Goal: Information Seeking & Learning: Learn about a topic

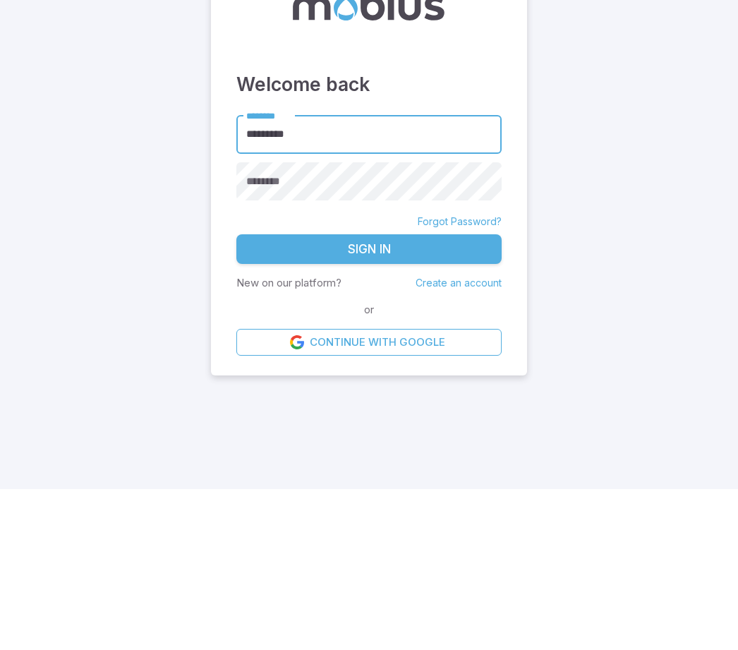
type input "*********"
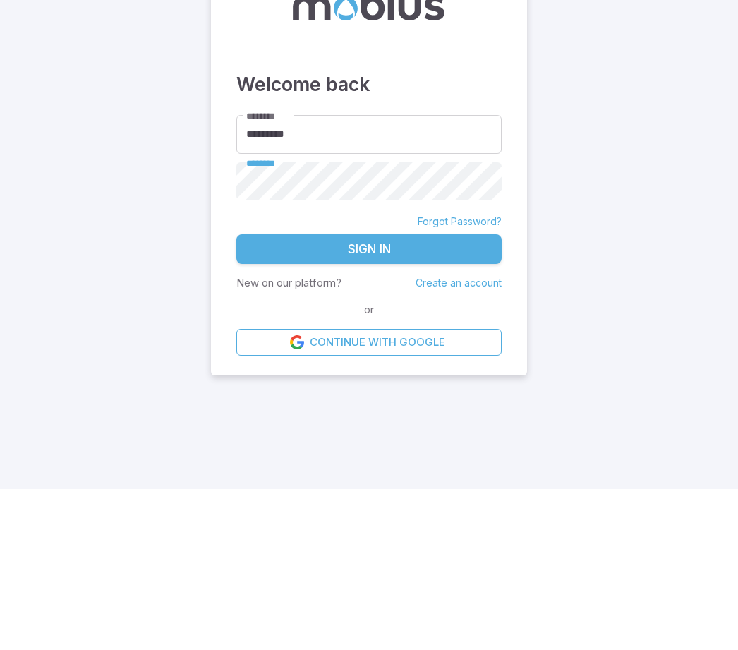
scroll to position [45, 0]
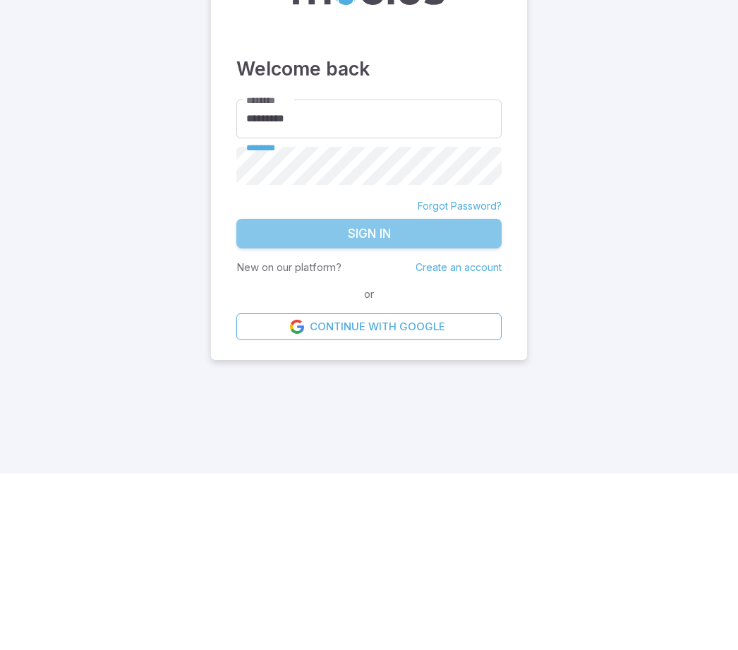
click at [434, 395] on button "Sign In" at bounding box center [368, 410] width 265 height 30
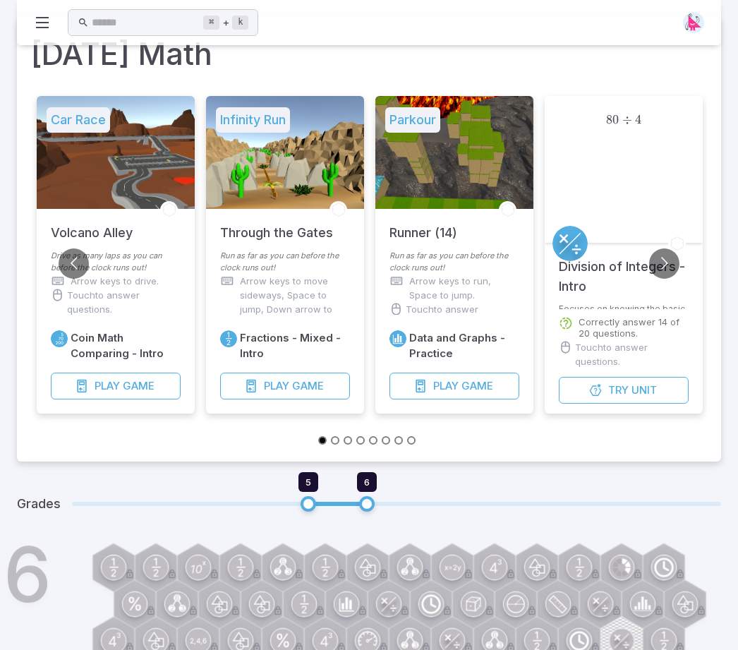
type input "*"
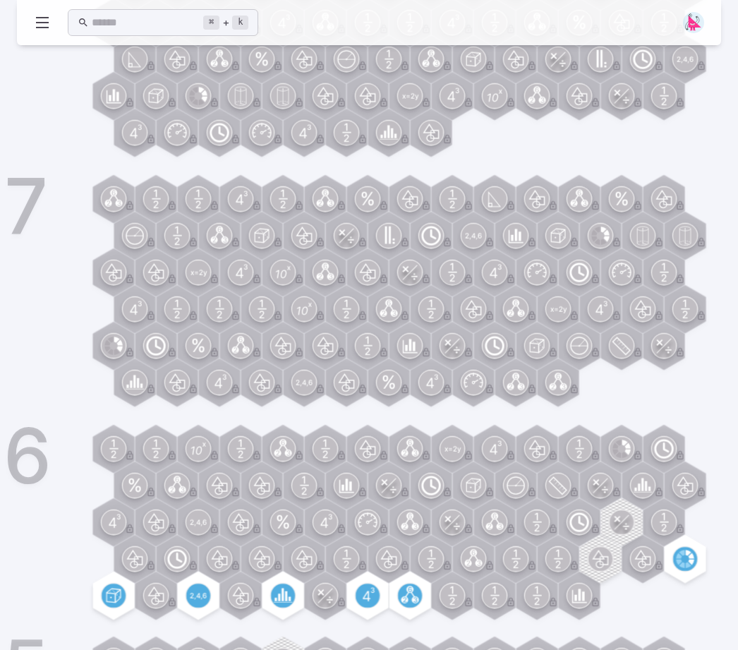
scroll to position [659, 0]
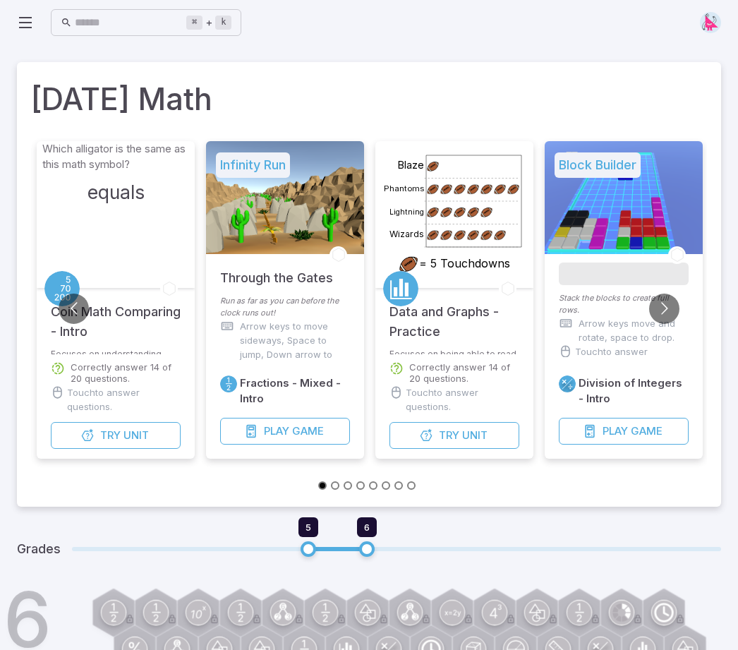
click at [130, 447] on button "Try Unit" at bounding box center [116, 435] width 130 height 27
click at [134, 428] on span "Unit" at bounding box center [136, 436] width 25 height 16
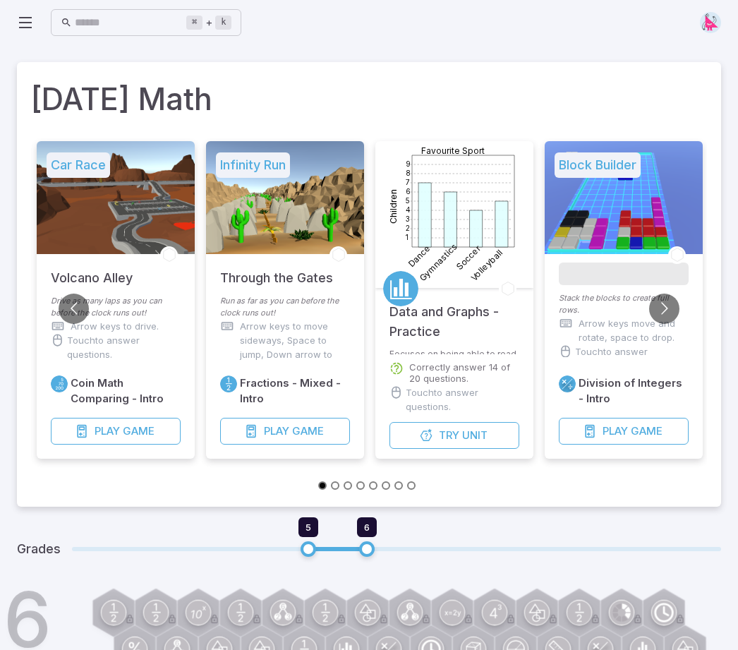
click at [151, 277] on div "Volcano Alley" at bounding box center [116, 274] width 158 height 41
click at [123, 236] on div at bounding box center [116, 197] width 158 height 113
click at [140, 437] on span "Game" at bounding box center [139, 432] width 32 height 16
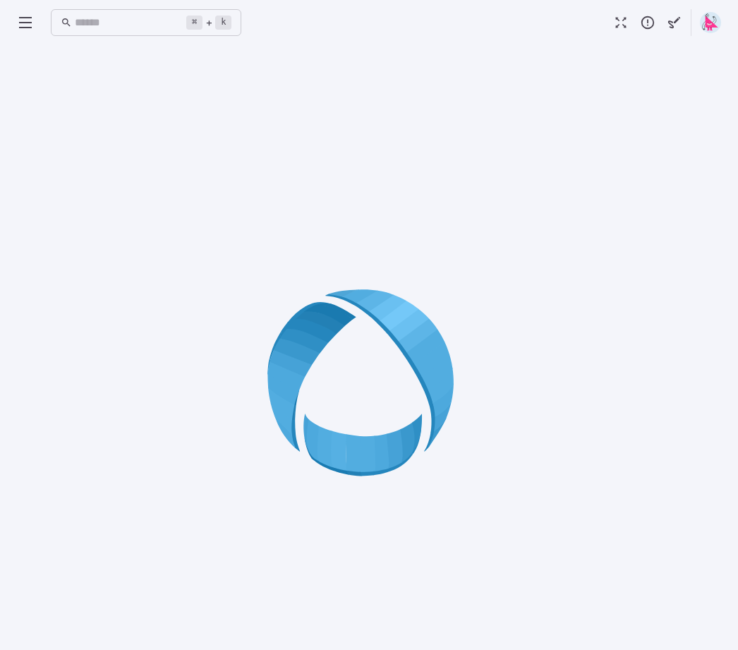
click at [687, 414] on div at bounding box center [369, 387] width 705 height 650
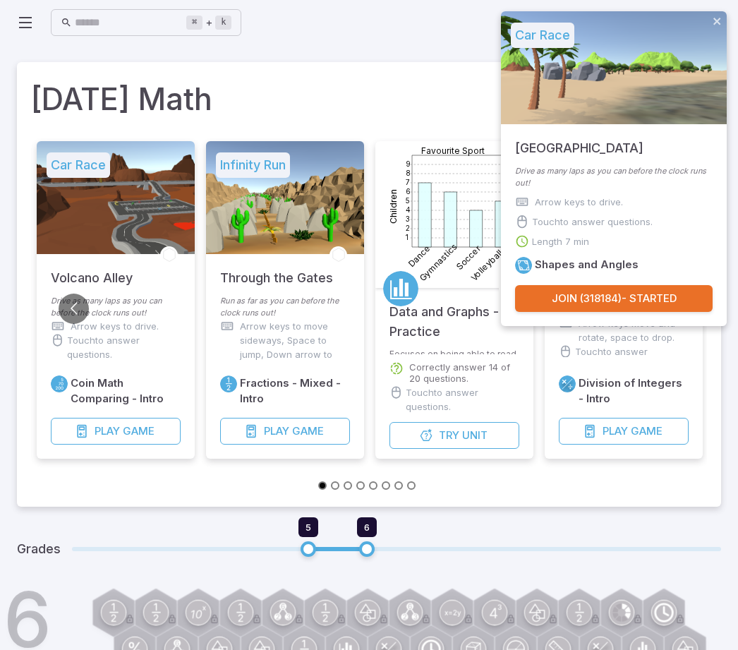
click at [655, 304] on button "Join ( 318184 ) - Started" at bounding box center [614, 298] width 198 height 27
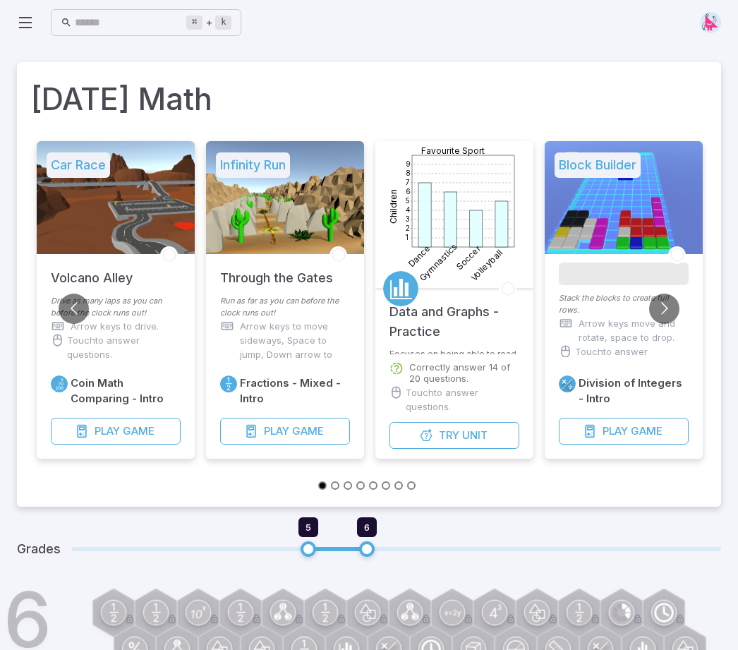
click at [21, 36] on div "⌘ + k ​" at bounding box center [129, 23] width 224 height 28
click at [104, 160] on h5 "Car Race" at bounding box center [79, 164] width 64 height 25
click at [206, 169] on div at bounding box center [285, 197] width 158 height 113
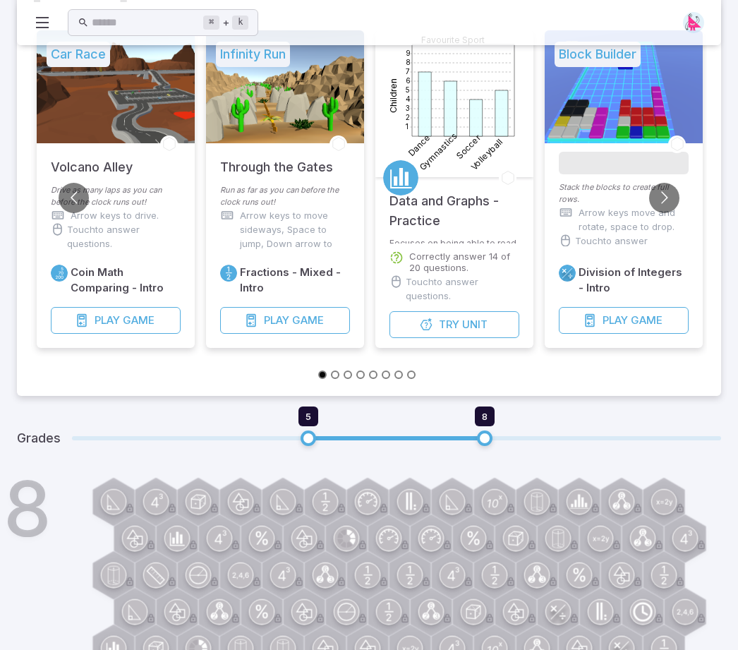
scroll to position [109, 0]
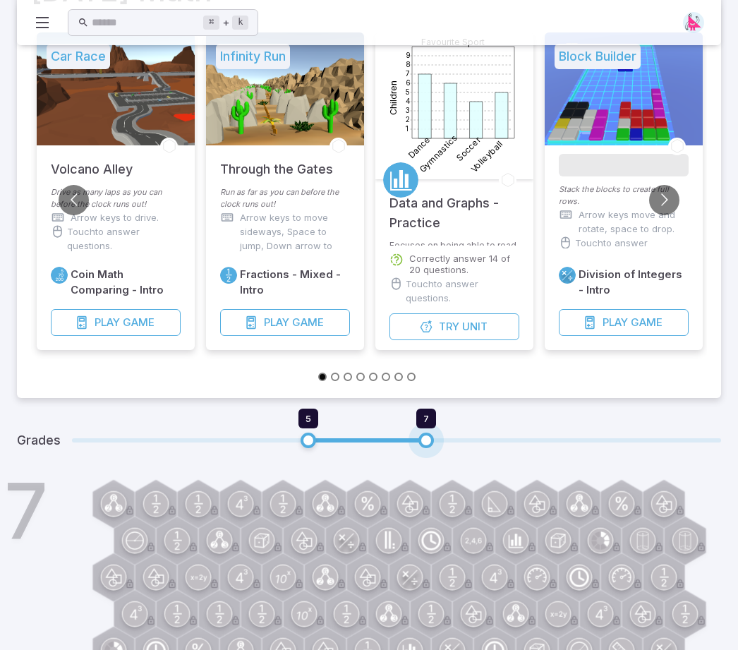
type input "*"
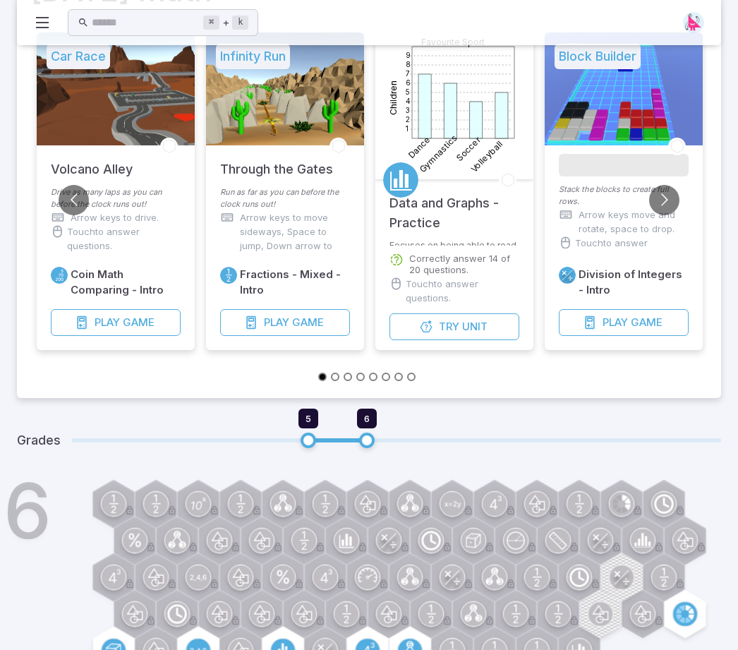
click at [131, 96] on div at bounding box center [116, 88] width 158 height 113
click at [344, 373] on button "Go to slide 3" at bounding box center [348, 377] width 8 height 8
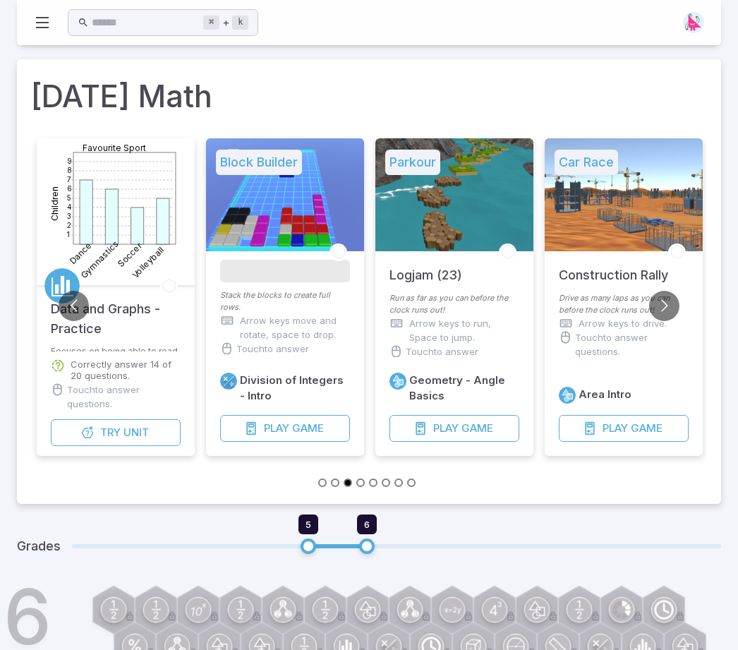
scroll to position [2, 0]
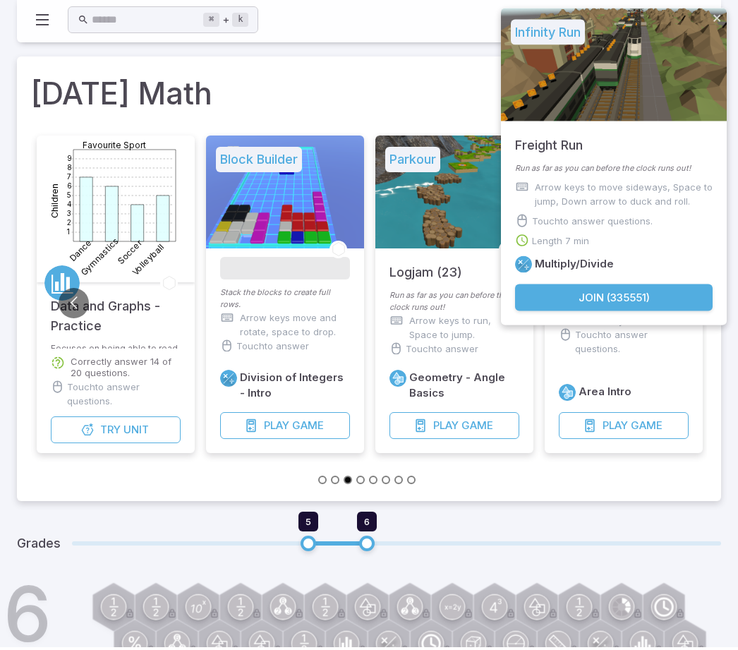
click at [619, 305] on button "Join ( 335551 )" at bounding box center [614, 300] width 198 height 27
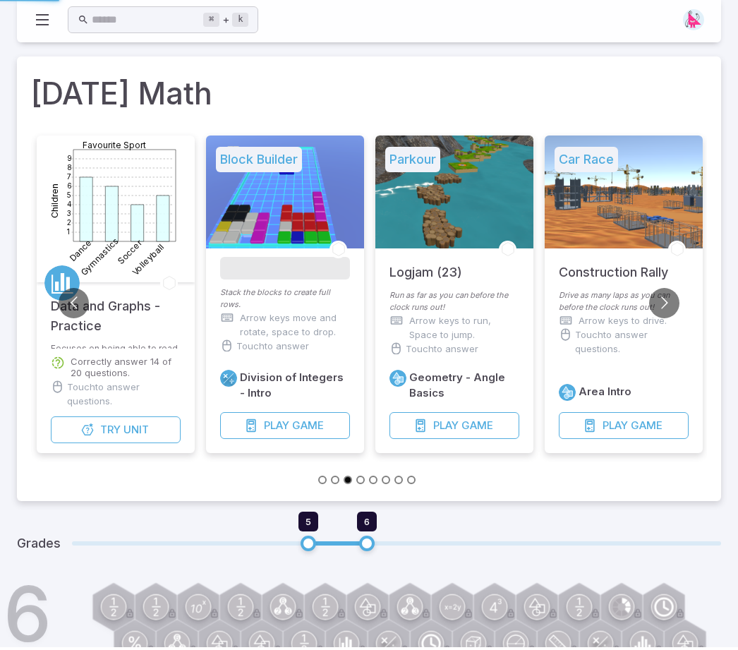
scroll to position [6, 0]
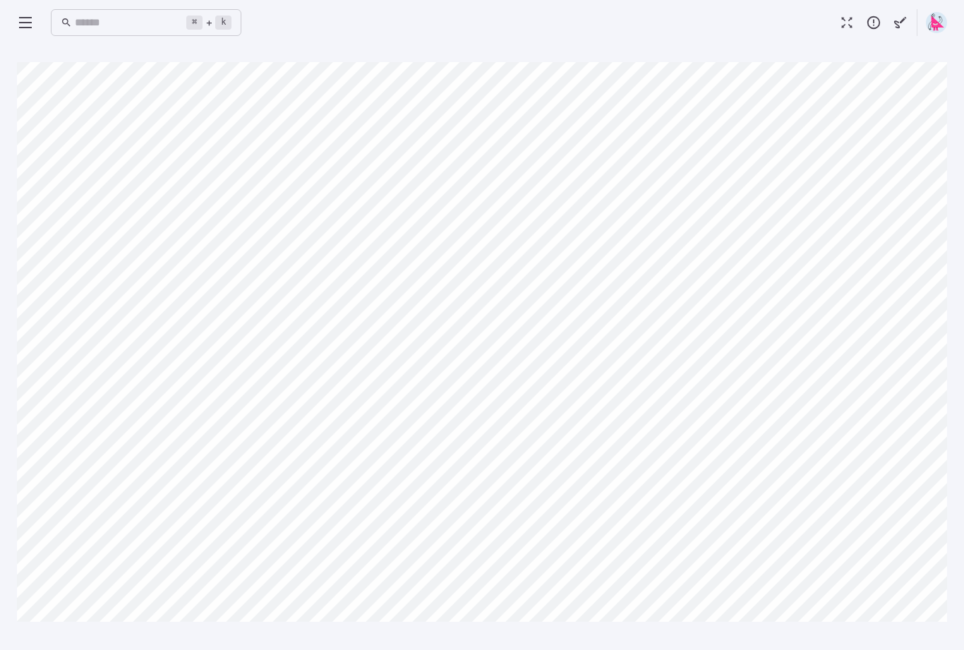
click at [6, 364] on main "Canvas actions 98 % Exit zen mode" at bounding box center [482, 347] width 964 height 605
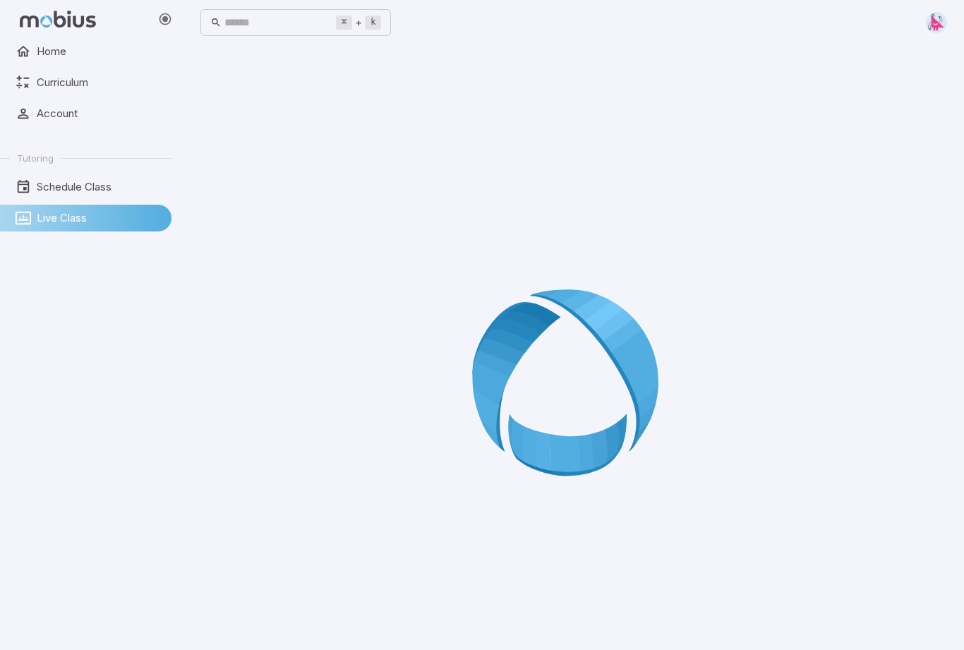
click at [100, 226] on link "Live Class" at bounding box center [86, 218] width 172 height 27
click at [52, 224] on span "Live Class" at bounding box center [99, 218] width 125 height 16
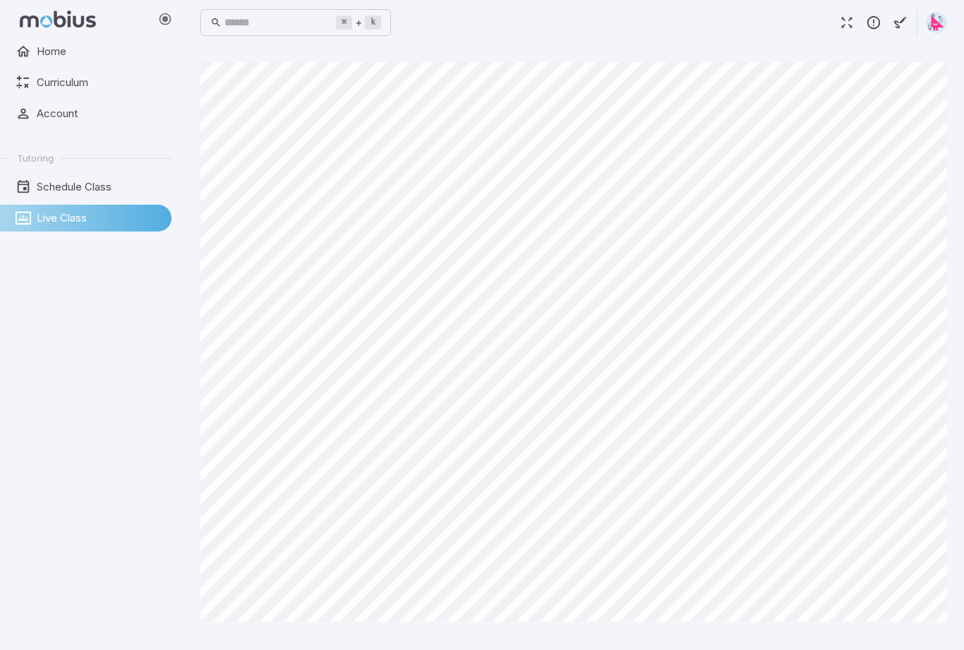
click at [837, 23] on button "button" at bounding box center [847, 22] width 27 height 27
click at [57, 214] on span "Live Class" at bounding box center [99, 218] width 125 height 16
click at [78, 219] on span "Live Class" at bounding box center [99, 218] width 125 height 16
click at [39, 219] on span "Live Class" at bounding box center [99, 218] width 125 height 16
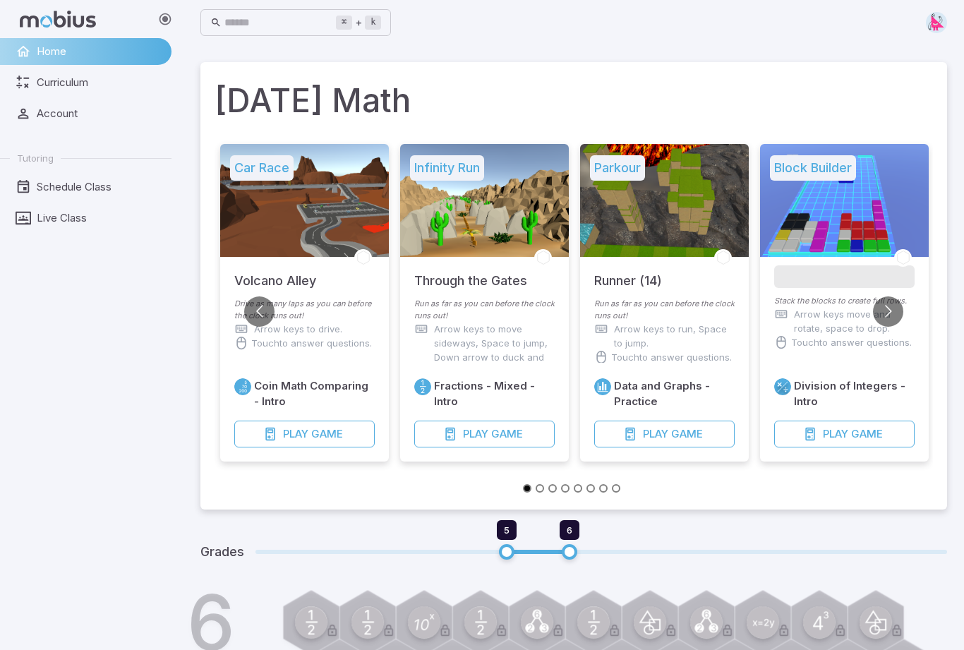
click at [53, 220] on span "Live Class" at bounding box center [99, 218] width 125 height 16
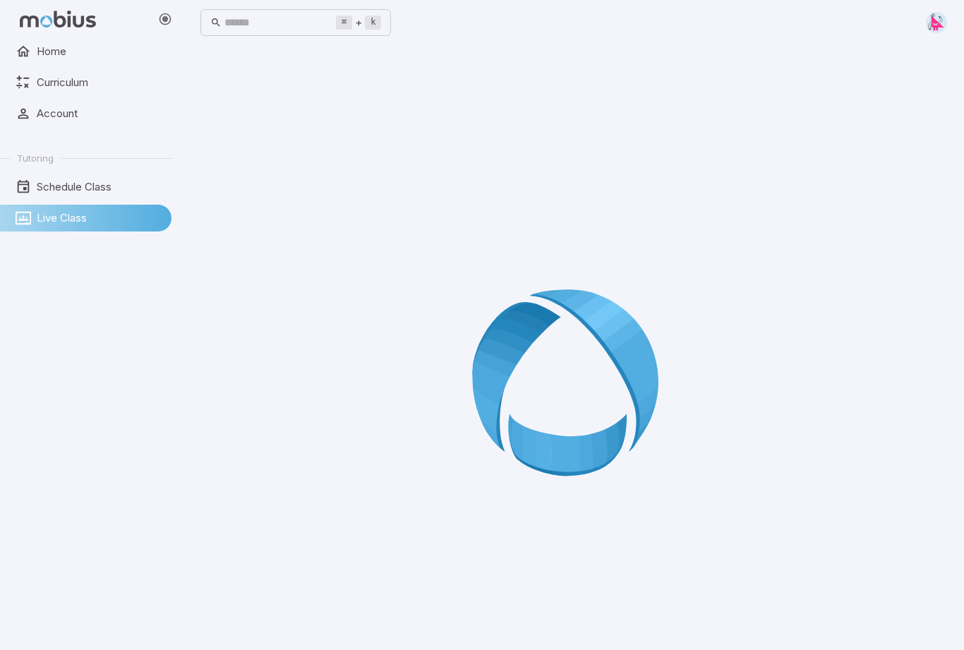
click at [875, 248] on div at bounding box center [573, 387] width 747 height 650
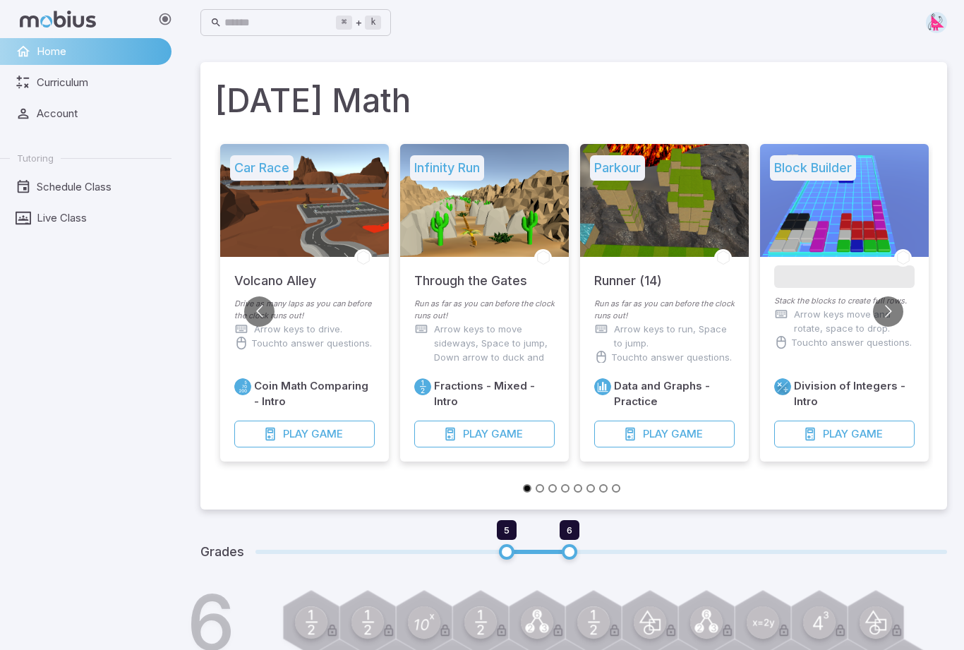
click at [46, 226] on link "Live Class" at bounding box center [86, 218] width 172 height 27
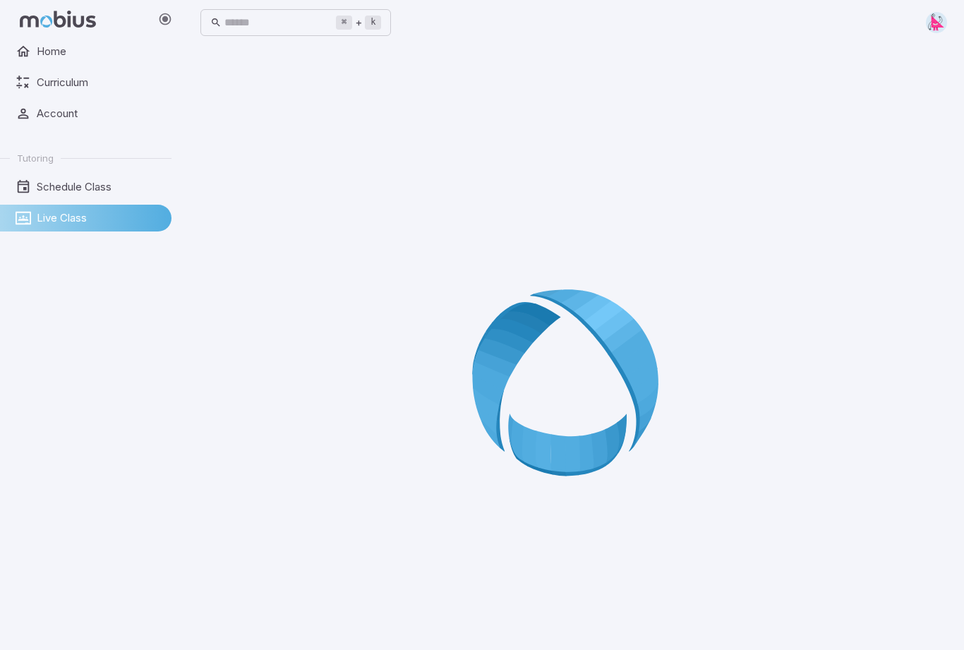
click at [117, 222] on span "Live Class" at bounding box center [99, 218] width 125 height 16
click at [39, 224] on span "Live Class" at bounding box center [99, 218] width 125 height 16
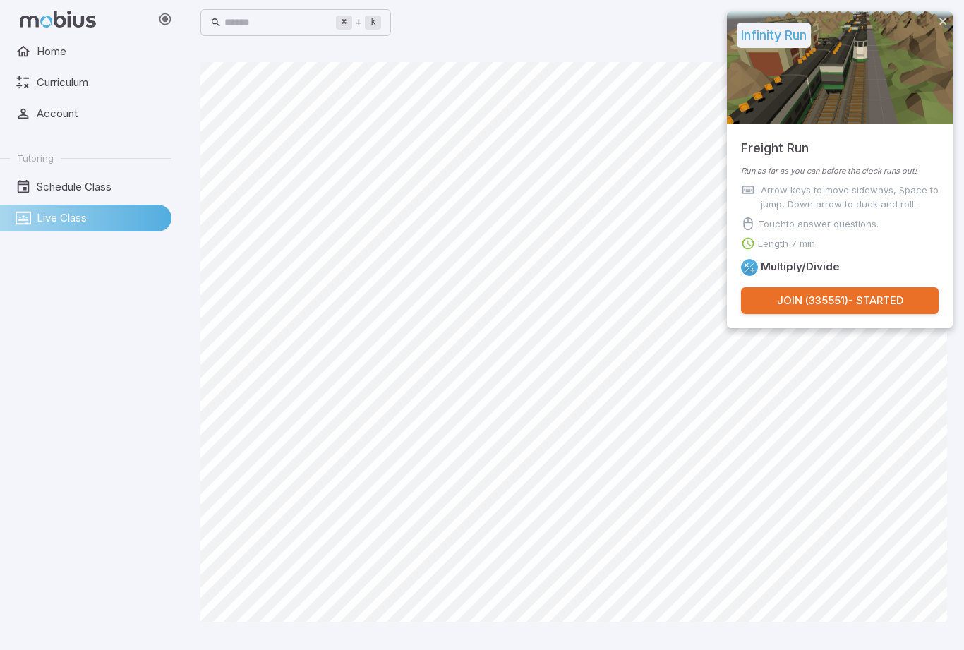
click at [845, 312] on button "Join ( 335551 ) - Started" at bounding box center [840, 300] width 198 height 27
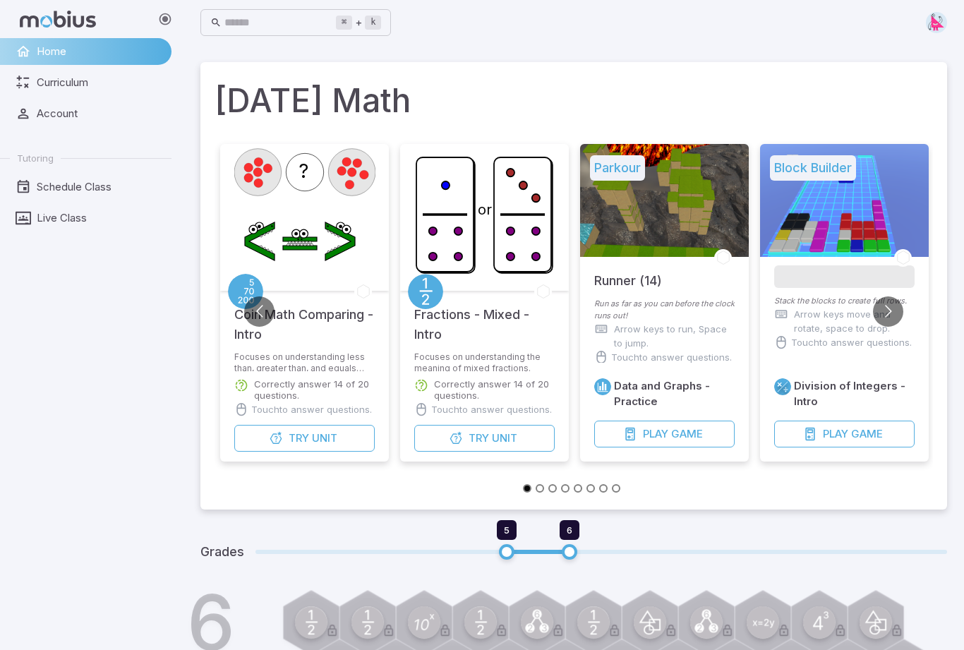
click at [63, 217] on span "Live Class" at bounding box center [99, 218] width 125 height 16
click at [30, 73] on link "Curriculum" at bounding box center [86, 82] width 172 height 27
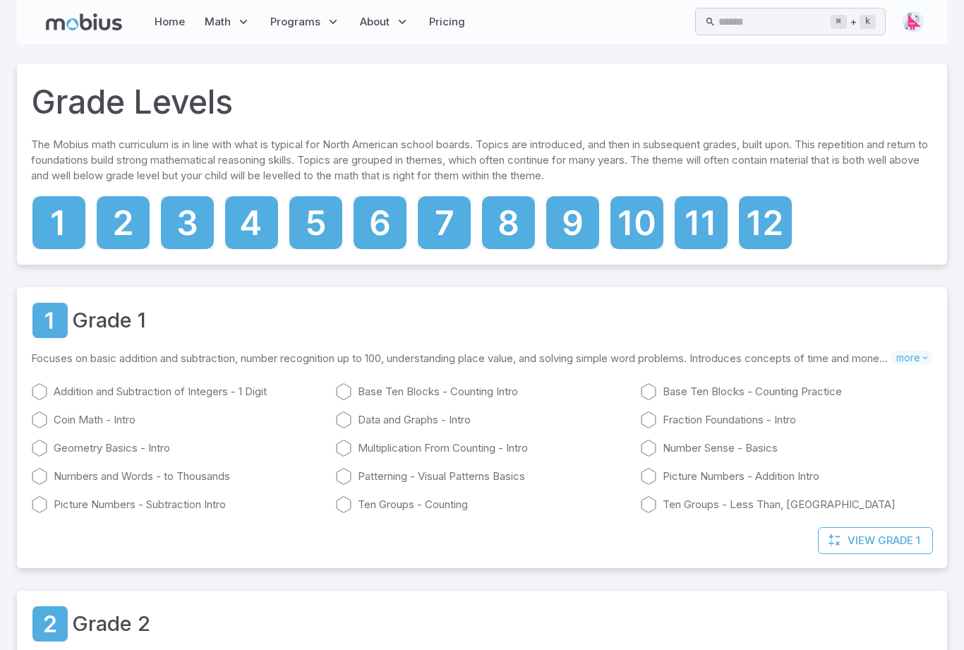
click at [310, 232] on icon at bounding box center [315, 222] width 53 height 53
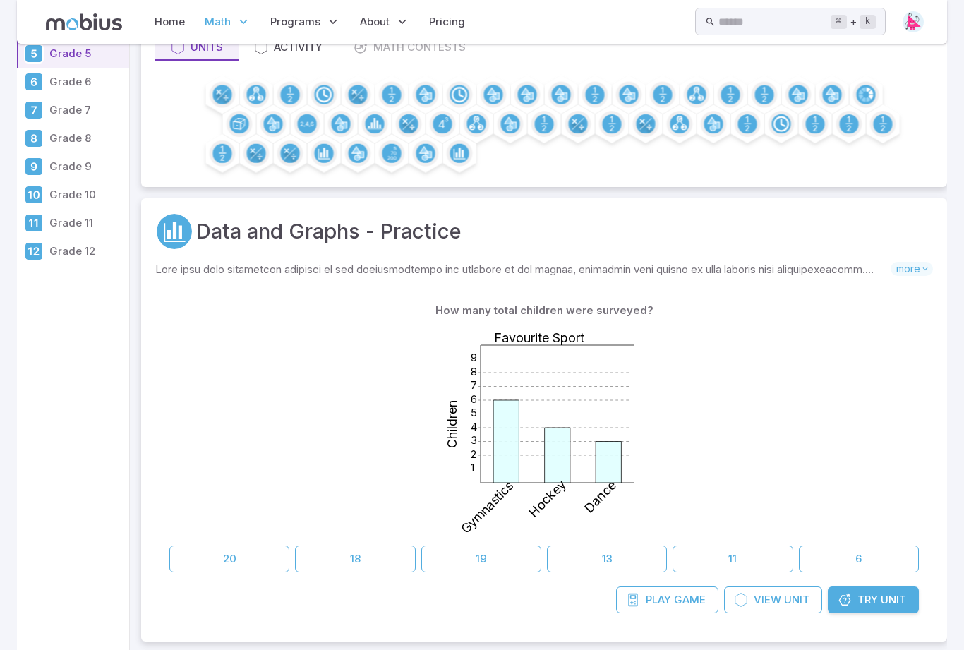
scroll to position [193, 0]
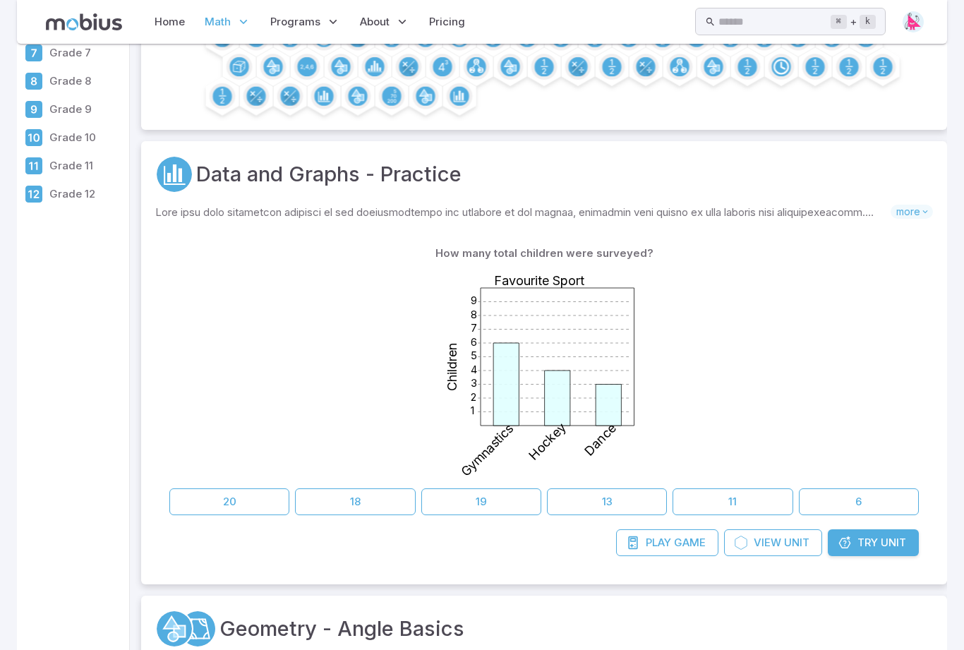
click at [224, 500] on button "20" at bounding box center [229, 502] width 120 height 27
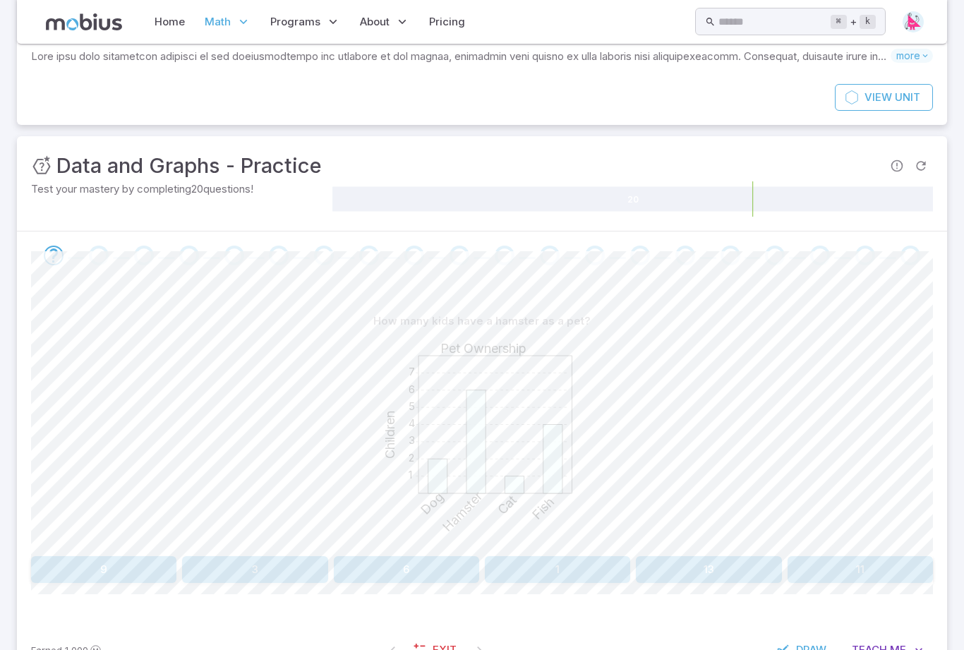
scroll to position [114, 0]
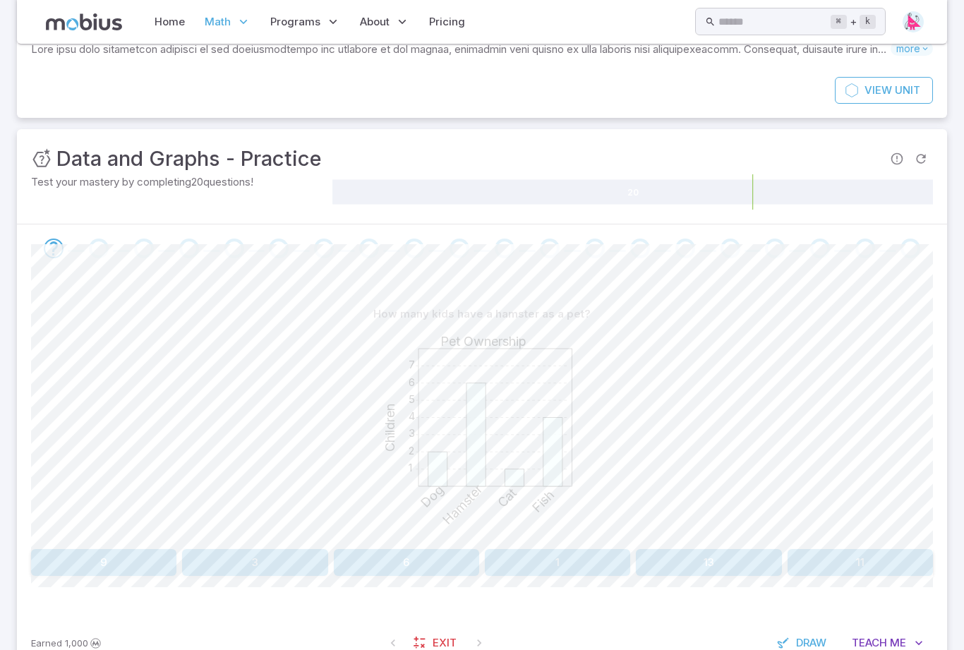
click at [22, 16] on div "Home Math Grade 1 Grade 2 Grade 3 Grade 4 Grade 5 Grade 6 Grade 7 Grade 8 Grade…" at bounding box center [482, 22] width 930 height 44
click at [22, 14] on div "Home Math Grade 1 Grade 2 Grade 3 Grade 4 Grade 5 Grade 6 Grade 7 Grade 8 Grade…" at bounding box center [482, 22] width 930 height 44
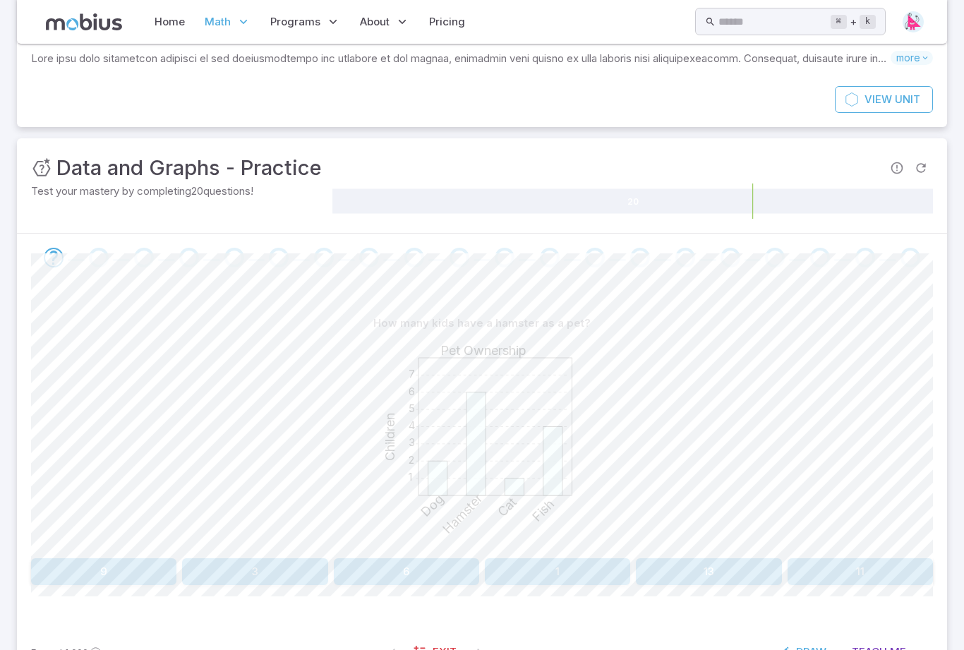
scroll to position [103, 0]
click at [400, 569] on button "6" at bounding box center [406, 573] width 145 height 27
click at [89, 581] on button "4" at bounding box center [103, 573] width 145 height 27
click at [104, 568] on button "Dog" at bounding box center [142, 573] width 222 height 27
click at [134, 573] on button "Cat" at bounding box center [142, 573] width 222 height 27
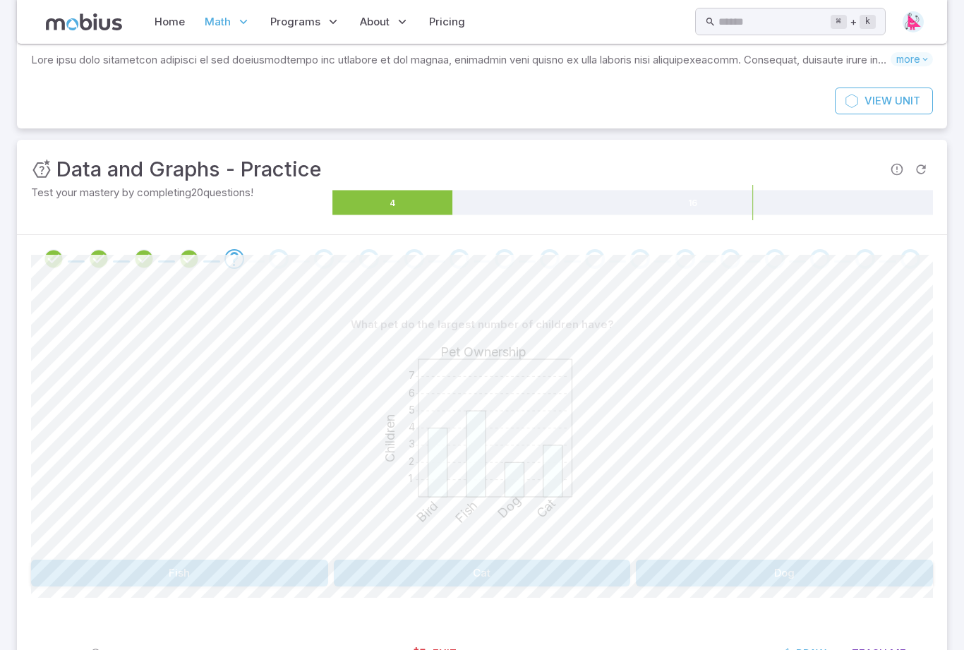
click at [106, 562] on button "Fish" at bounding box center [179, 573] width 297 height 27
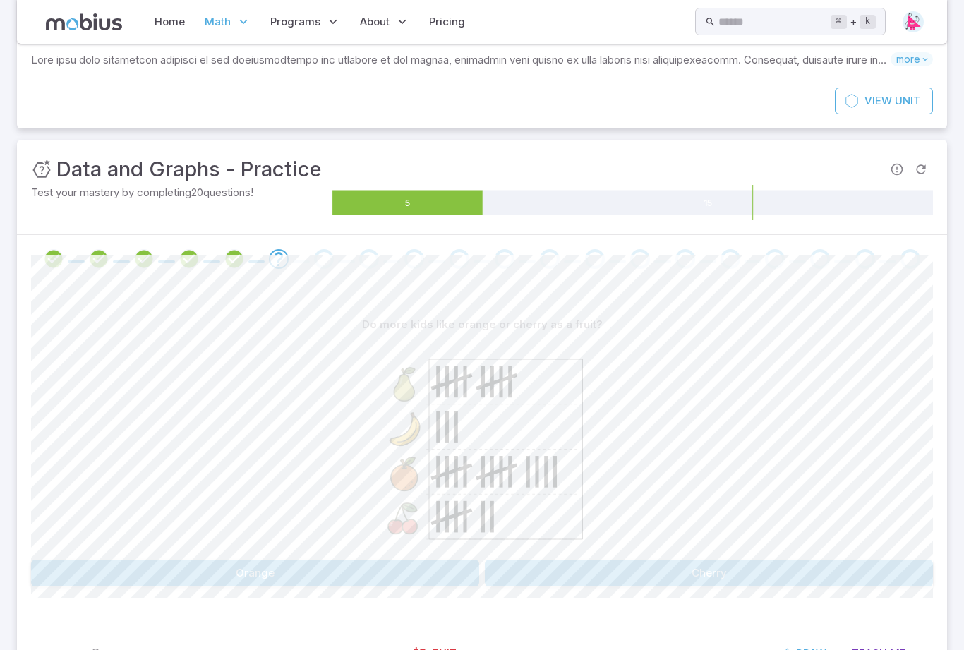
click at [221, 577] on button "Orange" at bounding box center [255, 573] width 448 height 27
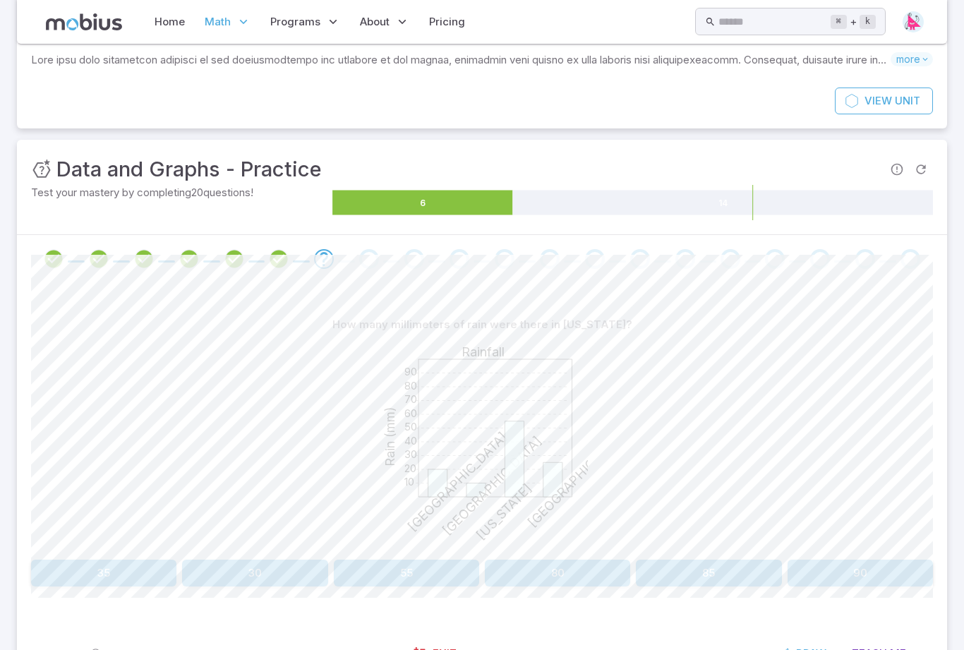
click at [364, 577] on button "55" at bounding box center [406, 573] width 145 height 27
click at [810, 573] on button "Berlin" at bounding box center [784, 573] width 297 height 27
click at [743, 568] on button "Carter" at bounding box center [709, 573] width 448 height 27
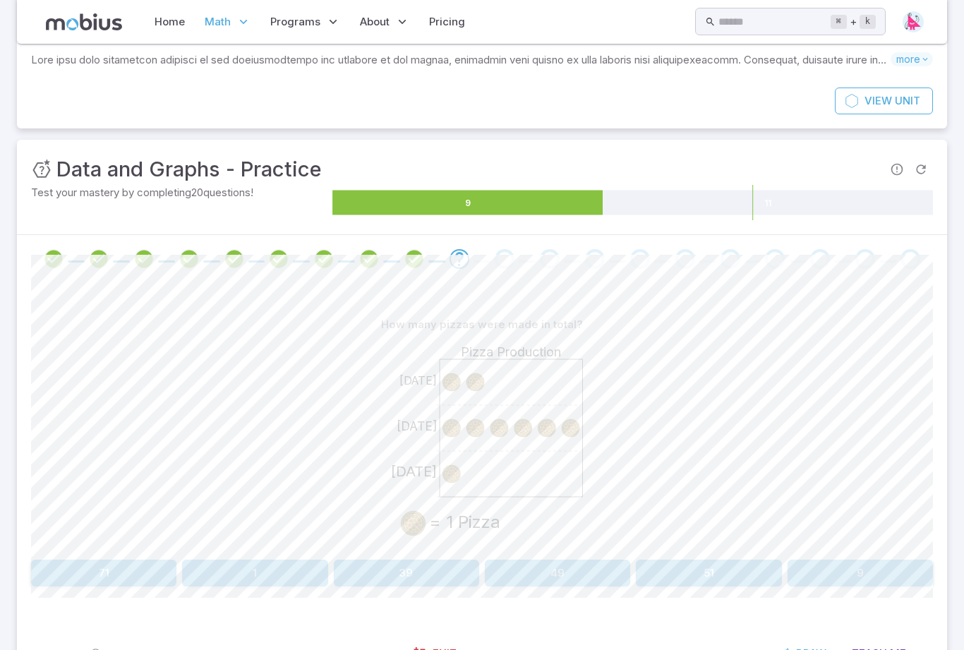
click at [452, 428] on image at bounding box center [451, 427] width 23 height 23
click at [477, 439] on image at bounding box center [475, 427] width 23 height 23
click at [534, 432] on image at bounding box center [523, 427] width 23 height 23
click at [534, 431] on image at bounding box center [523, 427] width 23 height 23
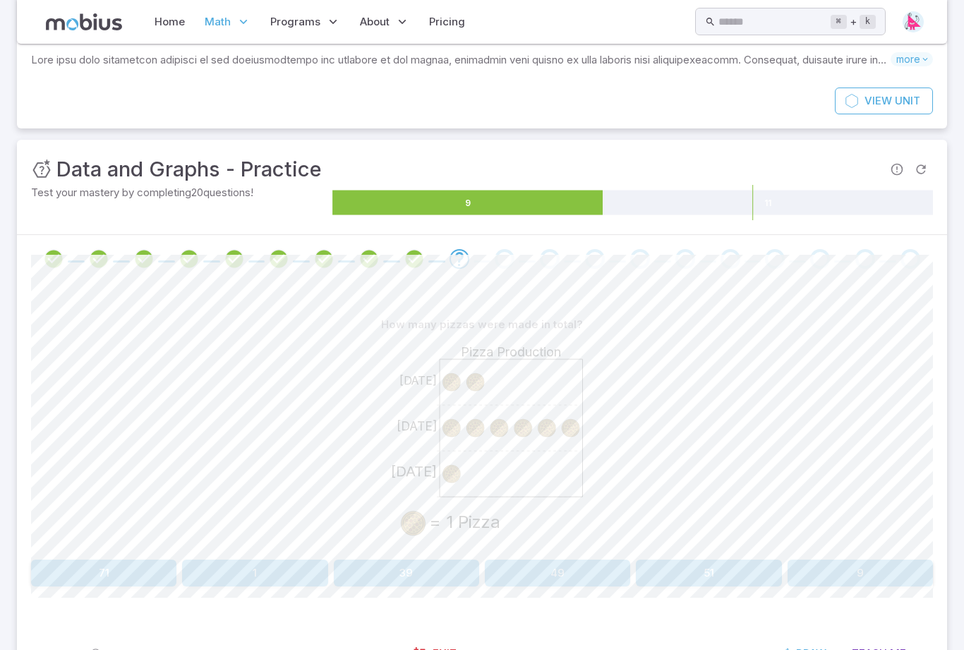
click at [580, 422] on image at bounding box center [570, 427] width 23 height 23
click at [434, 483] on icon "Friday Thursday Wednesday Pizza Production = 1 Pizza" at bounding box center [482, 444] width 212 height 212
click at [865, 568] on button "9" at bounding box center [860, 573] width 145 height 27
click at [159, 573] on button "2" at bounding box center [119, 573] width 176 height 27
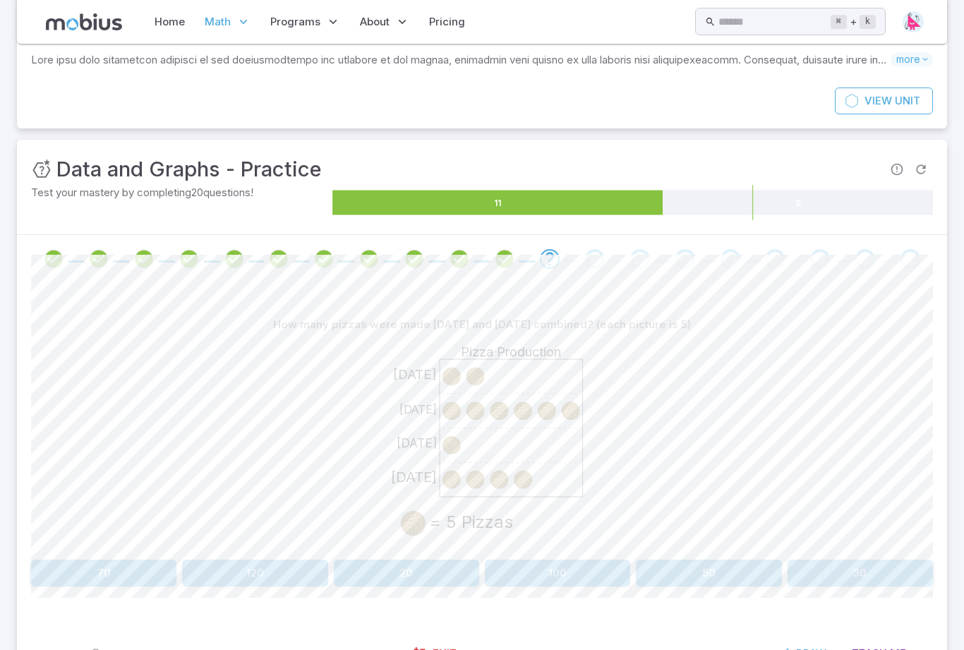
click at [452, 349] on icon "Friday Thursday Wednesday Tuesday Pizza Production = 5 Pizzas" at bounding box center [482, 444] width 212 height 212
click at [502, 345] on text "Pizza Production" at bounding box center [511, 351] width 100 height 15
click at [560, 334] on div "How many pizzas were made on Wednesday and Friday combined? (each picture is 5)" at bounding box center [482, 324] width 902 height 27
click at [607, 339] on div "Friday Thursday Wednesday Tuesday Pizza Production = 5 Pizzas" at bounding box center [482, 446] width 902 height 216
click at [456, 413] on image at bounding box center [451, 411] width 23 height 23
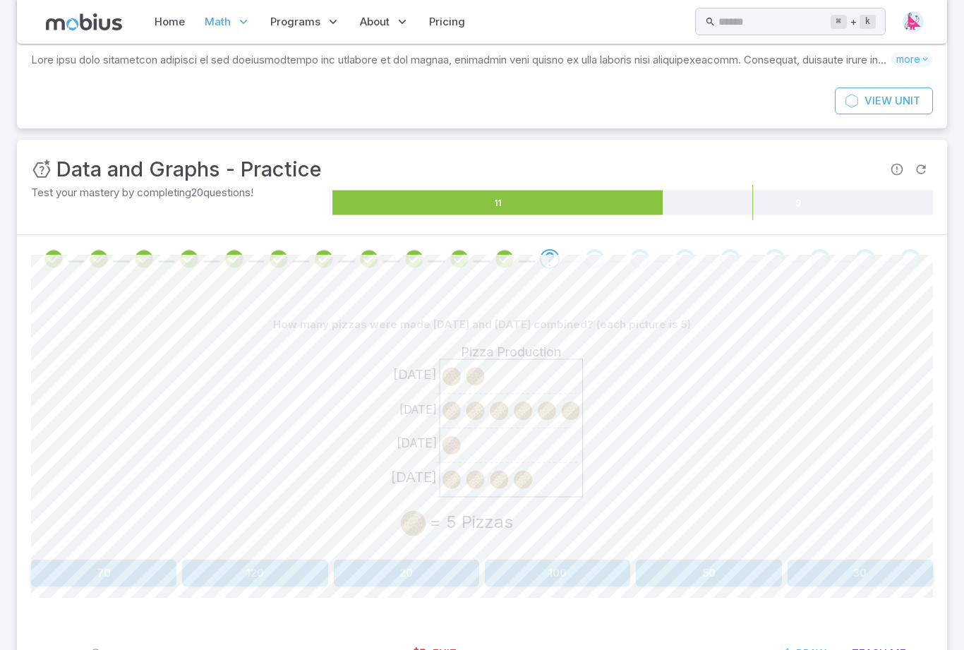
click at [456, 413] on image at bounding box center [451, 411] width 23 height 23
click at [508, 412] on image at bounding box center [499, 411] width 23 height 23
click at [507, 411] on image at bounding box center [499, 411] width 23 height 23
click at [547, 404] on image at bounding box center [546, 411] width 23 height 23
click at [577, 419] on image at bounding box center [570, 411] width 23 height 23
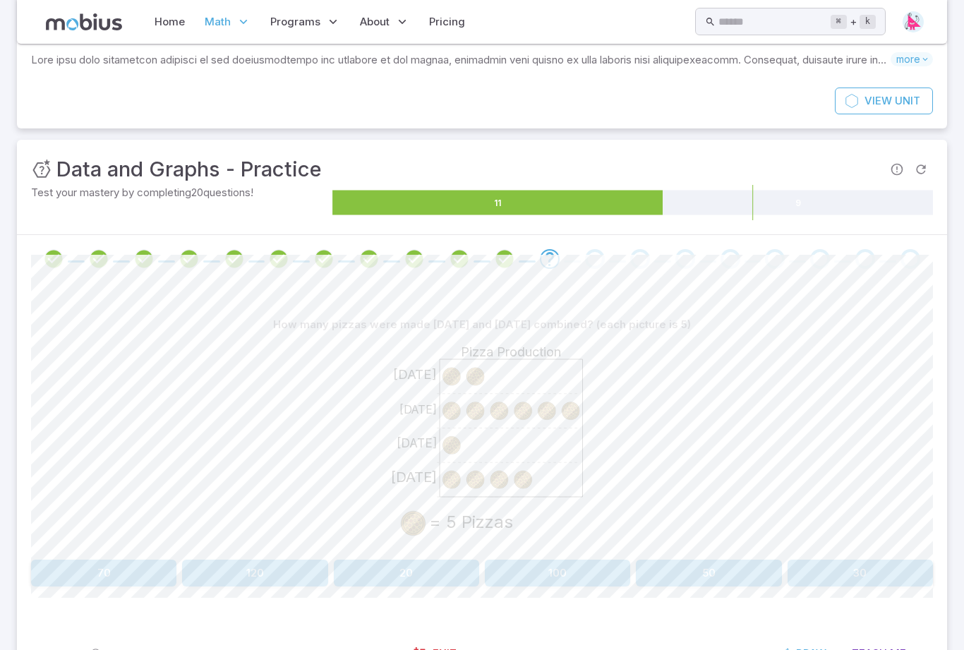
click at [455, 482] on image at bounding box center [451, 479] width 23 height 23
click at [501, 480] on image at bounding box center [499, 479] width 23 height 23
click at [535, 480] on icon at bounding box center [511, 428] width 143 height 138
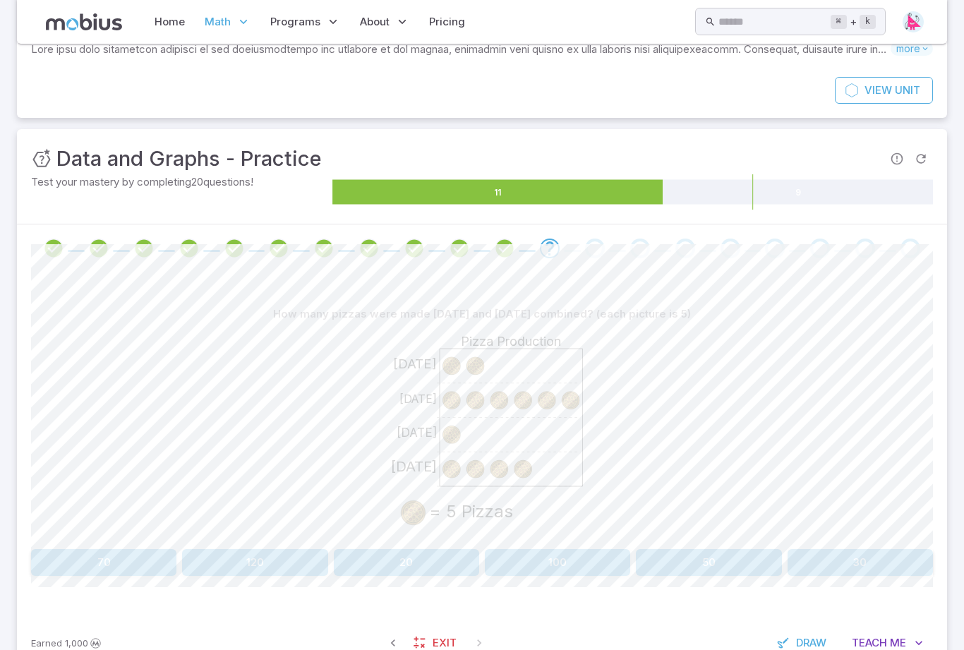
click at [534, 423] on icon at bounding box center [511, 418] width 143 height 138
click at [561, 350] on icon at bounding box center [511, 418] width 143 height 138
click at [453, 563] on button "20" at bounding box center [406, 562] width 145 height 27
click at [413, 563] on button "6" at bounding box center [406, 562] width 145 height 27
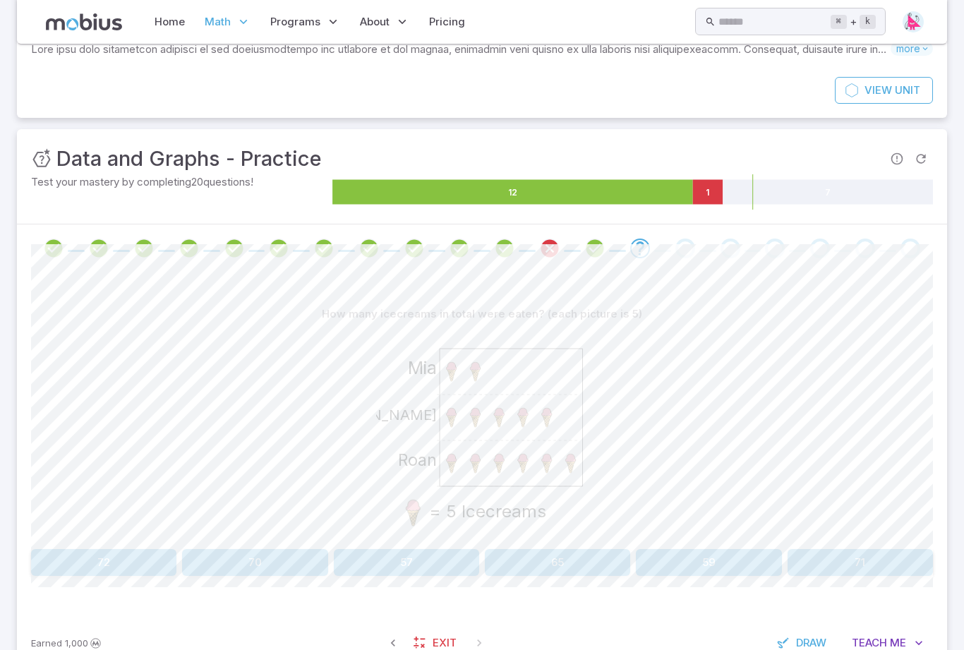
click at [773, 542] on div "Roan Carter Mia = 5 Icecreams" at bounding box center [482, 436] width 902 height 216
click at [448, 479] on icon at bounding box center [511, 418] width 143 height 138
click at [679, 475] on div "Roan Carter Mia = 5 Icecreams" at bounding box center [482, 436] width 902 height 216
click at [530, 481] on icon at bounding box center [511, 418] width 143 height 138
click at [530, 480] on icon at bounding box center [511, 418] width 143 height 138
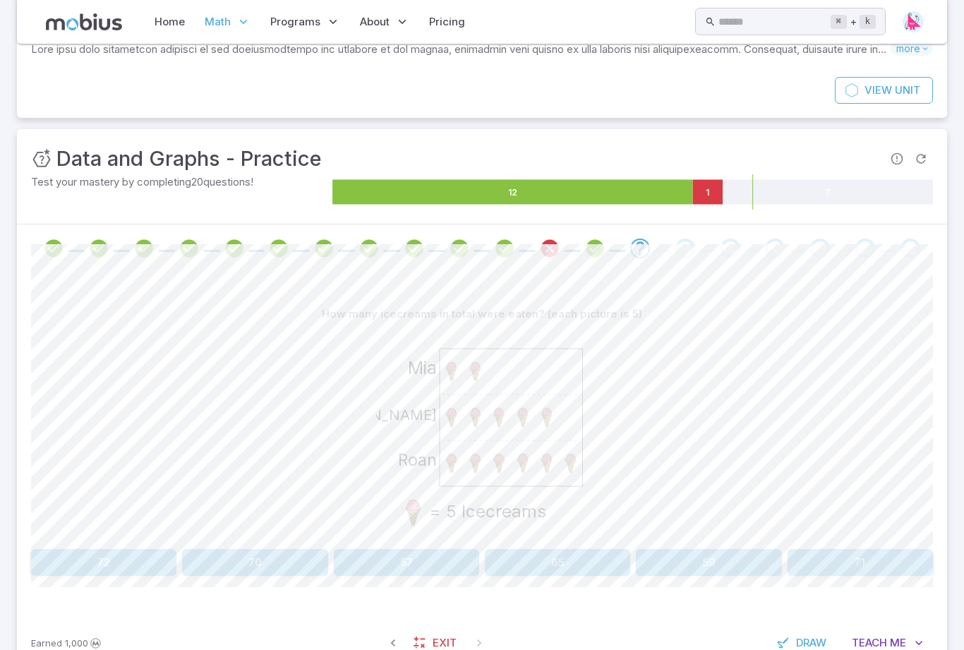
click at [580, 479] on icon at bounding box center [511, 418] width 143 height 138
click at [550, 427] on image at bounding box center [546, 417] width 23 height 23
click at [503, 430] on icon at bounding box center [511, 418] width 143 height 138
click at [502, 430] on icon at bounding box center [511, 418] width 143 height 138
click at [433, 553] on button "57" at bounding box center [406, 562] width 145 height 27
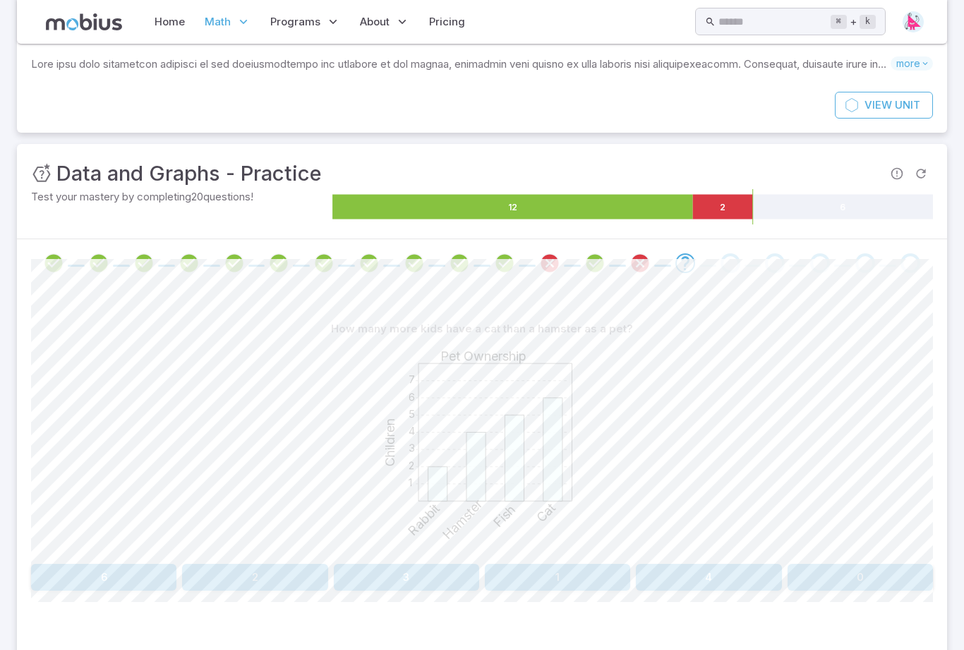
scroll to position [108, 0]
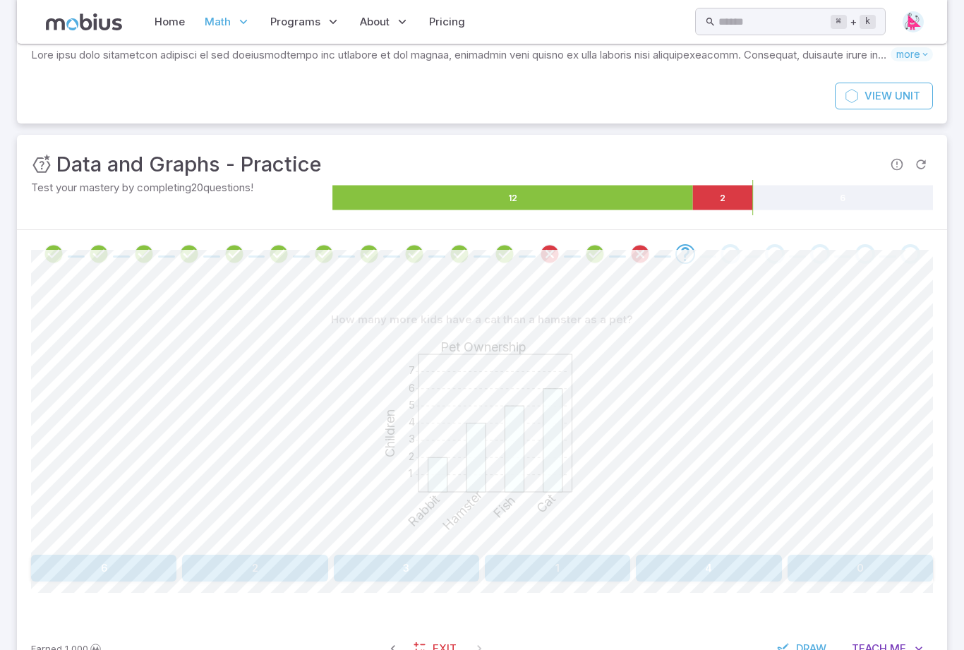
click at [672, 541] on div "1 2 3 4 5 6 7 Pet Ownership Children Rabbit Hamster Fish Cat" at bounding box center [482, 441] width 902 height 216
click at [671, 541] on div "1 2 3 4 5 6 7 Pet Ownership Children Rabbit Hamster Fish Cat" at bounding box center [482, 441] width 902 height 216
click at [699, 568] on button "4" at bounding box center [708, 568] width 145 height 27
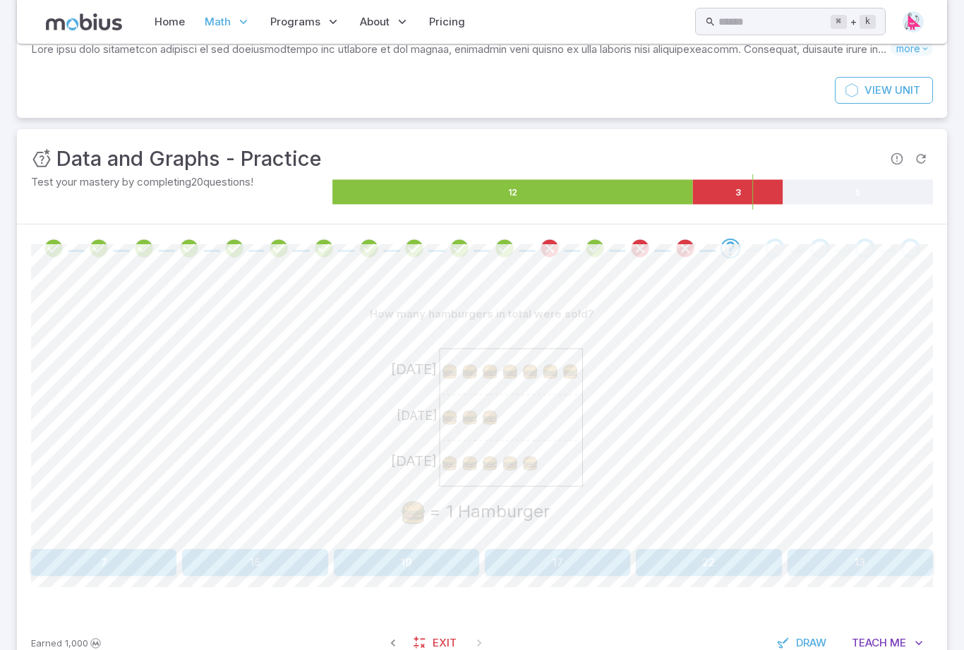
scroll to position [113, 0]
click at [498, 343] on icon "Sunday Saturday Friday = 1 Hamburger" at bounding box center [482, 434] width 212 height 212
click at [478, 438] on icon at bounding box center [511, 418] width 143 height 138
click at [448, 478] on icon at bounding box center [511, 418] width 143 height 138
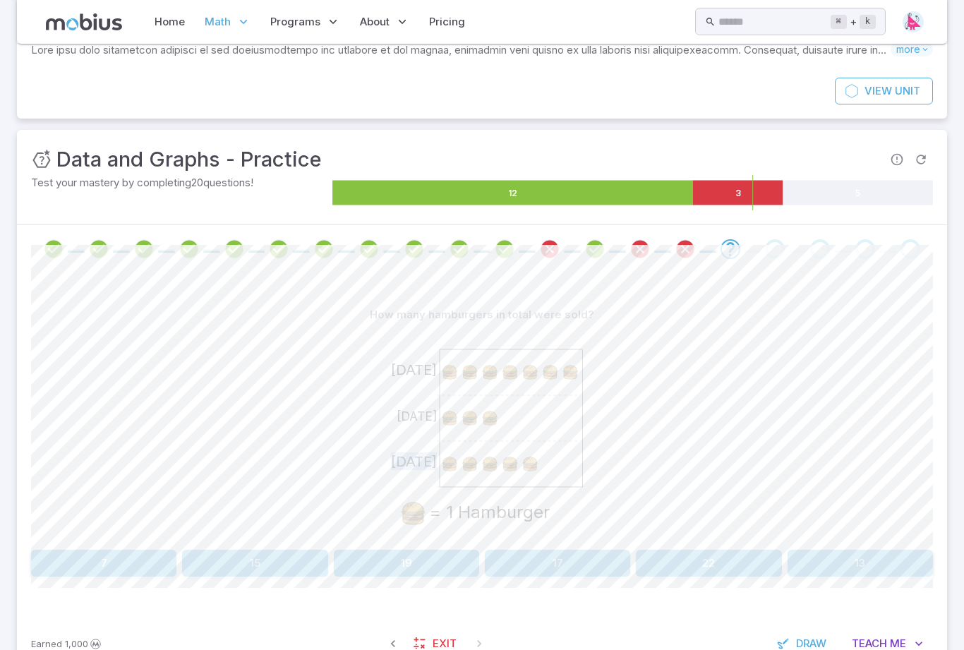
click at [491, 479] on icon at bounding box center [511, 418] width 143 height 138
click at [533, 477] on icon at bounding box center [511, 418] width 143 height 138
click at [453, 432] on icon at bounding box center [511, 418] width 143 height 138
click at [500, 428] on icon at bounding box center [511, 418] width 143 height 138
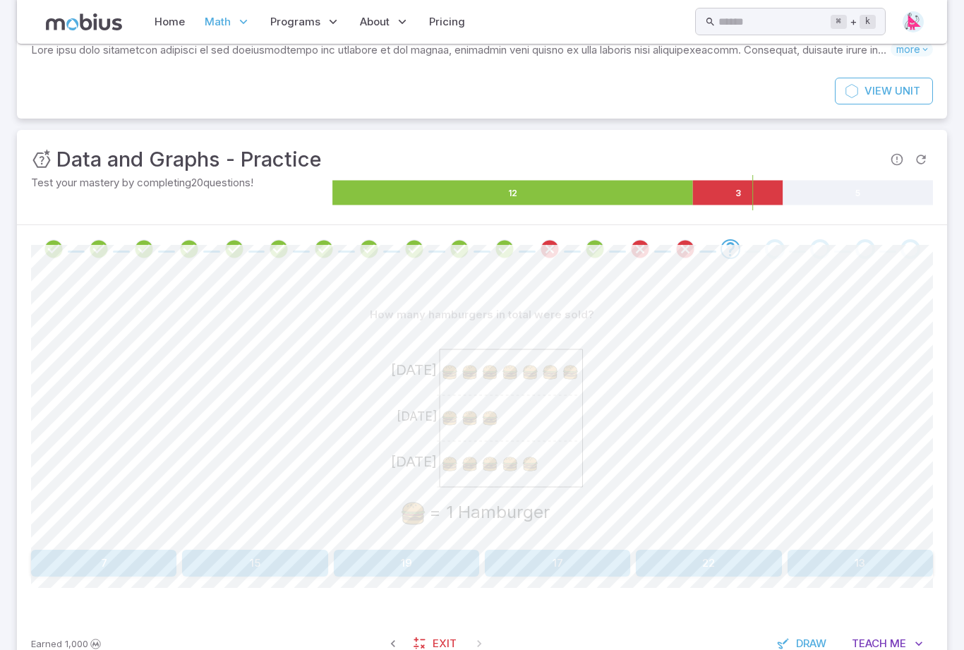
click at [455, 382] on icon at bounding box center [511, 418] width 143 height 138
click at [491, 378] on image at bounding box center [490, 372] width 20 height 20
click at [499, 383] on icon at bounding box center [511, 418] width 143 height 138
click at [539, 383] on icon at bounding box center [511, 418] width 143 height 138
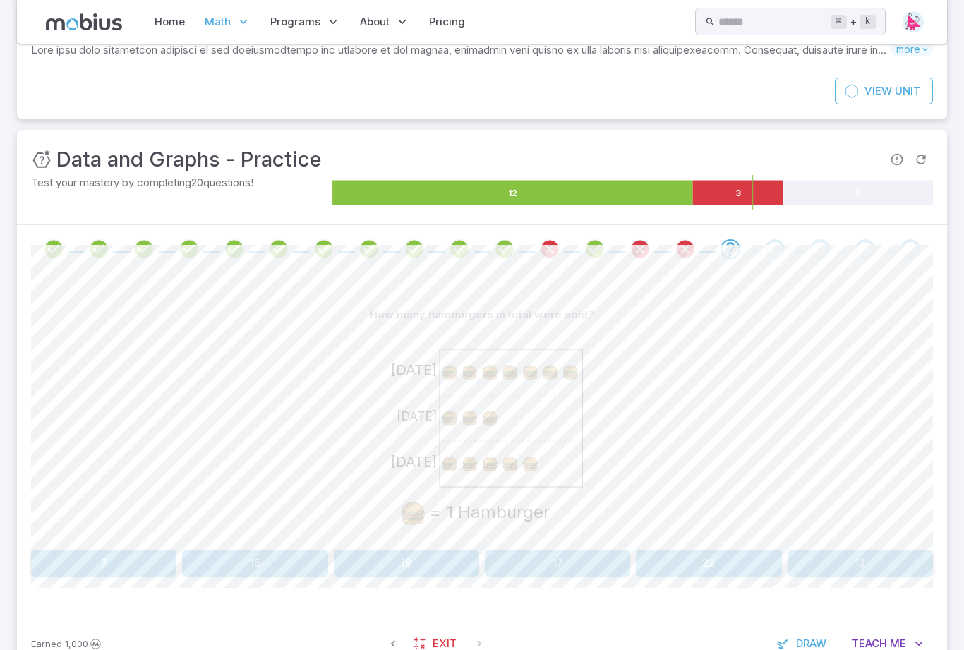
click at [539, 383] on icon at bounding box center [511, 418] width 143 height 138
click at [578, 374] on image at bounding box center [571, 372] width 20 height 20
click at [295, 576] on button "15" at bounding box center [254, 563] width 145 height 27
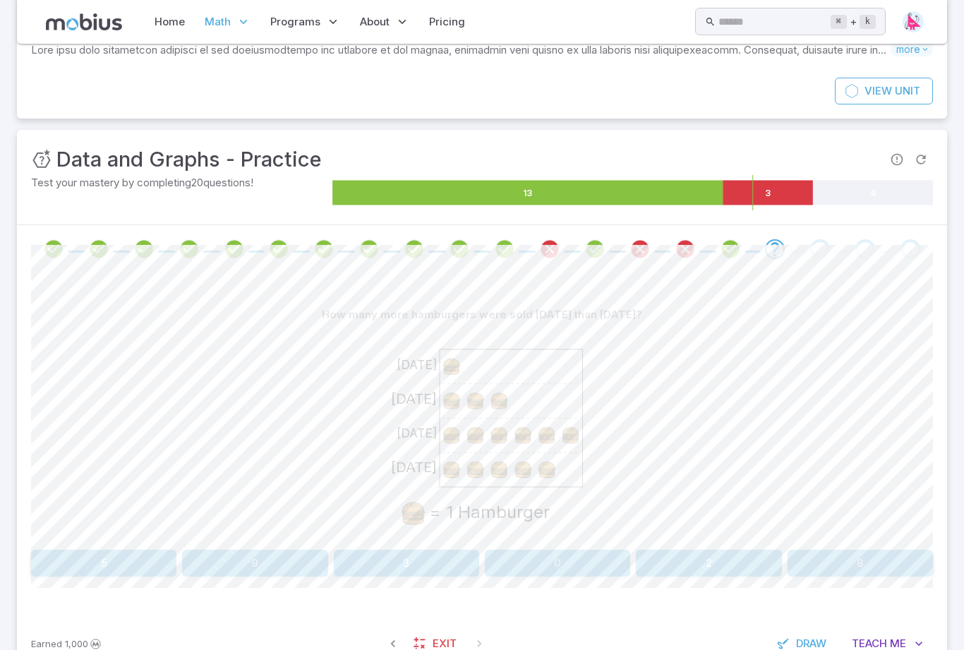
click at [455, 446] on image at bounding box center [451, 435] width 23 height 23
click at [476, 445] on image at bounding box center [475, 435] width 23 height 23
click at [529, 443] on image at bounding box center [523, 435] width 23 height 23
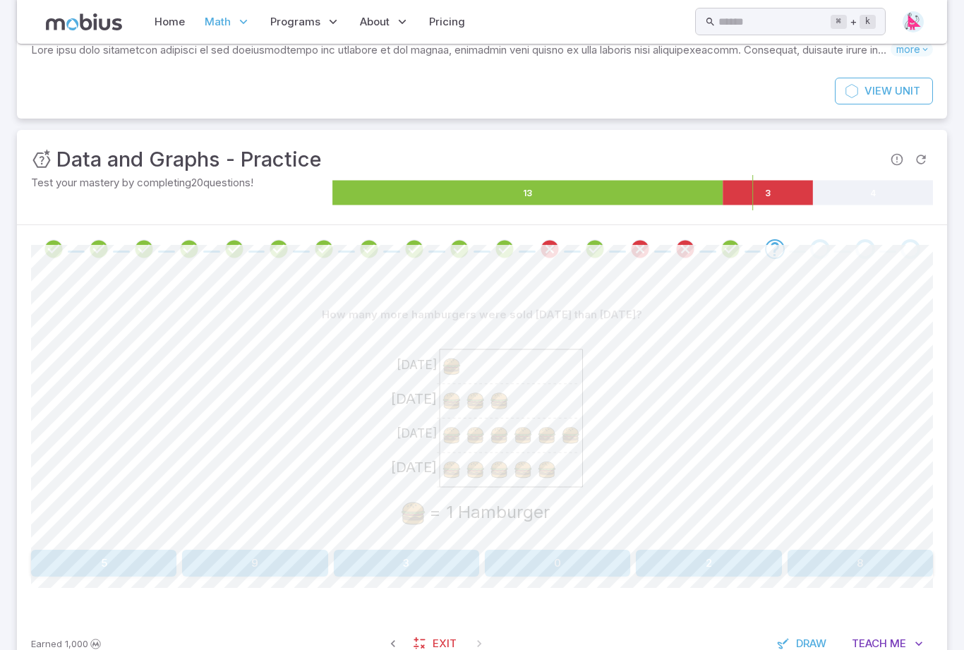
click at [582, 432] on image at bounding box center [570, 435] width 23 height 23
click at [452, 474] on image at bounding box center [451, 469] width 23 height 23
click at [451, 474] on image at bounding box center [451, 469] width 23 height 23
click at [500, 471] on image at bounding box center [499, 469] width 23 height 23
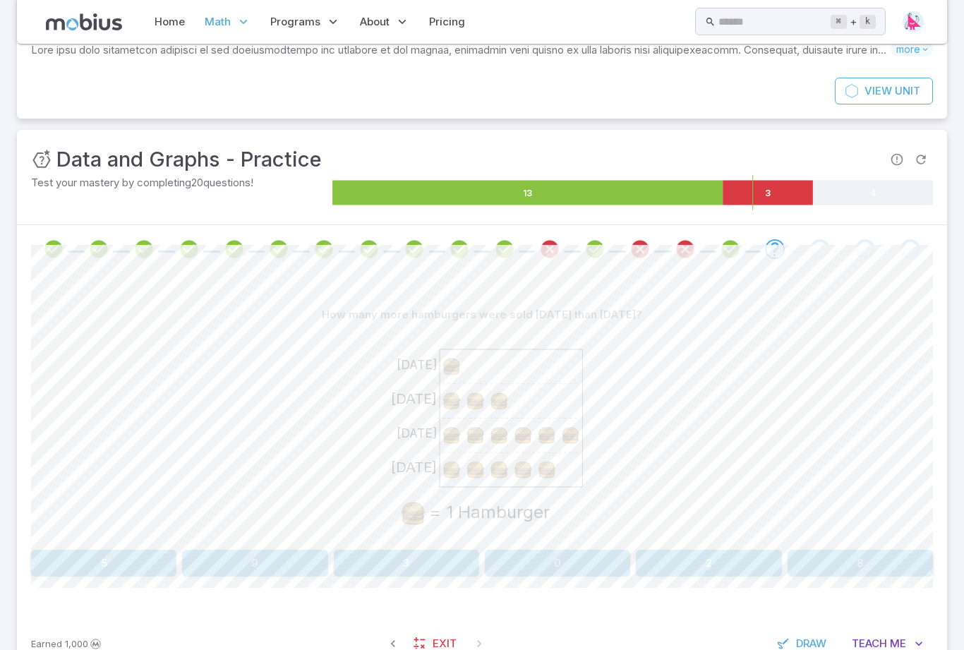
click at [555, 472] on image at bounding box center [546, 469] width 23 height 23
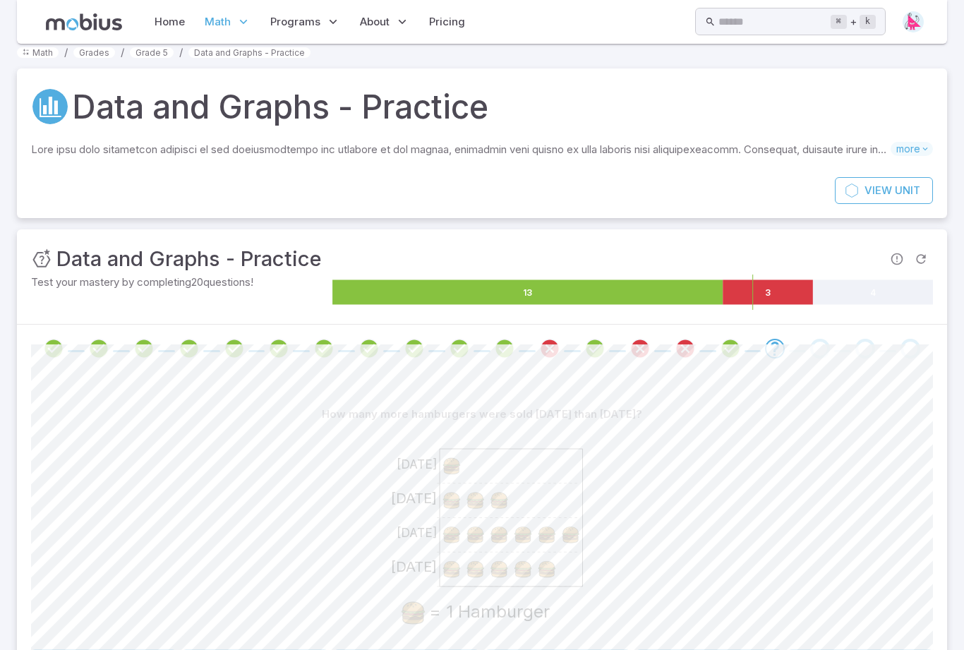
scroll to position [13, 0]
click at [327, 441] on div "Sunday Saturday Friday Thursday = 1 Hamburger" at bounding box center [482, 536] width 902 height 216
click at [327, 440] on div "Sunday Saturday Friday Thursday = 1 Hamburger" at bounding box center [482, 536] width 902 height 216
click at [406, 443] on icon "Sunday Saturday Friday Thursday = 1 Hamburger" at bounding box center [482, 534] width 212 height 212
click at [477, 438] on icon "Sunday Saturday Friday Thursday = 1 Hamburger" at bounding box center [482, 534] width 212 height 212
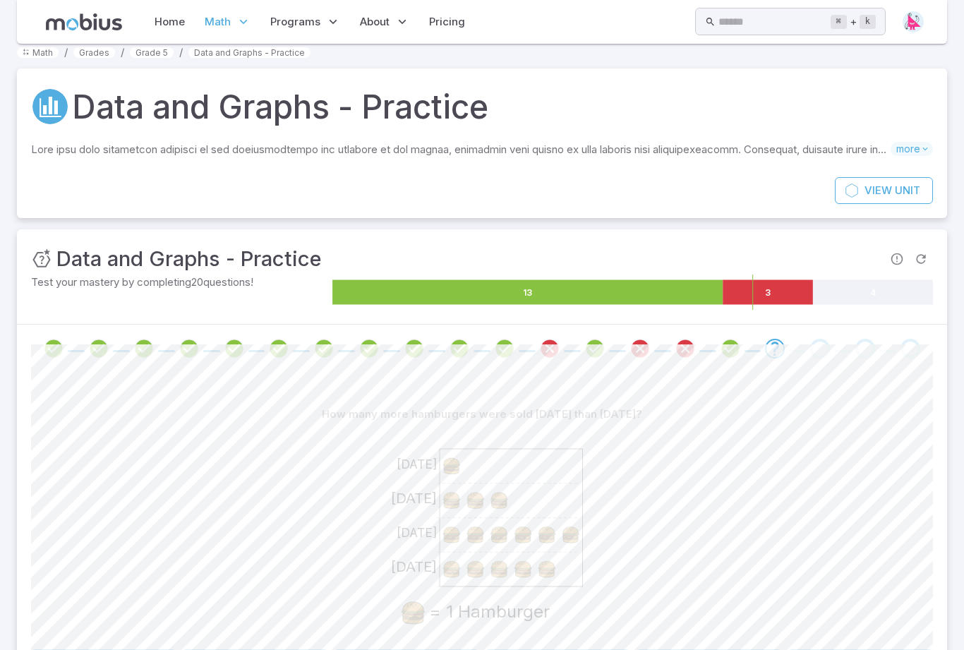
click at [548, 455] on icon at bounding box center [511, 518] width 143 height 138
click at [660, 437] on div "Sunday Saturday Friday Thursday = 1 Hamburger" at bounding box center [482, 536] width 902 height 216
click at [787, 422] on div "How many more hamburgers were sold on Saturday than on Thursday?" at bounding box center [482, 414] width 902 height 27
click at [598, 528] on div "Sunday Saturday Friday Thursday = 1 Hamburger" at bounding box center [482, 536] width 902 height 216
click at [715, 649] on button "2" at bounding box center [708, 662] width 145 height 27
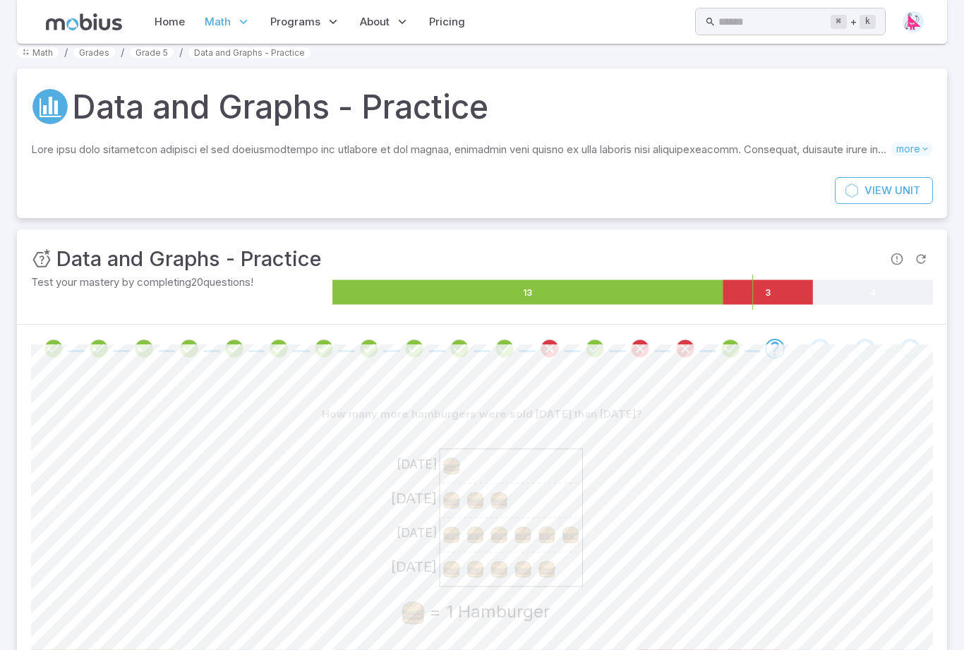
click at [44, 649] on button "5" at bounding box center [103, 662] width 145 height 27
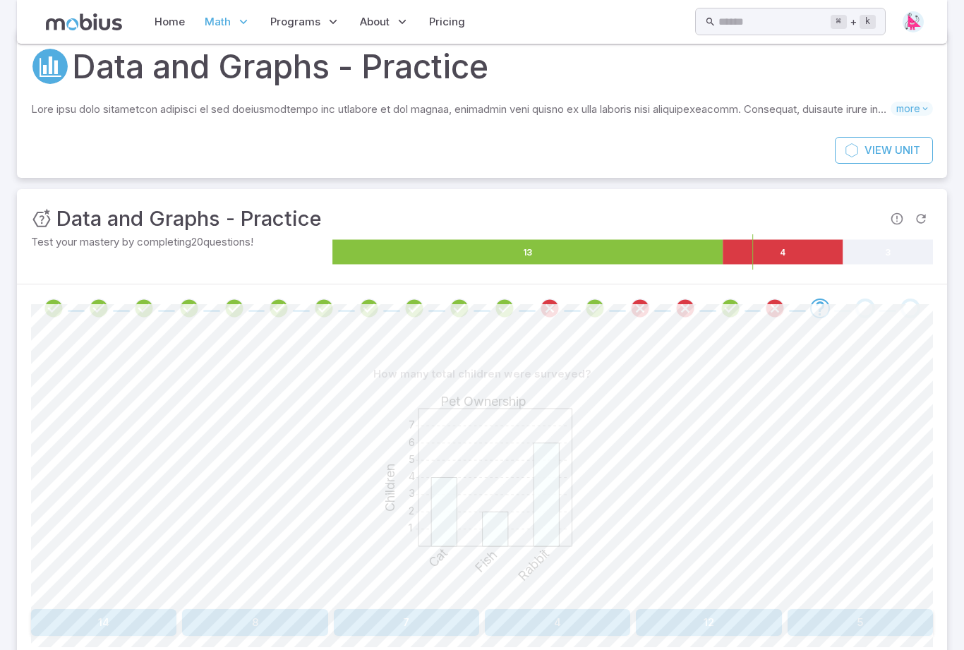
scroll to position [58, 0]
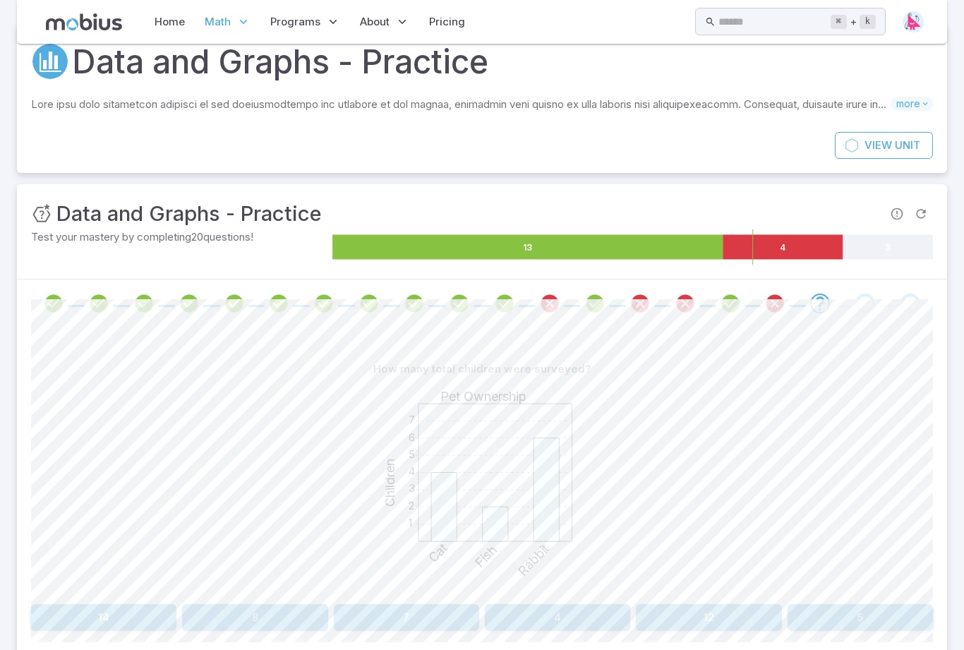
click at [737, 618] on button "12" at bounding box center [708, 618] width 145 height 27
click at [575, 629] on button "11" at bounding box center [557, 617] width 145 height 27
click at [593, 616] on button "5" at bounding box center [557, 617] width 145 height 27
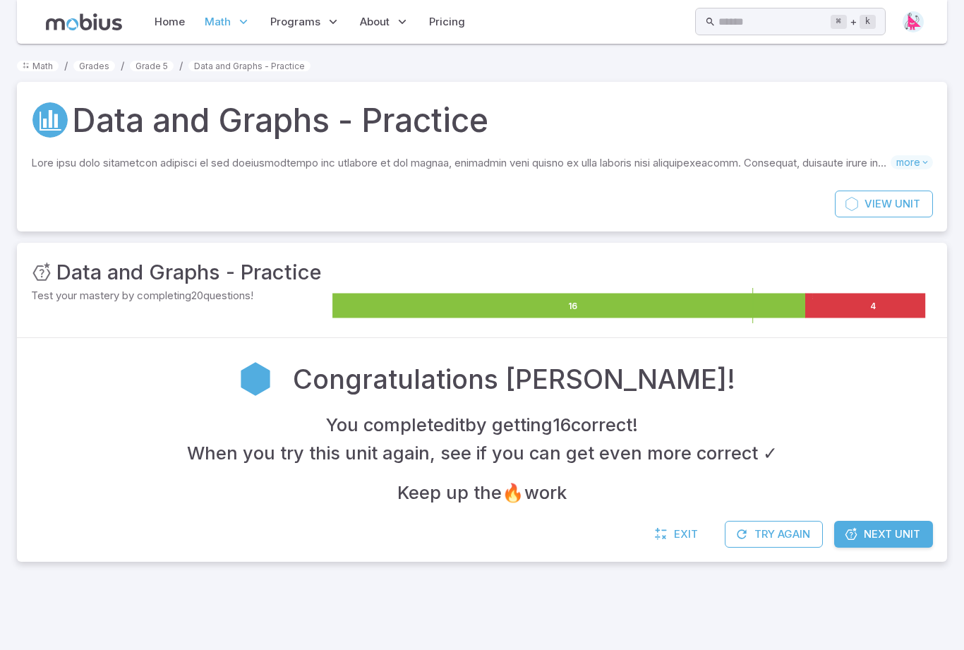
scroll to position [0, 0]
click at [906, 540] on link "Next Unit" at bounding box center [883, 534] width 99 height 27
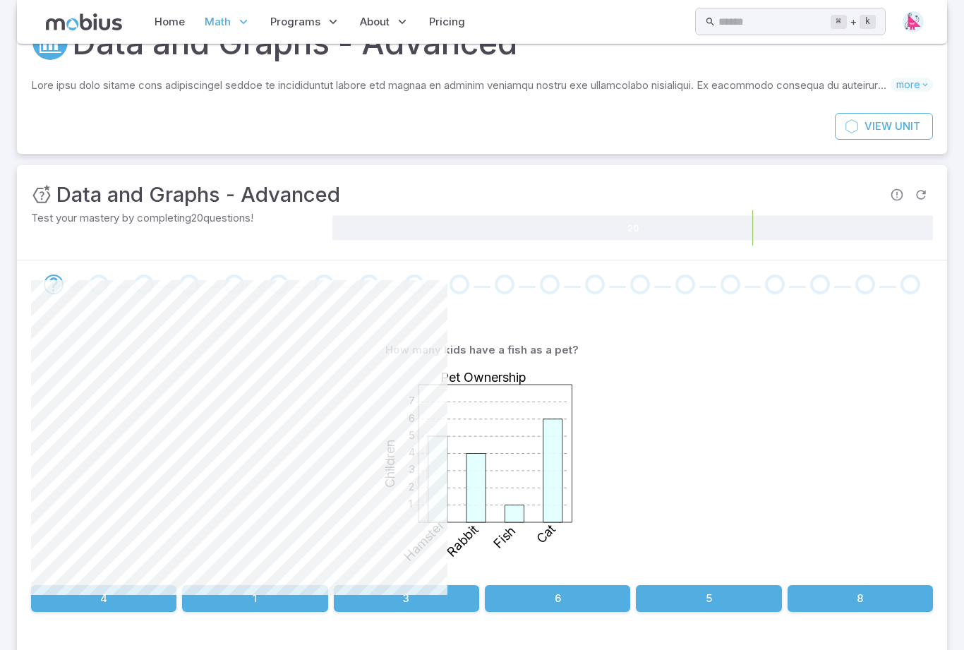
scroll to position [78, 0]
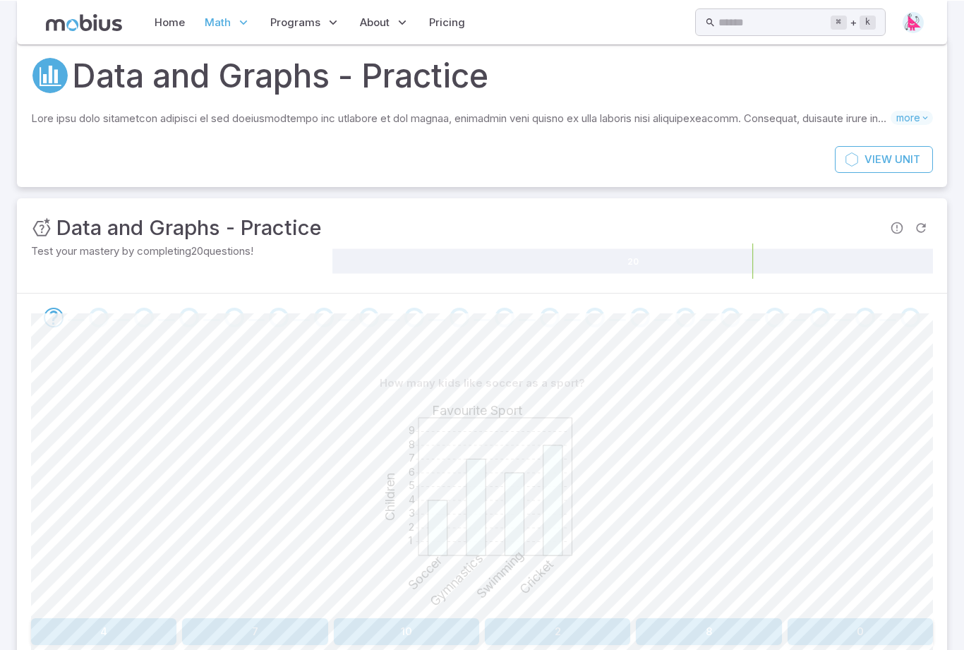
scroll to position [44, 0]
click at [69, 618] on button "4" at bounding box center [103, 631] width 145 height 27
click at [210, 637] on button "Cat" at bounding box center [142, 631] width 222 height 27
click at [768, 639] on button "Gymnastics" at bounding box center [784, 631] width 297 height 27
click at [748, 640] on button "Baseball" at bounding box center [784, 631] width 297 height 27
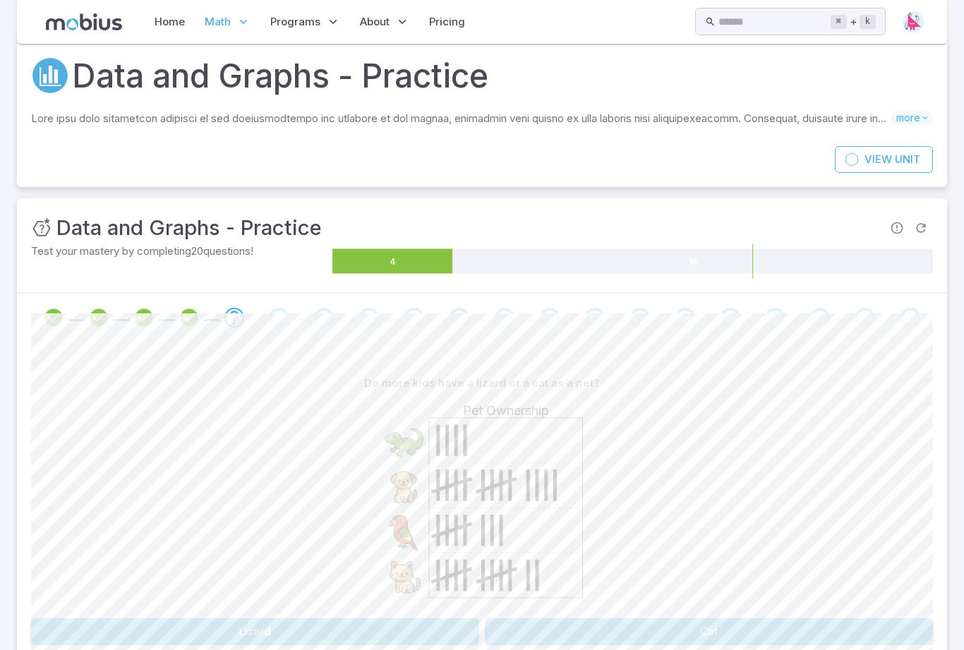
click at [741, 618] on button "Cat" at bounding box center [709, 631] width 448 height 27
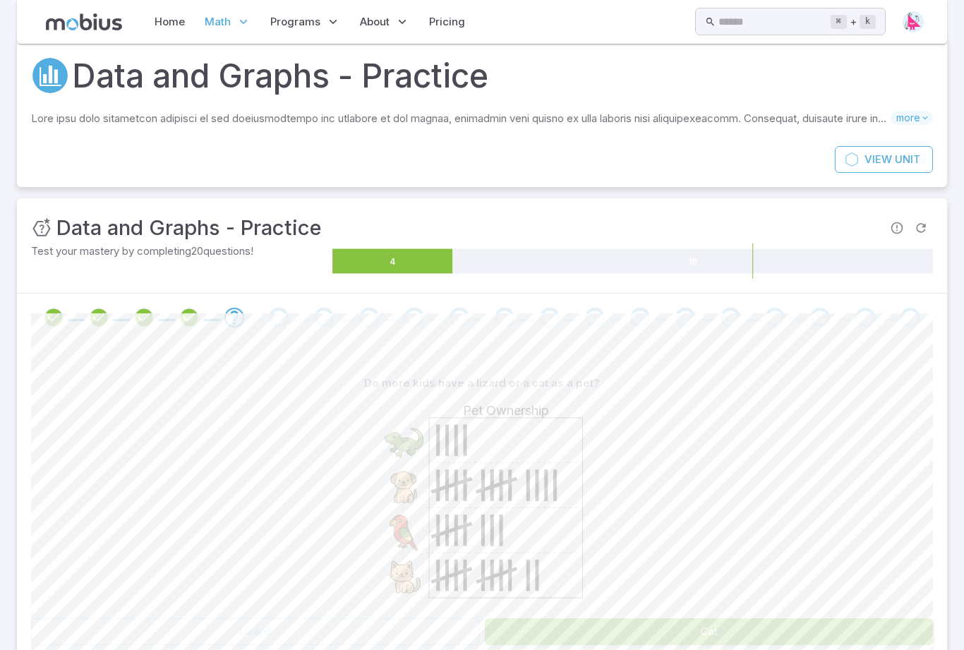
click at [755, 623] on button "Cat" at bounding box center [709, 631] width 448 height 27
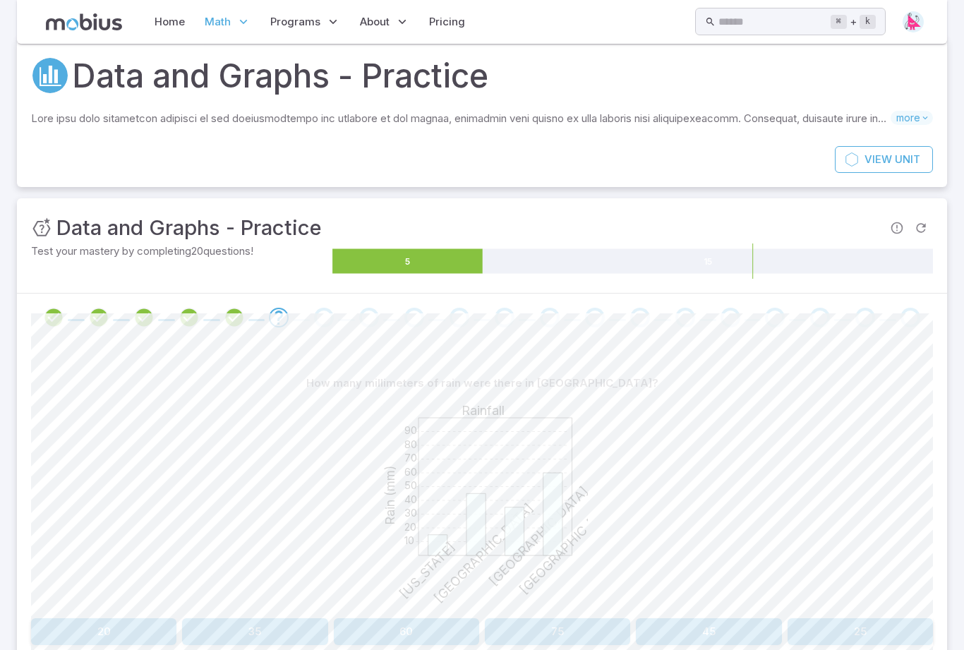
click at [409, 632] on button "60" at bounding box center [406, 631] width 145 height 27
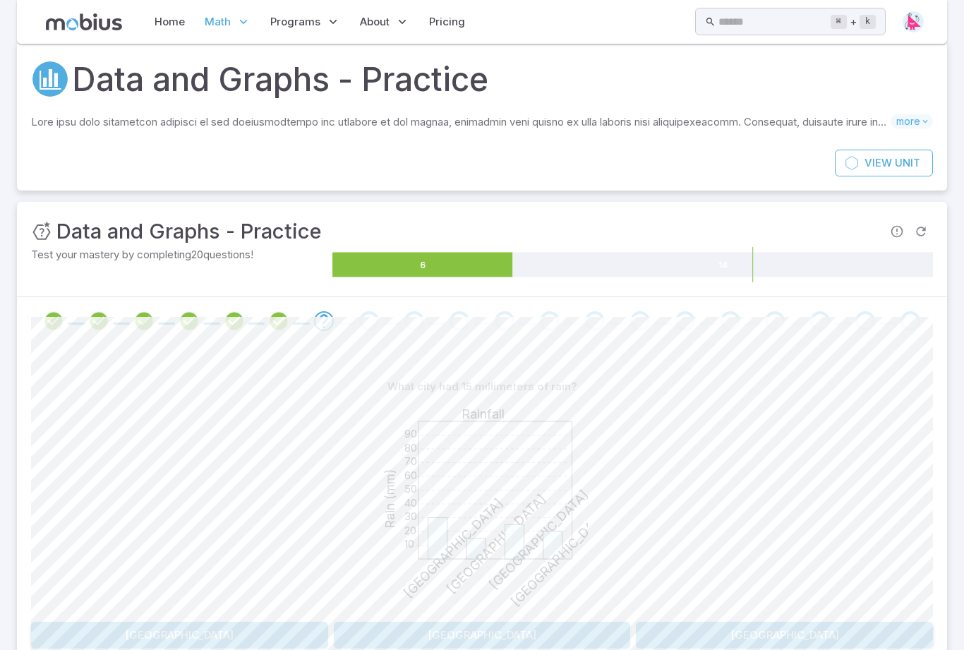
scroll to position [39, 0]
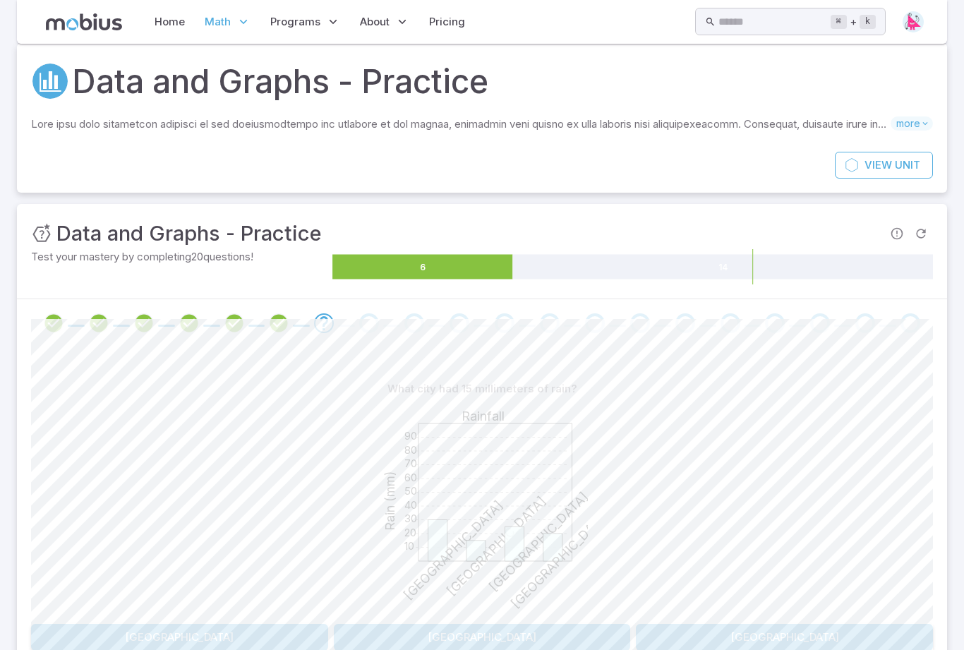
click at [255, 624] on button "London" at bounding box center [179, 637] width 297 height 27
click at [401, 625] on button "[DATE]" at bounding box center [369, 637] width 222 height 27
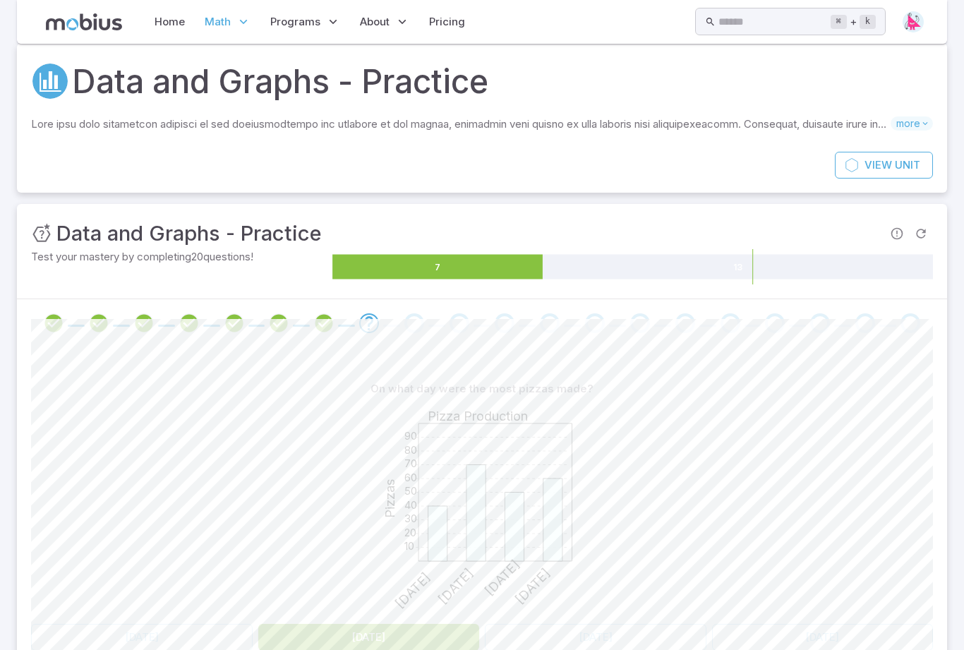
click at [372, 640] on button "[DATE]" at bounding box center [369, 637] width 222 height 27
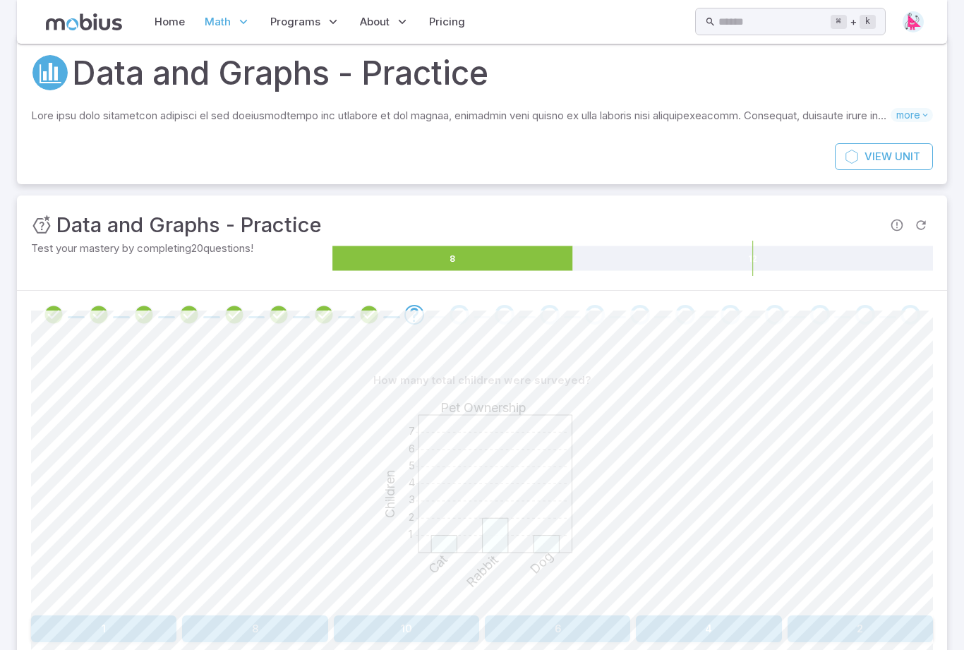
scroll to position [47, 0]
click at [851, 628] on button "2" at bounding box center [860, 629] width 145 height 27
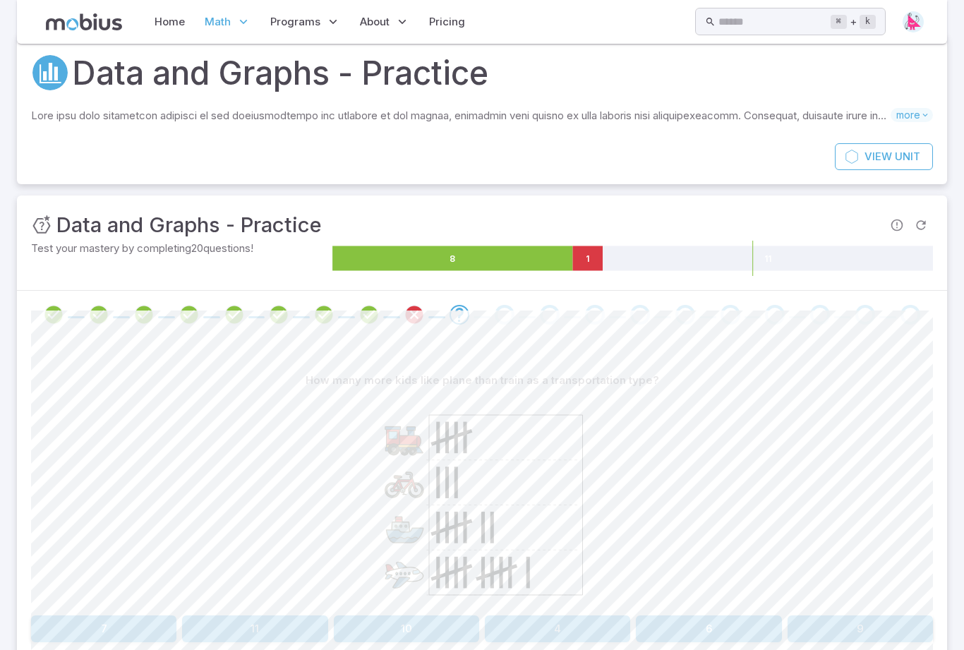
click at [326, 416] on div at bounding box center [482, 502] width 902 height 216
click at [413, 402] on icon at bounding box center [482, 500] width 212 height 212
click at [480, 403] on icon at bounding box center [482, 500] width 212 height 212
click at [467, 398] on icon at bounding box center [482, 500] width 212 height 212
click at [524, 401] on icon at bounding box center [482, 500] width 212 height 212
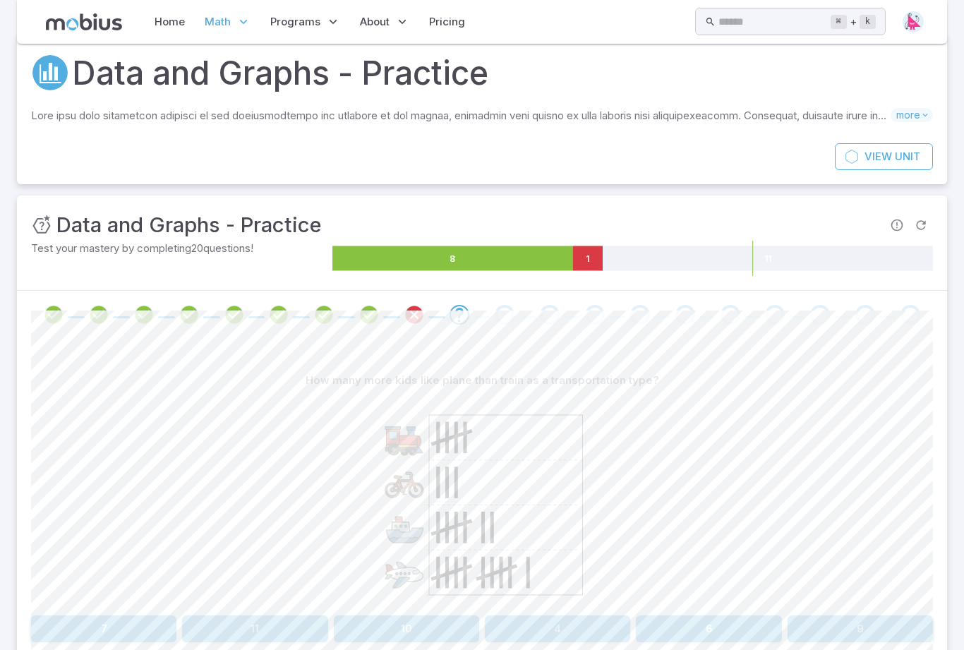
click at [441, 597] on icon at bounding box center [482, 500] width 212 height 212
click at [469, 578] on icon at bounding box center [506, 505] width 154 height 180
click at [280, 631] on button "11" at bounding box center [254, 629] width 145 height 27
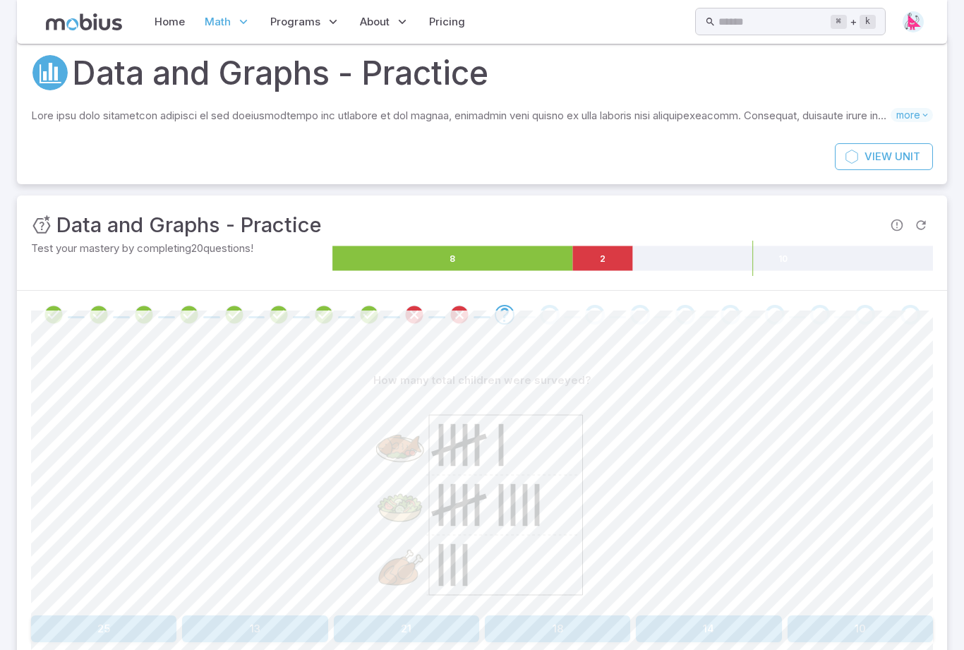
click at [576, 621] on button "18" at bounding box center [557, 629] width 145 height 27
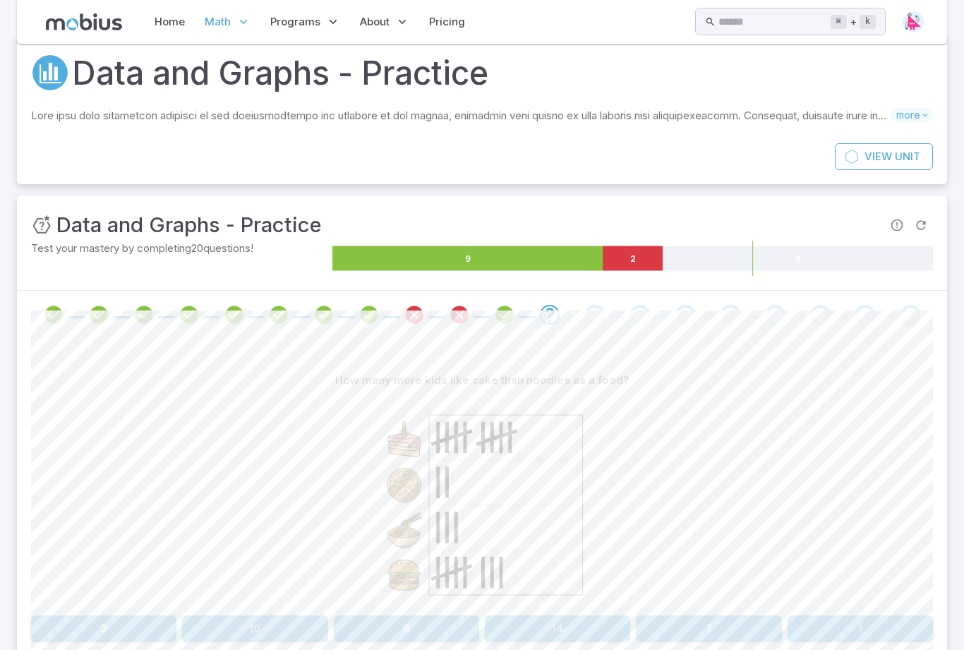
click at [532, 455] on icon at bounding box center [506, 505] width 154 height 180
click at [277, 625] on button "10" at bounding box center [254, 629] width 145 height 27
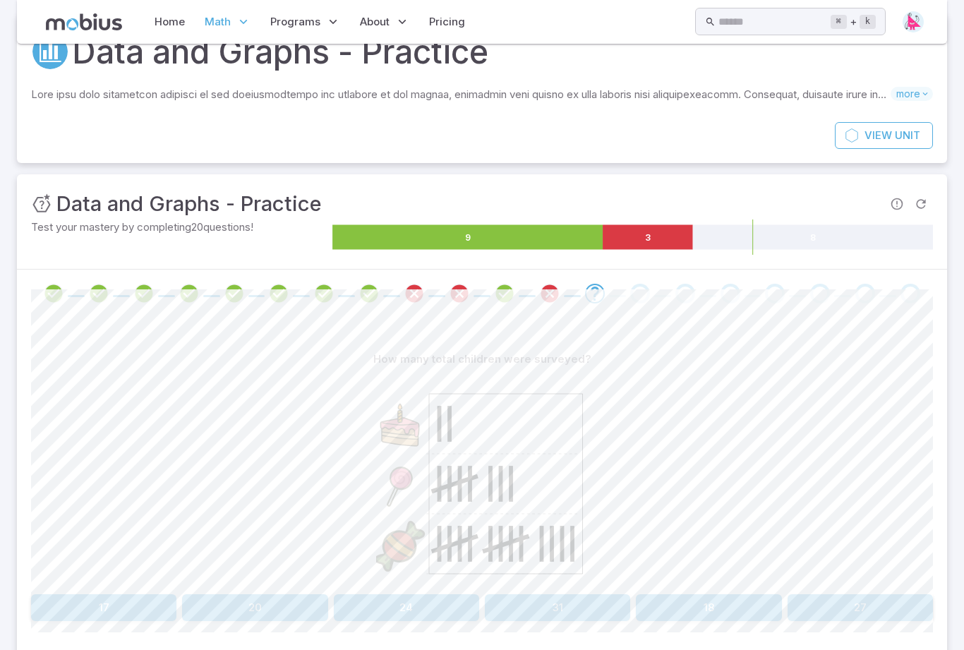
scroll to position [68, 0]
click at [452, 556] on icon at bounding box center [506, 484] width 154 height 180
click at [520, 571] on icon at bounding box center [506, 484] width 154 height 180
click at [542, 556] on icon at bounding box center [542, 544] width 0 height 36
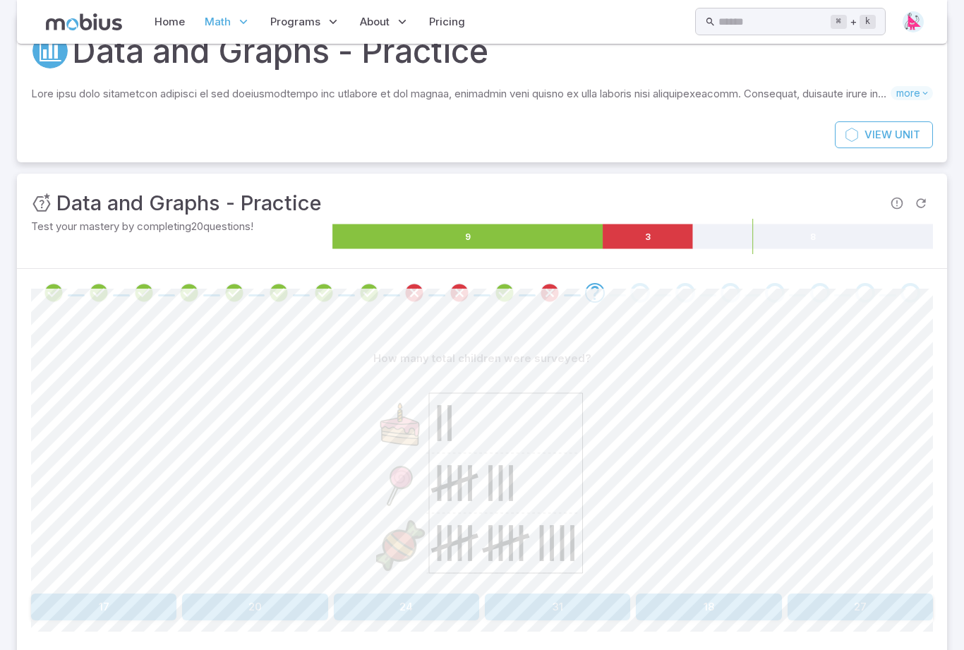
click at [568, 544] on icon at bounding box center [506, 484] width 154 height 180
click at [299, 603] on button "20" at bounding box center [254, 607] width 145 height 27
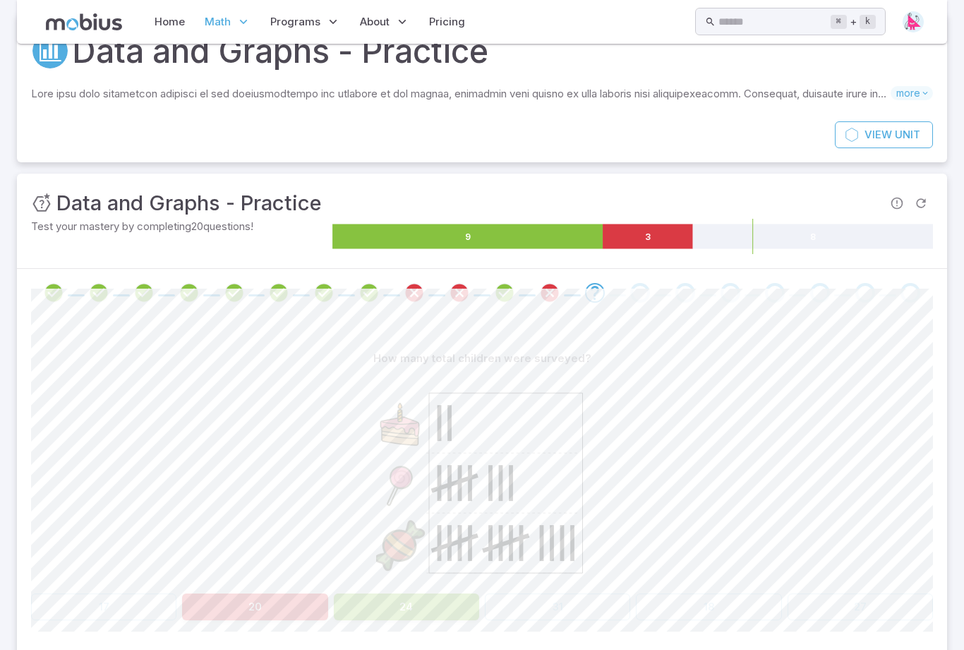
click at [432, 605] on button "24" at bounding box center [406, 607] width 145 height 27
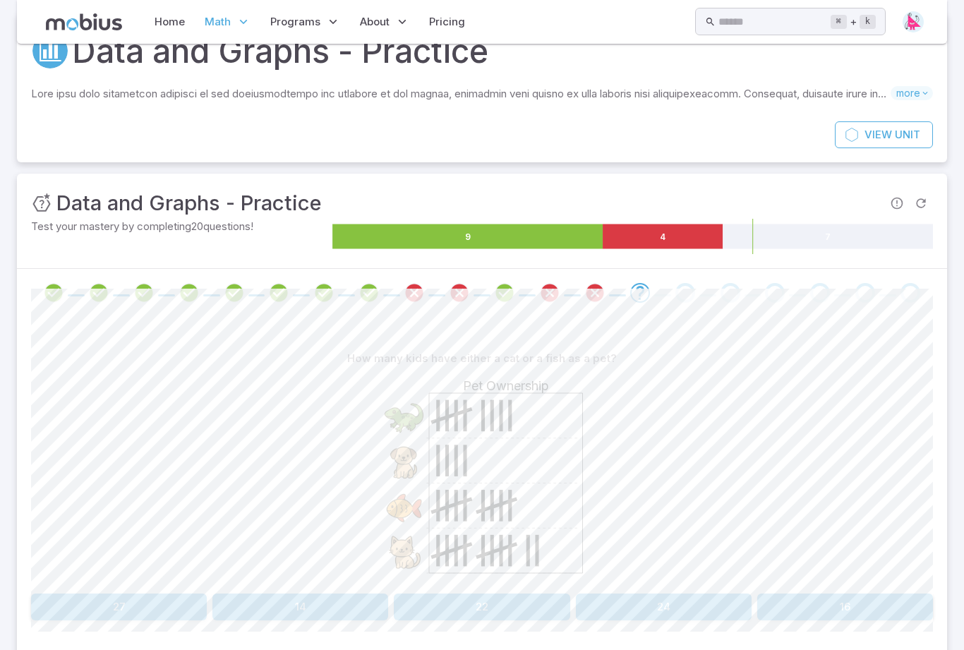
click at [167, 23] on link "Home" at bounding box center [169, 22] width 39 height 32
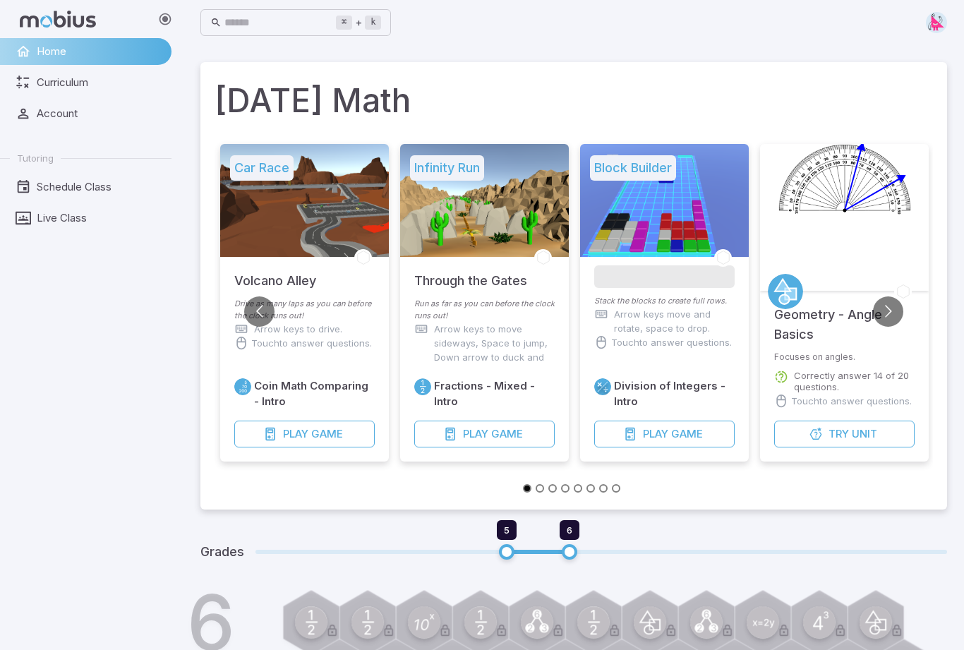
click at [488, 357] on p "Arrow keys to move sideways, Space to jump, Down arrow to duck and roll." at bounding box center [494, 350] width 121 height 56
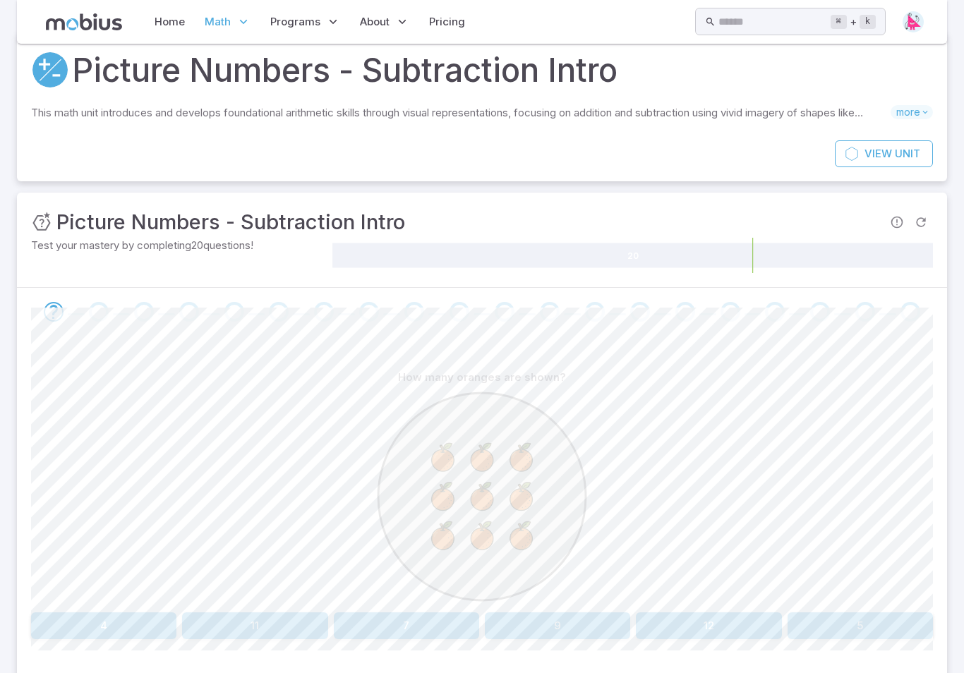
click at [566, 605] on div at bounding box center [482, 499] width 212 height 216
click at [563, 600] on icon at bounding box center [482, 497] width 212 height 212
click at [567, 634] on button "9" at bounding box center [557, 626] width 145 height 27
click at [896, 622] on button "6" at bounding box center [860, 626] width 145 height 27
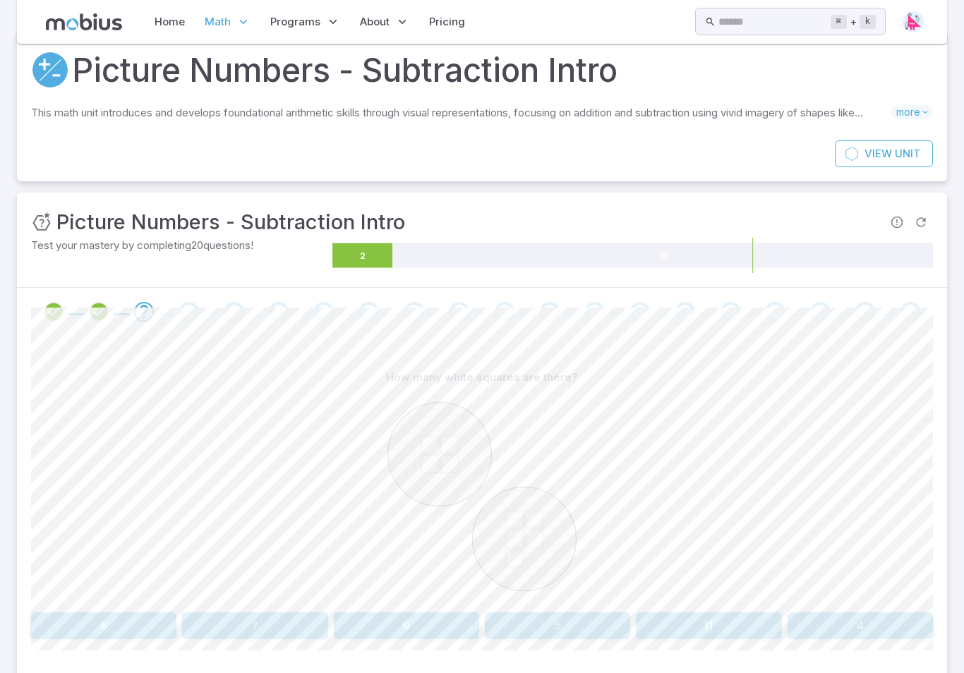
click at [400, 623] on button "9" at bounding box center [406, 626] width 145 height 27
click at [175, 635] on button "six" at bounding box center [119, 626] width 176 height 27
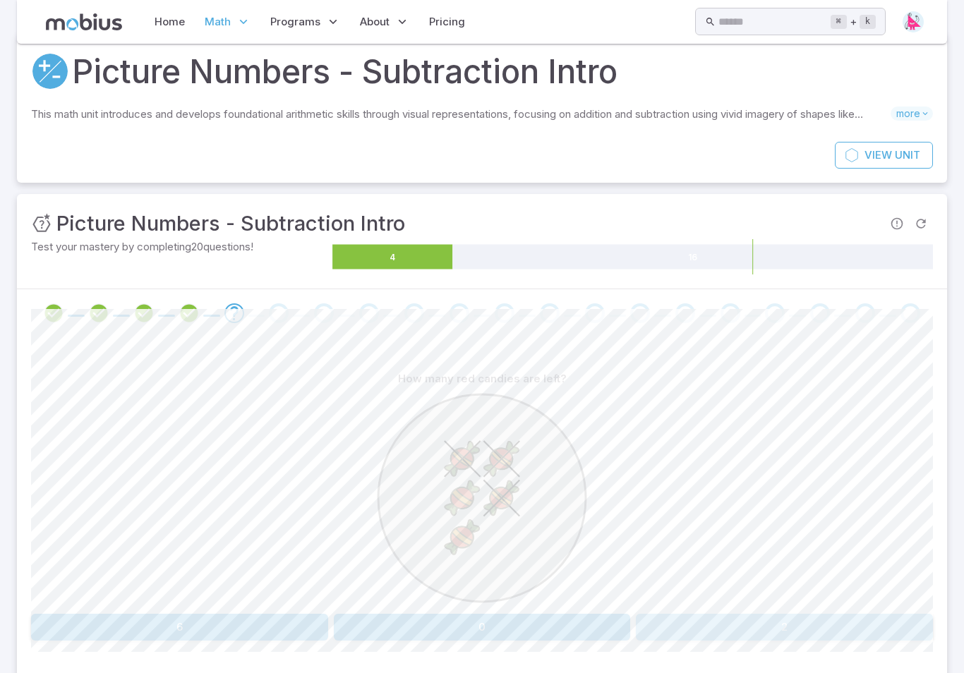
click at [783, 636] on button "2" at bounding box center [784, 627] width 297 height 27
click at [284, 640] on button "3" at bounding box center [254, 627] width 145 height 27
click at [588, 623] on button "one" at bounding box center [596, 627] width 222 height 27
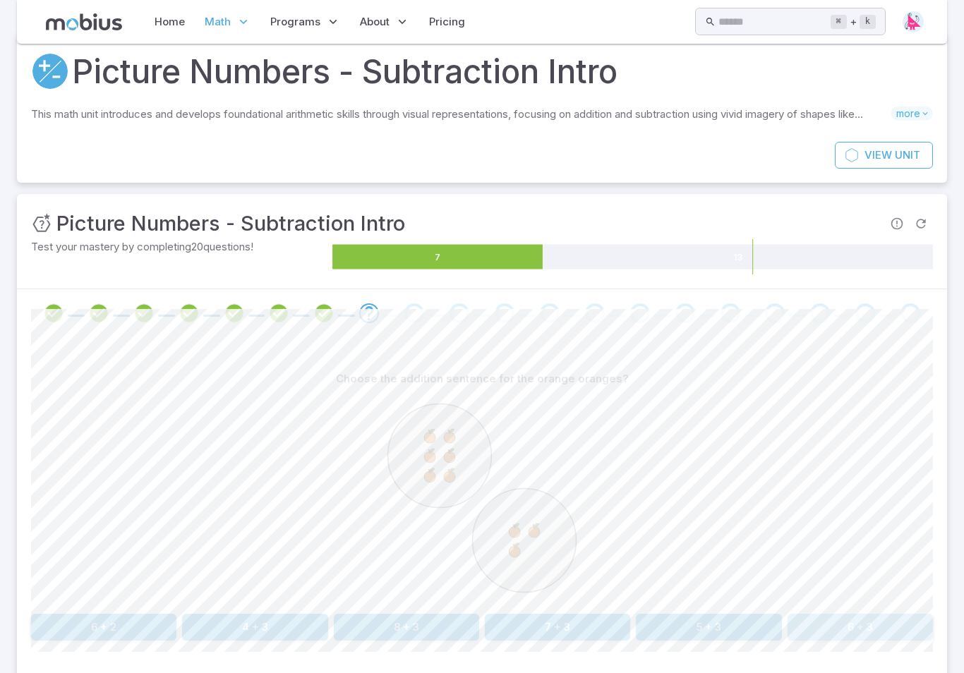
click at [865, 633] on button "6 + 3" at bounding box center [860, 627] width 145 height 27
click at [417, 623] on button "1 + 8" at bounding box center [406, 627] width 145 height 27
click at [267, 628] on button "5 - 2" at bounding box center [254, 627] width 145 height 27
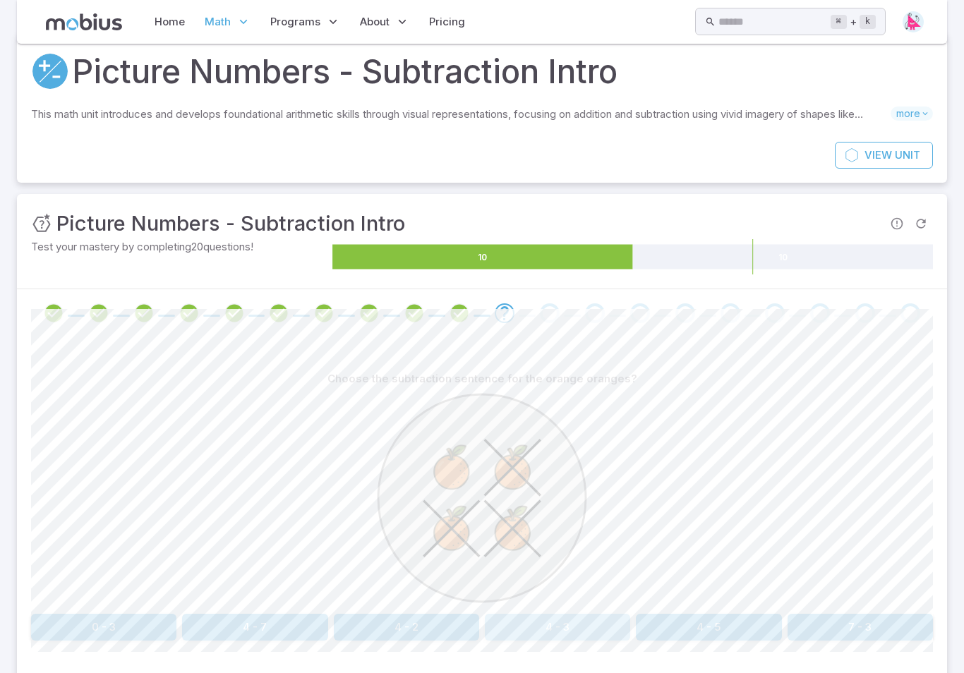
click at [541, 627] on button "4 - 3" at bounding box center [557, 627] width 145 height 27
click at [262, 629] on button "4 - 2" at bounding box center [254, 627] width 145 height 27
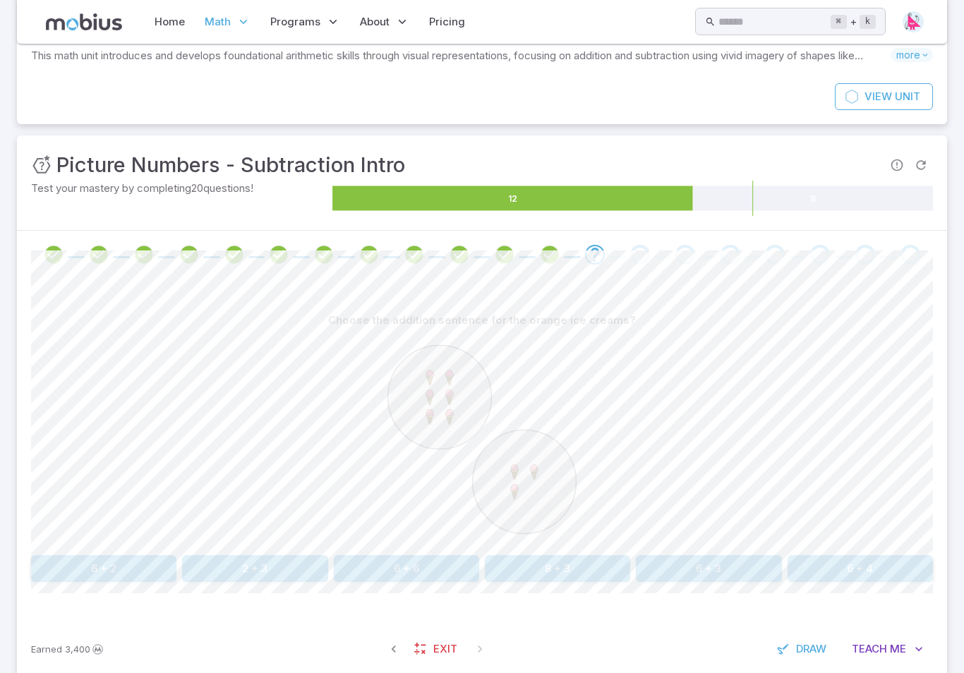
scroll to position [114, 0]
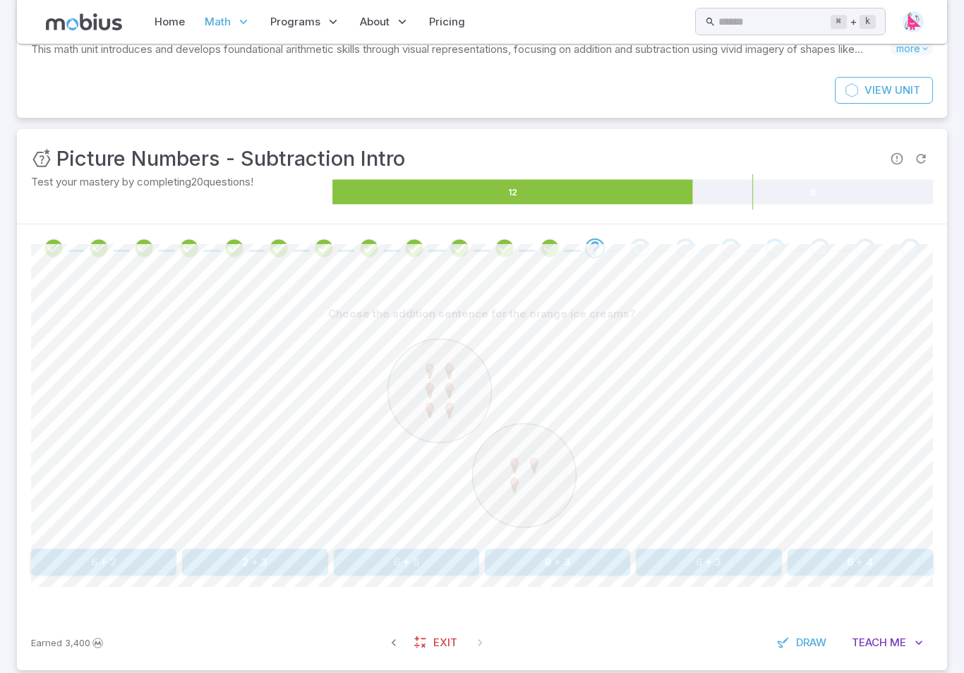
click at [694, 553] on button "6 + 3" at bounding box center [708, 562] width 145 height 27
click at [568, 551] on button "2 + 7" at bounding box center [557, 562] width 145 height 27
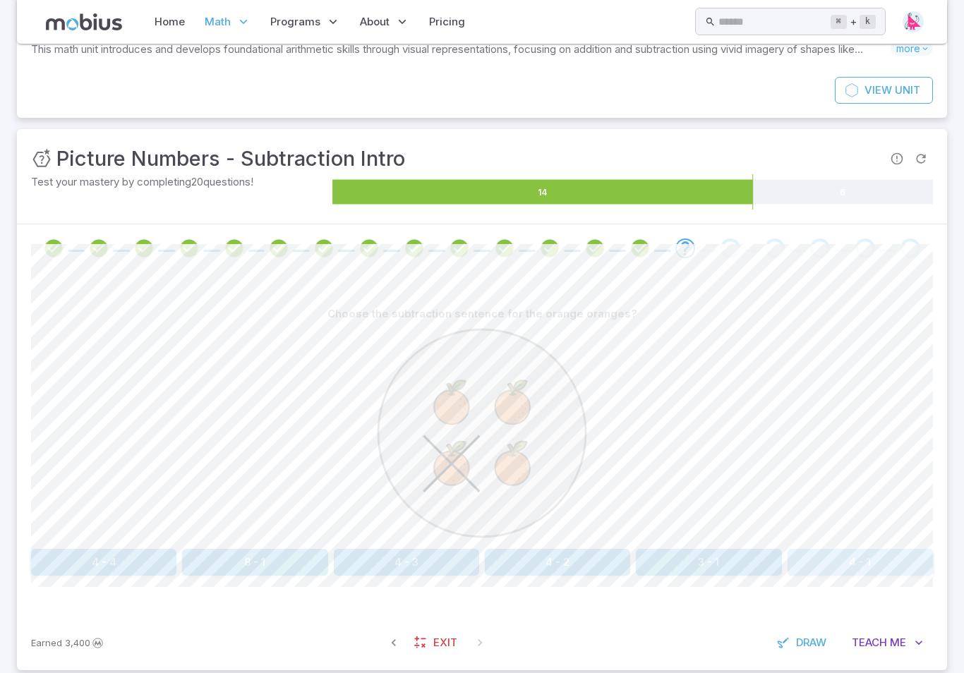
click at [820, 551] on button "4 - 1" at bounding box center [860, 562] width 145 height 27
click at [816, 551] on button "five" at bounding box center [860, 562] width 145 height 27
click at [579, 559] on button "4 - 3" at bounding box center [557, 562] width 145 height 27
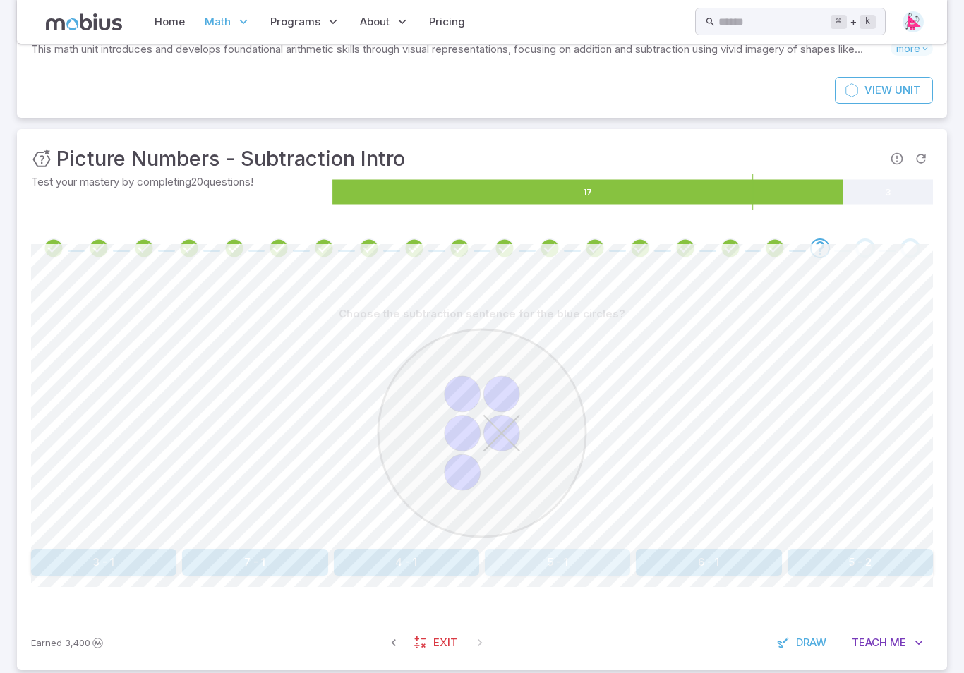
click at [554, 563] on button "5 - 1" at bounding box center [557, 562] width 145 height 27
click at [715, 566] on button "5 - 4" at bounding box center [708, 562] width 145 height 27
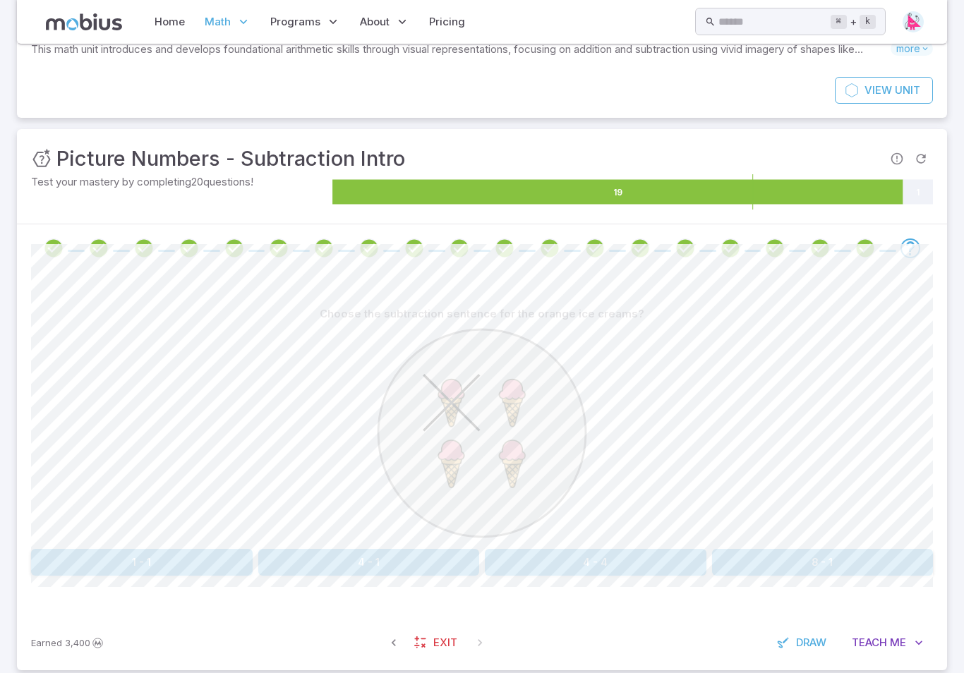
click at [803, 673] on div "Math / Grades / Grade 3 / Picture Numbers - Subtraction Intro Picture Numbers -…" at bounding box center [482, 313] width 930 height 738
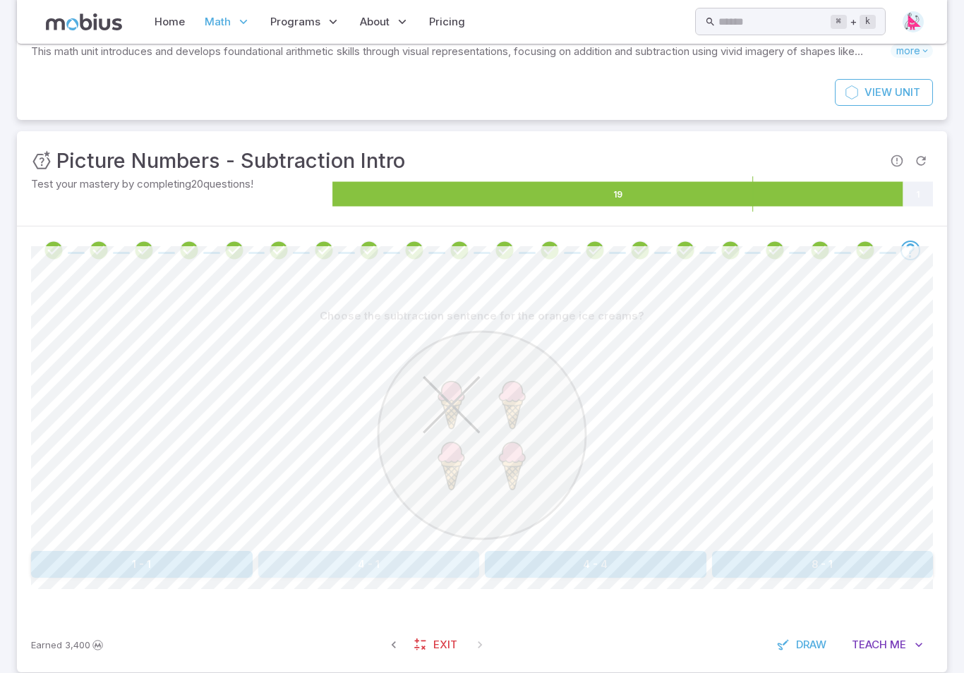
click at [399, 568] on button "4 - 1" at bounding box center [369, 564] width 222 height 27
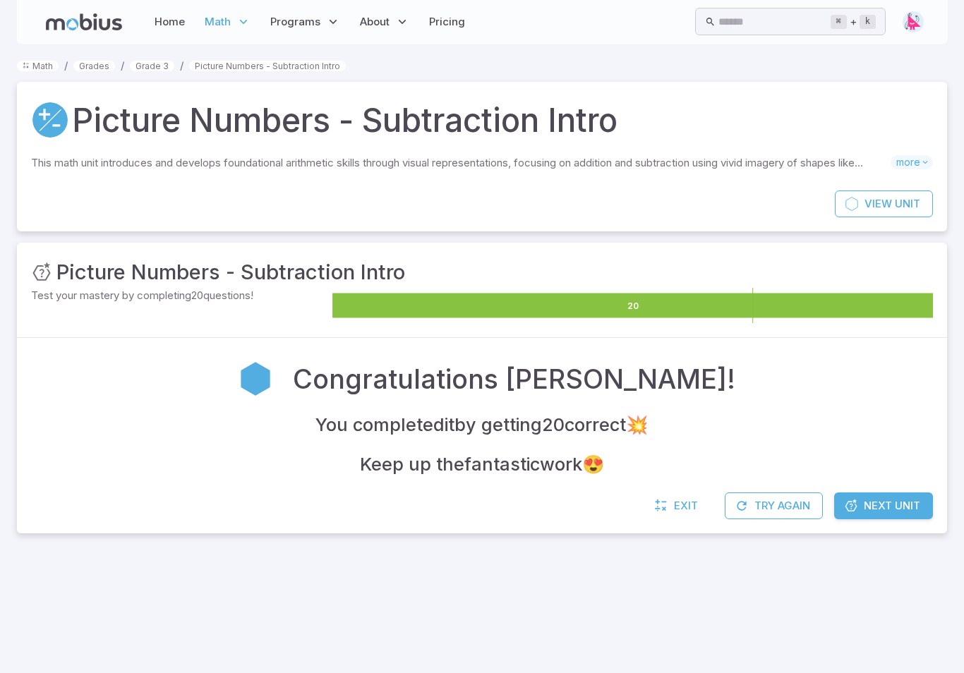
scroll to position [0, 0]
click at [908, 511] on span "Next Unit" at bounding box center [892, 506] width 56 height 16
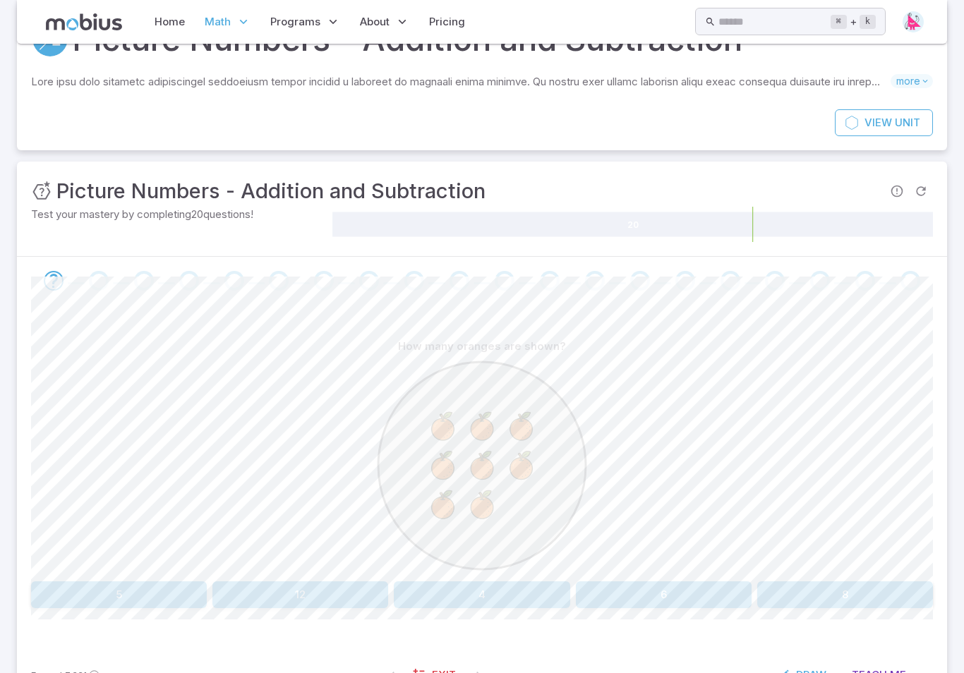
scroll to position [114, 0]
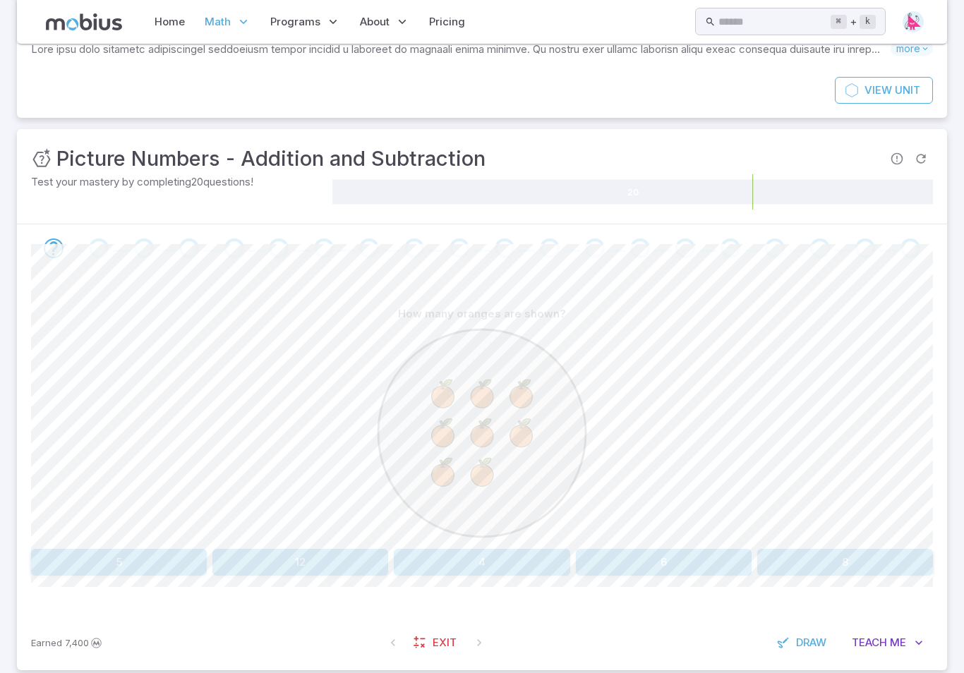
click at [808, 558] on button "8" at bounding box center [845, 562] width 176 height 27
click at [642, 575] on button "5" at bounding box center [664, 562] width 176 height 27
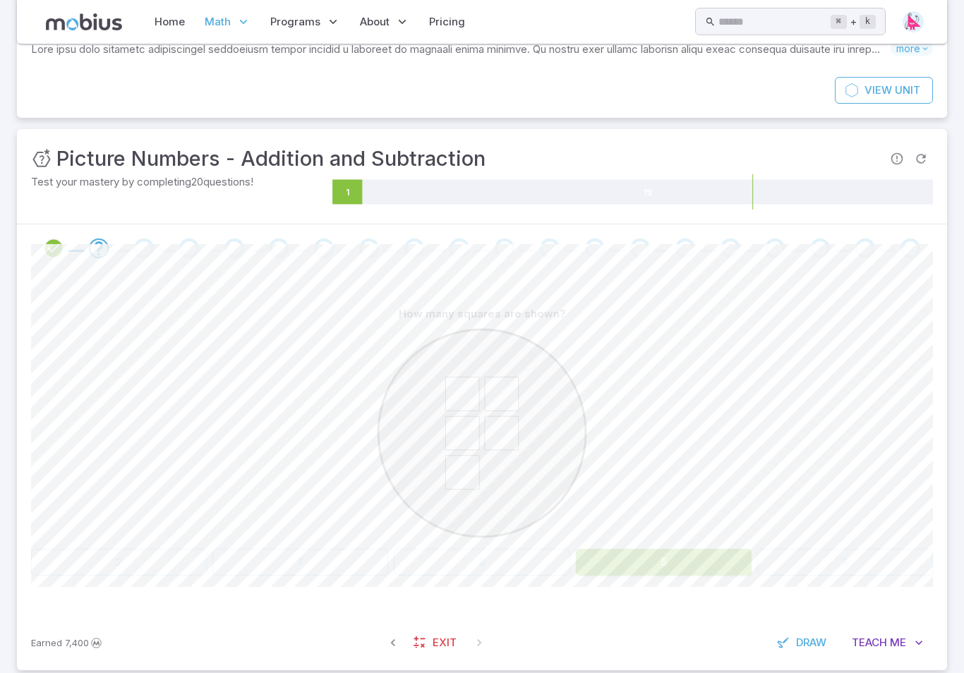
click at [629, 553] on button "5" at bounding box center [664, 562] width 176 height 27
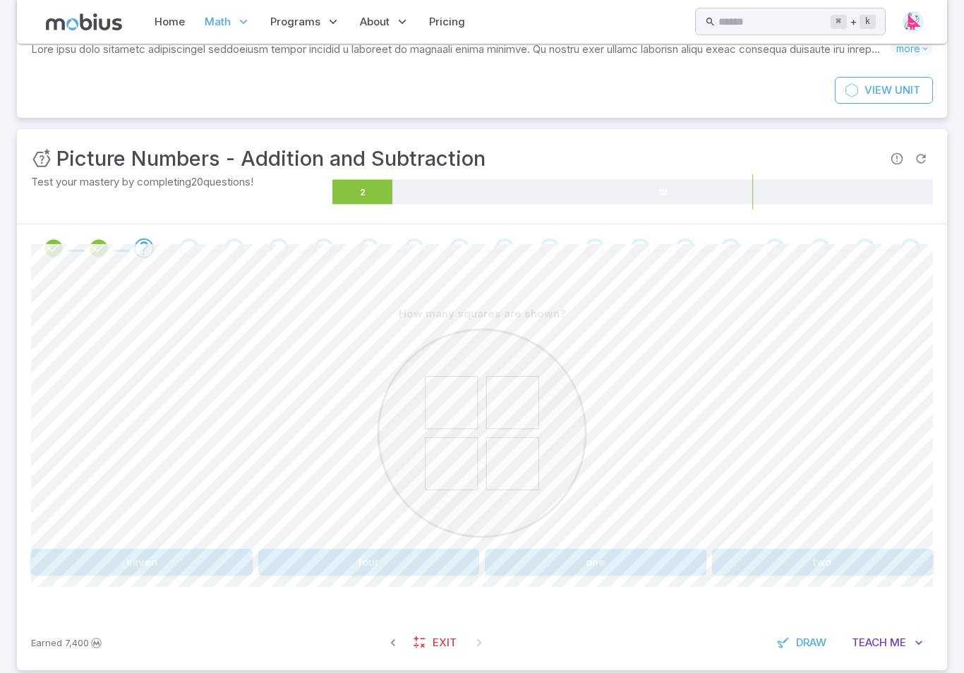
click at [340, 569] on button "four" at bounding box center [369, 562] width 222 height 27
click at [721, 563] on button "one" at bounding box center [784, 562] width 297 height 27
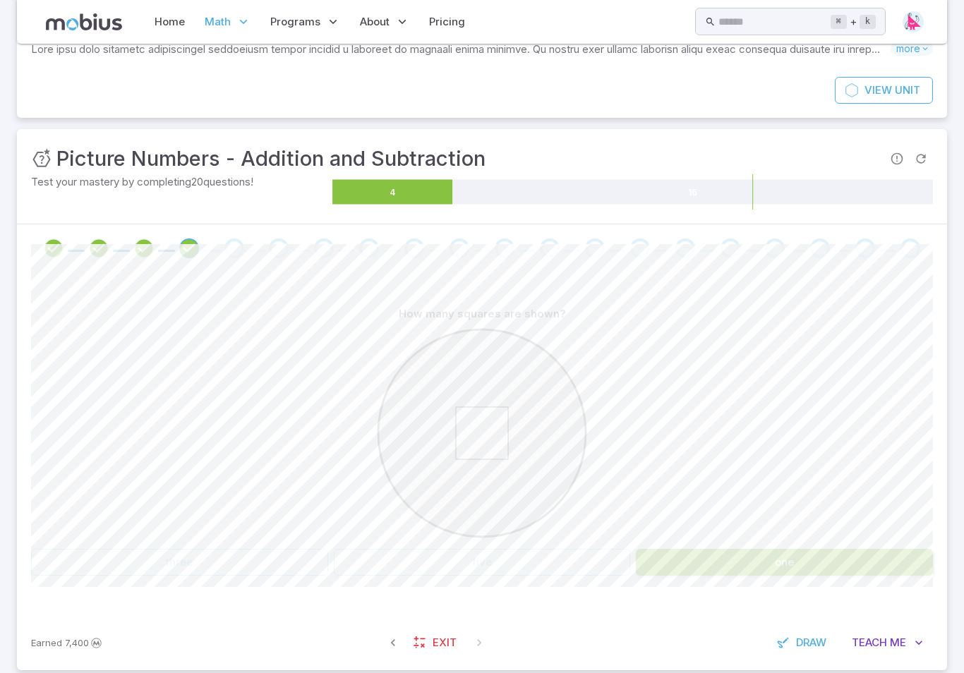
scroll to position [59, 0]
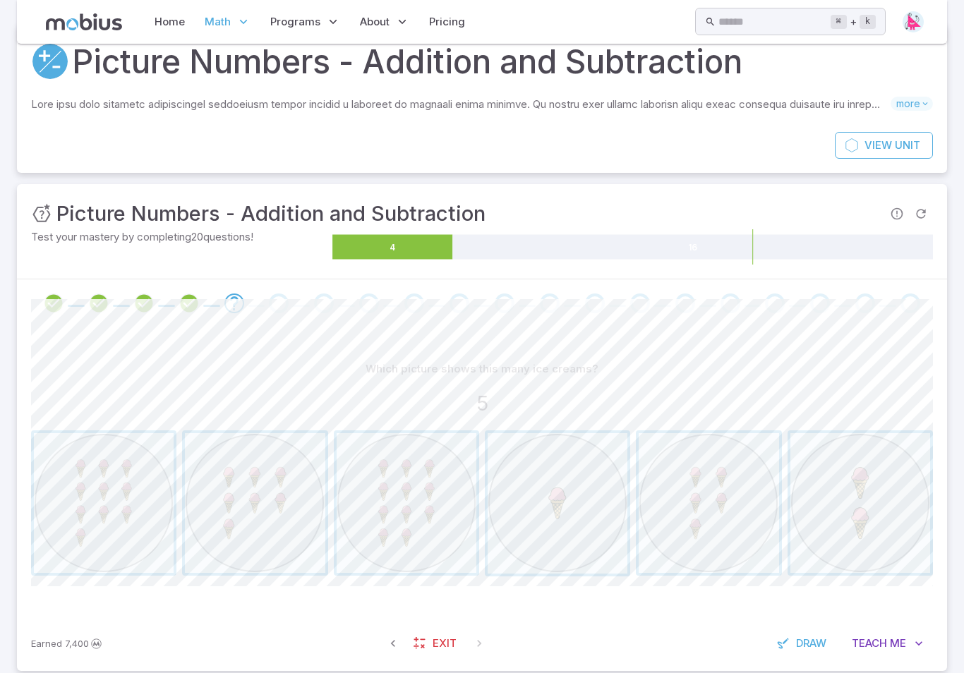
click at [697, 491] on span "button" at bounding box center [709, 503] width 140 height 140
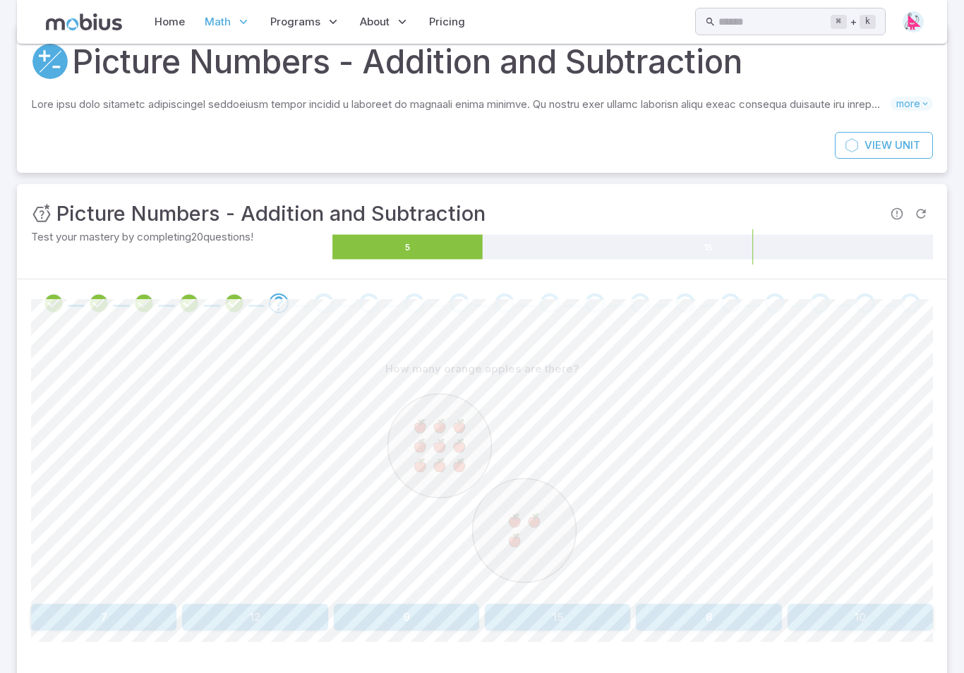
click at [229, 607] on button "12" at bounding box center [254, 617] width 145 height 27
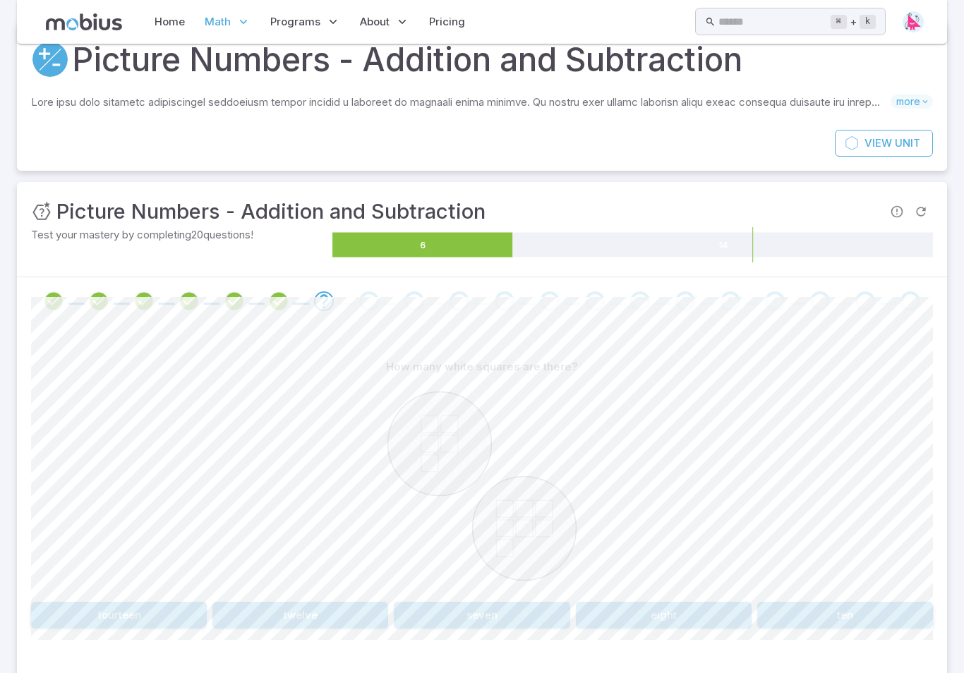
scroll to position [114, 0]
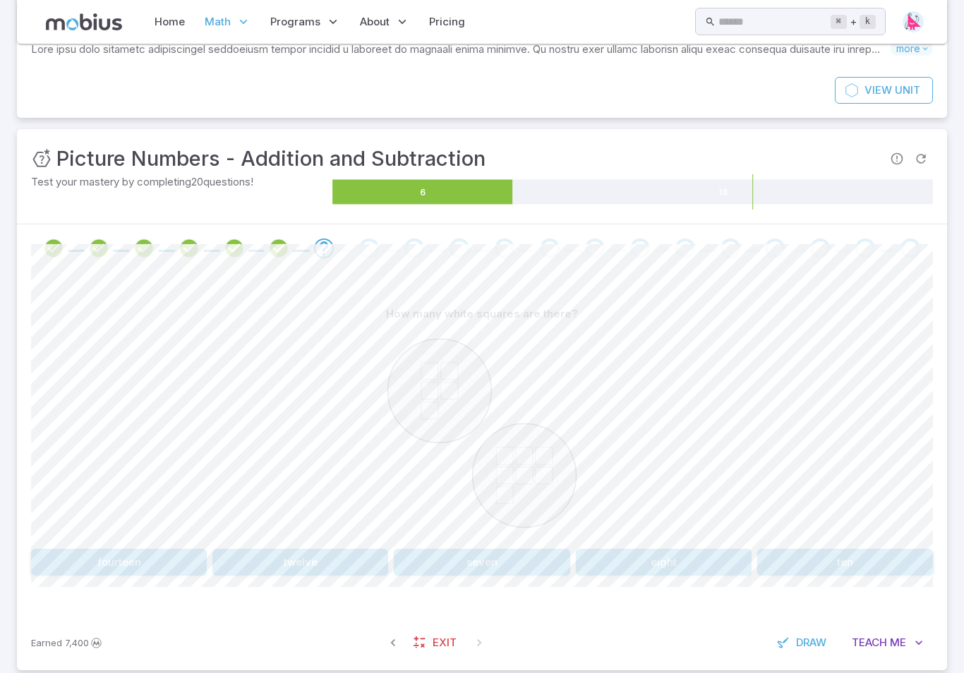
click at [498, 565] on button "seven" at bounding box center [482, 562] width 176 height 27
click at [160, 11] on link "Home" at bounding box center [169, 22] width 39 height 32
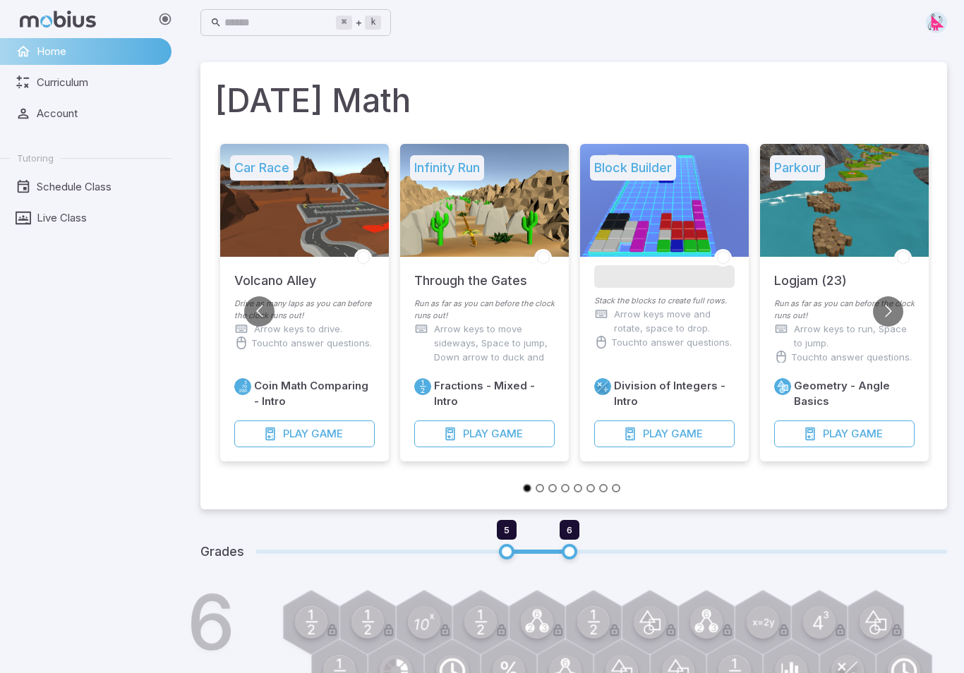
click at [670, 221] on div at bounding box center [664, 200] width 169 height 113
click at [683, 228] on div at bounding box center [664, 200] width 169 height 113
click at [691, 201] on div at bounding box center [664, 200] width 169 height 113
click at [661, 231] on div at bounding box center [664, 200] width 169 height 113
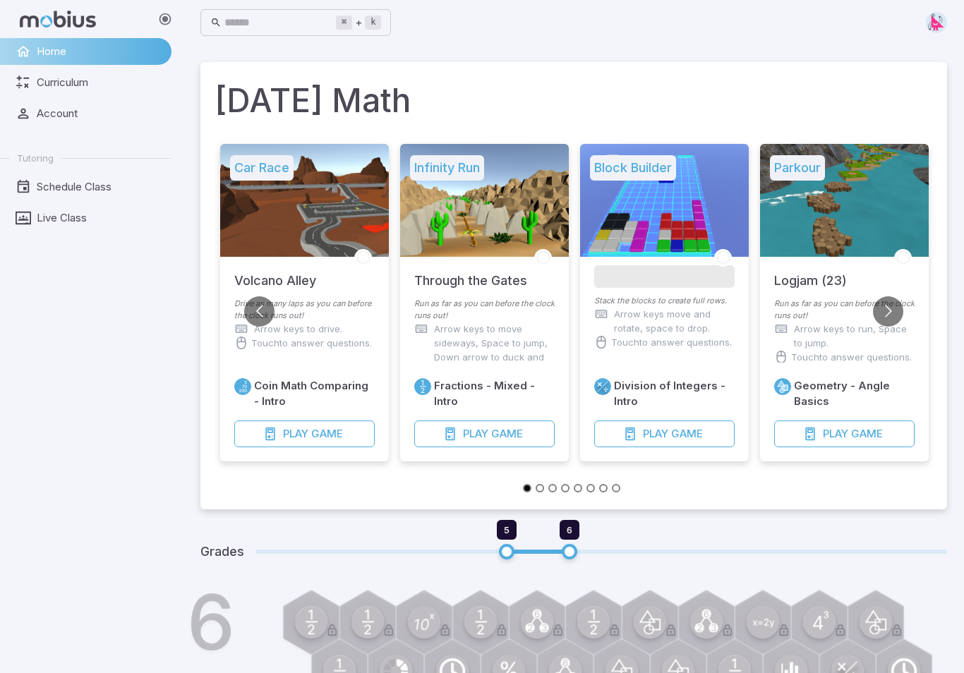
click at [665, 196] on div at bounding box center [664, 200] width 169 height 113
click at [693, 358] on div "Division of Integers - Intro Play Game" at bounding box center [664, 410] width 169 height 104
click at [690, 440] on span "Game" at bounding box center [687, 434] width 32 height 16
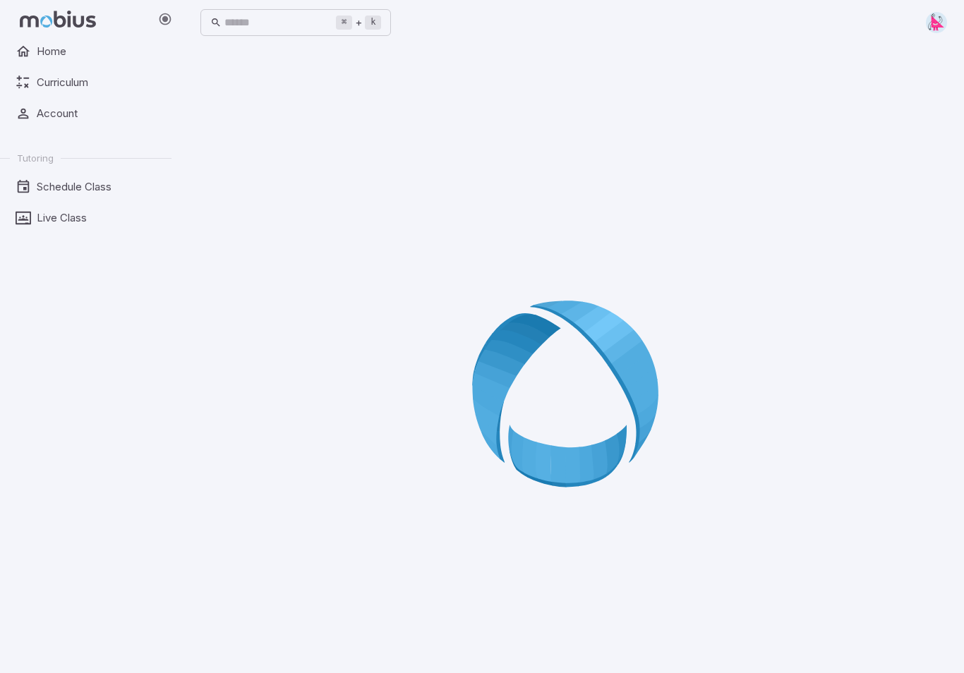
click at [681, 436] on div at bounding box center [573, 398] width 747 height 673
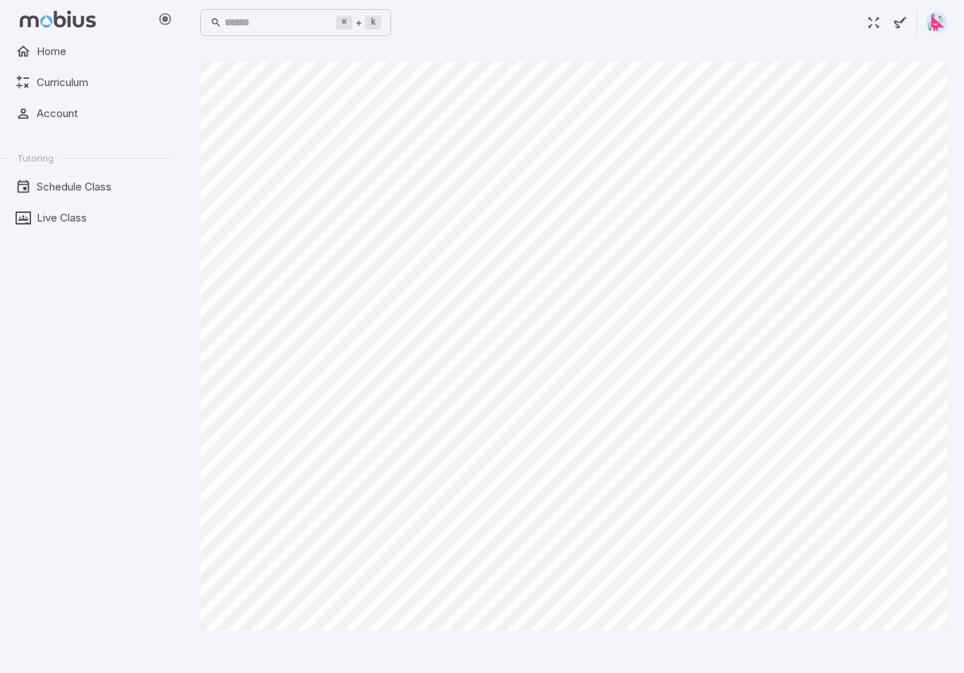
click at [57, 81] on span "Curriculum" at bounding box center [99, 83] width 125 height 16
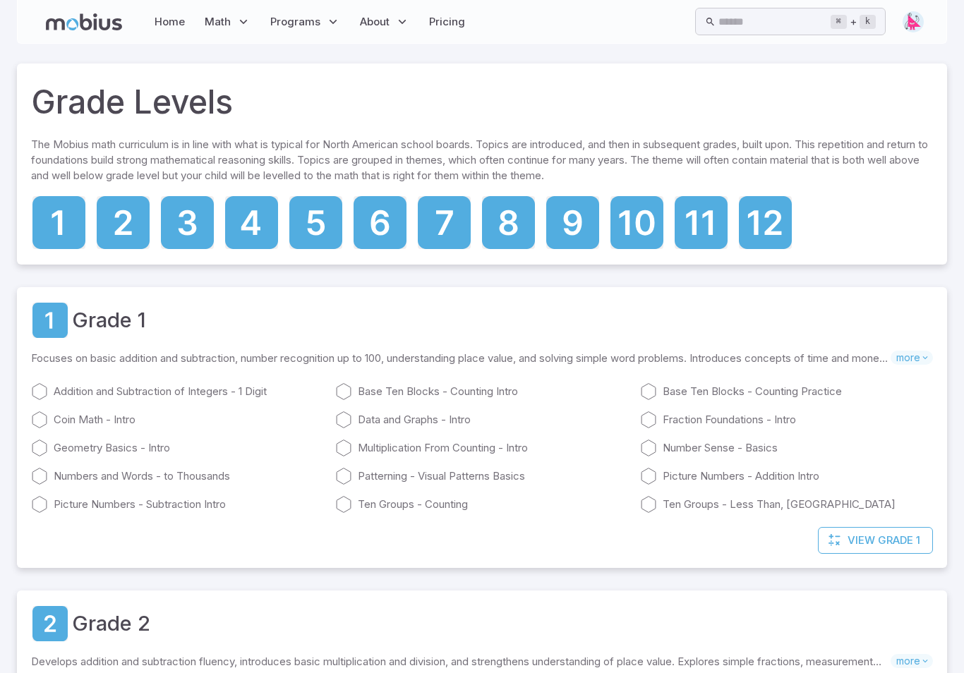
click at [204, 219] on icon at bounding box center [187, 222] width 53 height 53
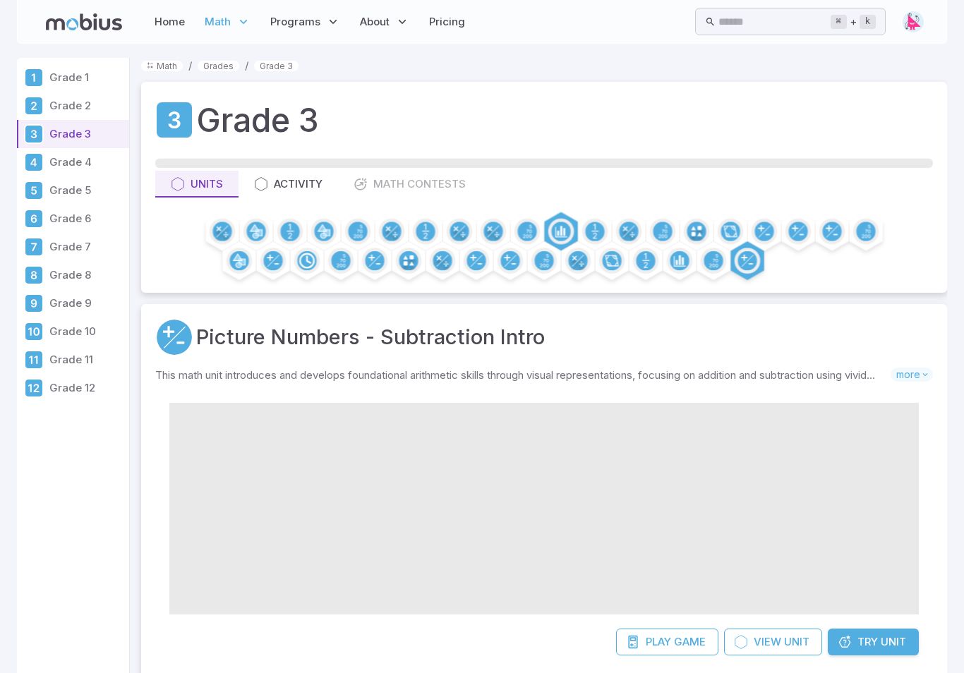
click at [299, 193] on button "Activity" at bounding box center [289, 184] width 100 height 27
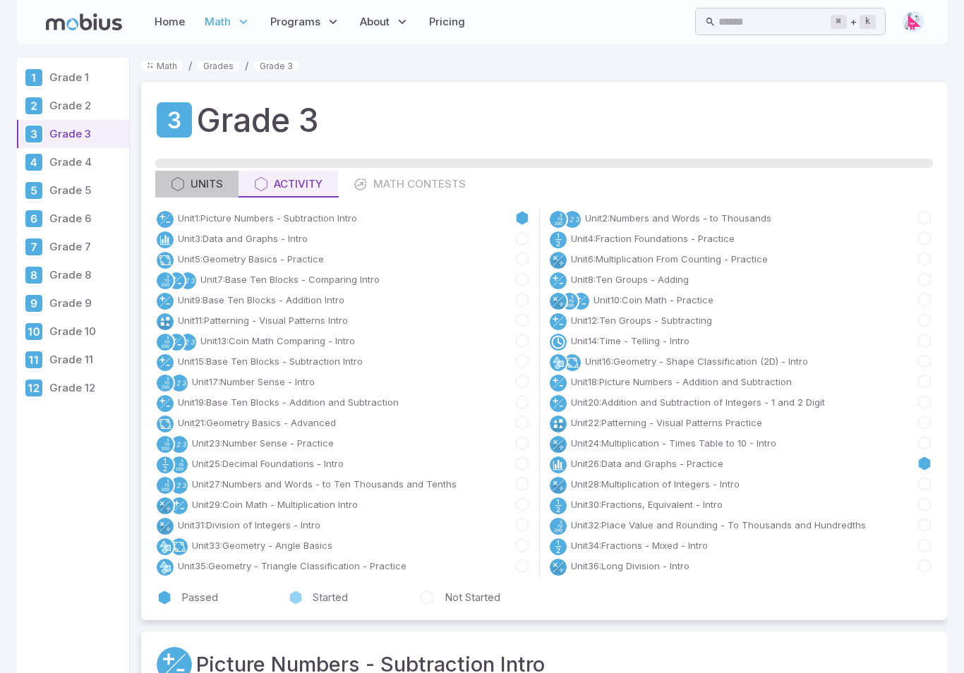
click at [201, 191] on div "Units" at bounding box center [197, 184] width 52 height 16
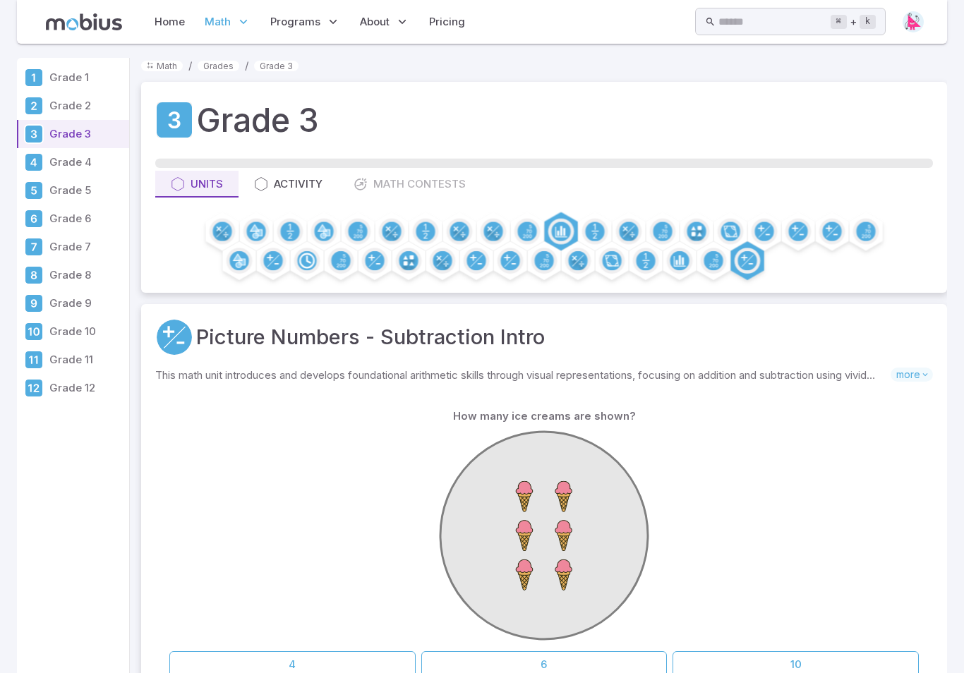
scroll to position [40, 0]
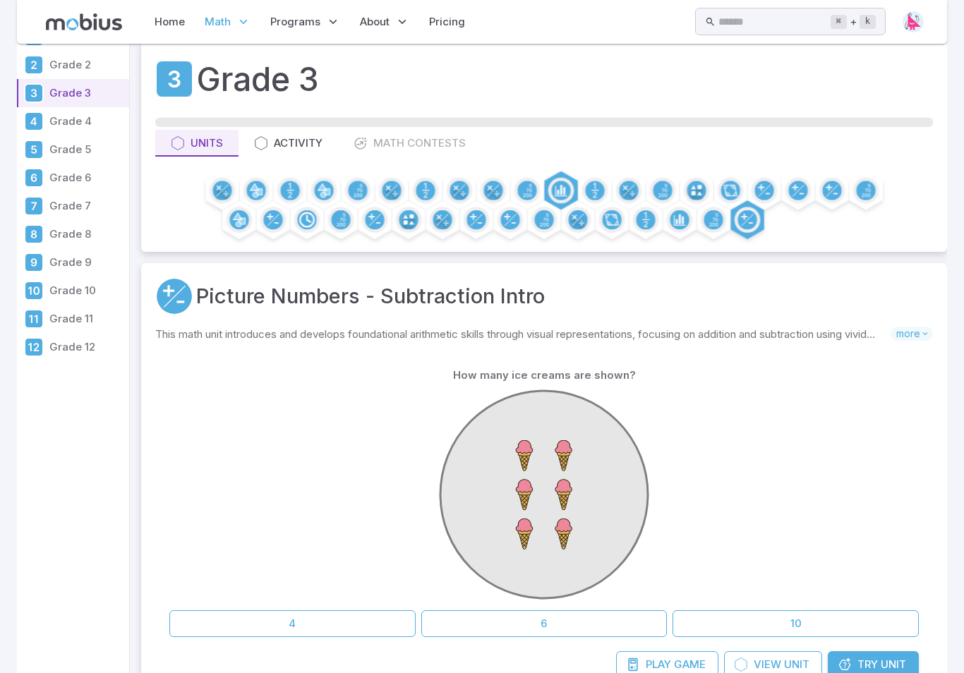
click at [251, 436] on div at bounding box center [544, 498] width 750 height 216
click at [514, 629] on button "6" at bounding box center [544, 624] width 246 height 27
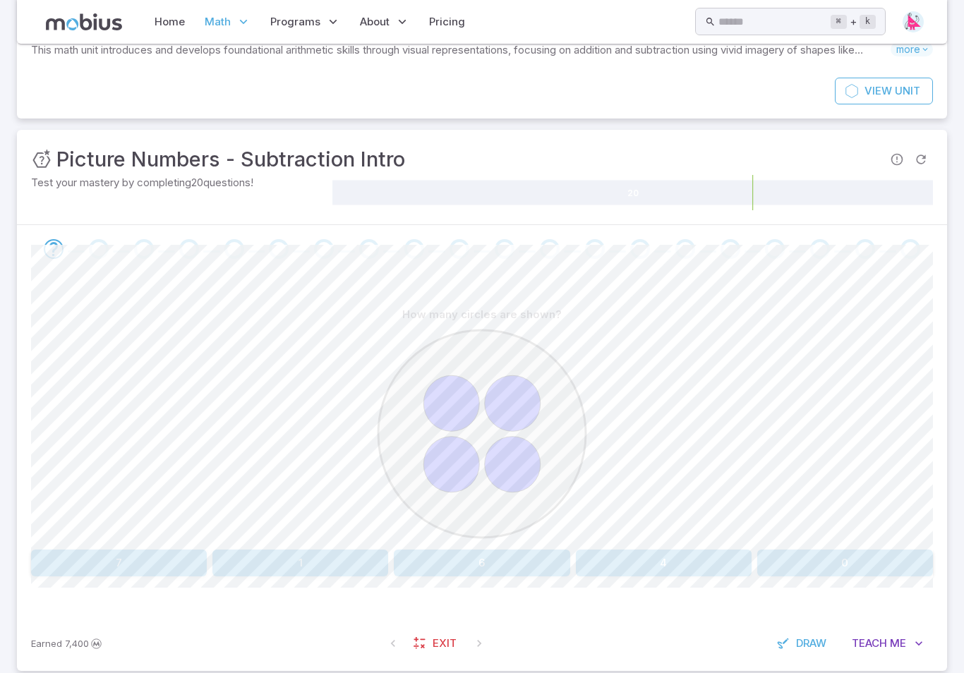
scroll to position [114, 0]
click at [659, 570] on button "4" at bounding box center [664, 562] width 176 height 27
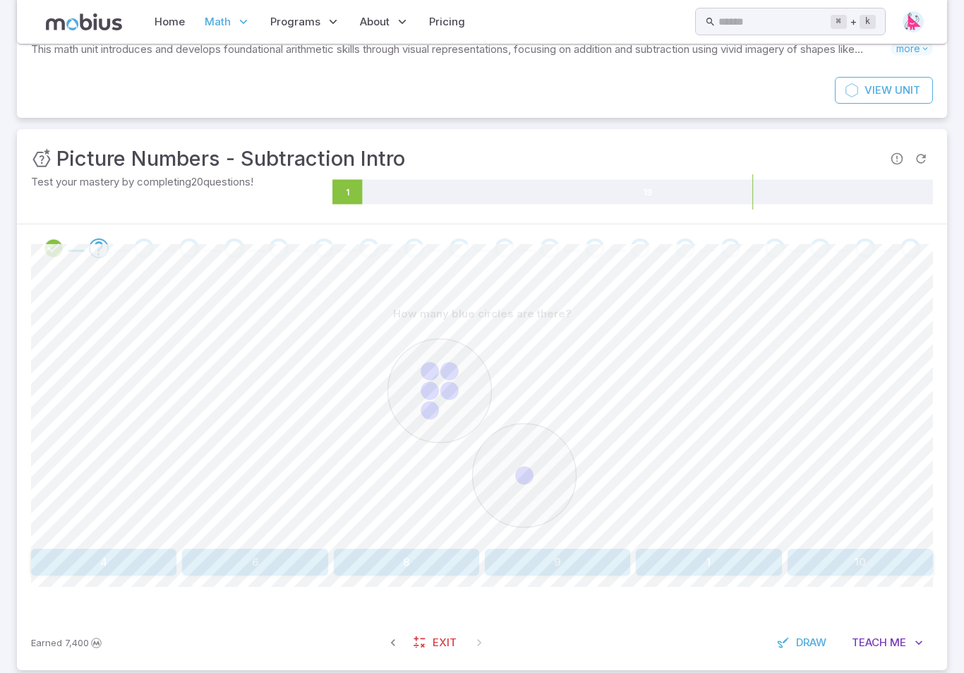
click at [240, 561] on button "6" at bounding box center [254, 562] width 145 height 27
click at [643, 551] on button "9" at bounding box center [664, 562] width 176 height 27
click at [574, 563] on button "six" at bounding box center [557, 562] width 145 height 27
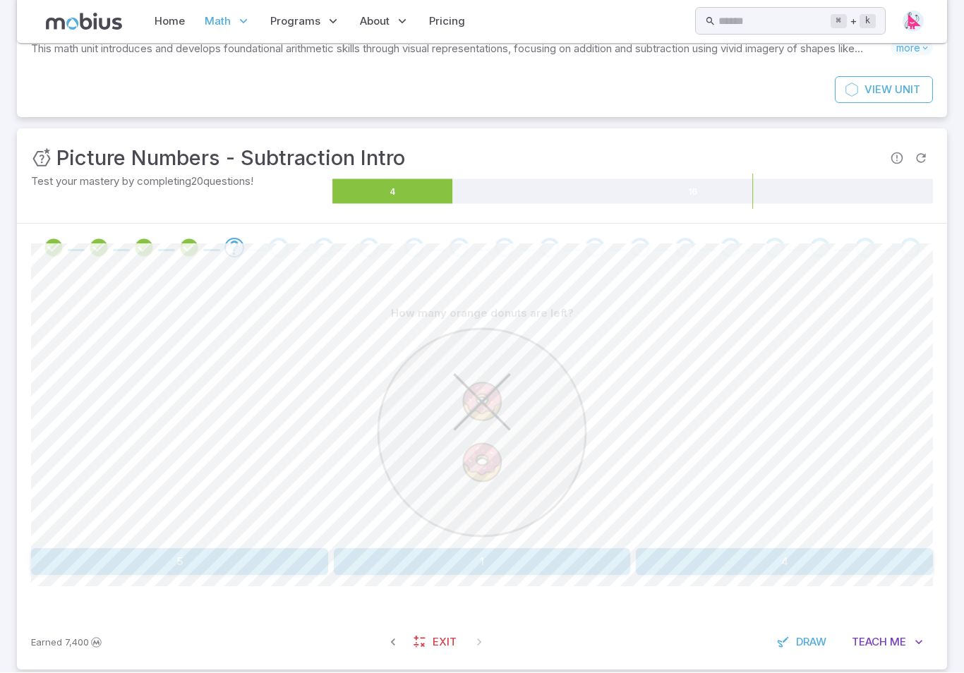
click at [397, 558] on button "1" at bounding box center [482, 562] width 297 height 27
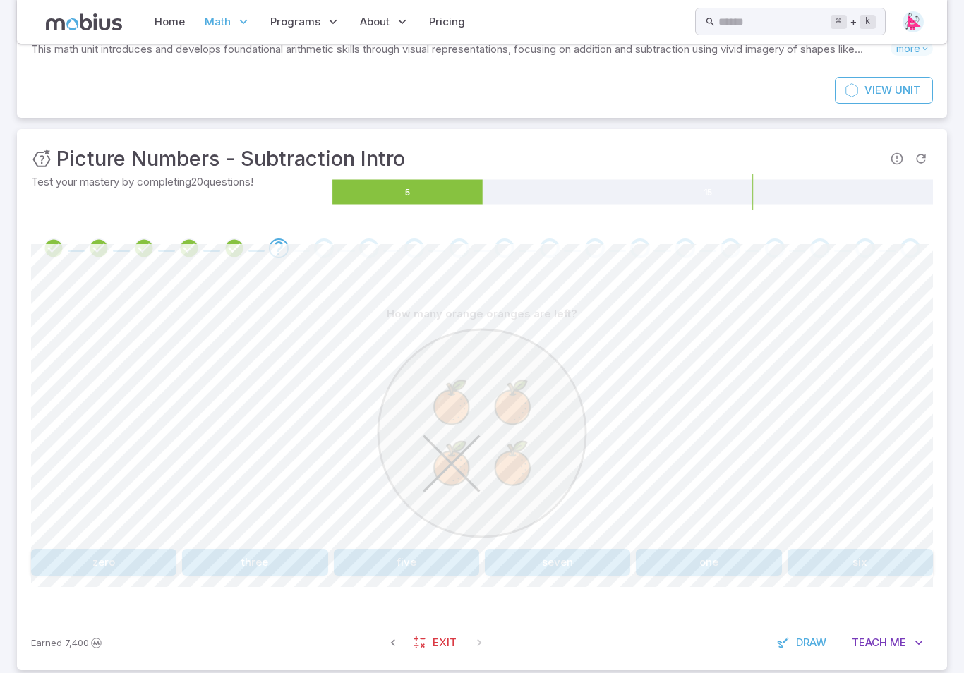
click at [306, 559] on button "three" at bounding box center [254, 562] width 145 height 27
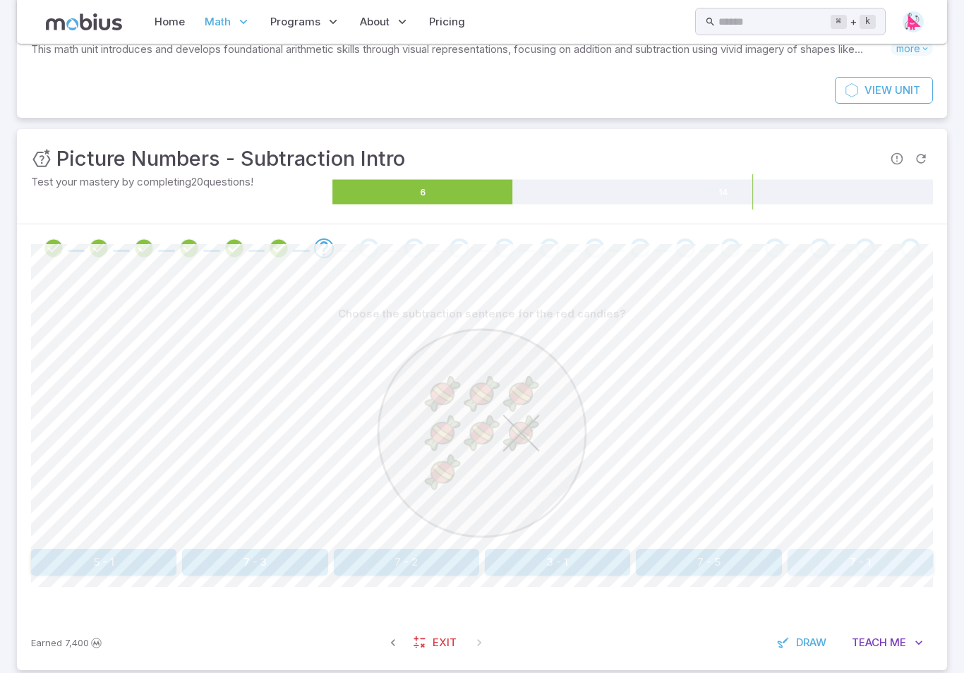
click at [898, 572] on button "7 - 1" at bounding box center [860, 562] width 145 height 27
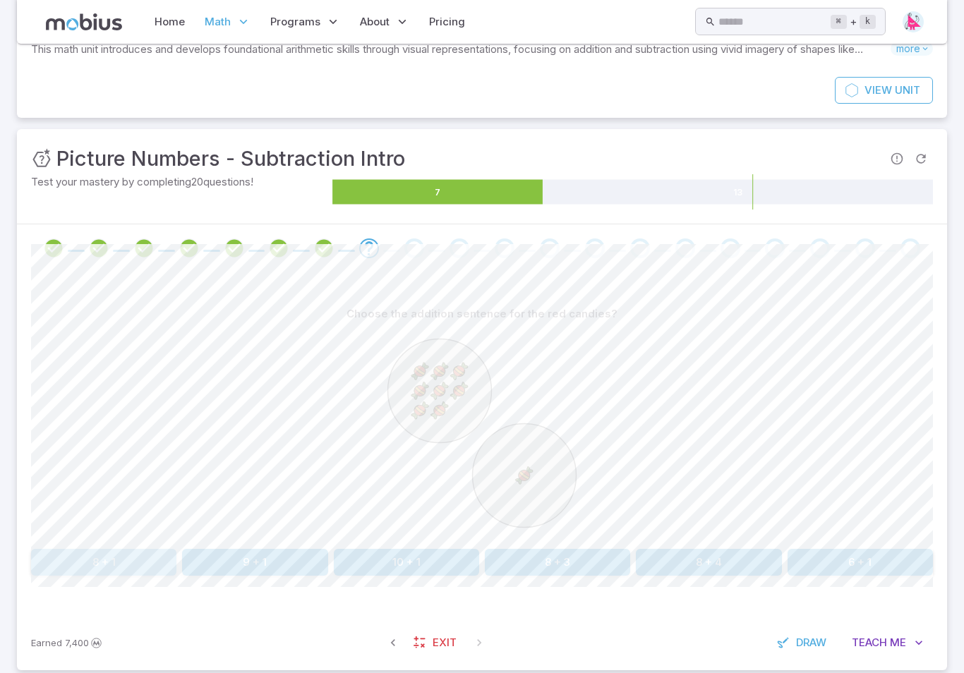
click at [111, 556] on button "8 + 1" at bounding box center [103, 562] width 145 height 27
click at [545, 573] on button "5 - 4" at bounding box center [557, 562] width 145 height 27
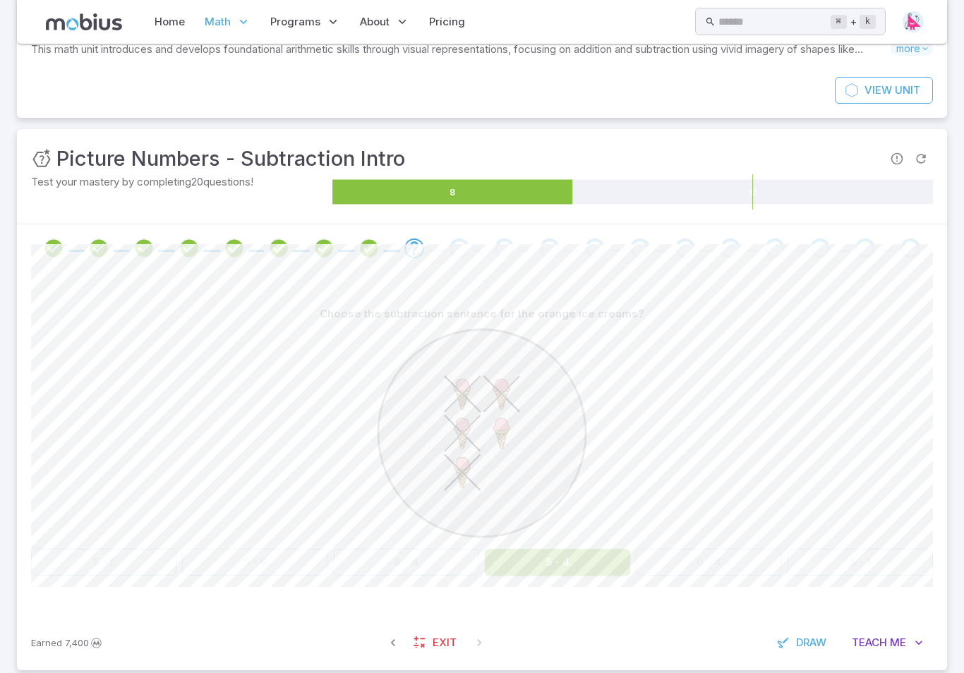
click at [550, 577] on div "Choose the subtraction sentence for the orange ice creams? 5 - 5 5 - 6 8 - 4 5 …" at bounding box center [482, 443] width 902 height 343
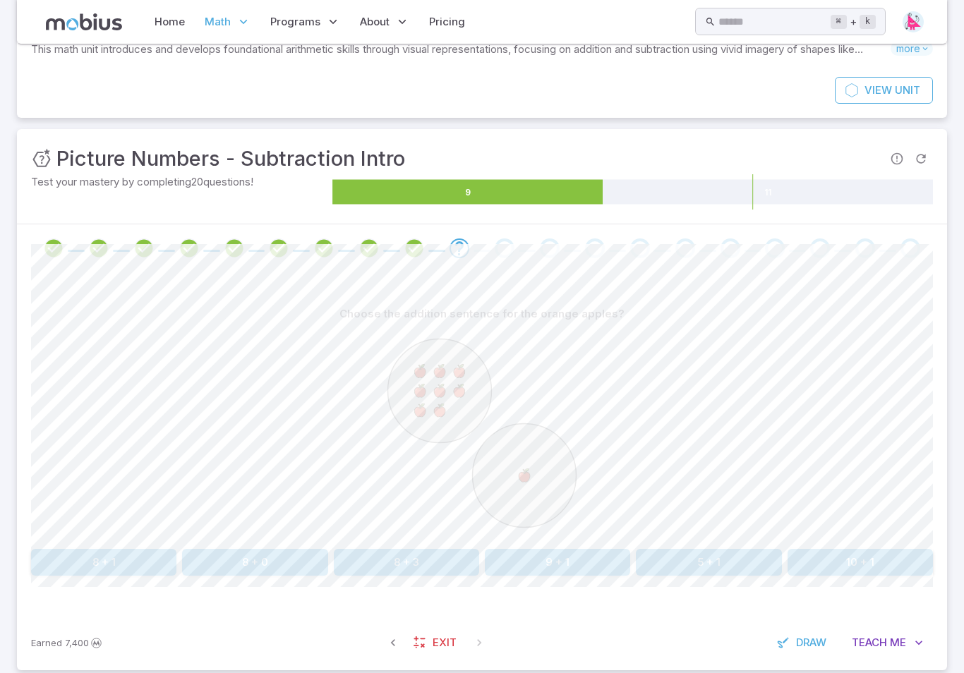
click at [112, 570] on button "8 + 1" at bounding box center [103, 562] width 145 height 27
click at [344, 549] on button "2 - 1" at bounding box center [300, 562] width 176 height 27
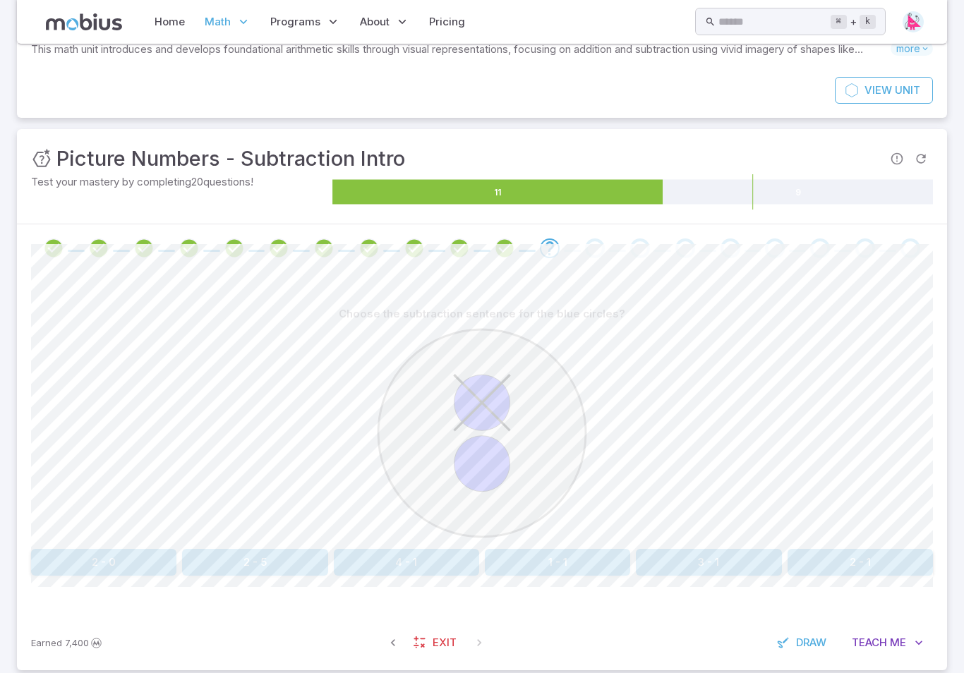
click at [855, 549] on button "2 - 1" at bounding box center [860, 562] width 145 height 27
click at [684, 556] on button "5 - 4" at bounding box center [708, 562] width 145 height 27
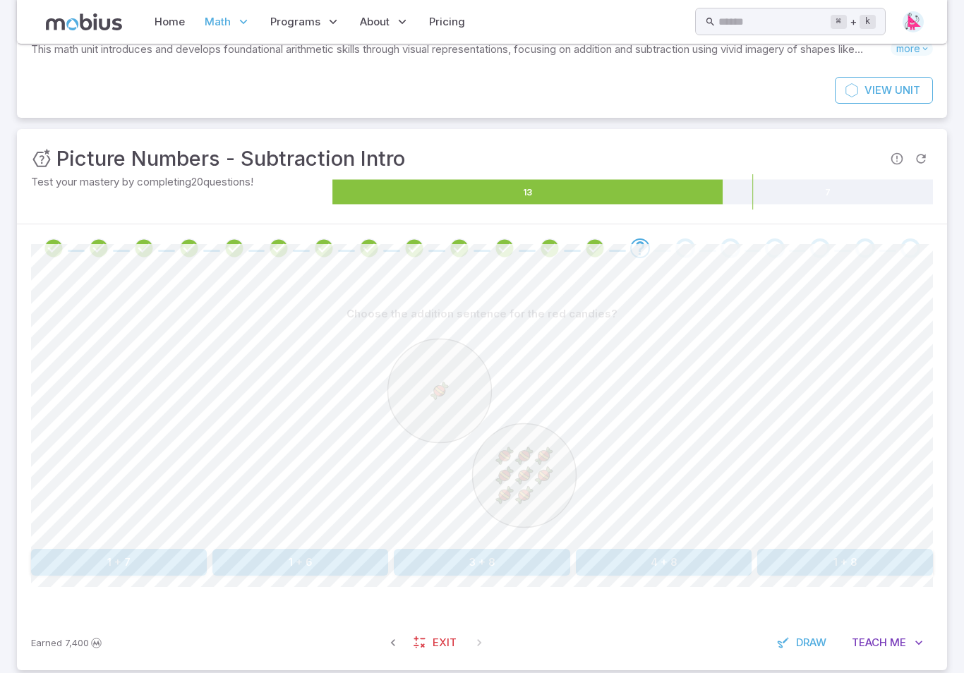
click at [814, 553] on button "1 + 8" at bounding box center [845, 562] width 176 height 27
click at [539, 554] on button "6 + 3" at bounding box center [557, 562] width 145 height 27
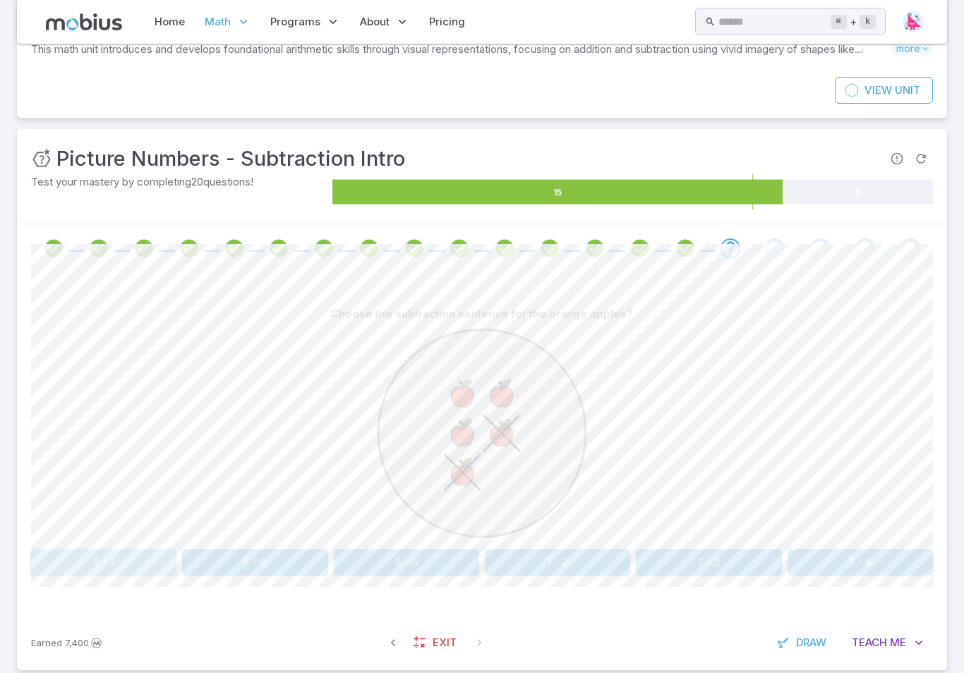
click at [110, 572] on button "5 - 2" at bounding box center [103, 562] width 145 height 27
click at [857, 575] on button "three" at bounding box center [860, 562] width 145 height 27
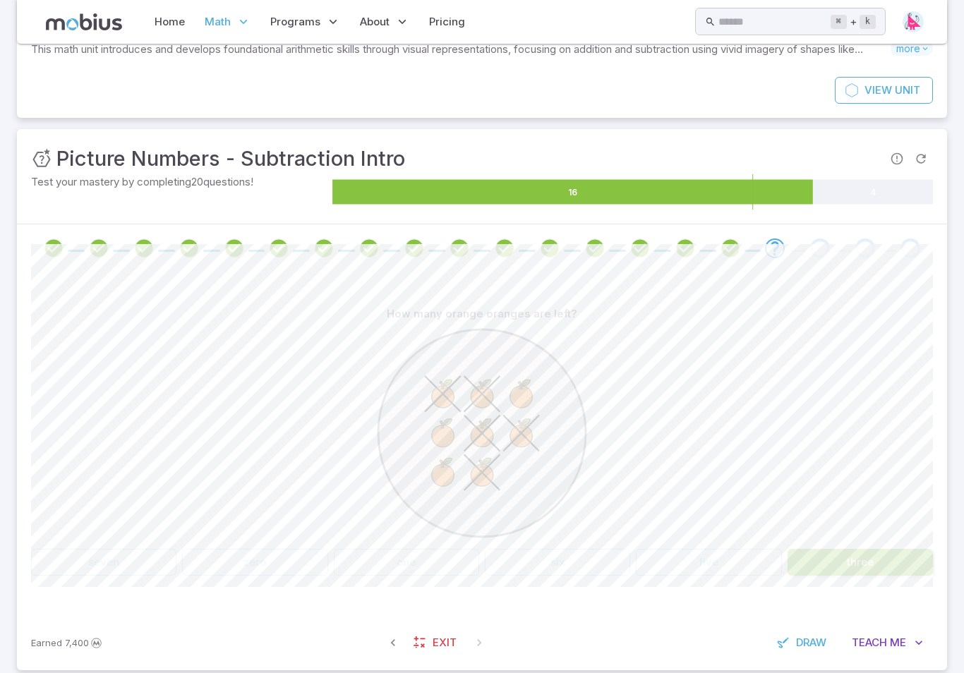
click at [861, 580] on div "How many orange oranges are left? seven zero one six five three Canvas actions …" at bounding box center [482, 443] width 902 height 343
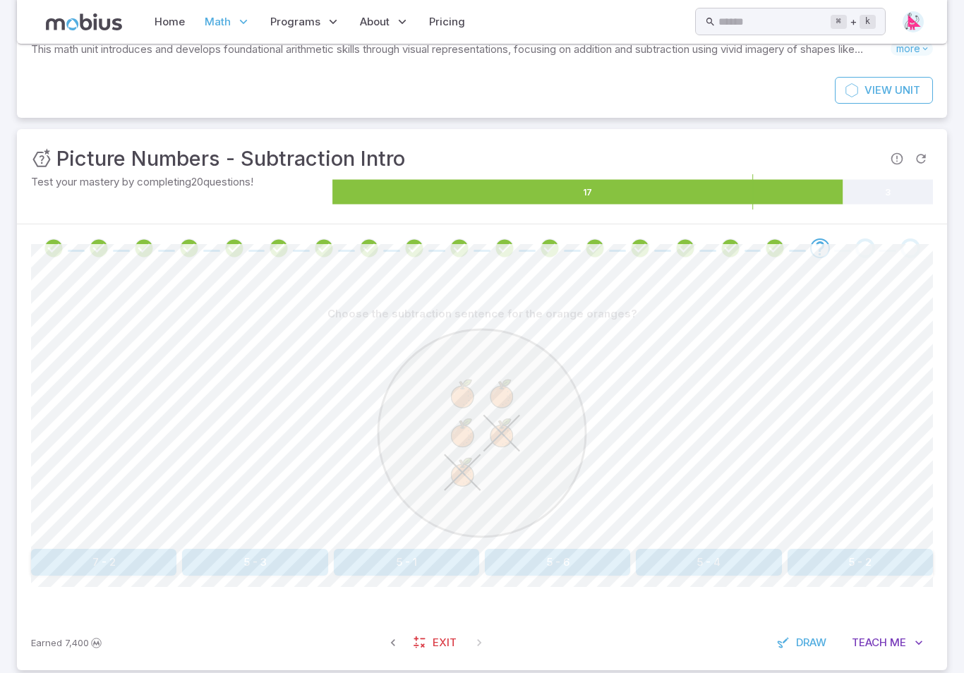
click at [801, 550] on button "5 - 2" at bounding box center [860, 562] width 145 height 27
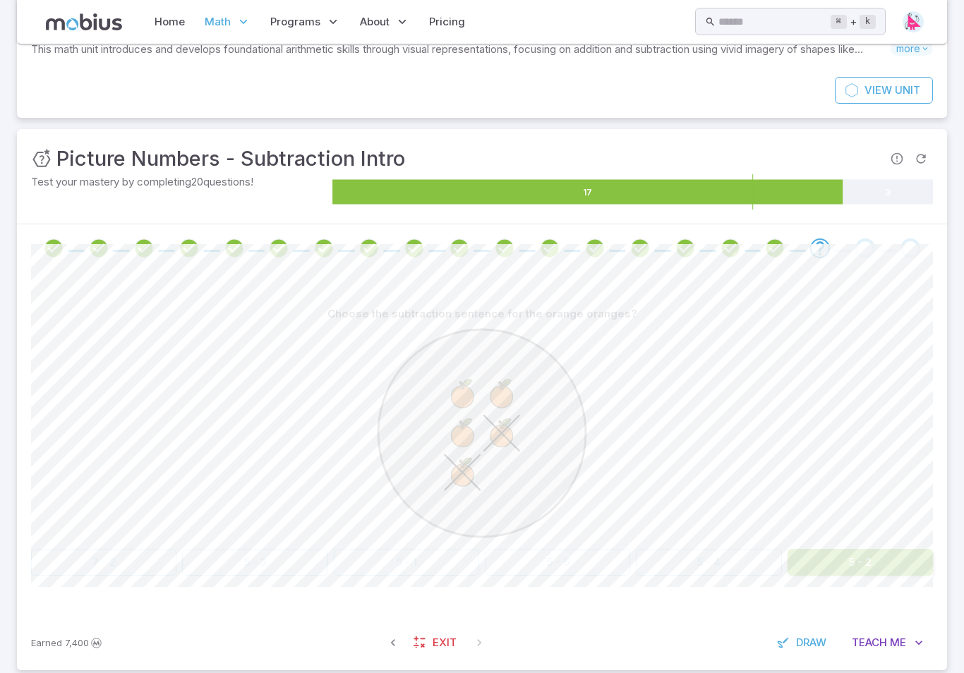
click at [801, 550] on button "5 - 2" at bounding box center [860, 562] width 145 height 27
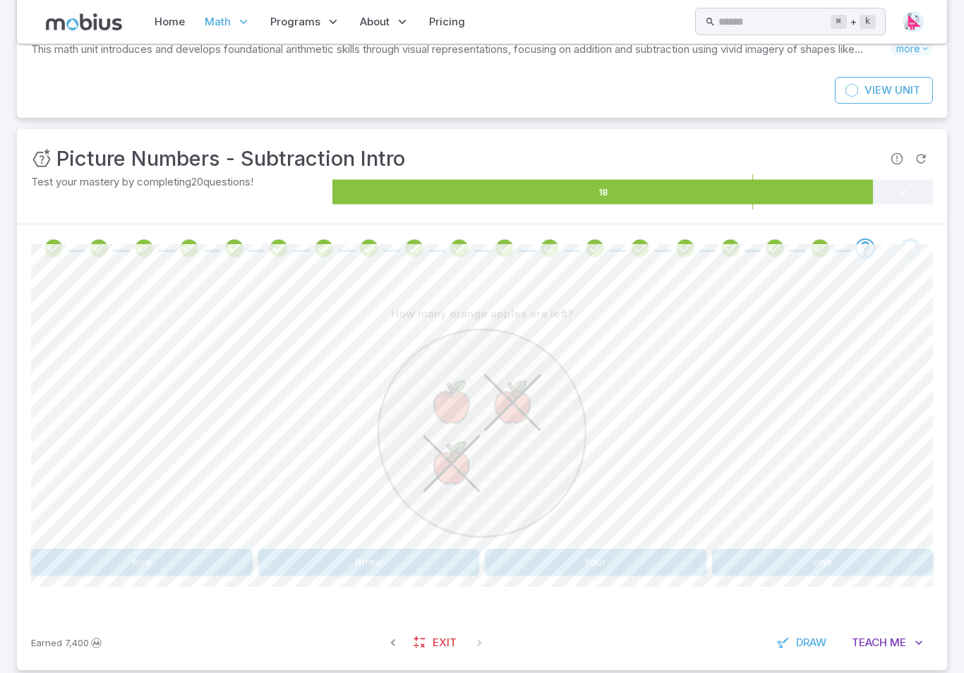
click at [863, 540] on div at bounding box center [482, 436] width 902 height 216
click at [753, 567] on button "one" at bounding box center [823, 562] width 222 height 27
click at [286, 565] on button "4 - 1" at bounding box center [254, 562] width 145 height 27
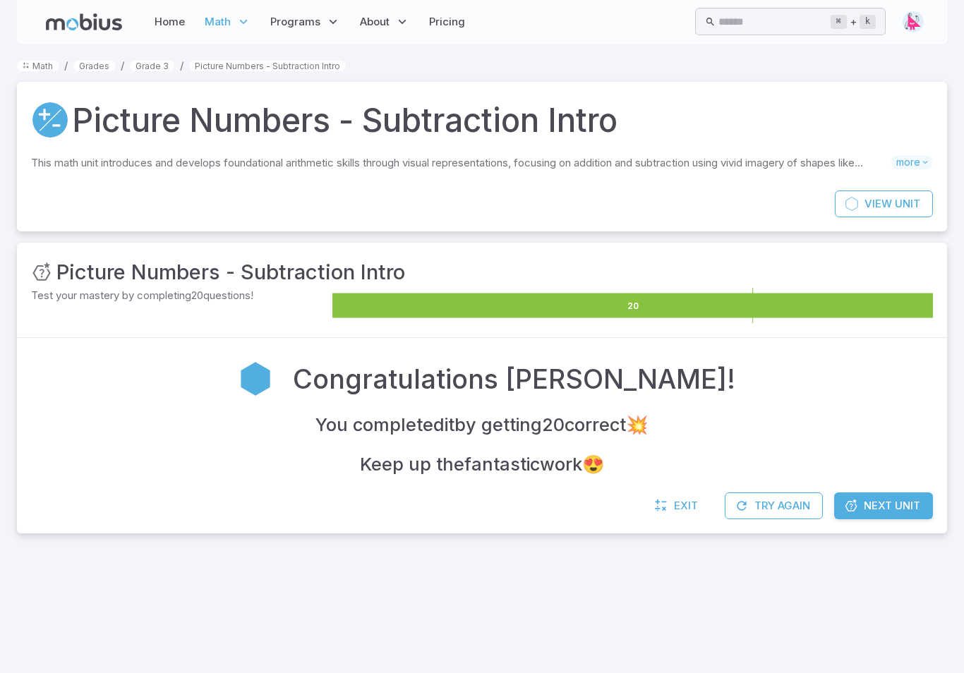
scroll to position [0, 0]
click at [921, 506] on link "Next Unit" at bounding box center [883, 506] width 99 height 27
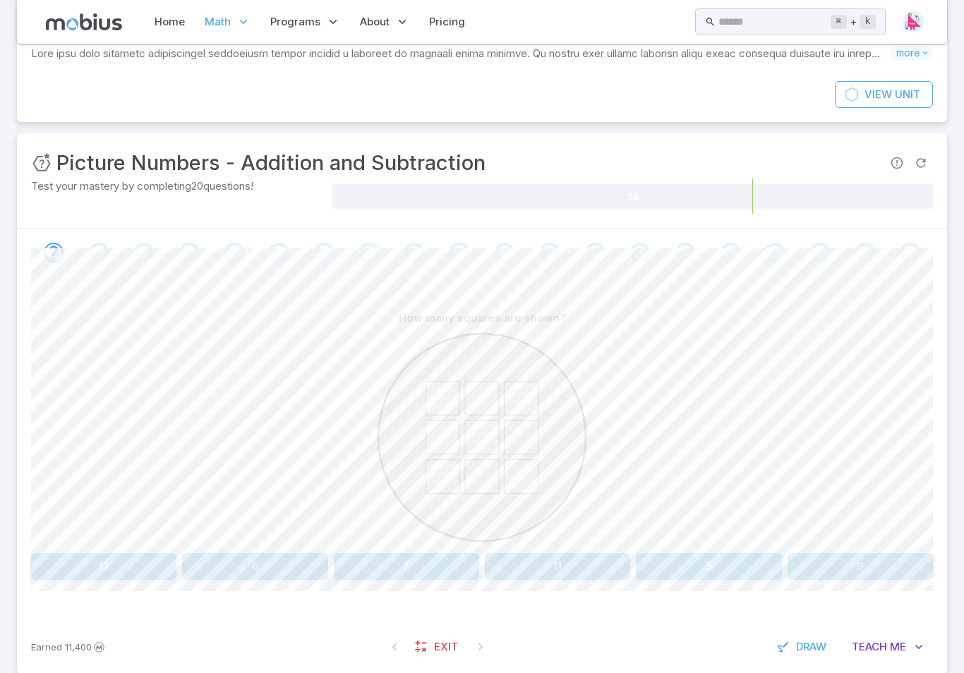
scroll to position [114, 0]
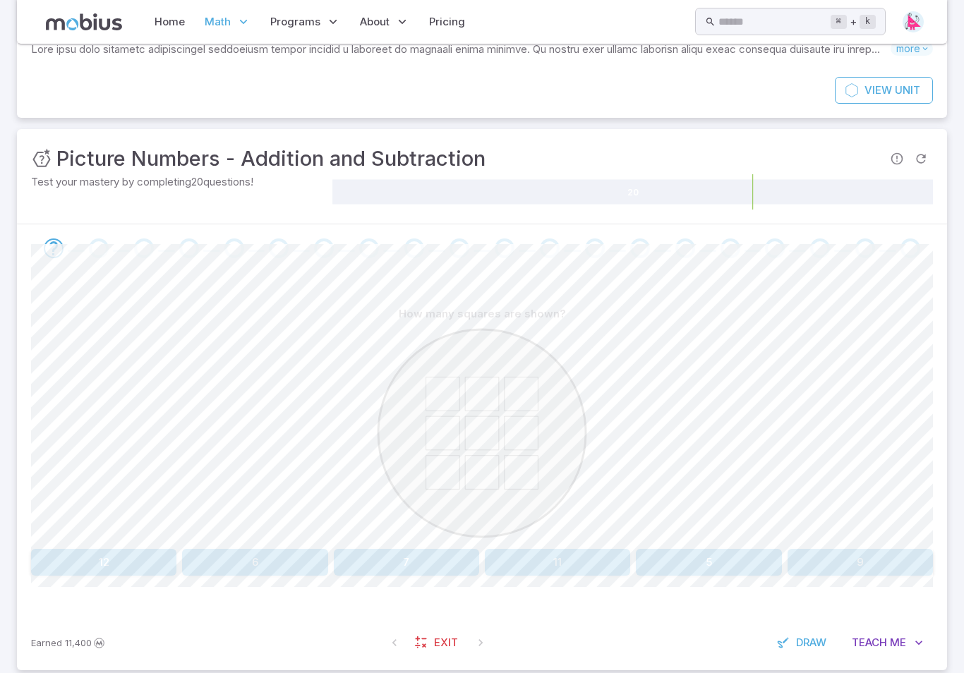
click at [821, 639] on span "Draw" at bounding box center [811, 643] width 30 height 16
click at [809, 647] on span "Draw" at bounding box center [808, 643] width 30 height 16
click at [815, 637] on span "Draw" at bounding box center [811, 643] width 30 height 16
click at [806, 646] on span "Draw" at bounding box center [808, 643] width 30 height 16
click at [168, 23] on link "Home" at bounding box center [169, 22] width 39 height 32
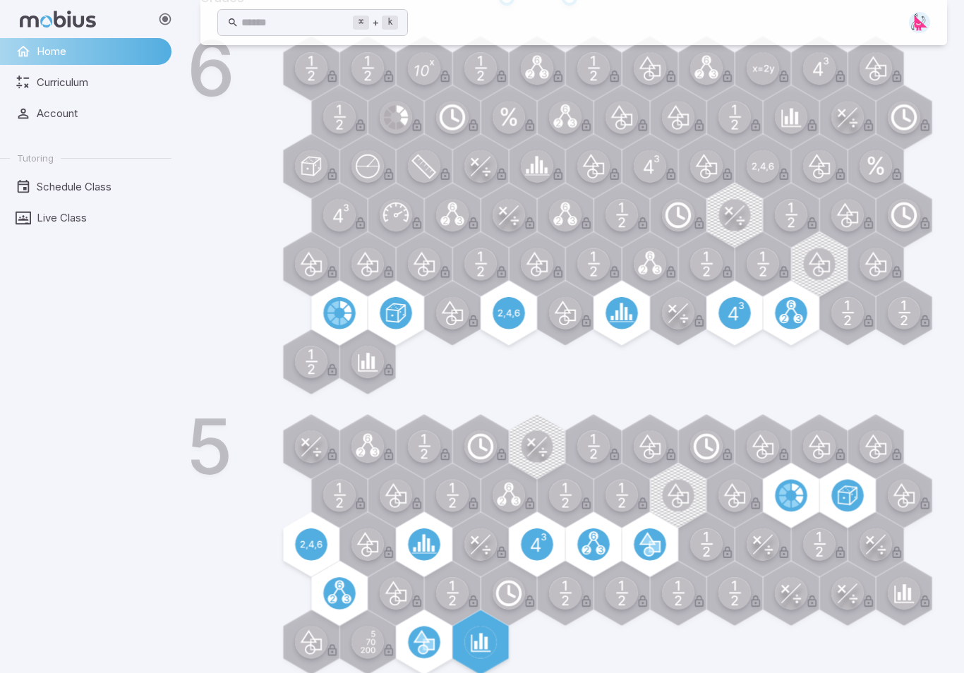
scroll to position [542, 0]
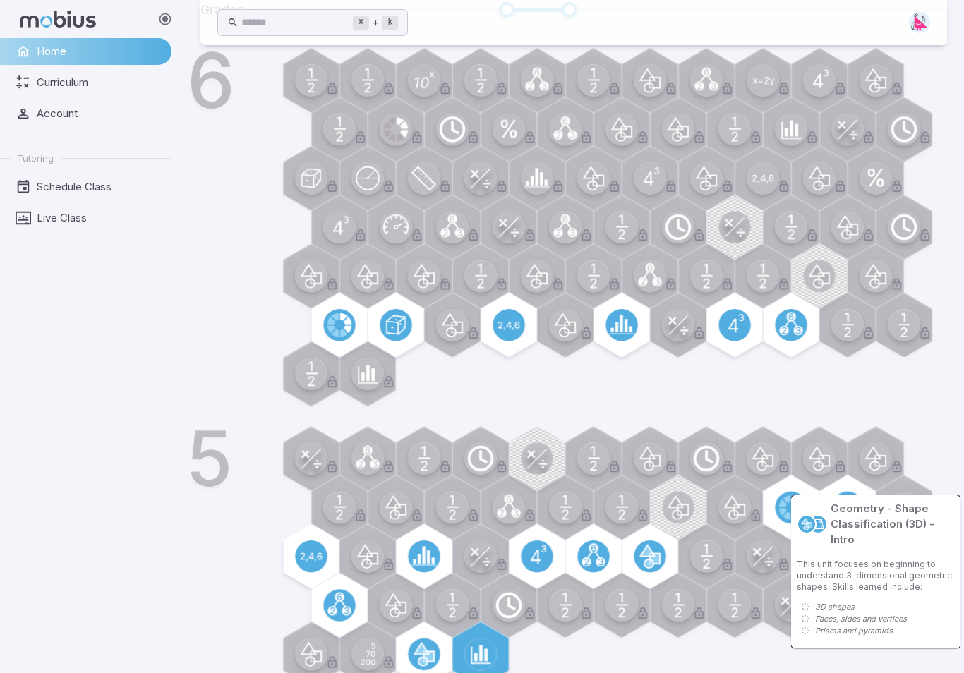
click at [867, 389] on div "6" at bounding box center [593, 232] width 707 height 361
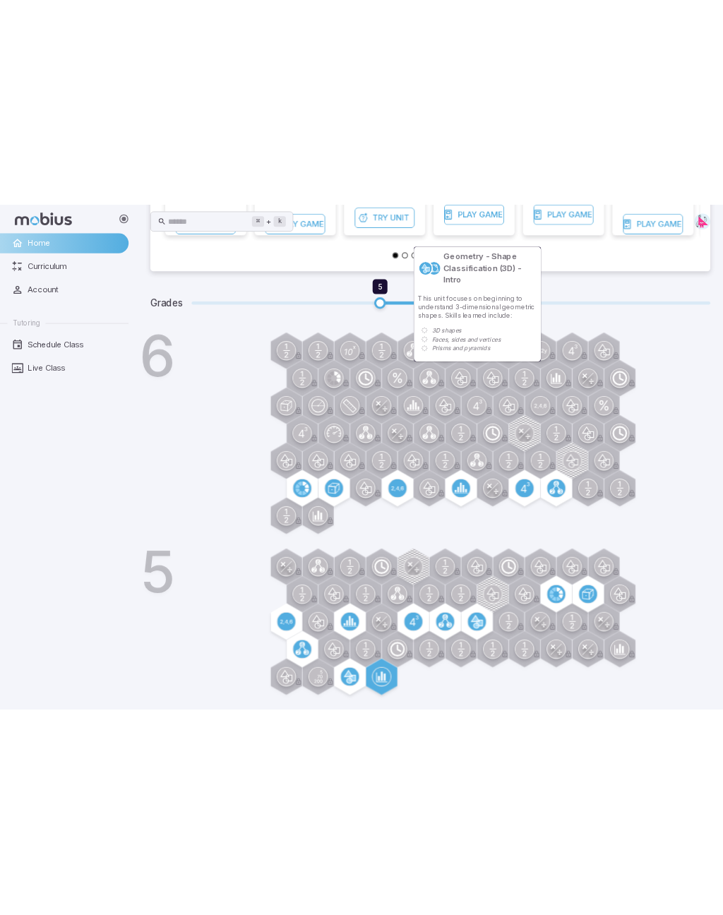
scroll to position [0, 0]
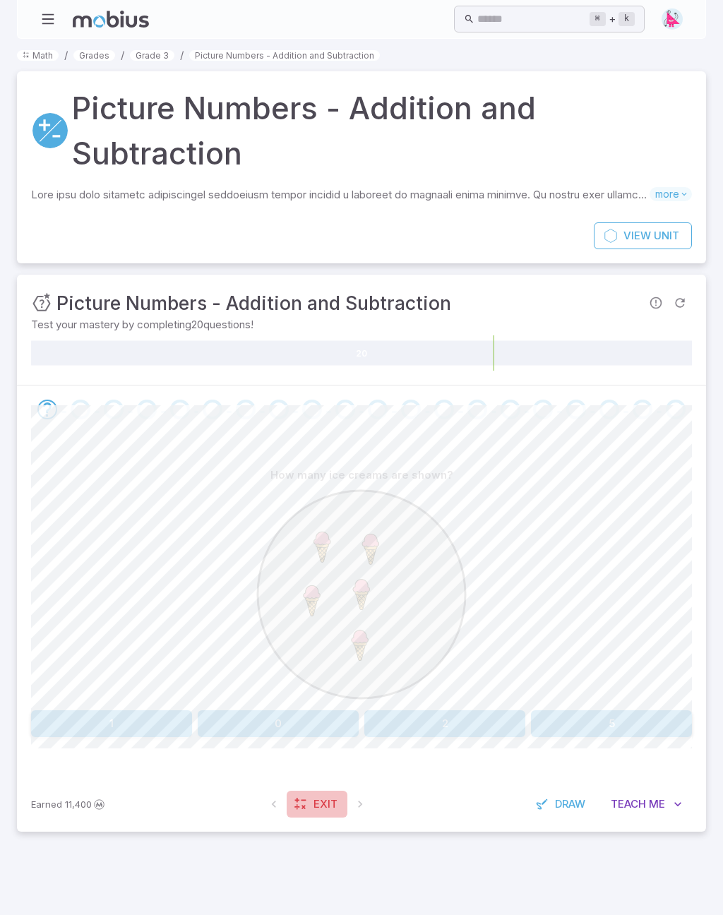
click at [341, 673] on link "Exit" at bounding box center [317, 804] width 61 height 27
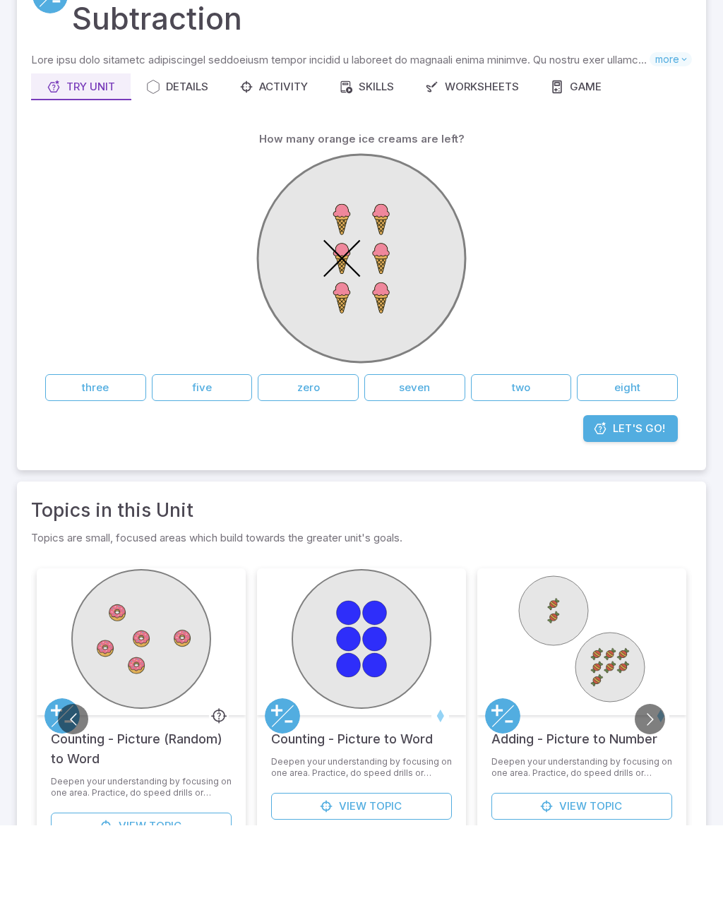
scroll to position [106, 0]
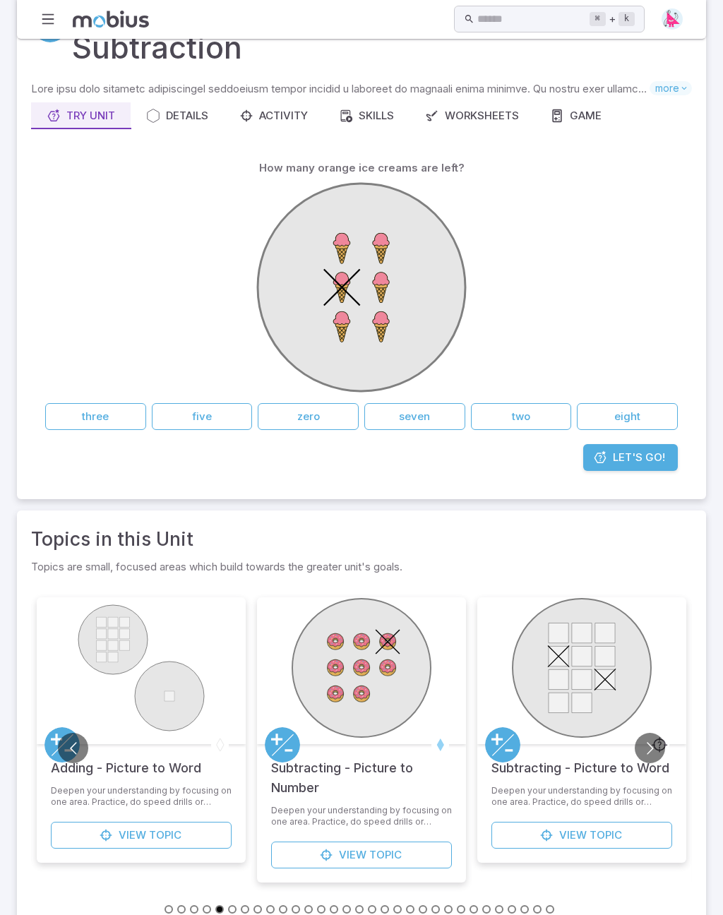
click at [504, 108] on div "Worksheets" at bounding box center [472, 116] width 94 height 16
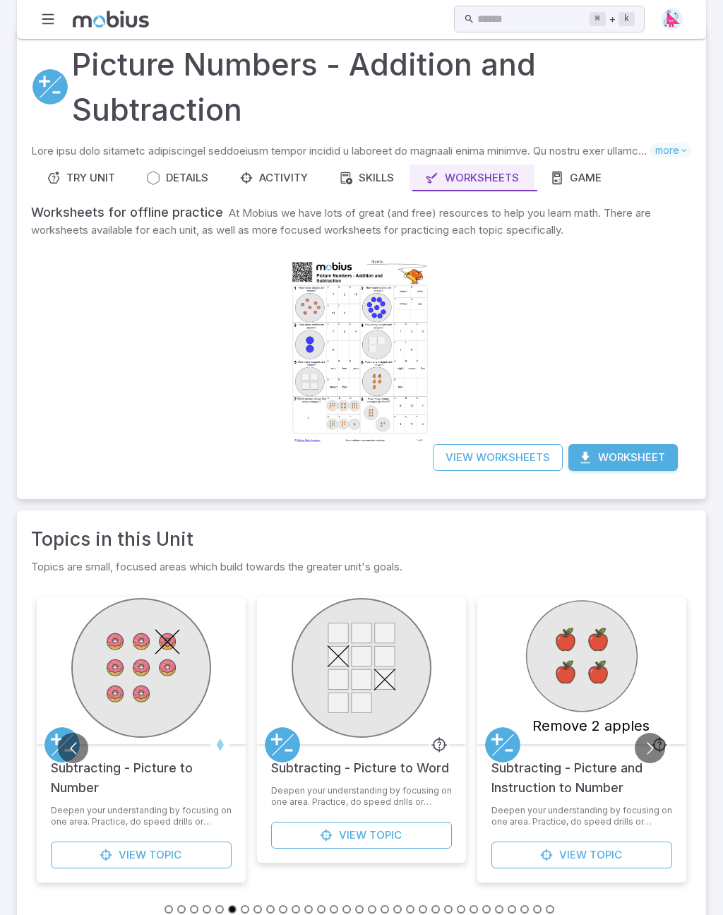
click at [289, 337] on div at bounding box center [361, 350] width 144 height 203
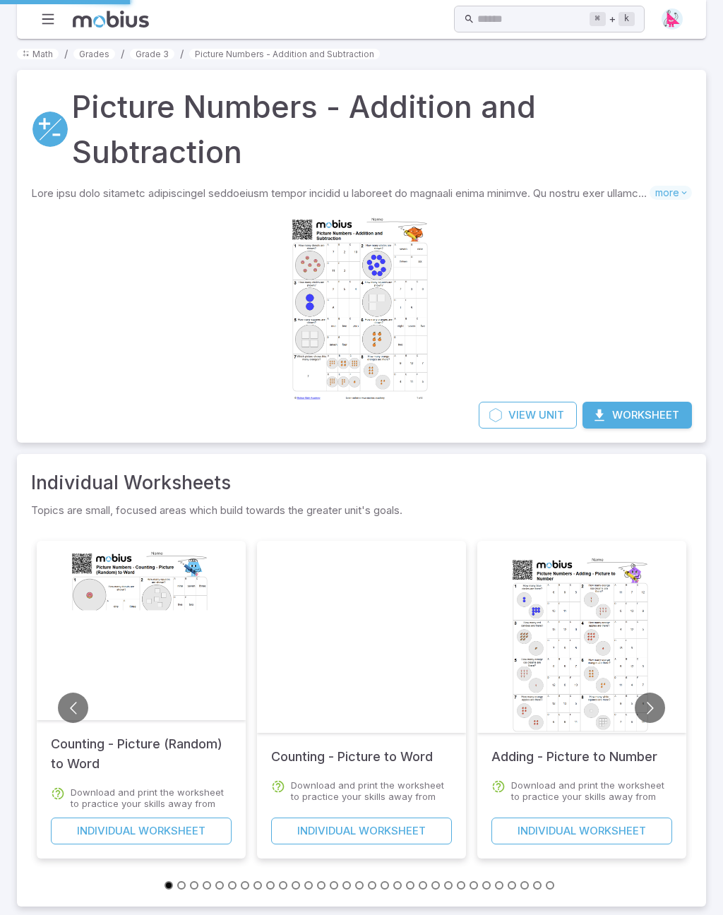
scroll to position [0, 0]
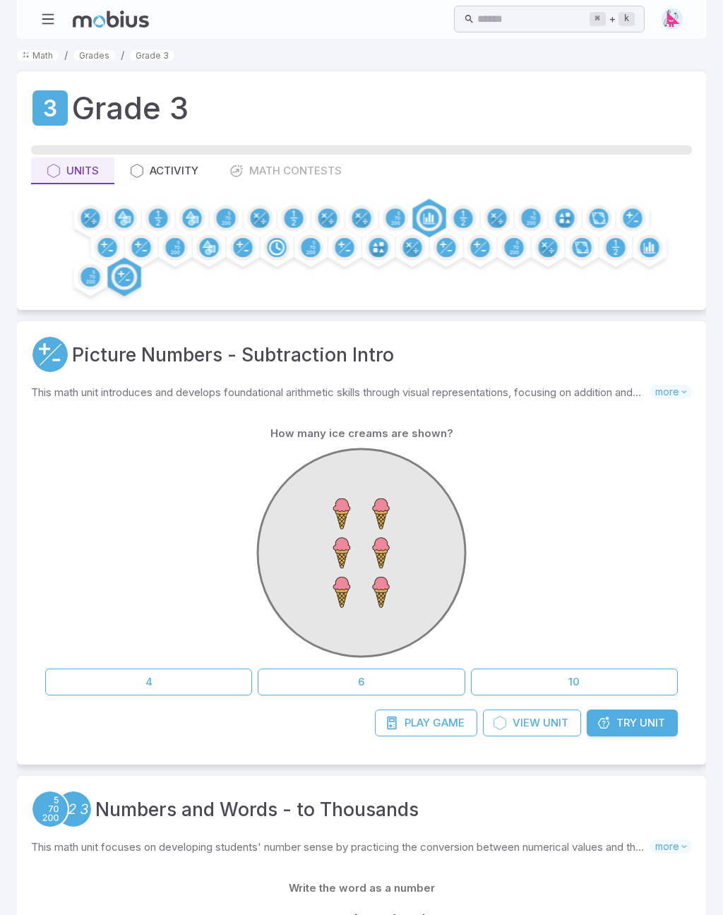
click at [257, 165] on div "Units Activity Math Contests" at bounding box center [361, 170] width 661 height 27
click at [270, 170] on div "Units Activity Math Contests" at bounding box center [361, 170] width 661 height 27
click at [164, 172] on div "Activity" at bounding box center [164, 171] width 68 height 16
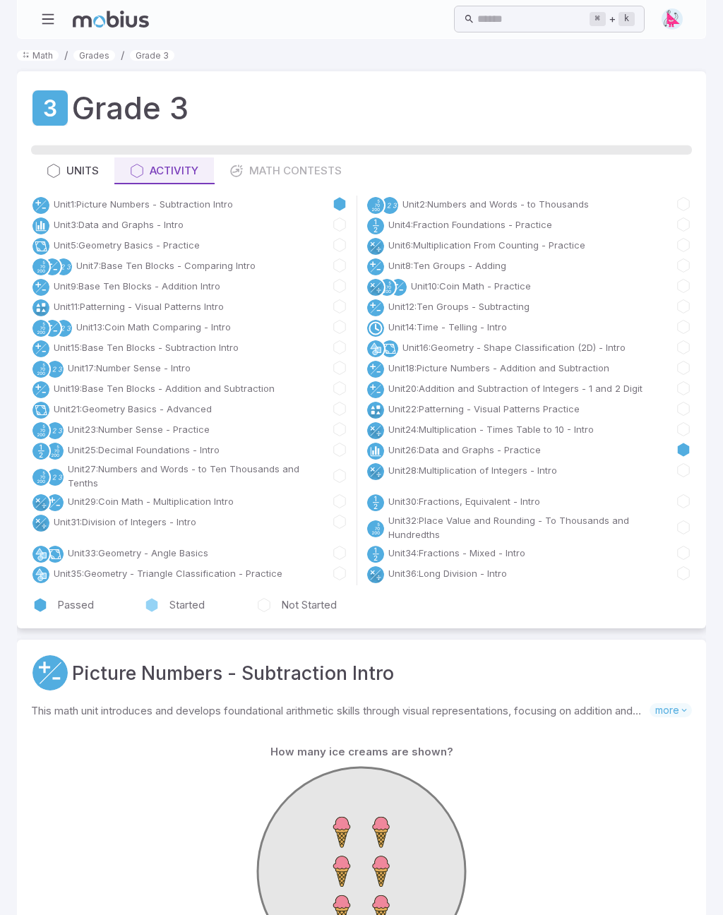
click at [254, 165] on div "Units Activity Math Contests" at bounding box center [361, 170] width 661 height 27
click at [268, 178] on div "Units Activity Math Contests" at bounding box center [361, 170] width 661 height 27
click at [279, 179] on div "Units Activity Math Contests" at bounding box center [361, 170] width 661 height 27
click at [60, 179] on button "Units" at bounding box center [72, 170] width 83 height 27
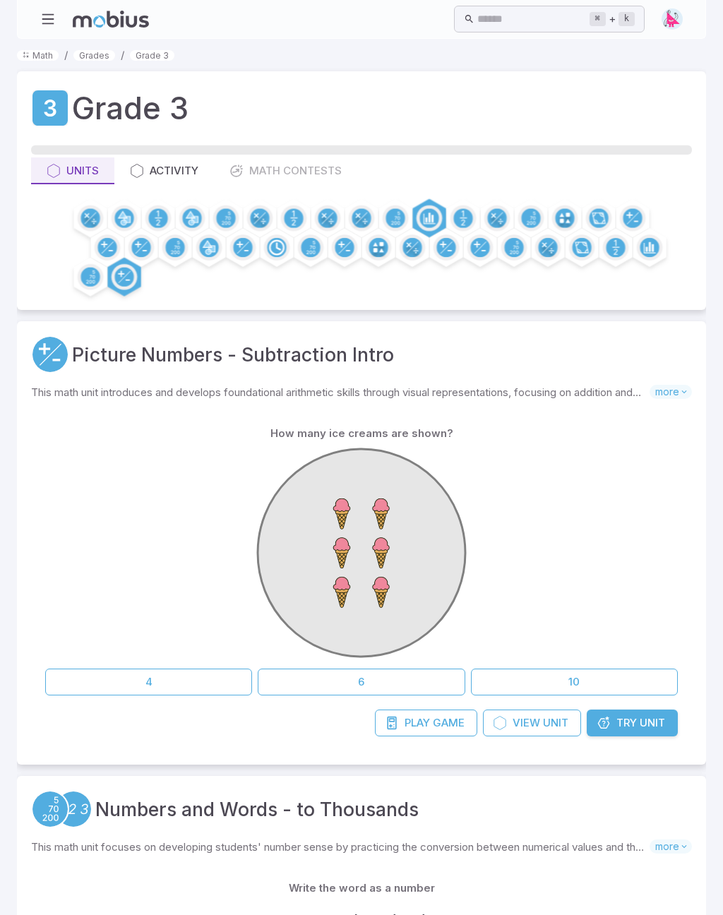
click at [245, 171] on div "Units Activity Math Contests" at bounding box center [361, 170] width 661 height 27
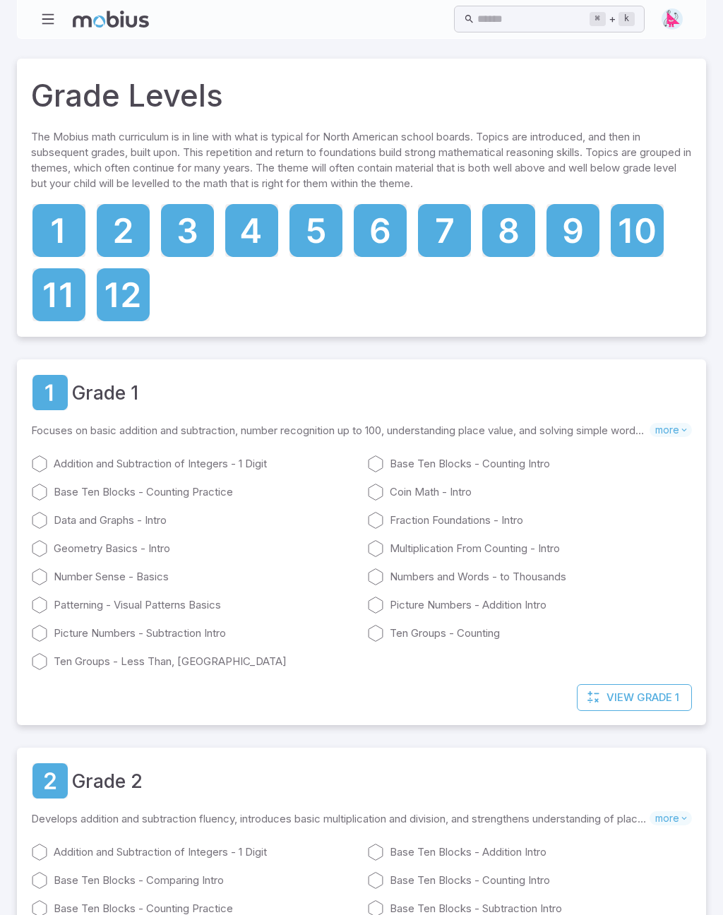
click at [200, 238] on icon at bounding box center [187, 230] width 53 height 53
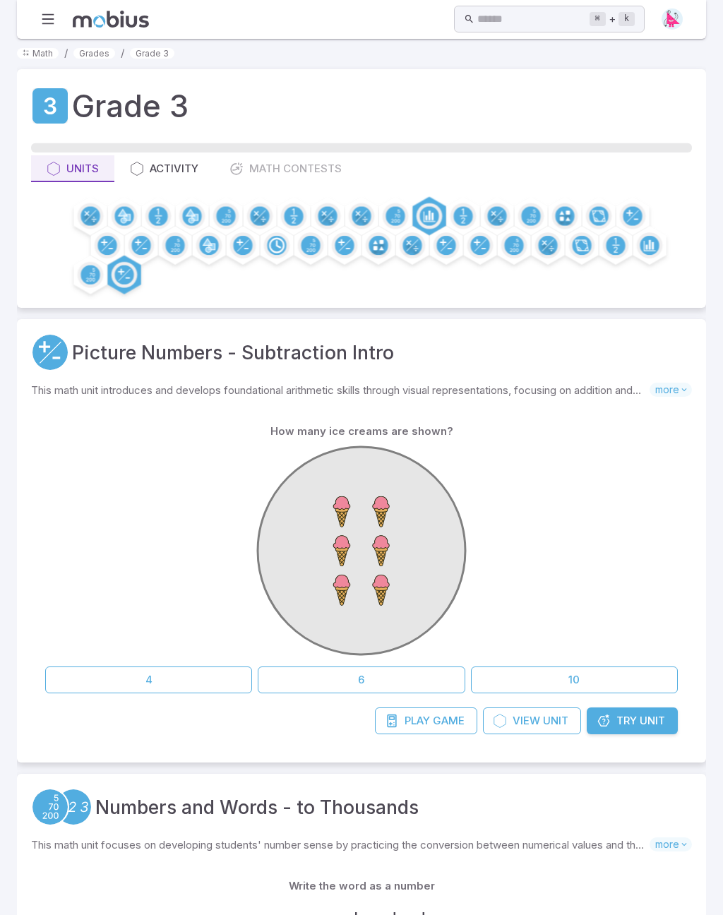
click at [550, 503] on div at bounding box center [361, 553] width 633 height 216
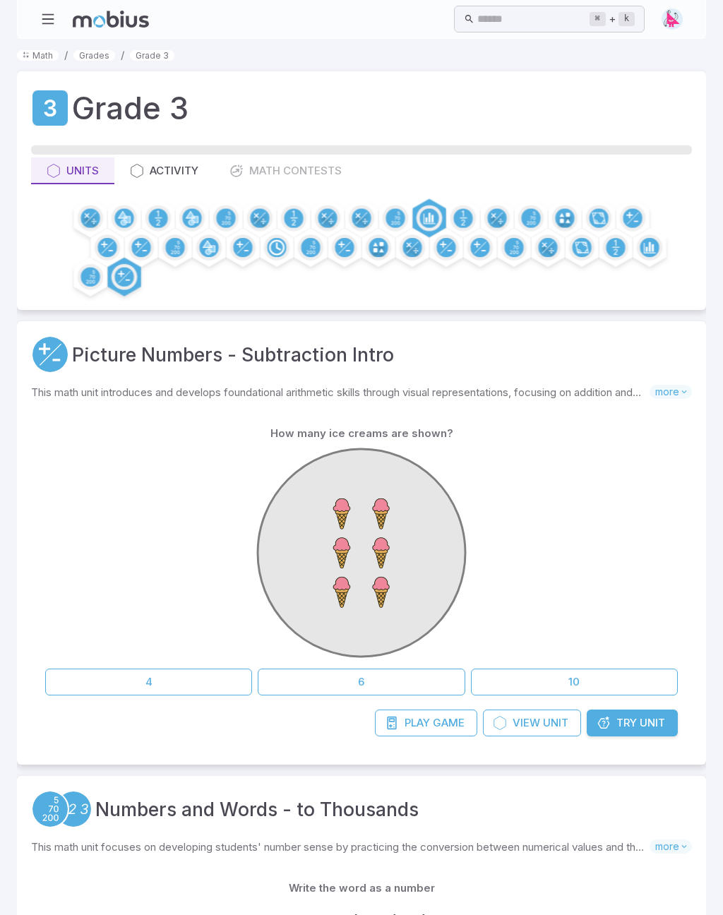
click at [641, 735] on link "Try Unit" at bounding box center [632, 722] width 91 height 27
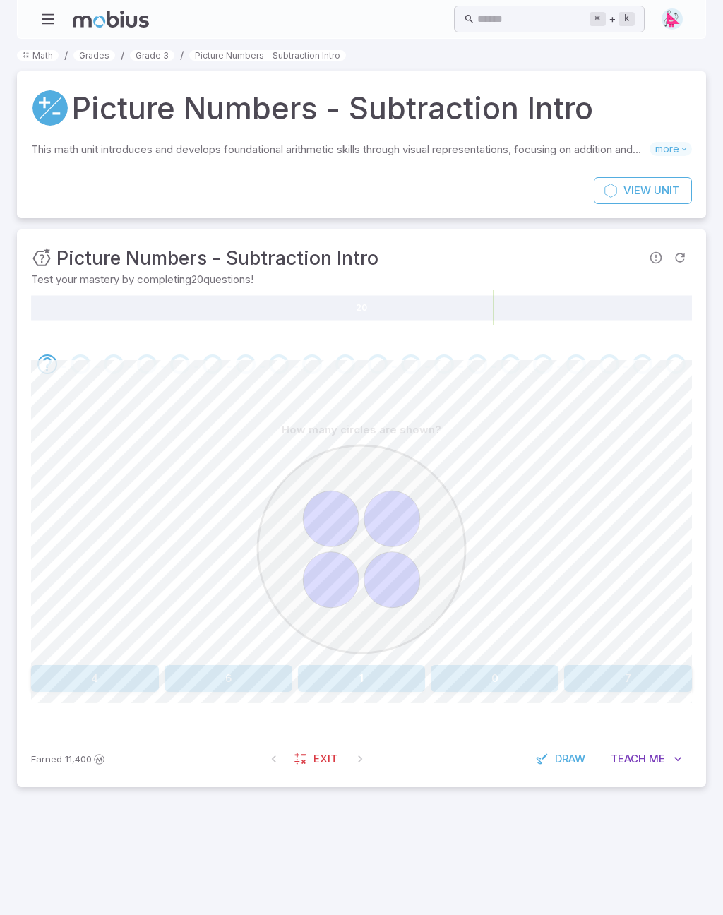
scroll to position [2, 0]
click at [677, 761] on icon "button" at bounding box center [678, 759] width 14 height 14
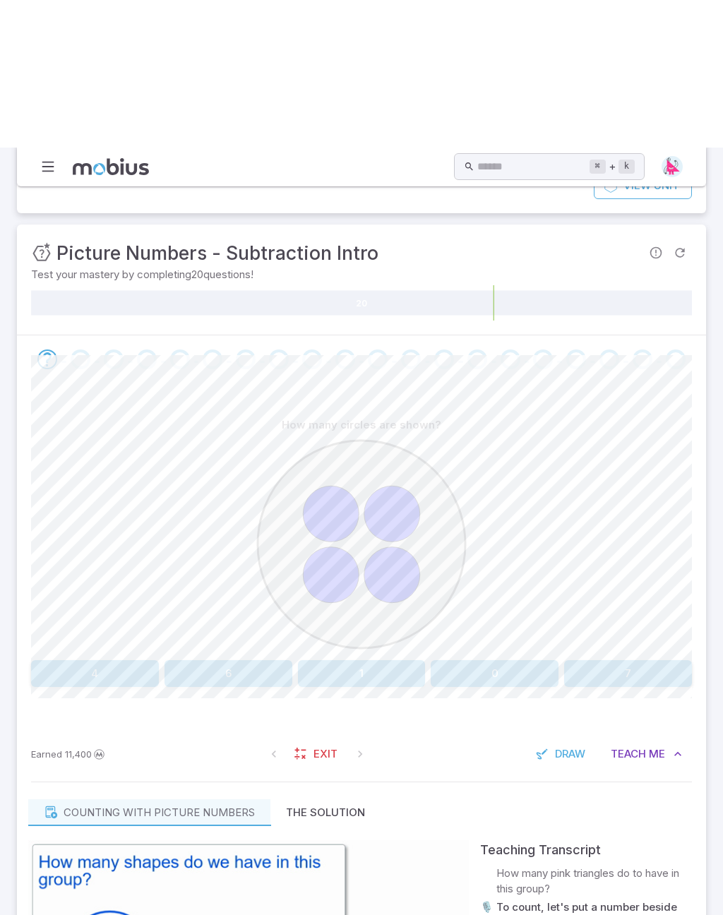
scroll to position [0, 0]
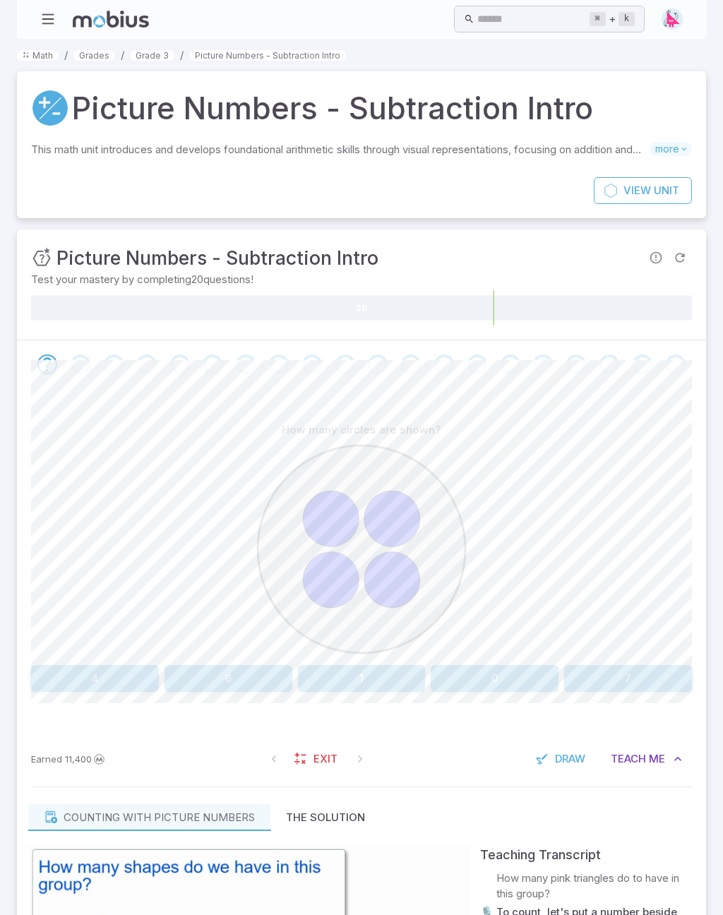
click at [678, 145] on span "more" at bounding box center [670, 149] width 42 height 14
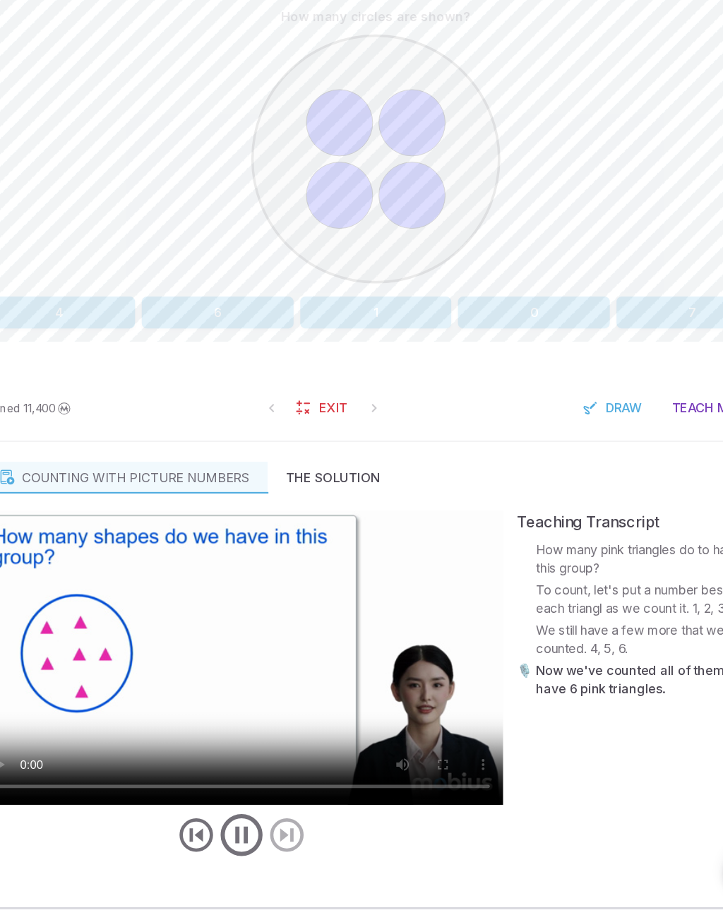
scroll to position [527, 0]
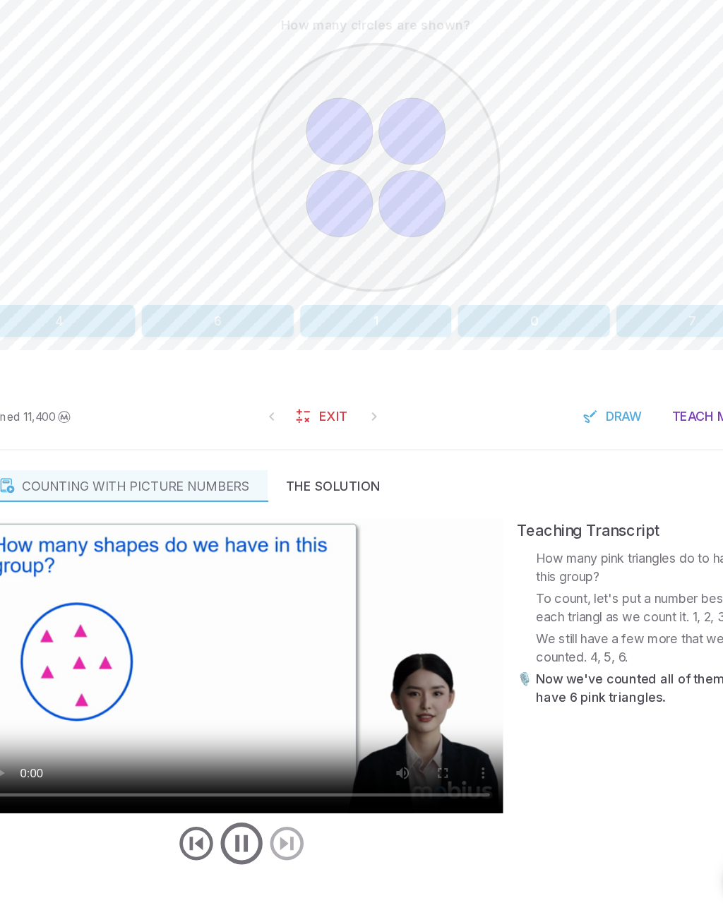
click at [227, 815] on icon "play/pause/restart" at bounding box center [248, 836] width 42 height 42
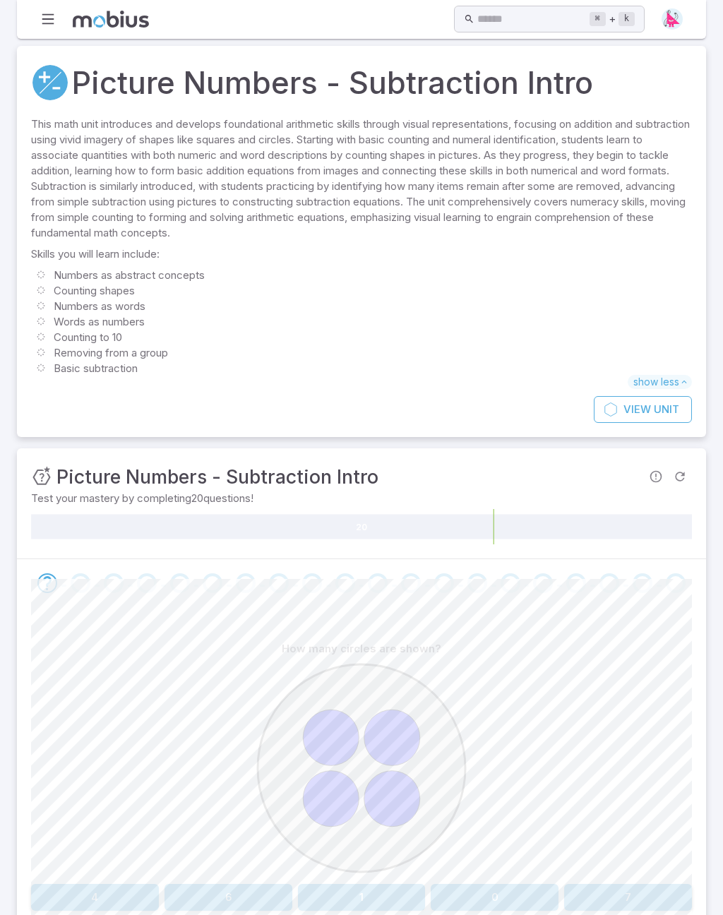
scroll to position [0, 0]
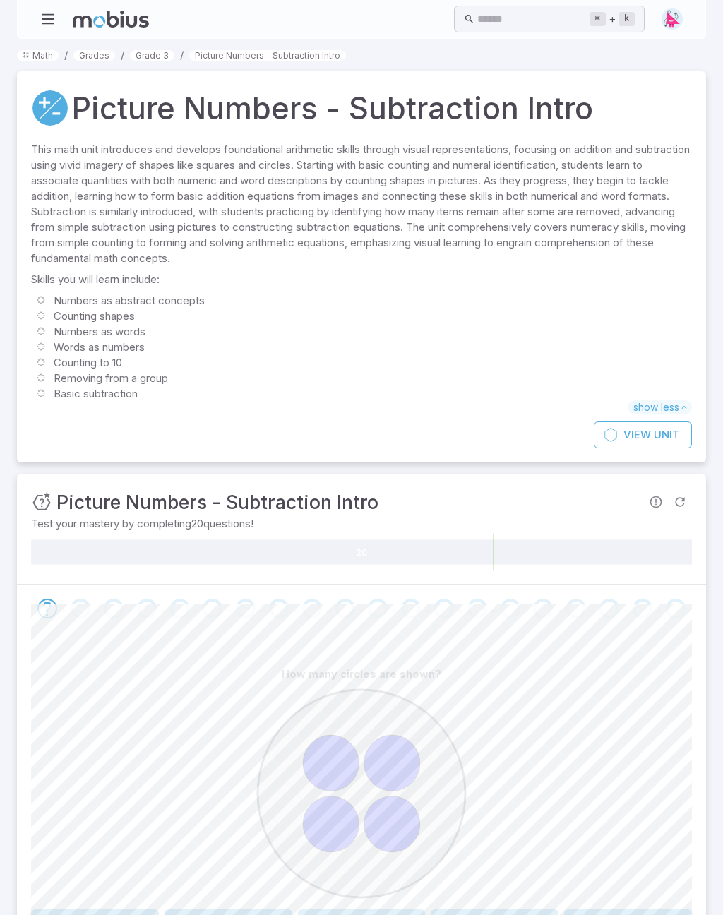
click at [258, 59] on link "Picture Numbers - Subtraction Intro" at bounding box center [267, 55] width 157 height 11
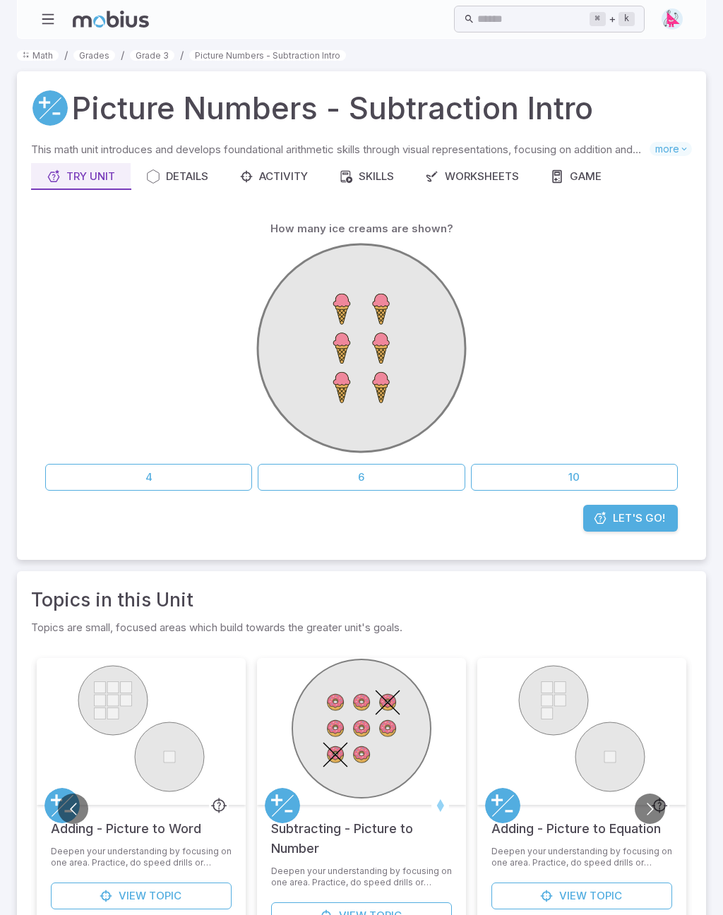
click at [151, 55] on link "Grade 3" at bounding box center [152, 55] width 44 height 11
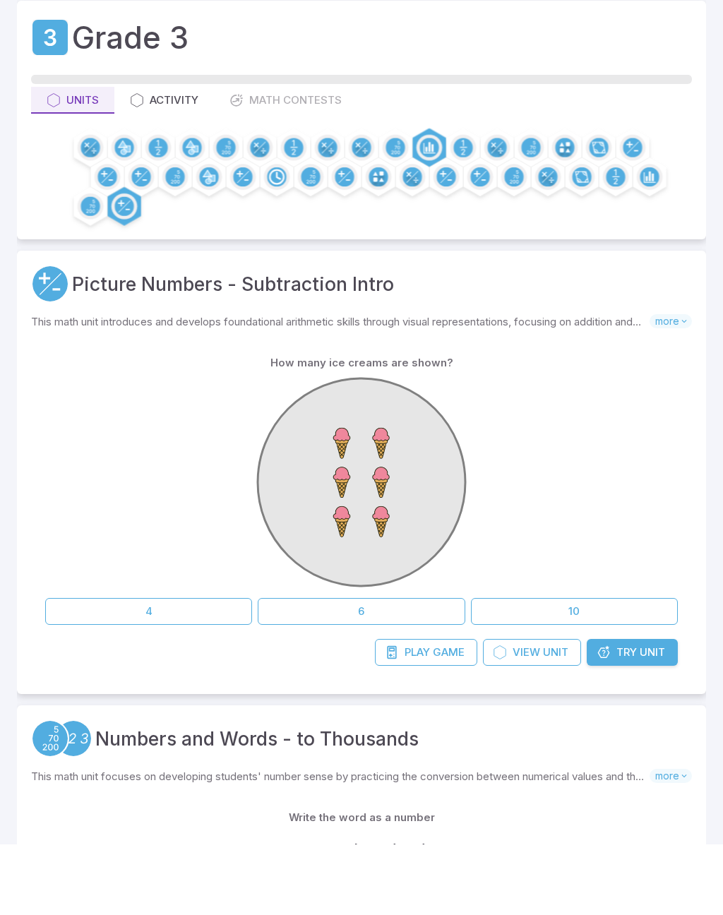
scroll to position [88, 0]
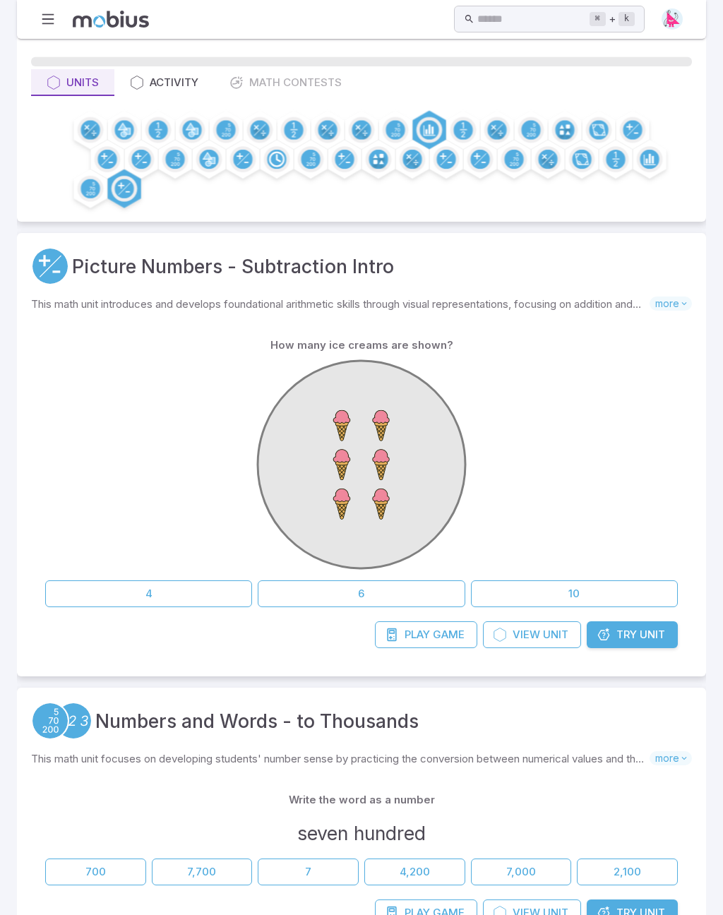
click at [652, 635] on span "Unit" at bounding box center [652, 635] width 25 height 16
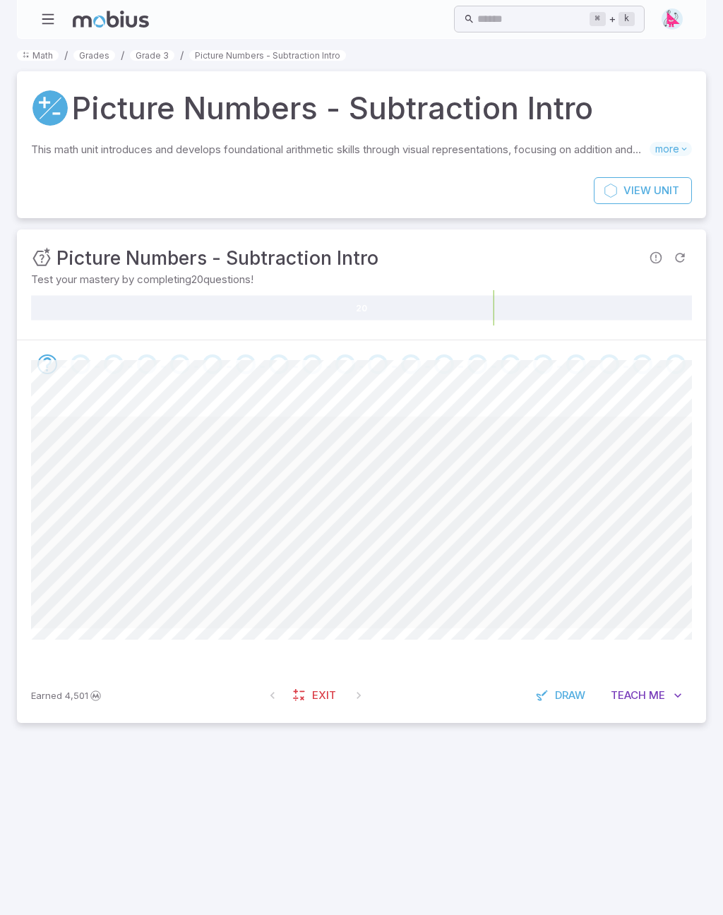
click at [628, 637] on div at bounding box center [361, 528] width 661 height 280
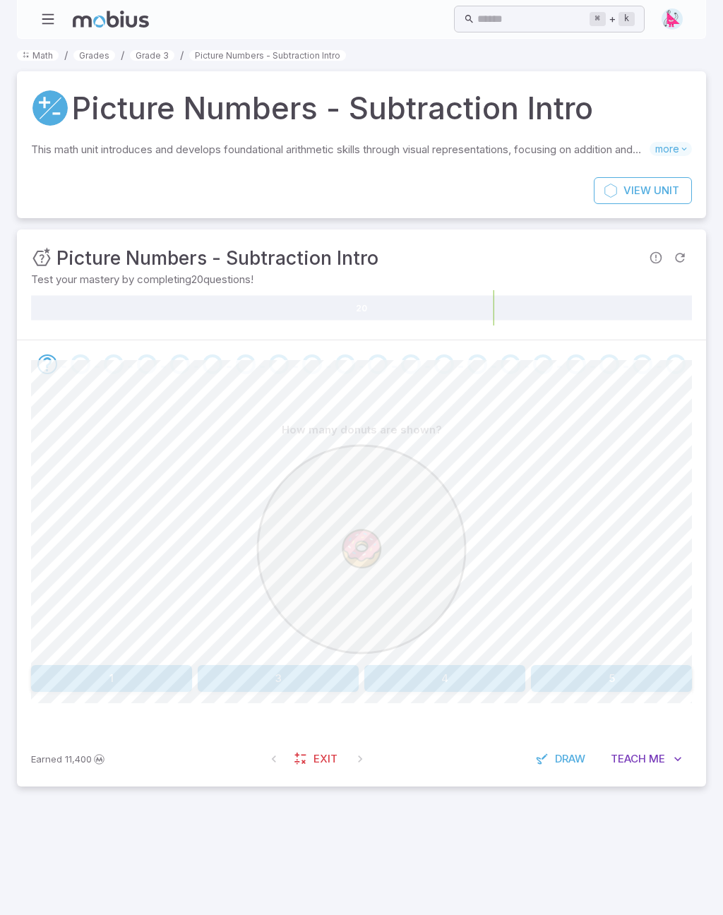
click at [649, 763] on span "Me" at bounding box center [657, 759] width 16 height 16
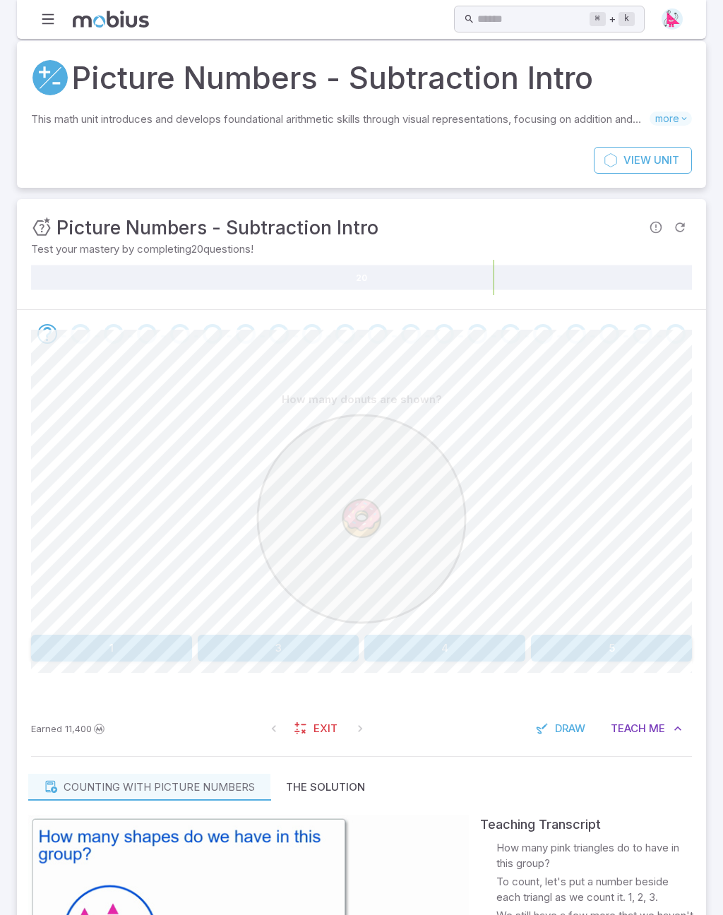
scroll to position [30, 0]
click at [678, 112] on span "more" at bounding box center [670, 119] width 42 height 14
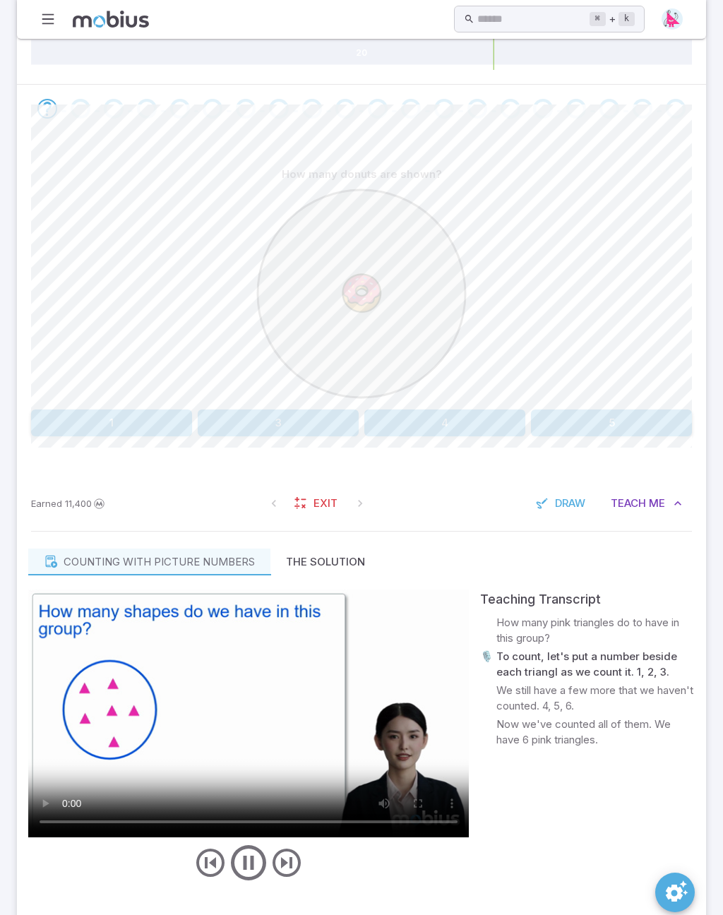
scroll to position [505, 0]
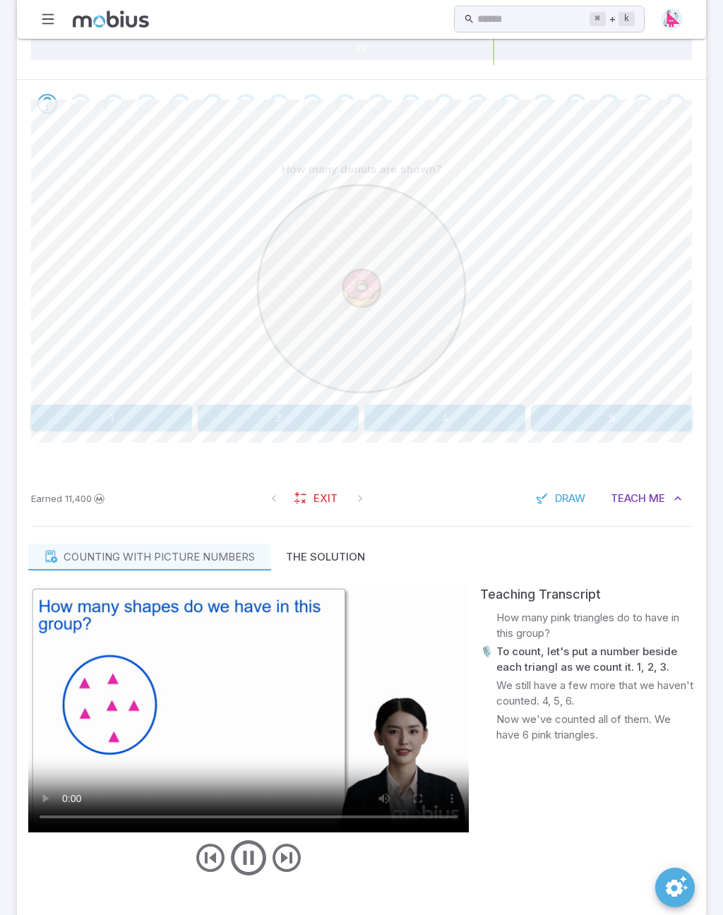
click at [244, 861] on icon "play/pause/restart" at bounding box center [248, 858] width 42 height 42
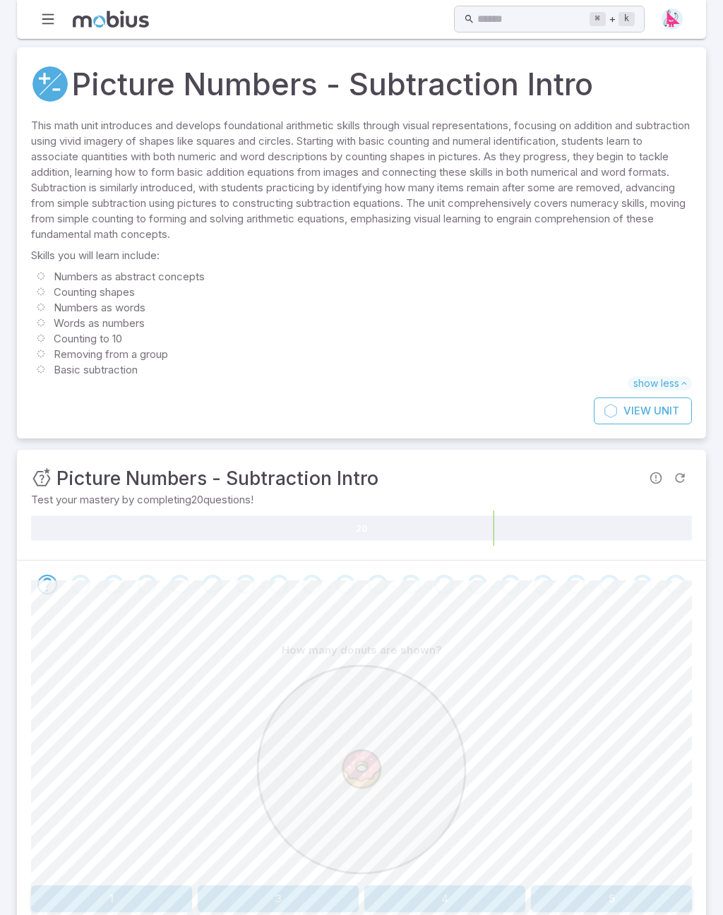
scroll to position [0, 0]
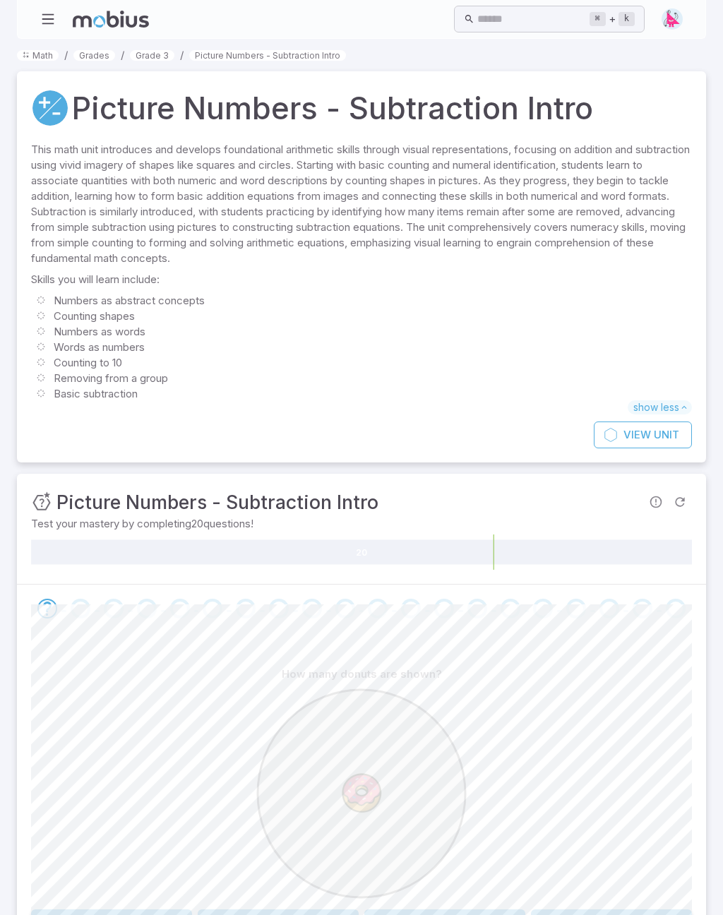
click at [678, 404] on span "show less" at bounding box center [660, 407] width 64 height 14
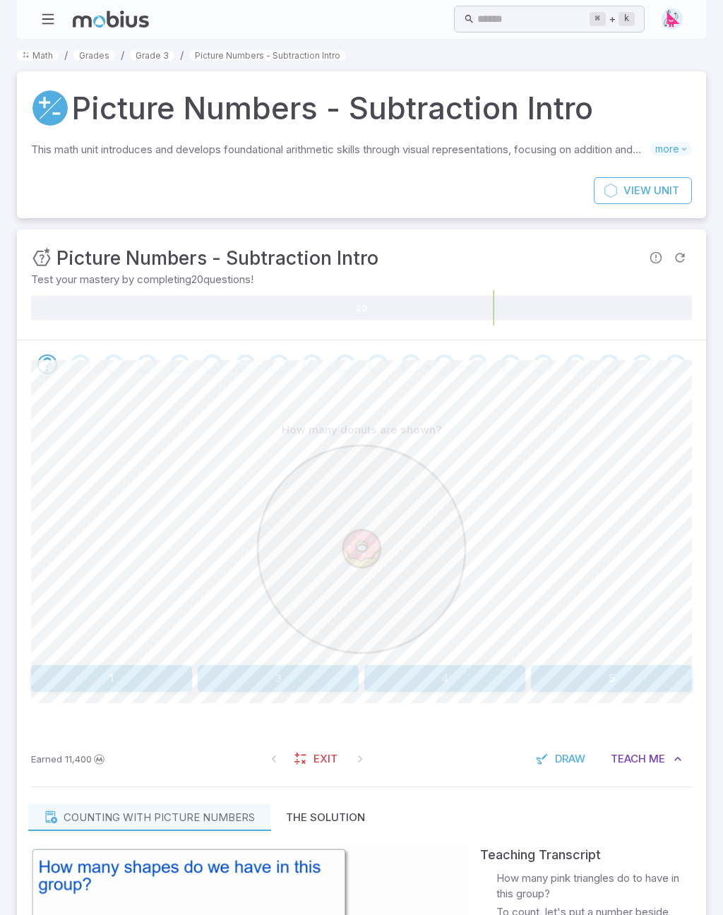
click at [615, 565] on div at bounding box center [361, 551] width 661 height 216
click at [155, 59] on link "Grade 3" at bounding box center [152, 55] width 44 height 11
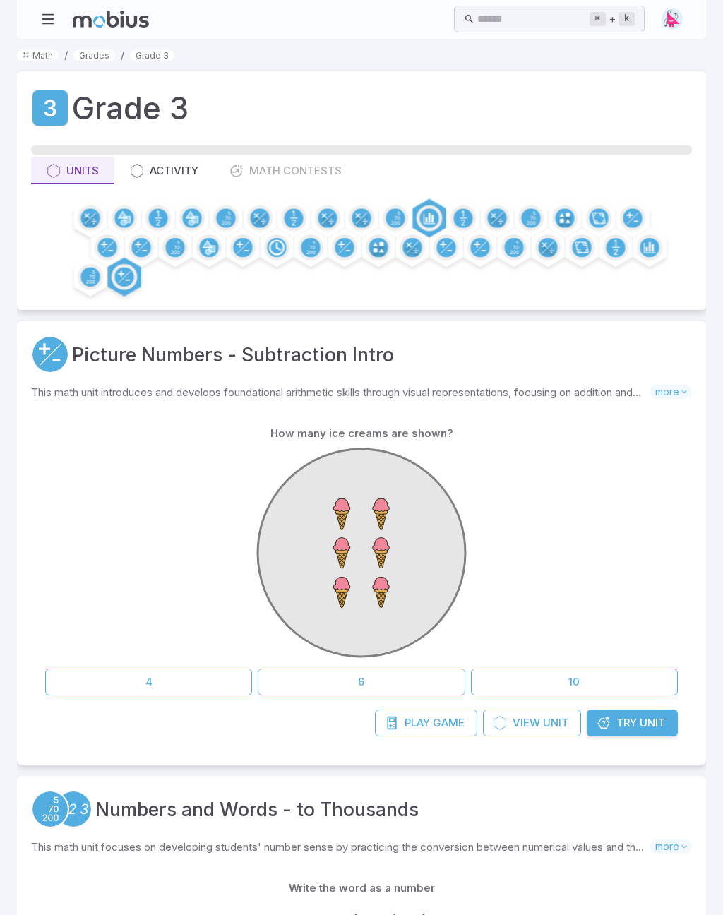
click at [242, 61] on ol "Math / Grades / Grade 3" at bounding box center [361, 55] width 689 height 16
click at [282, 188] on div "Grade 3 Units Activity Math Contests" at bounding box center [361, 190] width 689 height 239
click at [262, 186] on div "Grade 3 Units Activity Math Contests" at bounding box center [361, 190] width 689 height 239
click at [276, 172] on div "Units Activity Math Contests" at bounding box center [361, 170] width 661 height 27
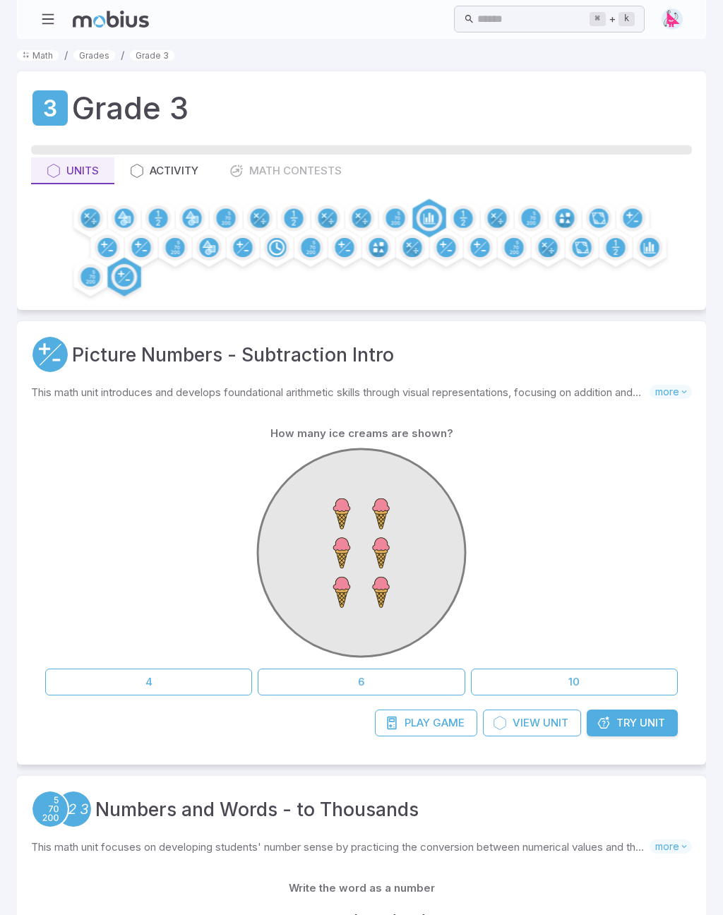
click at [264, 184] on div "Units Activity Math Contests" at bounding box center [361, 170] width 661 height 27
click at [259, 193] on div "Grade 3 Units Activity Math Contests" at bounding box center [361, 190] width 689 height 239
click at [678, 2] on div "Home Math Grade 1 Grade 2 Grade 3 Grade 4 Grade 5 Grade 6 Grade 7 Grade 8 Grade…" at bounding box center [361, 19] width 689 height 39
click at [618, 14] on kbd "k" at bounding box center [626, 19] width 16 height 14
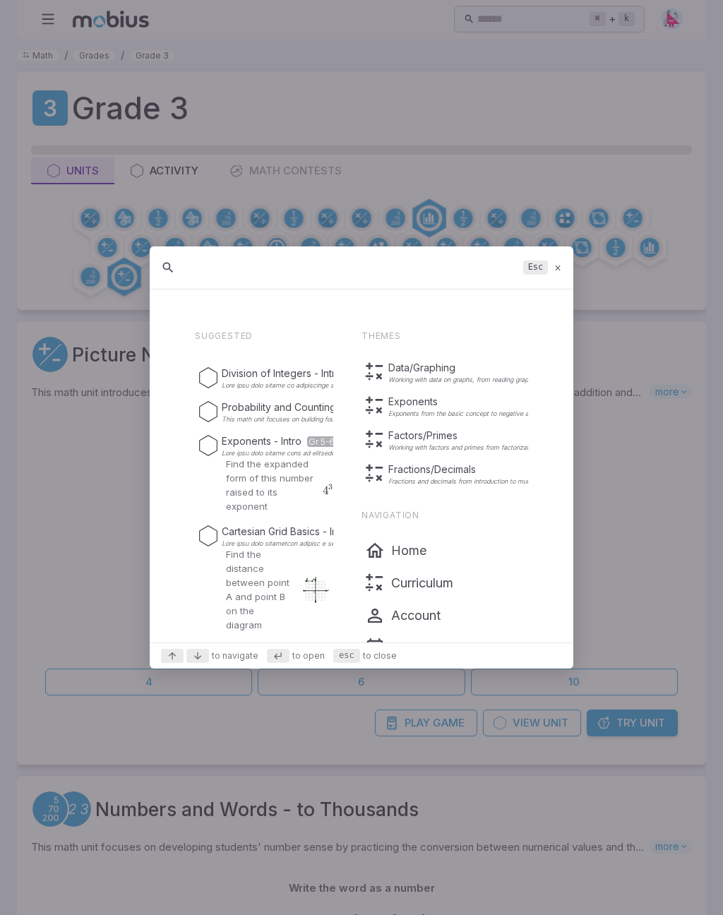
click at [433, 590] on p "Curriculum" at bounding box center [422, 583] width 62 height 20
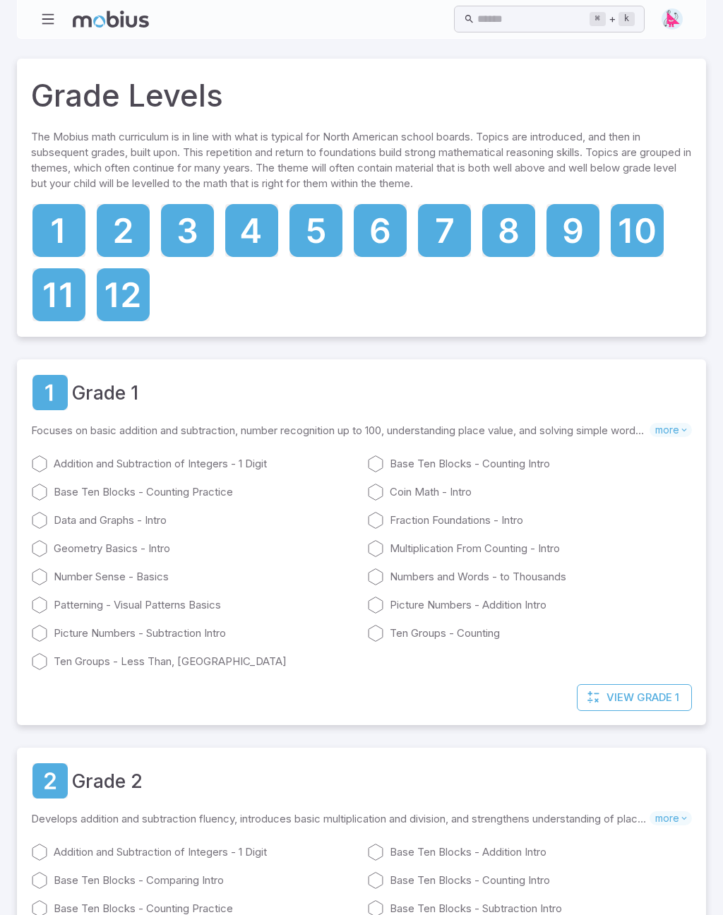
click at [485, 26] on input "text" at bounding box center [533, 20] width 112 height 28
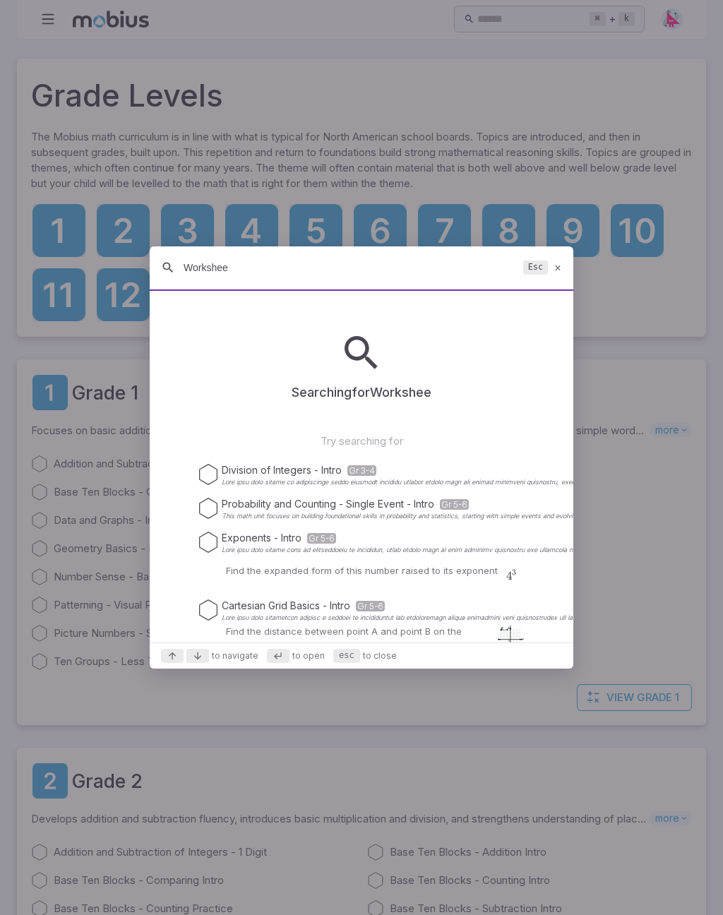
type input "Worksheet"
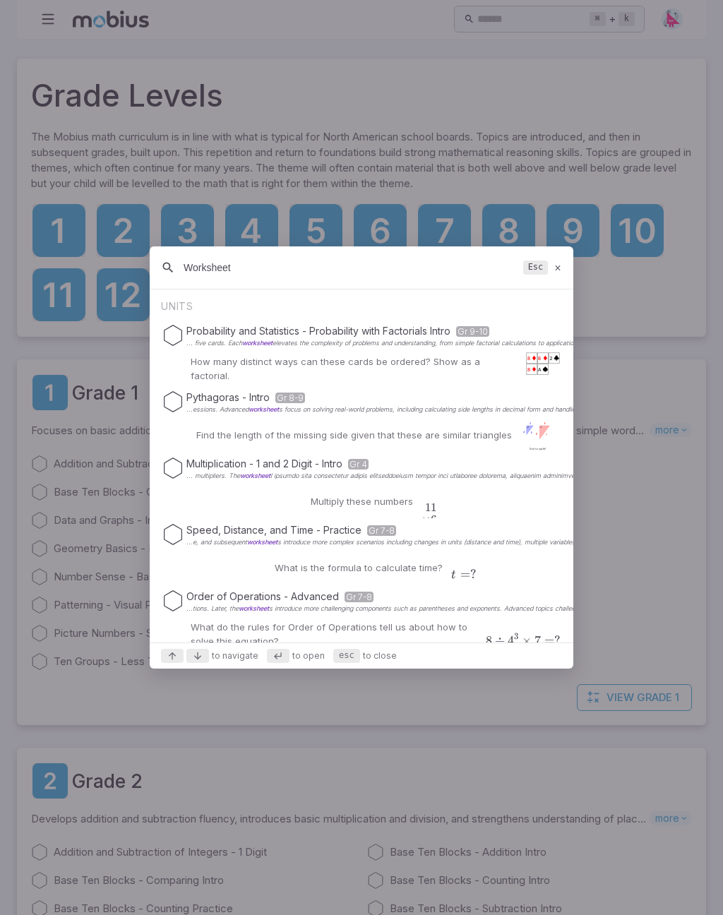
click at [658, 538] on div at bounding box center [361, 457] width 723 height 915
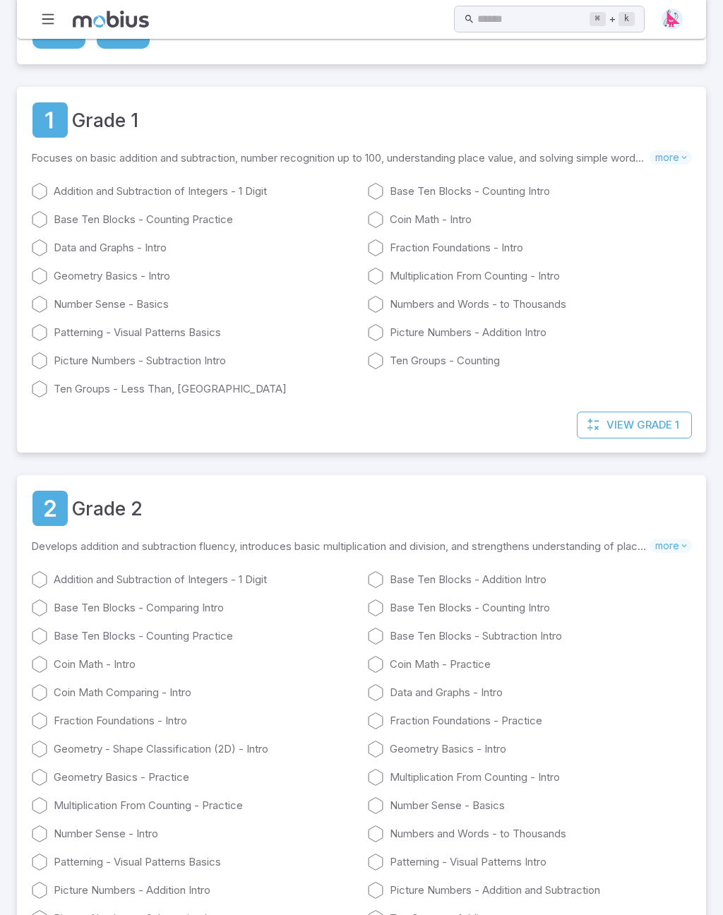
scroll to position [268, 0]
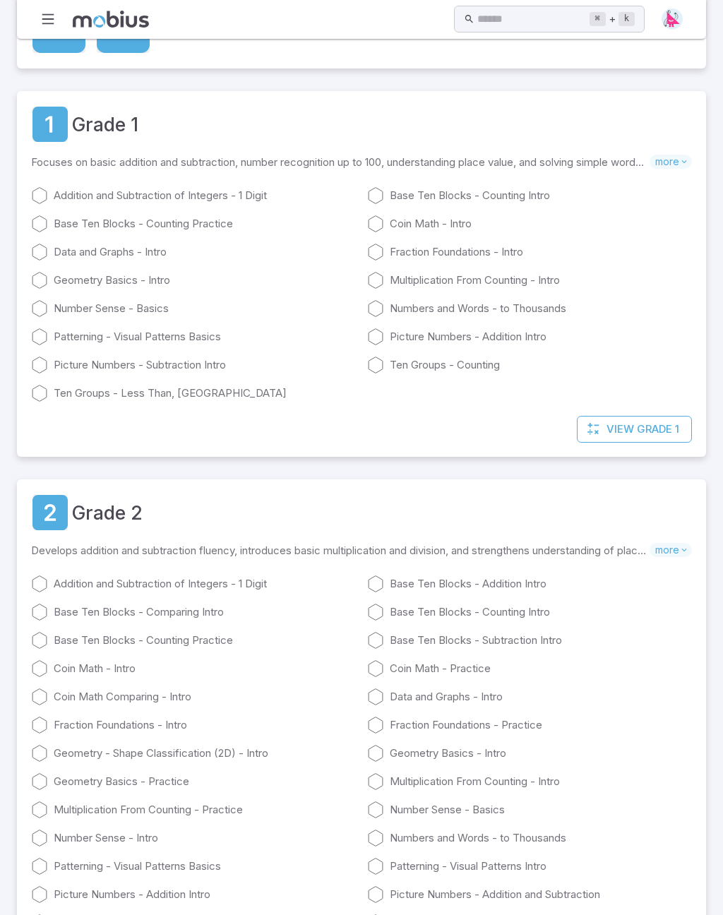
click at [52, 196] on link "Addition and Subtraction of Integers - 1 Digit" at bounding box center [193, 195] width 325 height 17
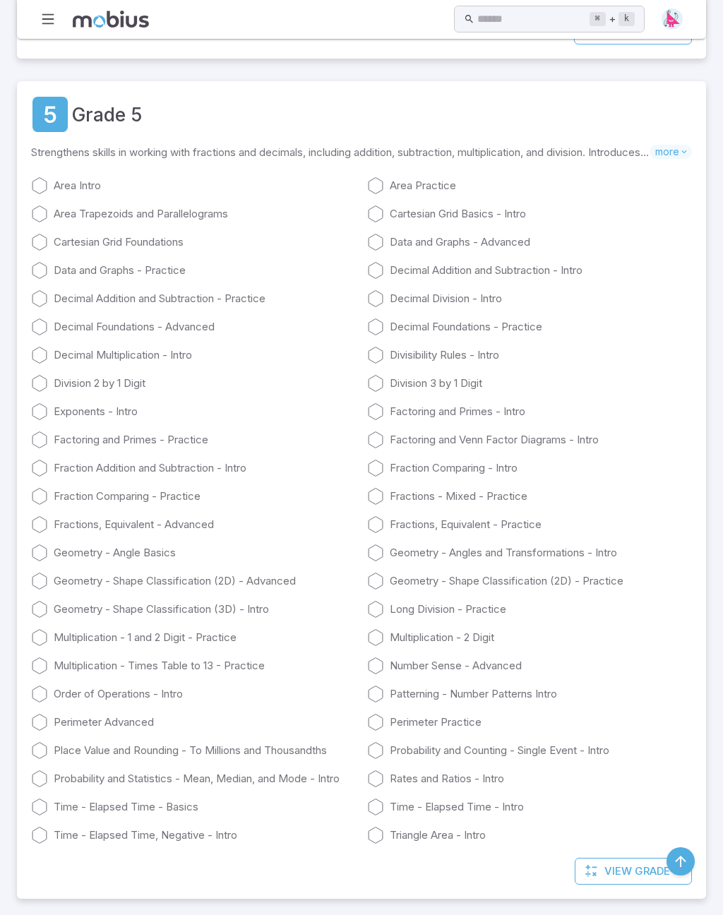
scroll to position [2687, 0]
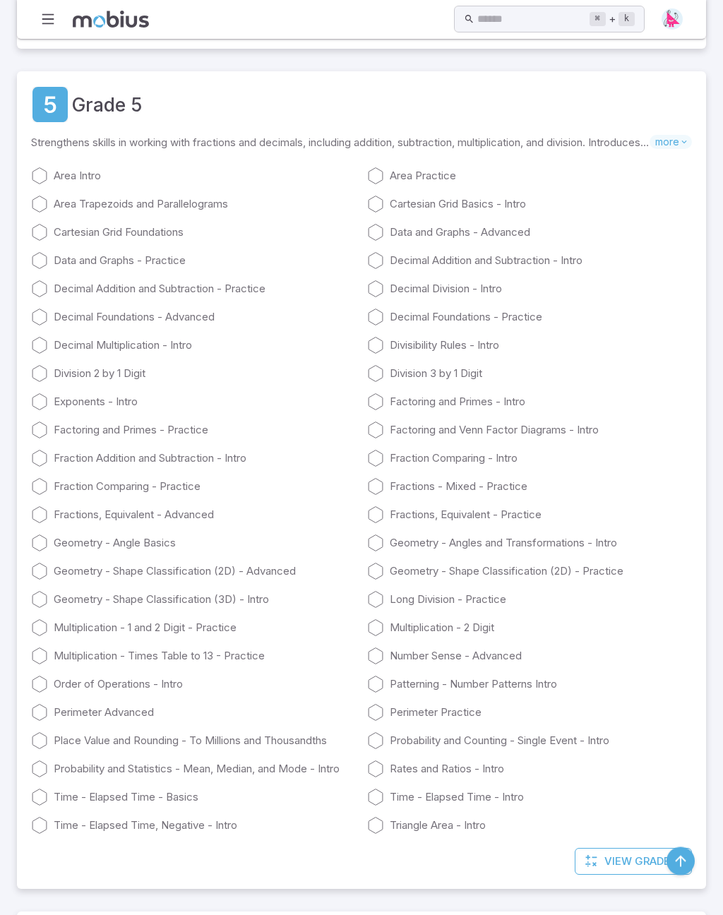
click at [685, 145] on icon at bounding box center [684, 143] width 10 height 10
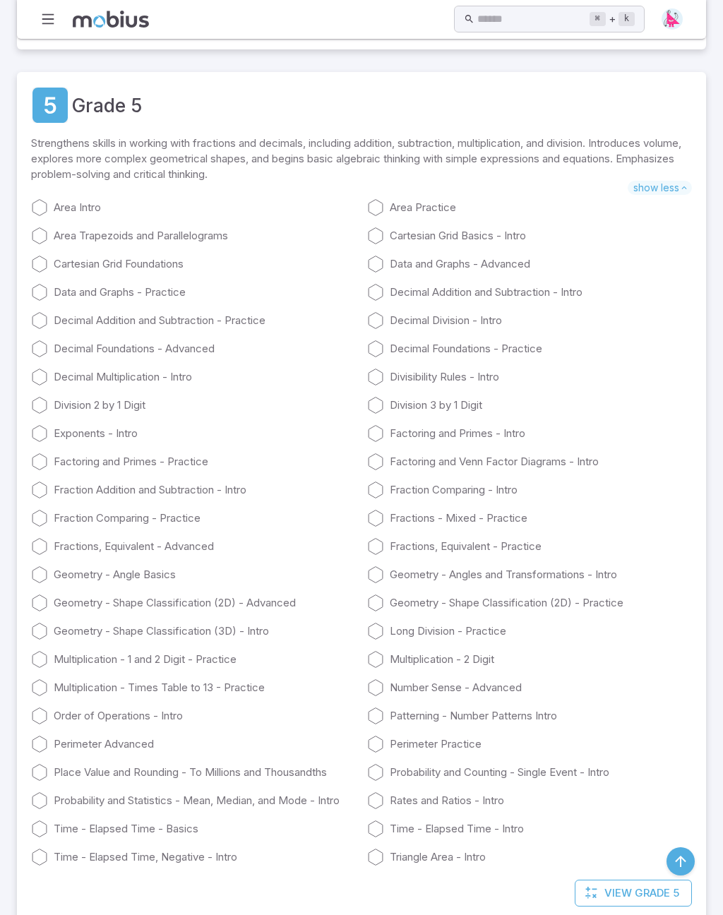
click at [45, 213] on icon at bounding box center [39, 207] width 17 height 17
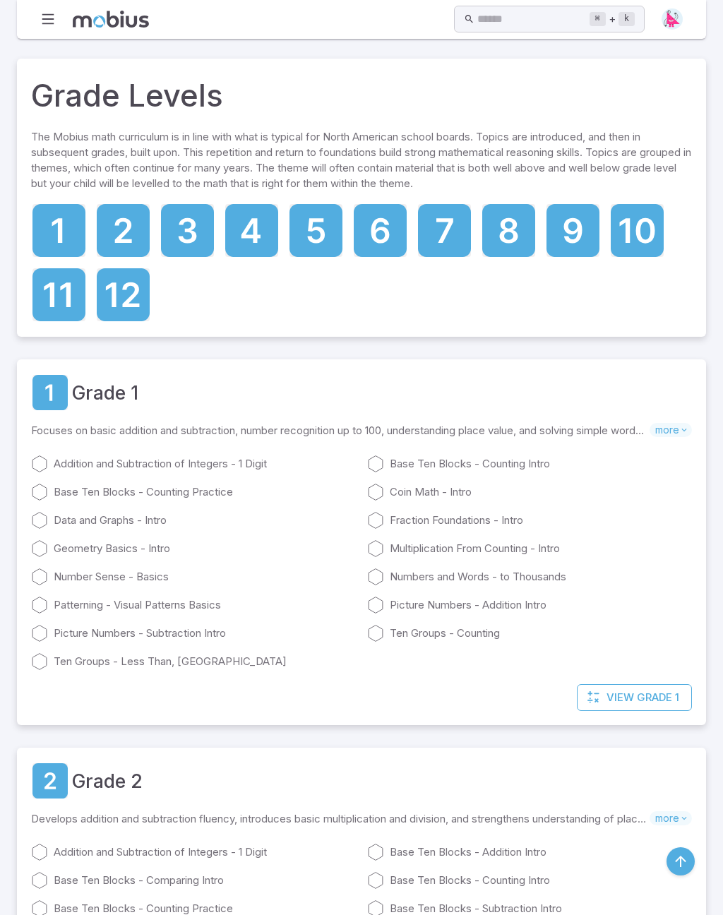
scroll to position [2709, 0]
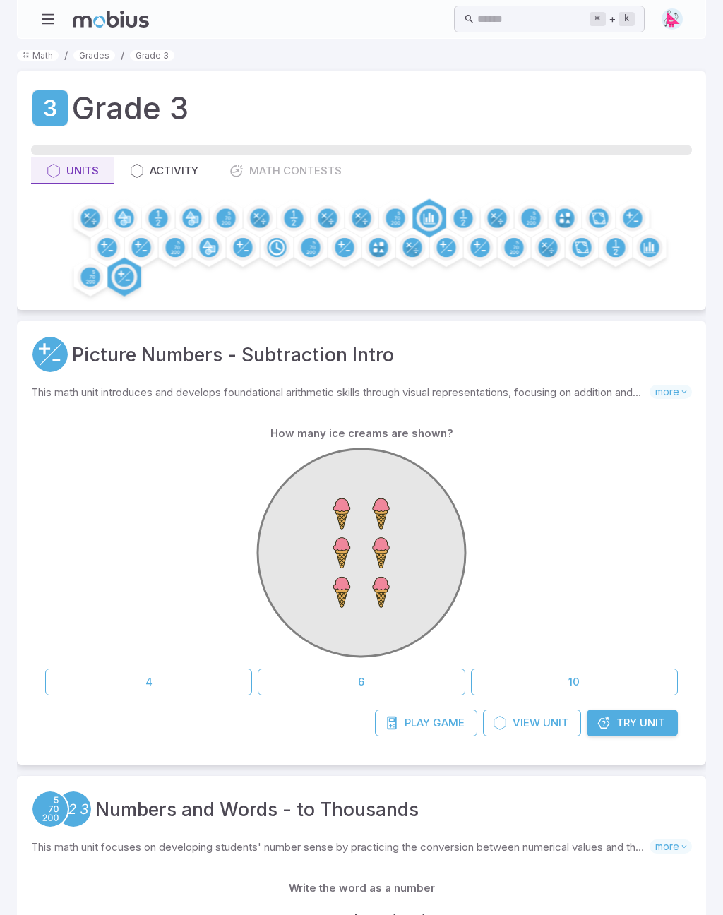
click at [92, 55] on link "Grades" at bounding box center [94, 55] width 42 height 11
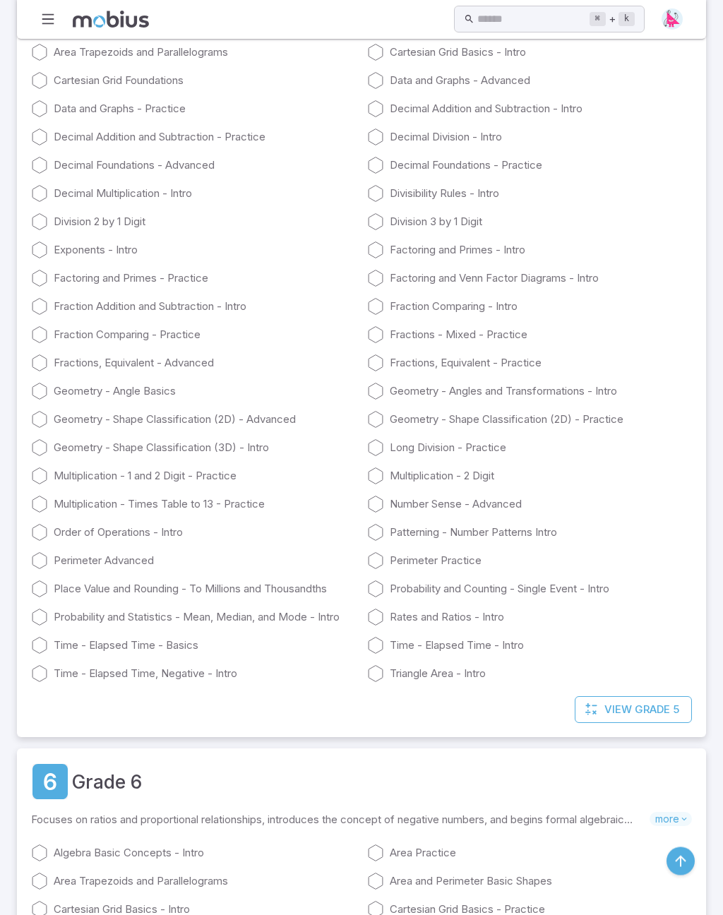
scroll to position [2807, 0]
click at [638, 717] on span "Grade 5" at bounding box center [657, 710] width 44 height 16
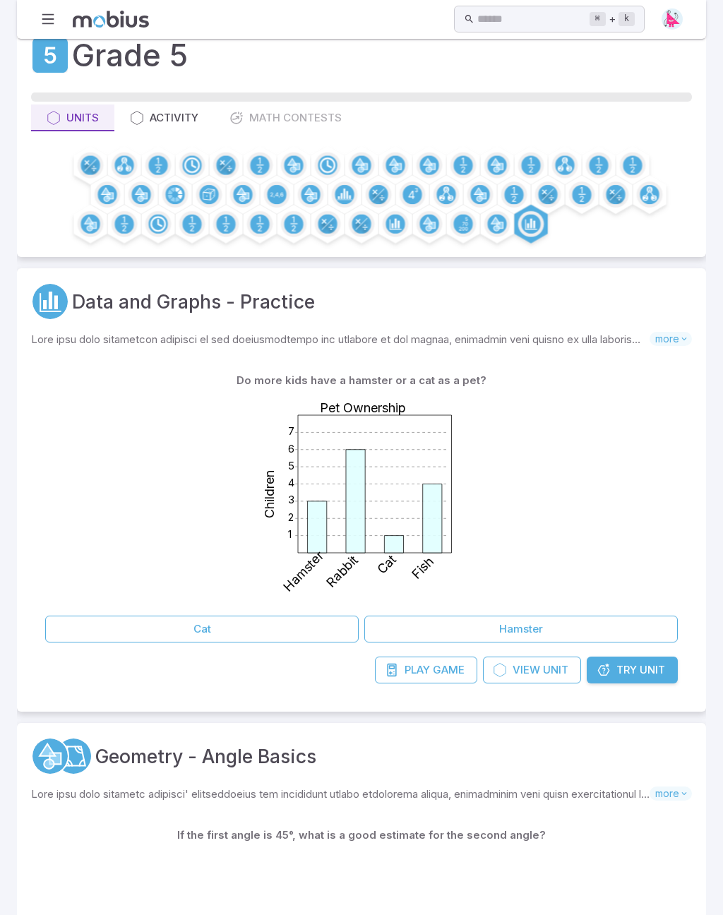
scroll to position [25, 0]
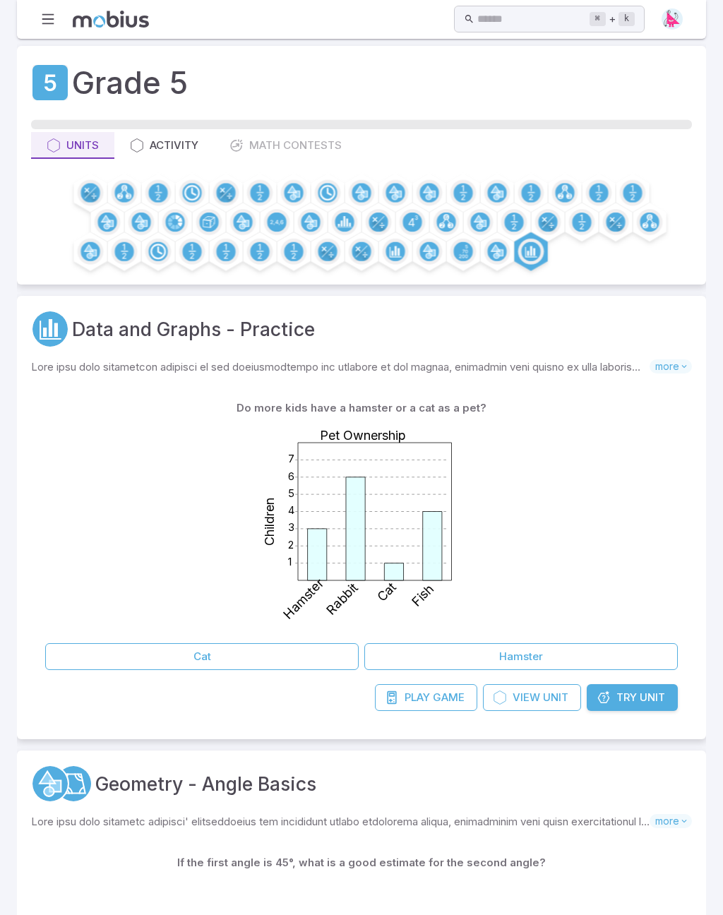
click at [427, 709] on link "Play Game" at bounding box center [426, 697] width 102 height 27
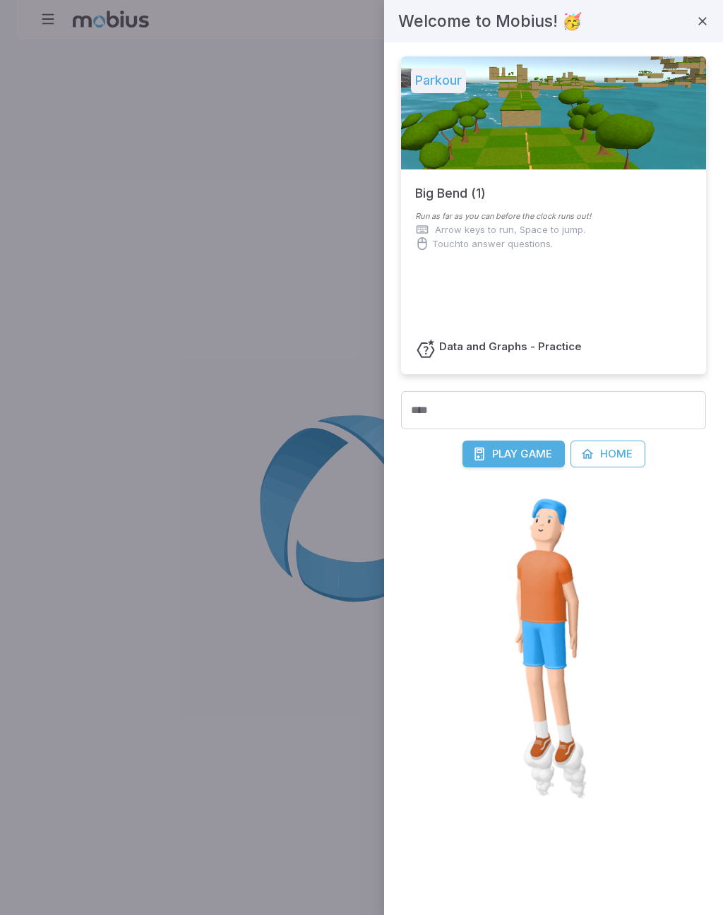
click at [523, 455] on span "Game" at bounding box center [536, 454] width 32 height 16
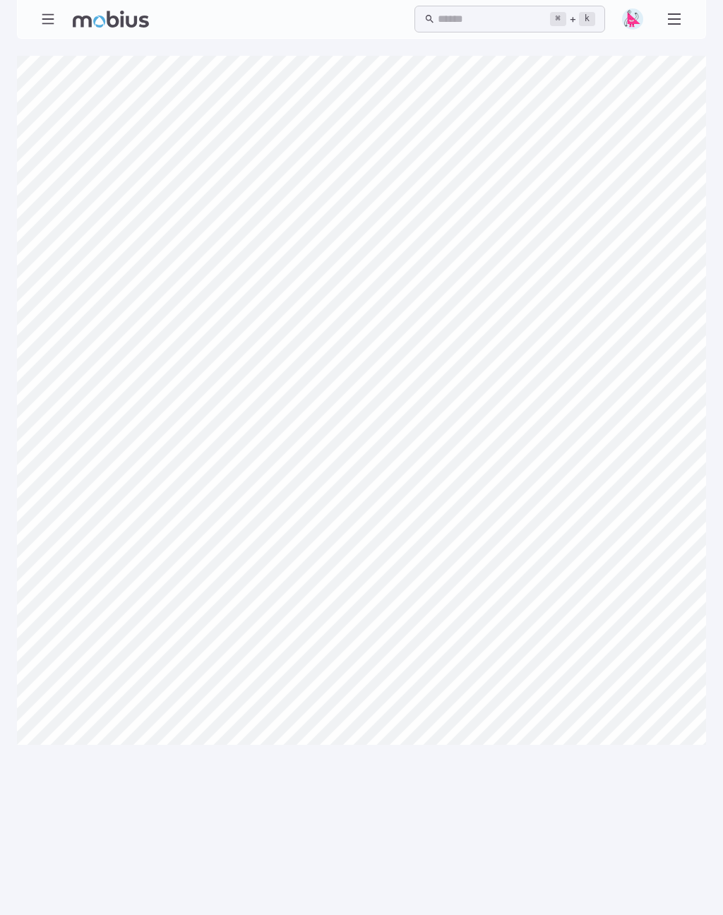
click at [661, 828] on div "Canvas actions 100 % Exit zen mode" at bounding box center [361, 513] width 689 height 915
click at [48, 13] on icon "button" at bounding box center [48, 19] width 16 height 16
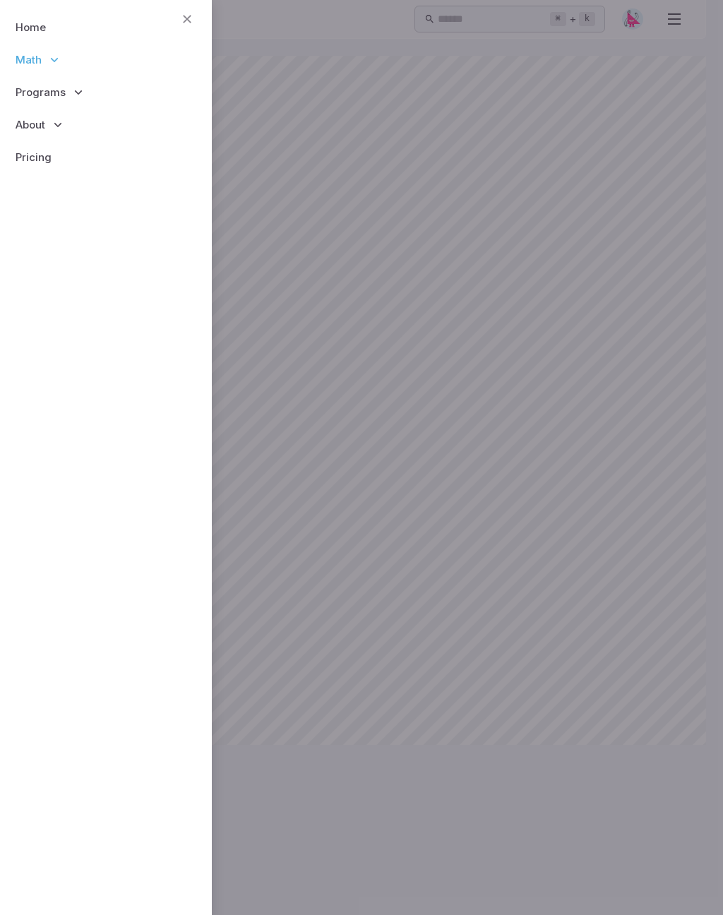
click at [49, 59] on icon at bounding box center [54, 60] width 14 height 14
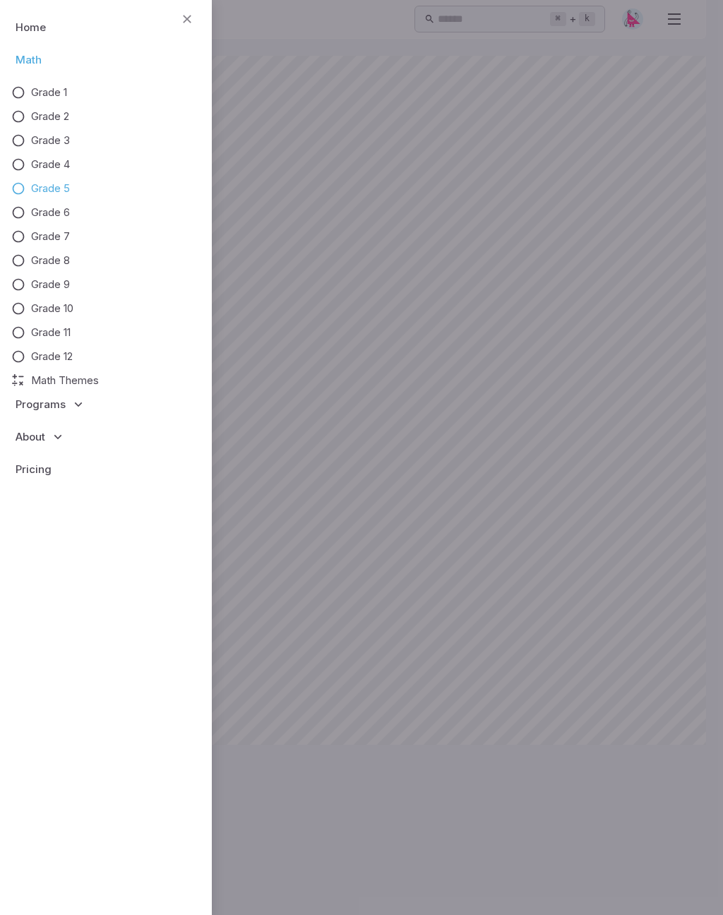
click at [64, 406] on span "Programs" at bounding box center [41, 405] width 50 height 16
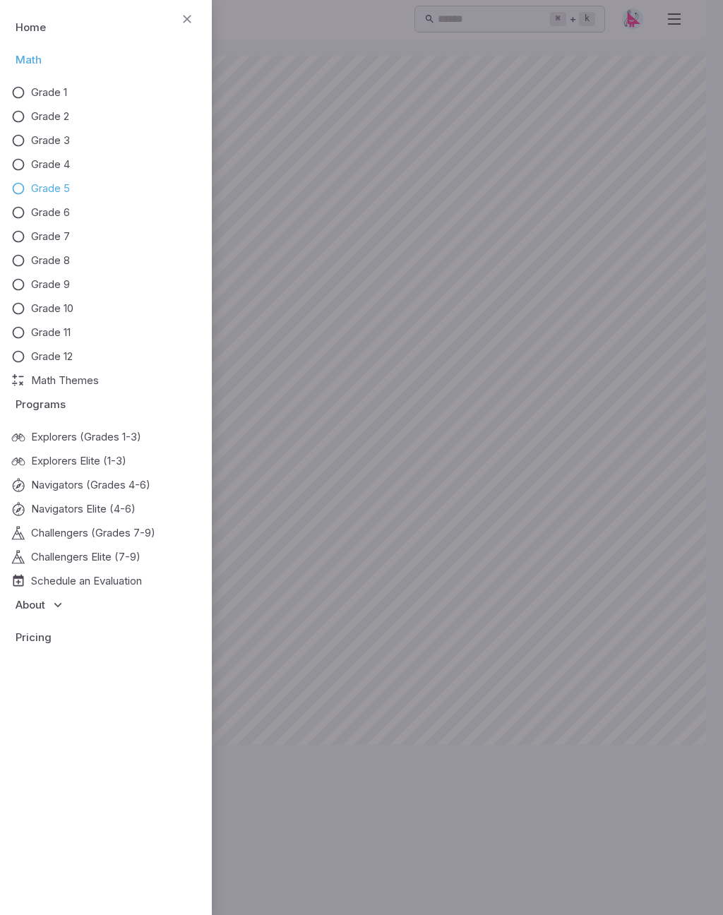
click at [25, 642] on link "Pricing" at bounding box center [105, 637] width 189 height 32
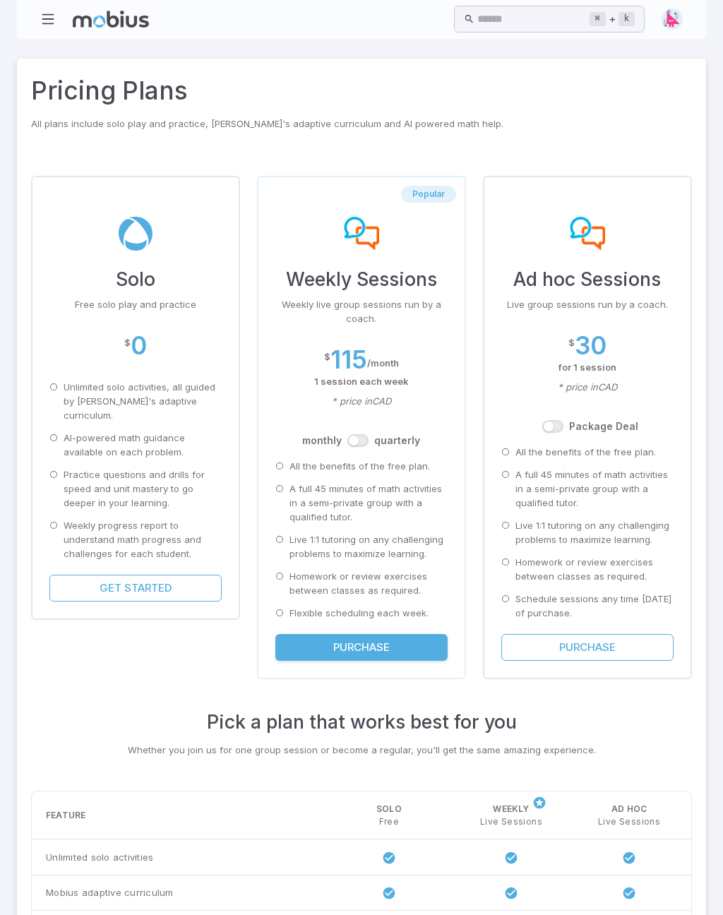
click at [50, 16] on icon "button" at bounding box center [48, 19] width 16 height 16
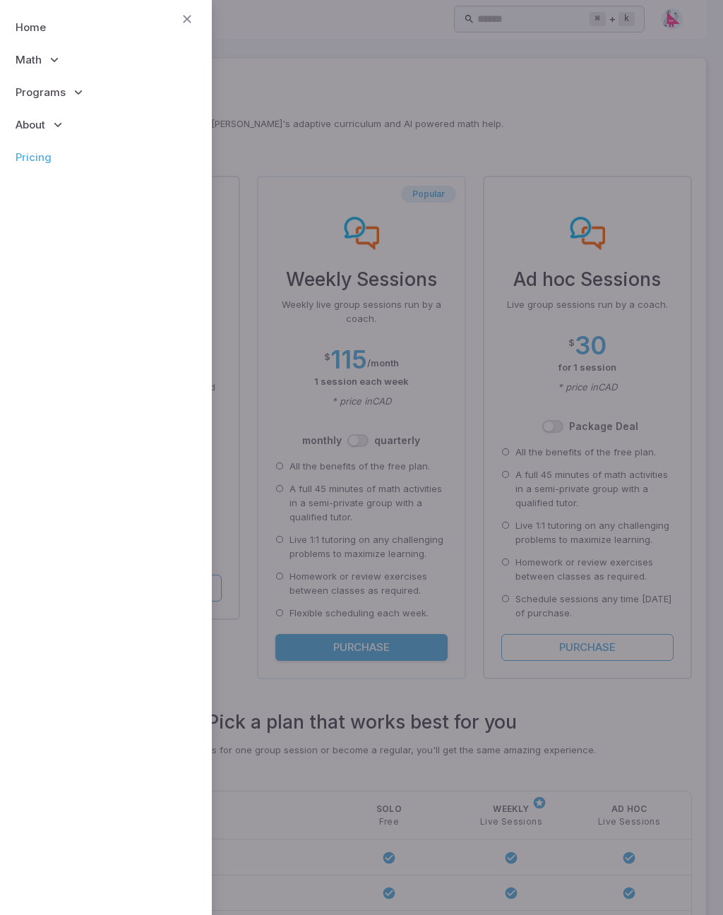
click at [40, 62] on span "Math" at bounding box center [29, 60] width 26 height 16
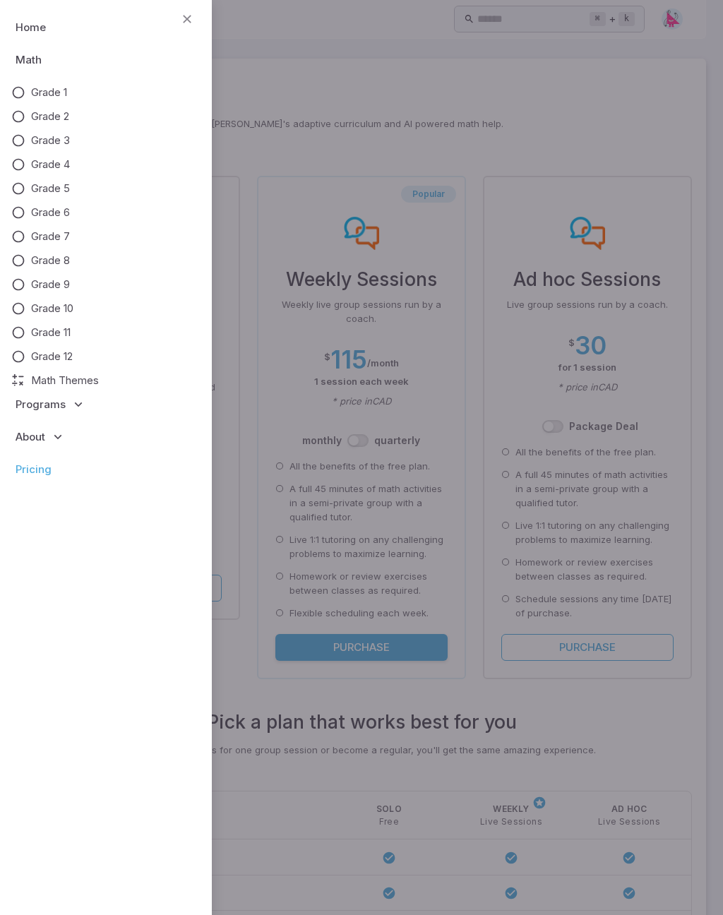
click at [20, 143] on icon at bounding box center [18, 140] width 14 height 14
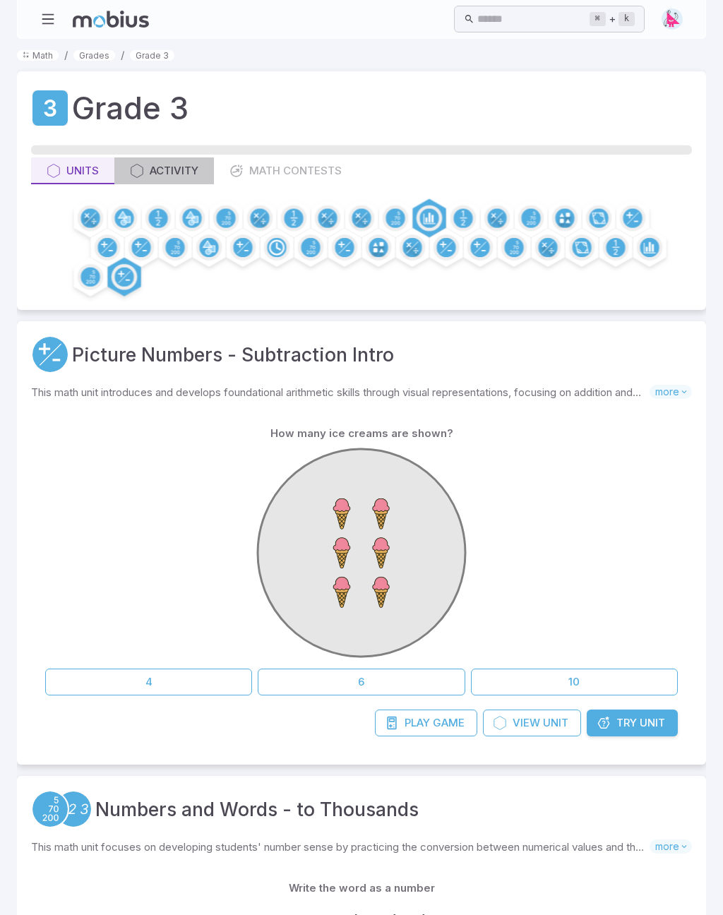
click at [157, 171] on div "Activity" at bounding box center [164, 171] width 68 height 16
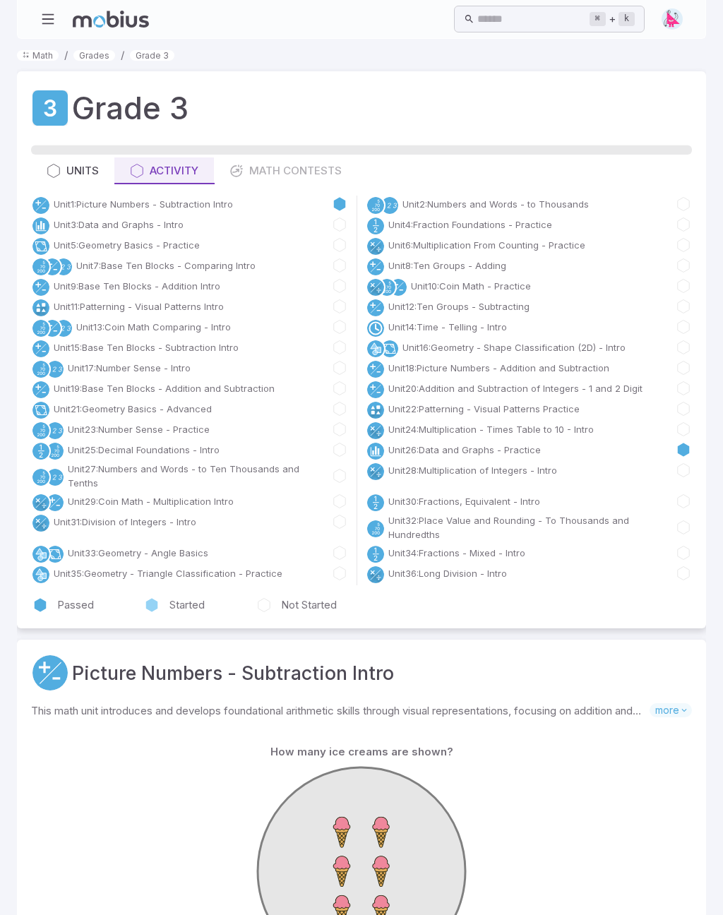
click at [277, 159] on div "Units Activity Math Contests" at bounding box center [361, 170] width 661 height 27
click at [329, 171] on div "Units Activity Math Contests" at bounding box center [361, 170] width 661 height 27
click at [268, 179] on div "Units Activity Math Contests" at bounding box center [361, 170] width 661 height 27
click at [272, 192] on div "Grade 3 Units Activity Math Contests Unit 1 : Picture Numbers - Subtraction Int…" at bounding box center [361, 349] width 689 height 557
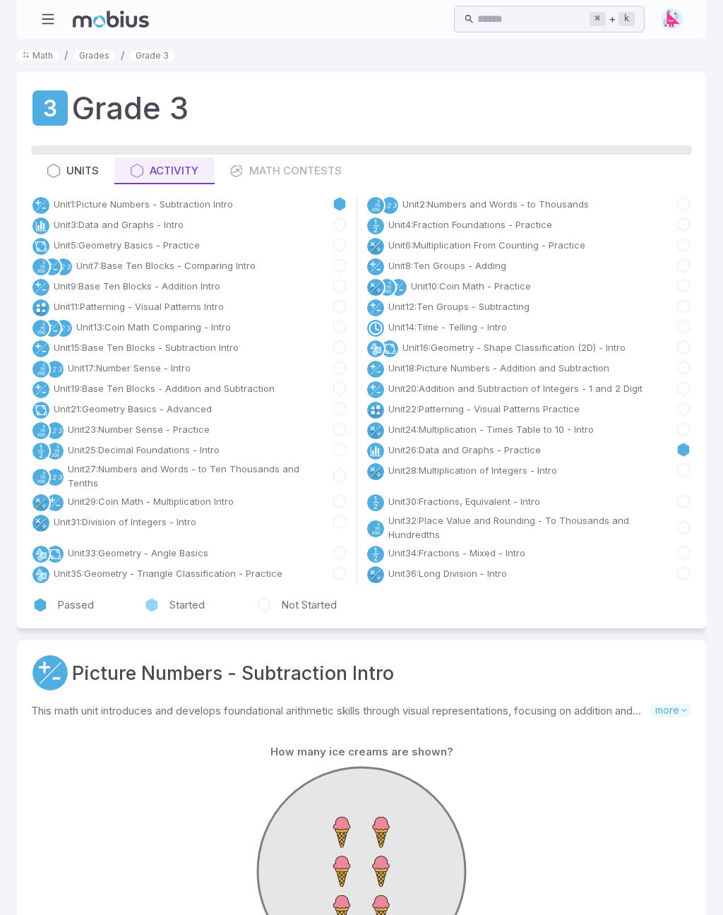
click at [228, 167] on div "Units Activity Math Contests" at bounding box center [361, 170] width 661 height 27
click at [518, 200] on link "Unit 2 : Numbers and Words - to Thousands" at bounding box center [495, 204] width 186 height 14
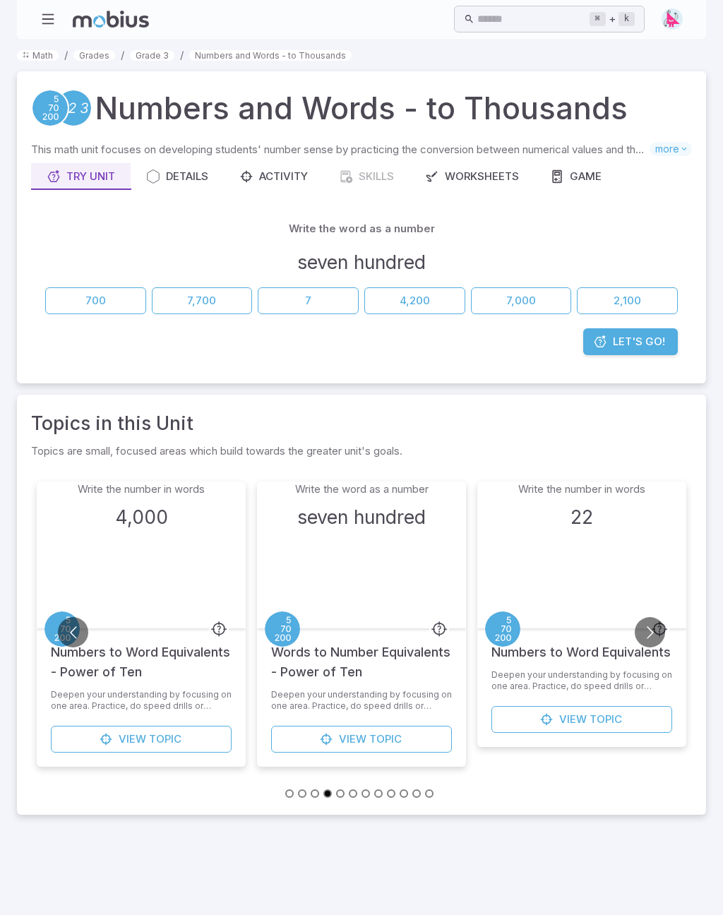
click at [38, 52] on link "Math" at bounding box center [38, 55] width 42 height 11
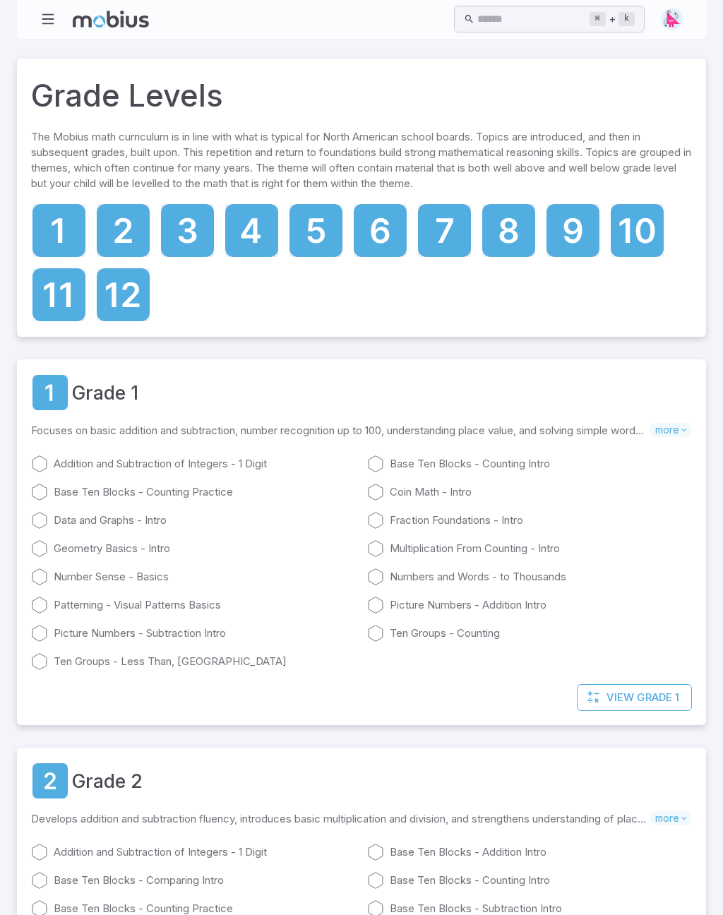
click at [205, 248] on icon at bounding box center [187, 230] width 53 height 53
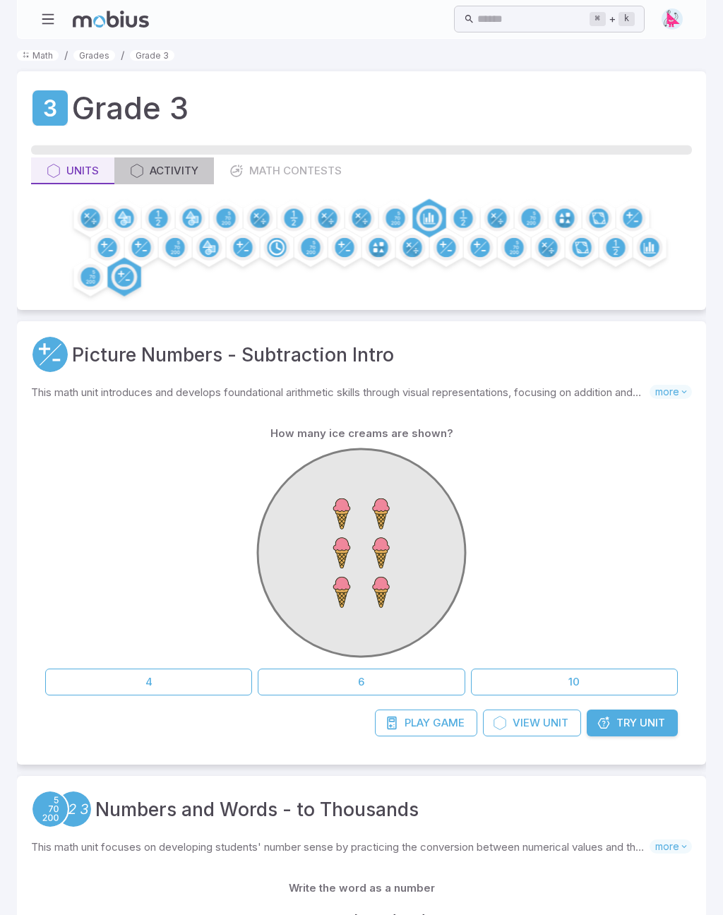
click at [180, 168] on div "Activity" at bounding box center [164, 171] width 68 height 16
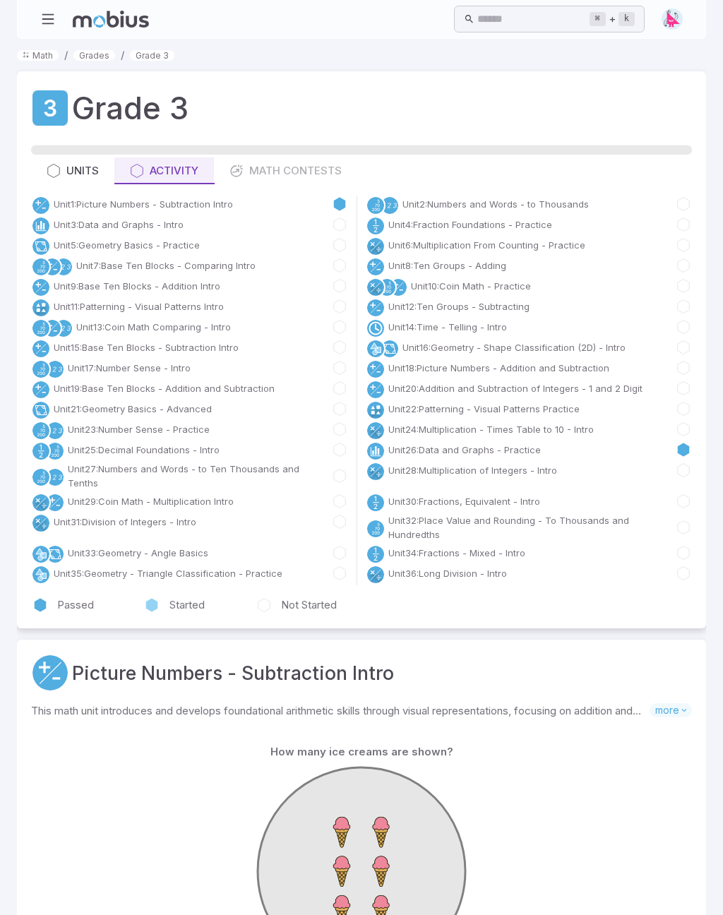
click at [445, 210] on link "Unit 2 : Numbers and Words - to Thousands" at bounding box center [495, 204] width 186 height 14
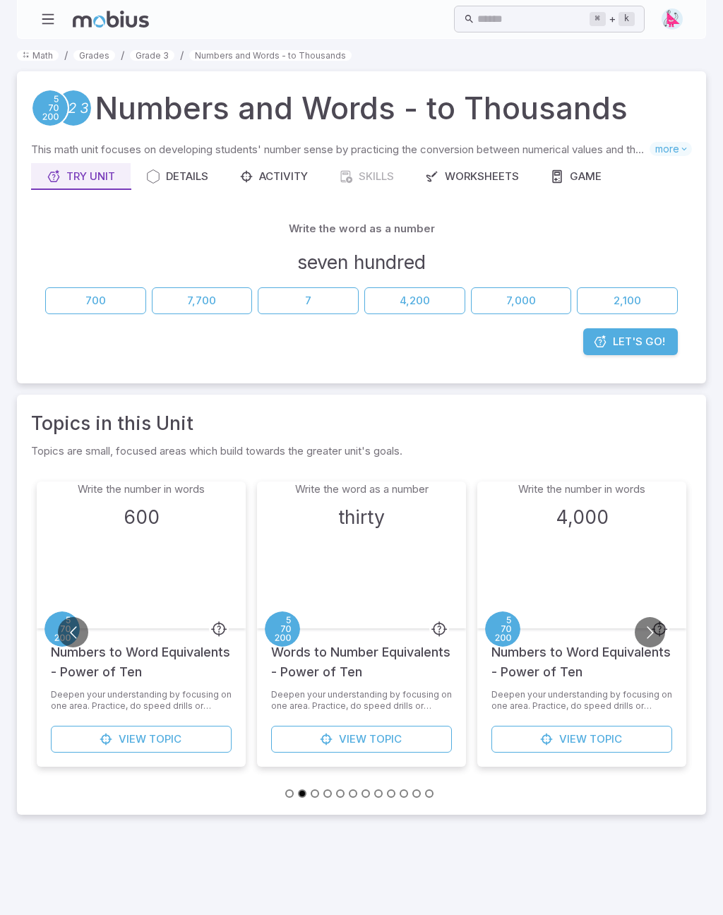
click at [668, 147] on span "more" at bounding box center [670, 149] width 42 height 14
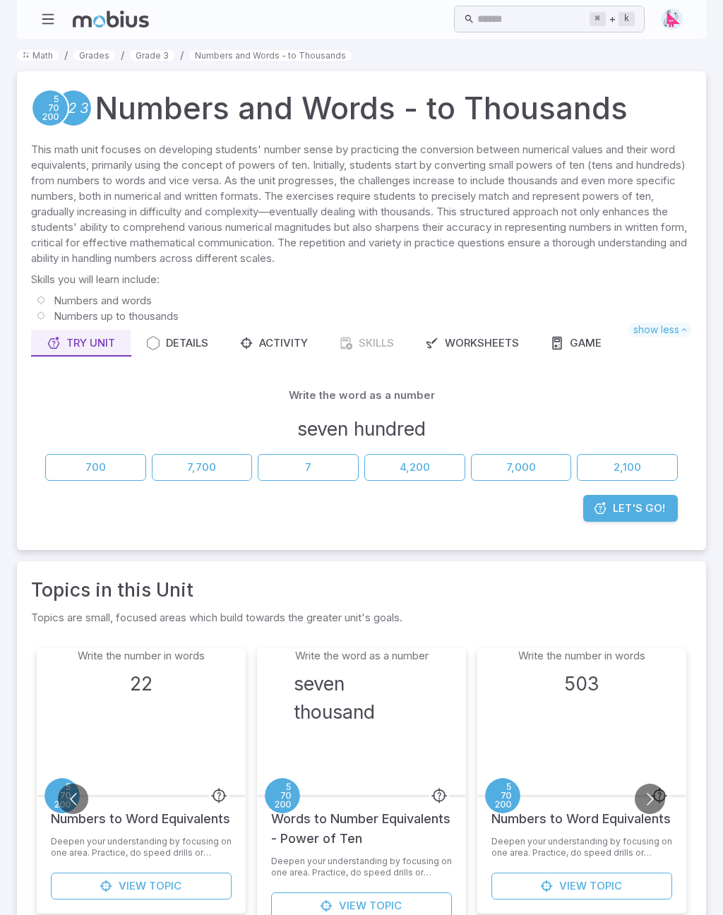
click at [95, 56] on link "Grades" at bounding box center [94, 55] width 42 height 11
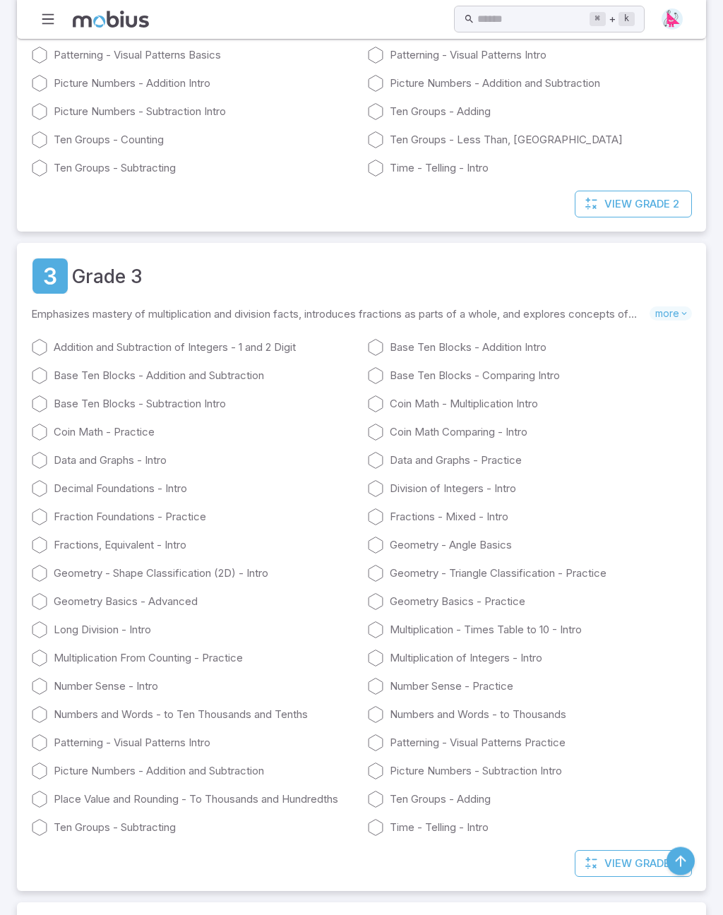
scroll to position [1083, 0]
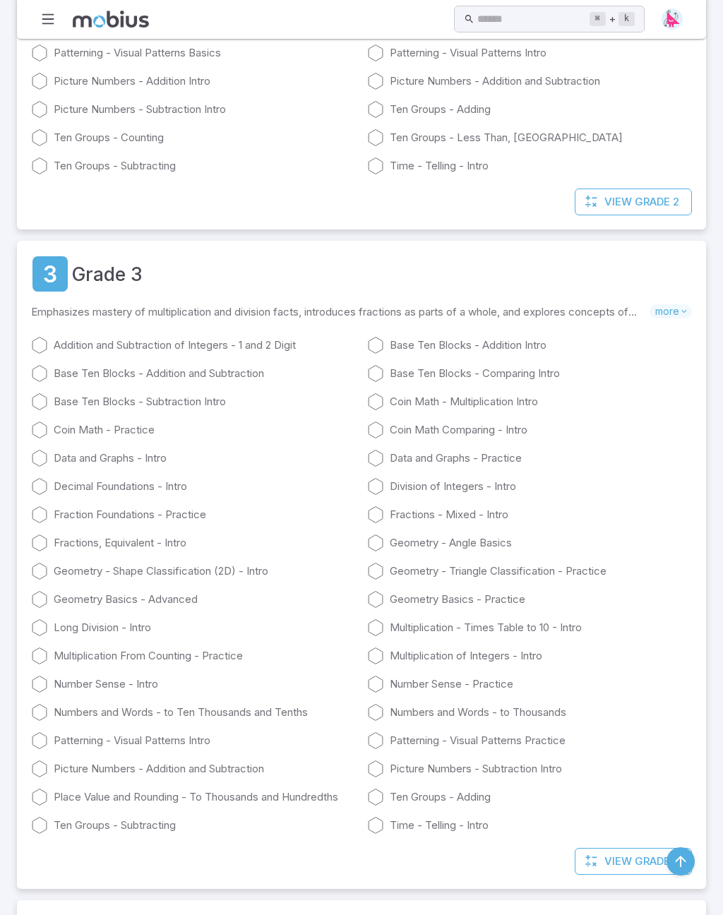
click at [385, 513] on link "Fractions - Mixed - Intro" at bounding box center [529, 514] width 325 height 17
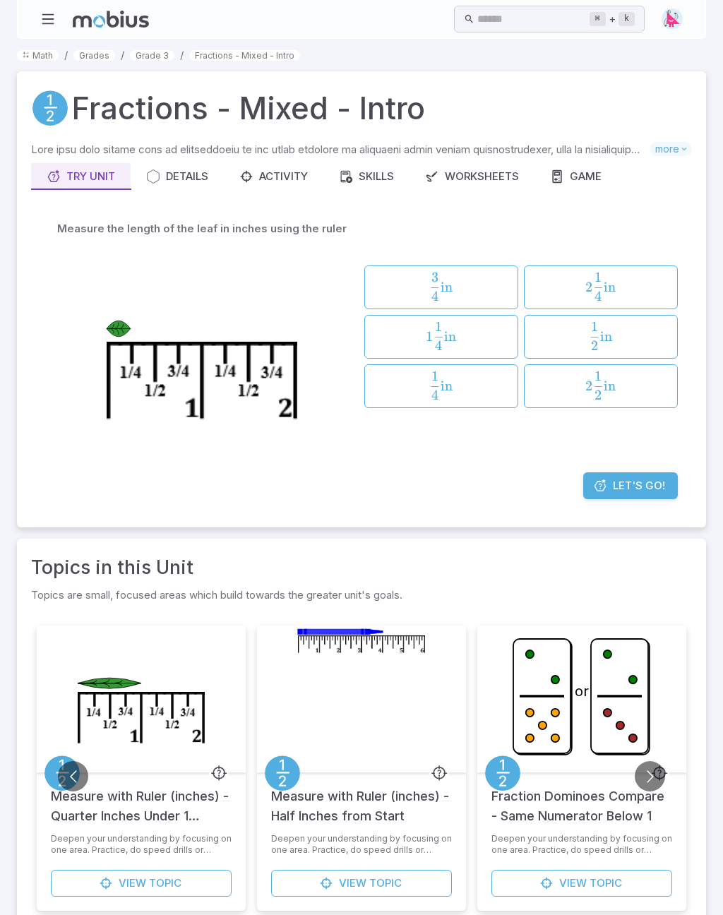
click at [28, 56] on icon "breadcrumb" at bounding box center [26, 55] width 7 height 7
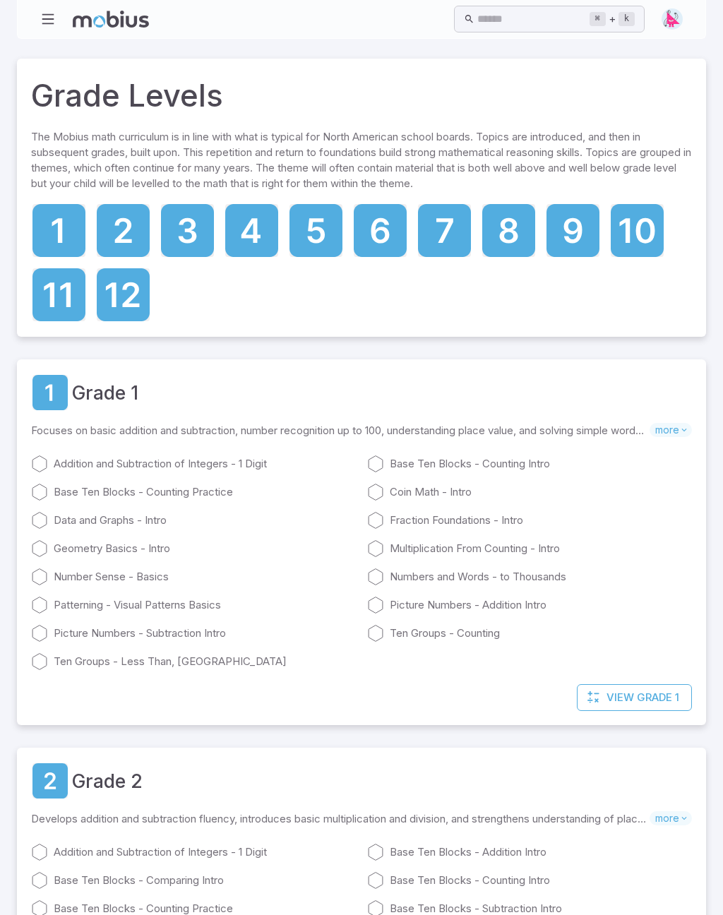
click at [181, 242] on icon at bounding box center [187, 230] width 53 height 53
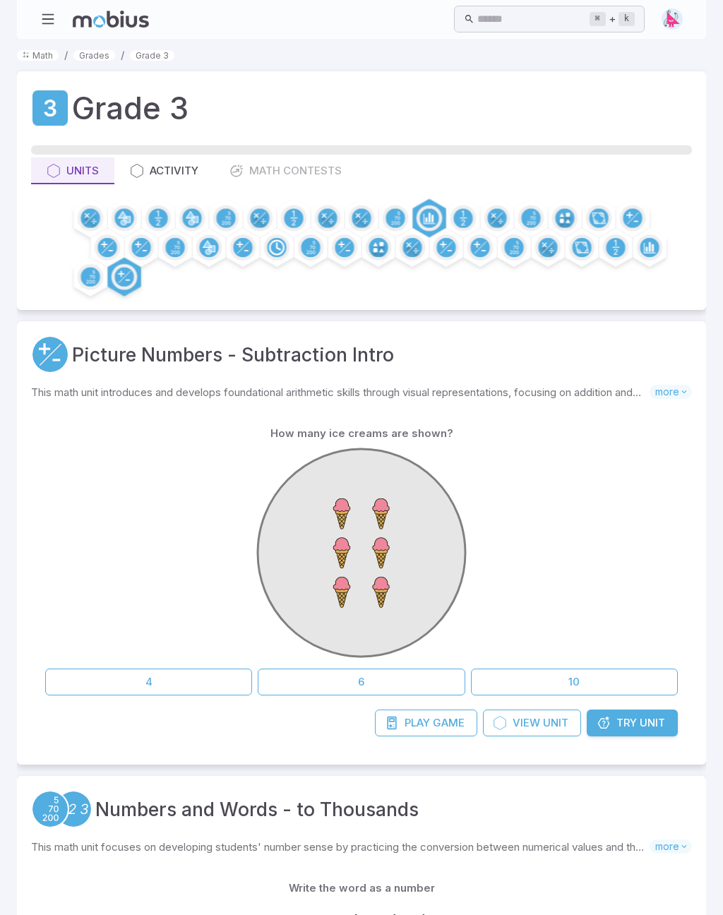
click at [145, 57] on link "Grade 3" at bounding box center [152, 55] width 44 height 11
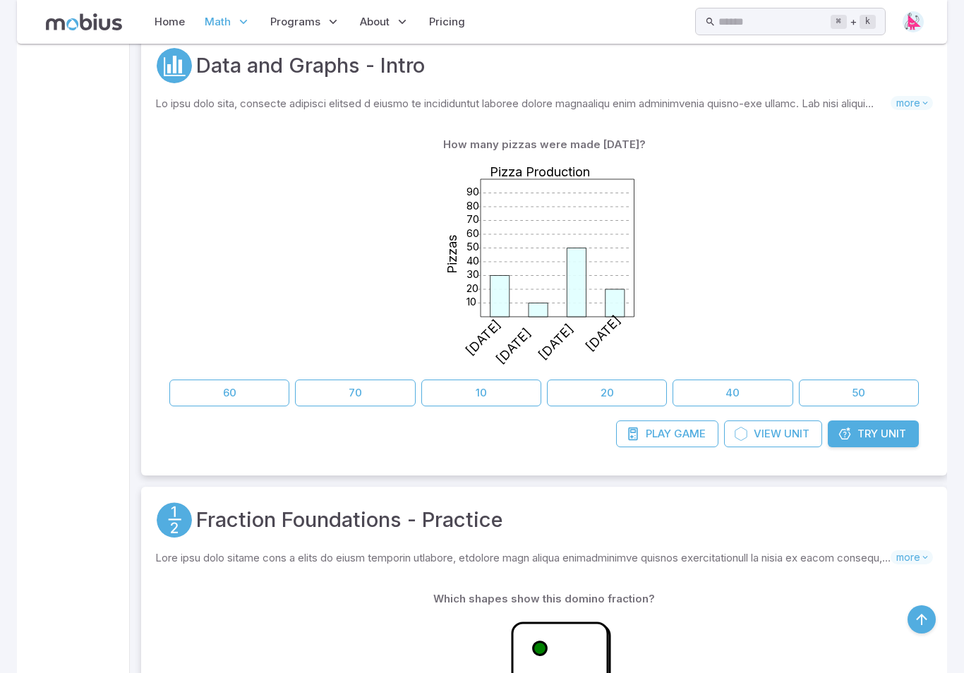
scroll to position [1007, 0]
click at [597, 390] on button "20" at bounding box center [607, 393] width 120 height 27
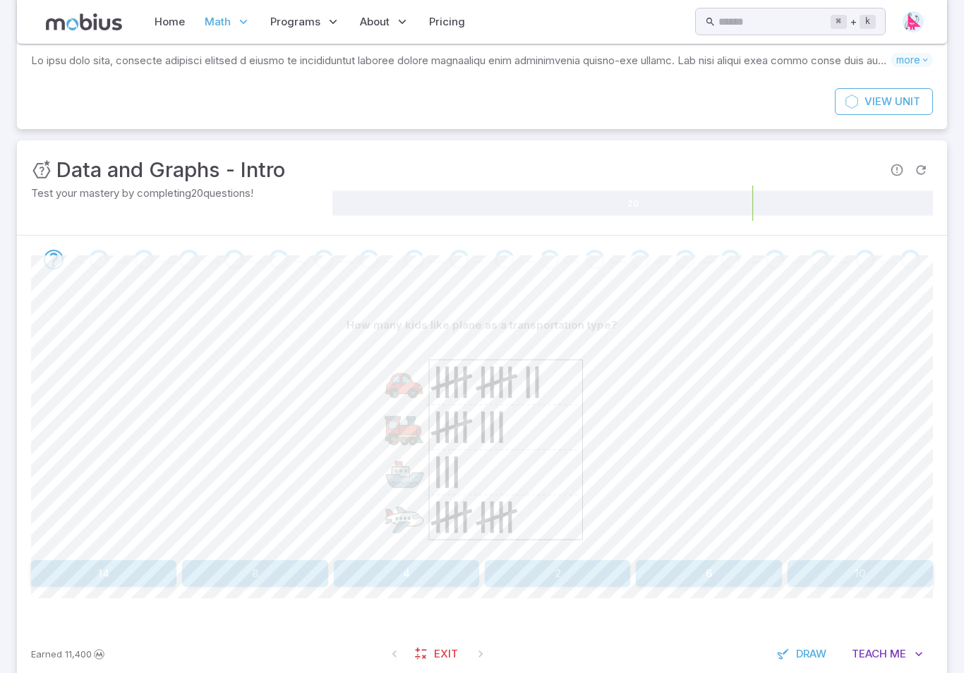
scroll to position [114, 0]
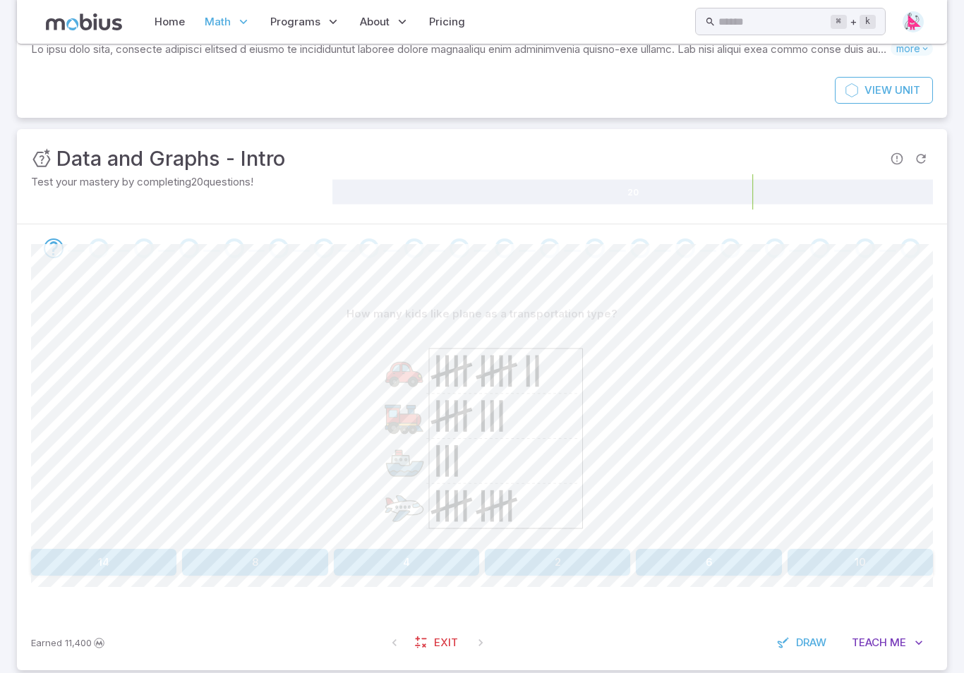
click at [722, 563] on button "10" at bounding box center [860, 562] width 145 height 27
click at [601, 573] on button "Lollipop" at bounding box center [596, 562] width 222 height 27
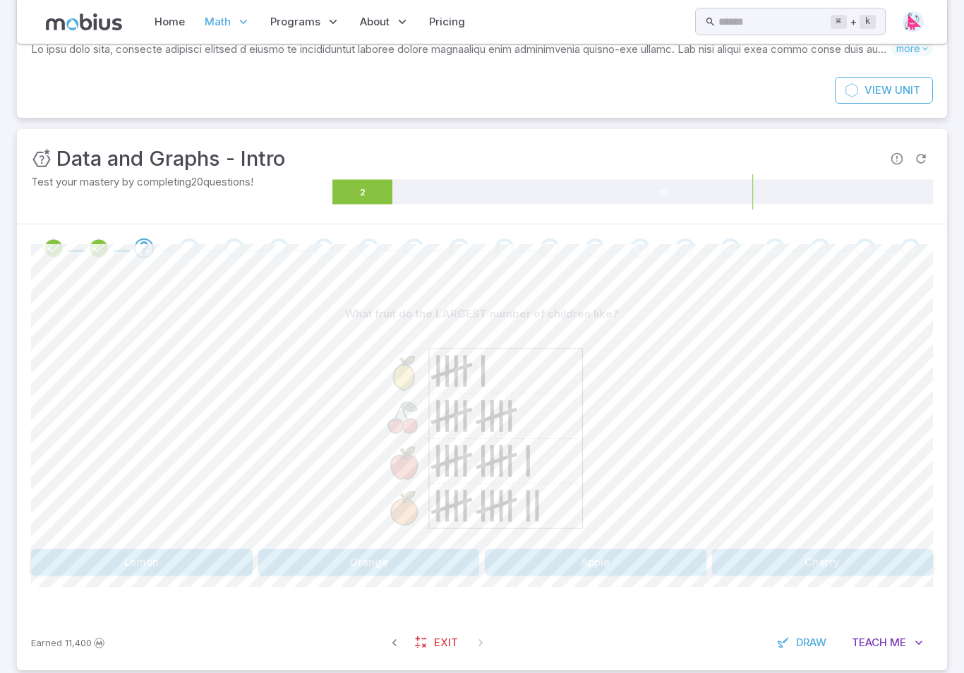
click at [343, 546] on div "What fruit do the LARGEST number of children like? Lemon Orange Apple Cherry" at bounding box center [482, 438] width 902 height 275
click at [319, 570] on button "Orange" at bounding box center [369, 562] width 222 height 27
click at [356, 556] on button "Lemon" at bounding box center [255, 562] width 448 height 27
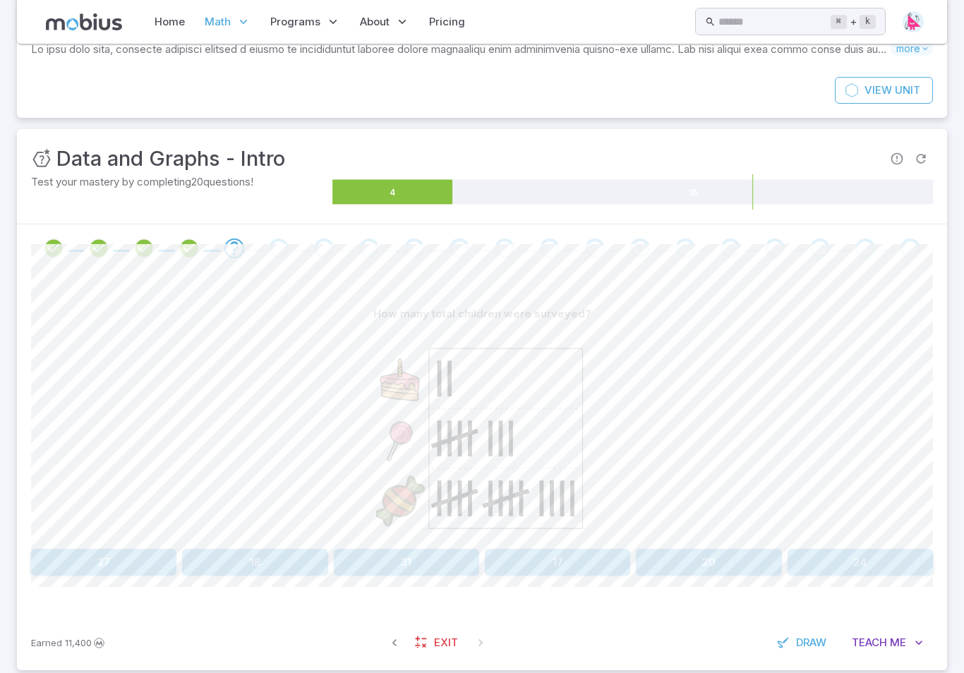
click at [722, 566] on button "24" at bounding box center [860, 562] width 145 height 27
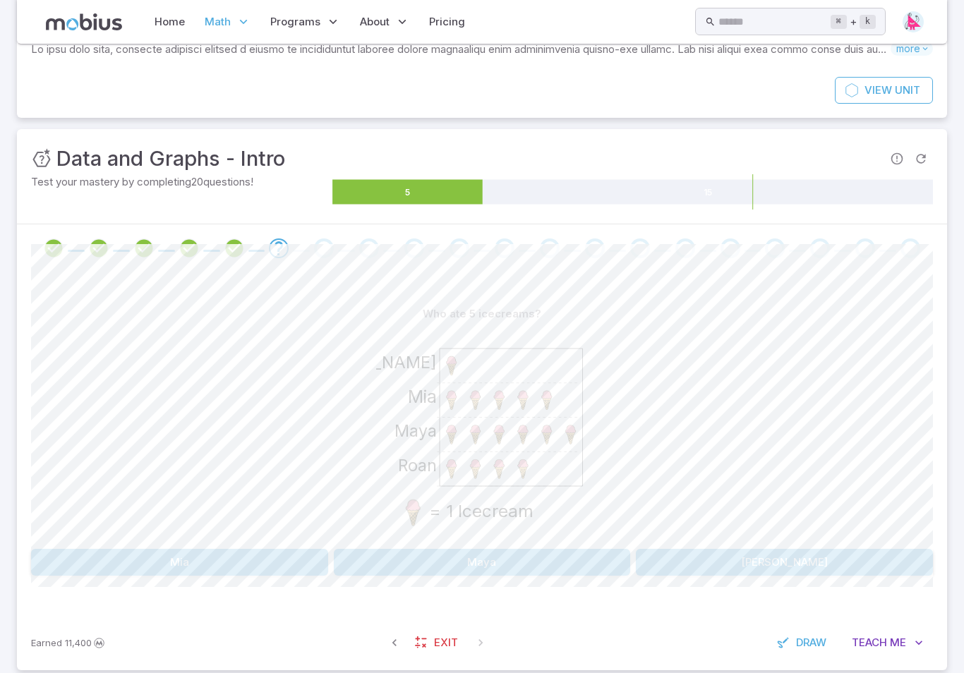
click at [475, 397] on image at bounding box center [475, 400] width 23 height 23
click at [198, 551] on button "Mia" at bounding box center [179, 562] width 297 height 27
click at [413, 532] on icon "Phantoms Storm Wizards Knights = 1 Touchdown" at bounding box center [482, 434] width 212 height 212
click at [467, 462] on image at bounding box center [470, 470] width 20 height 20
click at [689, 559] on button "6" at bounding box center [708, 562] width 145 height 27
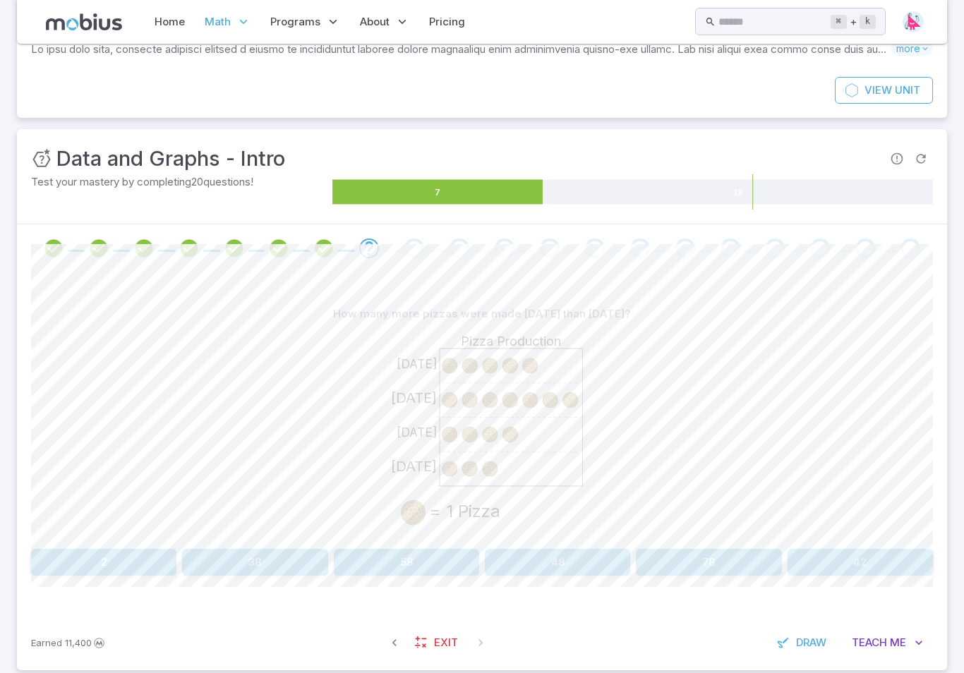
click at [88, 561] on button "2" at bounding box center [103, 562] width 145 height 27
click at [388, 556] on button "Alyssa" at bounding box center [369, 562] width 222 height 27
click at [690, 554] on button "50" at bounding box center [708, 562] width 145 height 27
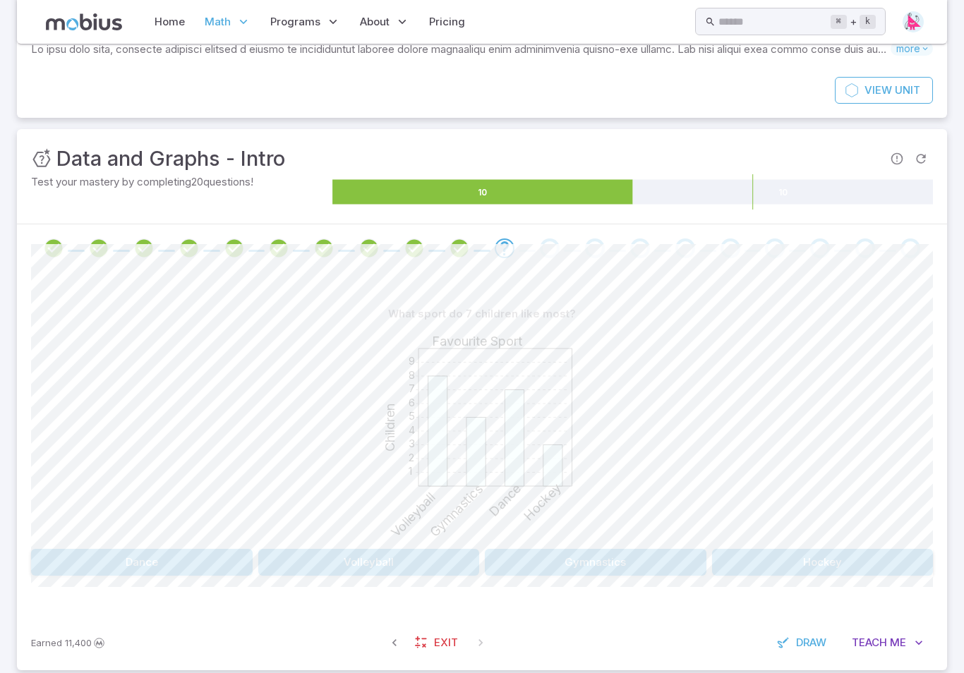
click at [345, 565] on button "Volleyball" at bounding box center [369, 562] width 222 height 27
click at [174, 20] on link "Home" at bounding box center [169, 22] width 39 height 32
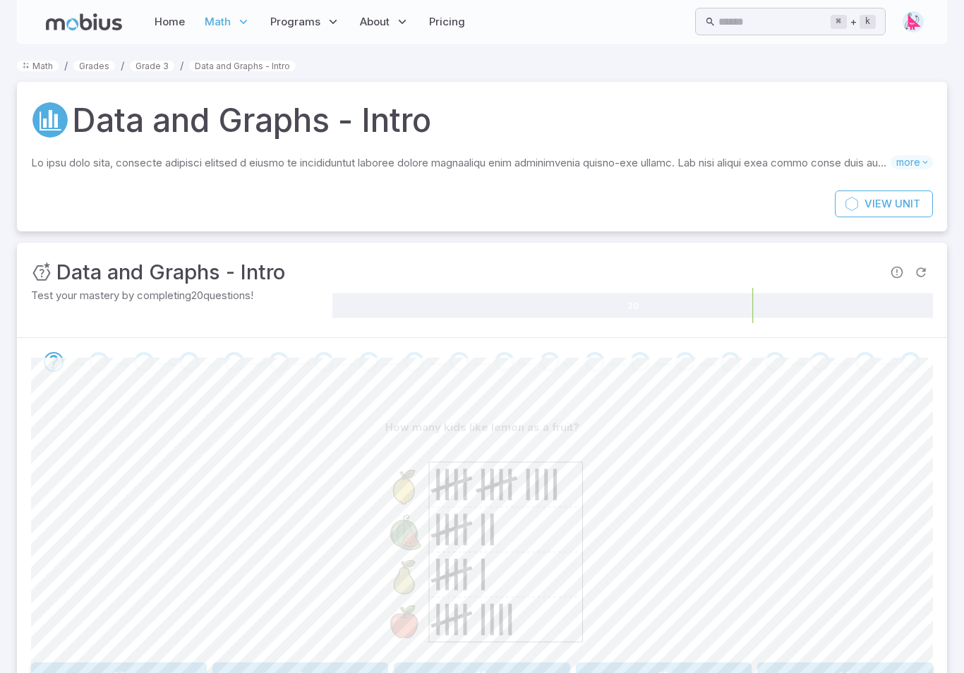
click at [181, 15] on link "Home" at bounding box center [169, 22] width 39 height 32
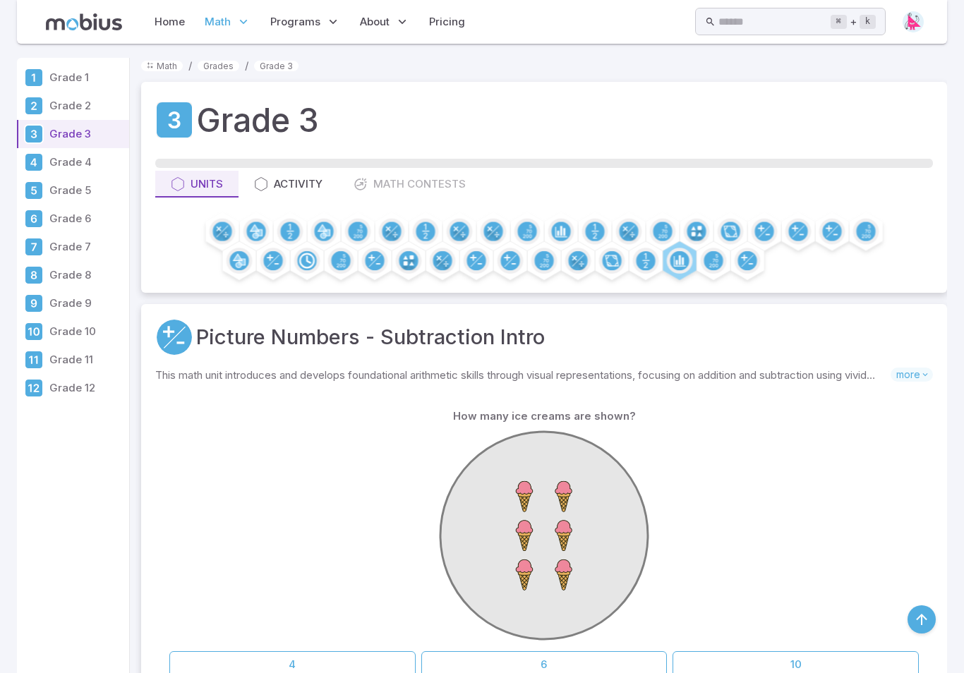
scroll to position [1030, 0]
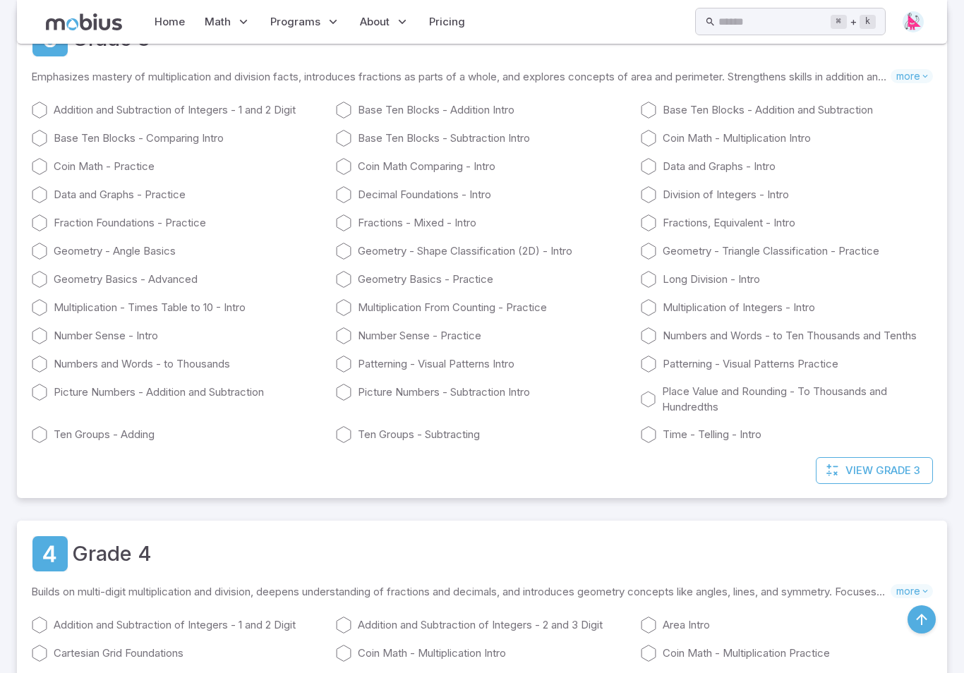
scroll to position [25, 0]
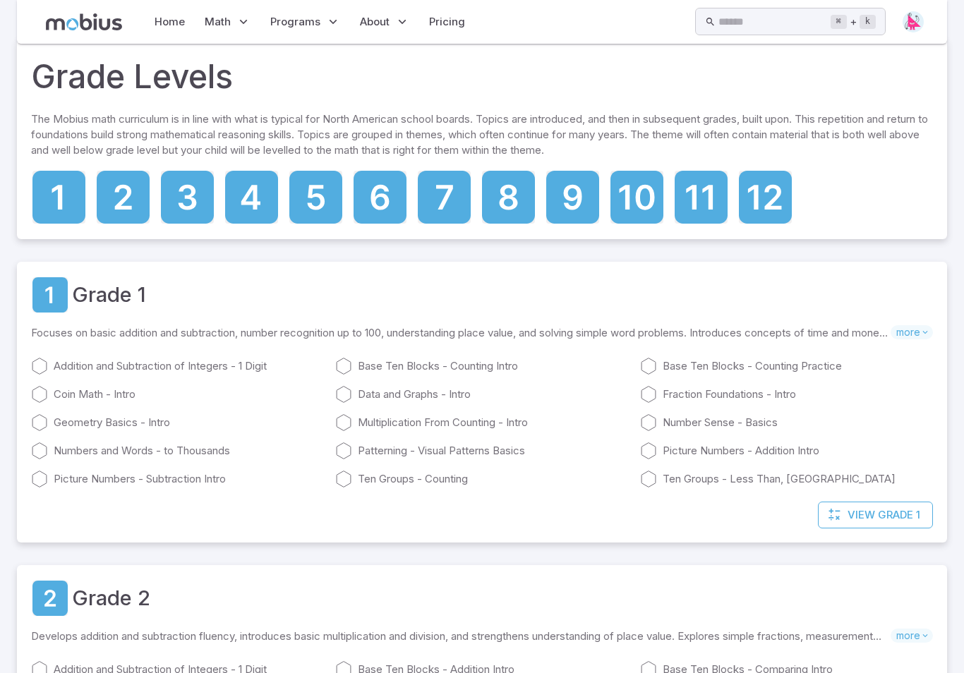
click at [321, 202] on icon at bounding box center [316, 197] width 18 height 25
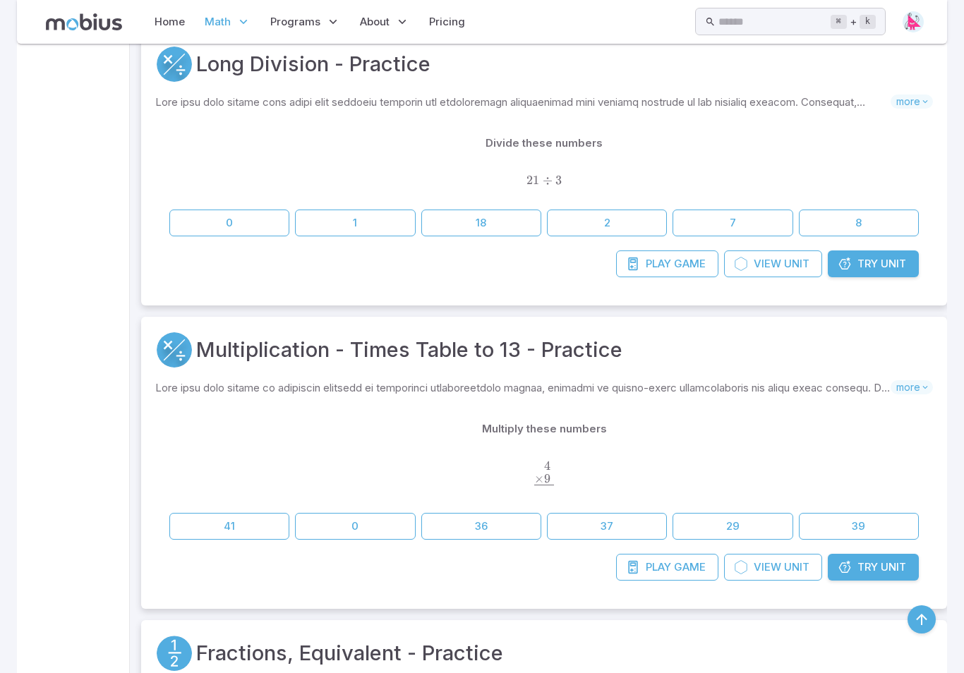
scroll to position [2581, 0]
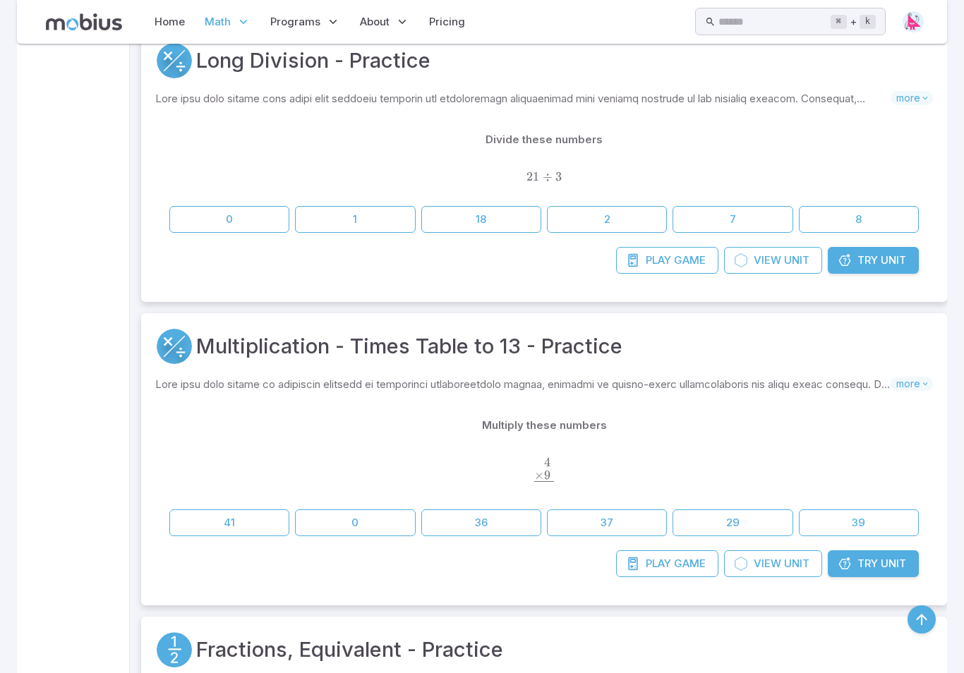
click at [172, 25] on link "Home" at bounding box center [169, 22] width 39 height 32
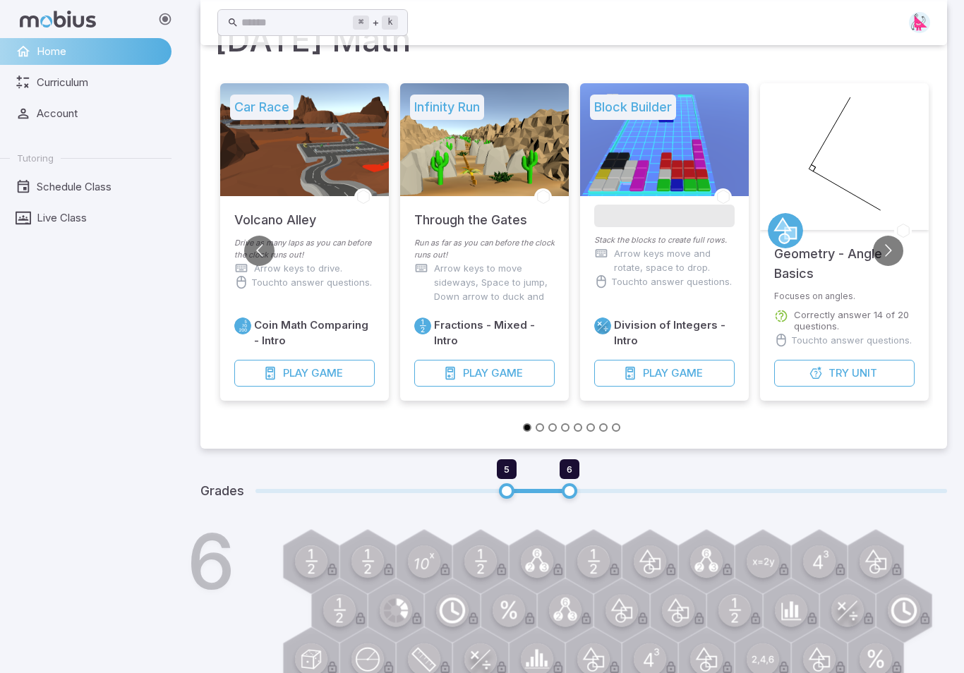
scroll to position [60, 0]
click at [37, 81] on span "Curriculum" at bounding box center [99, 83] width 125 height 16
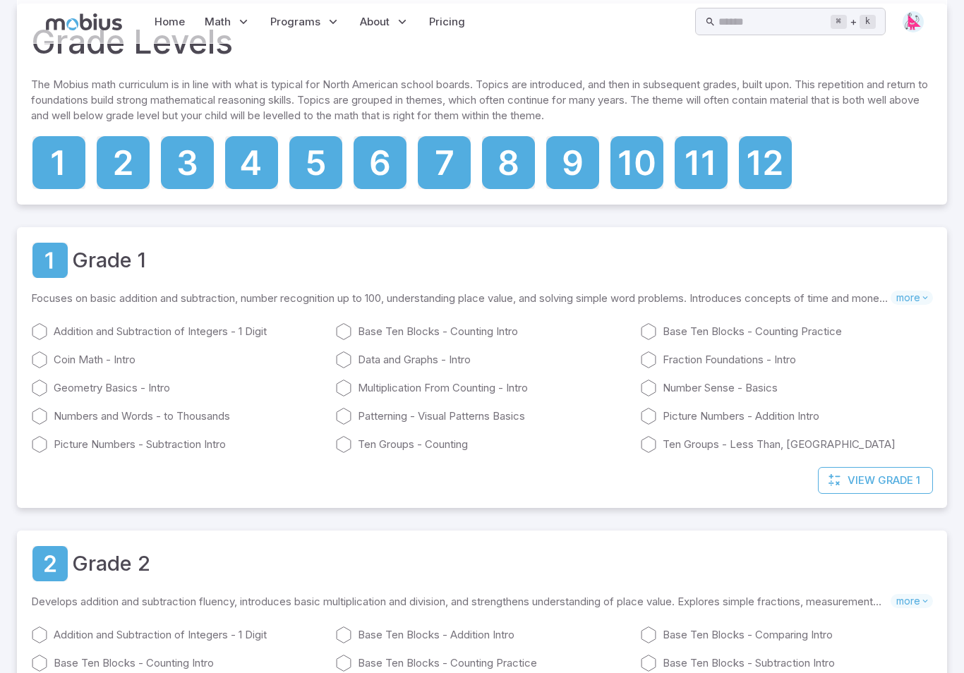
scroll to position [0, 0]
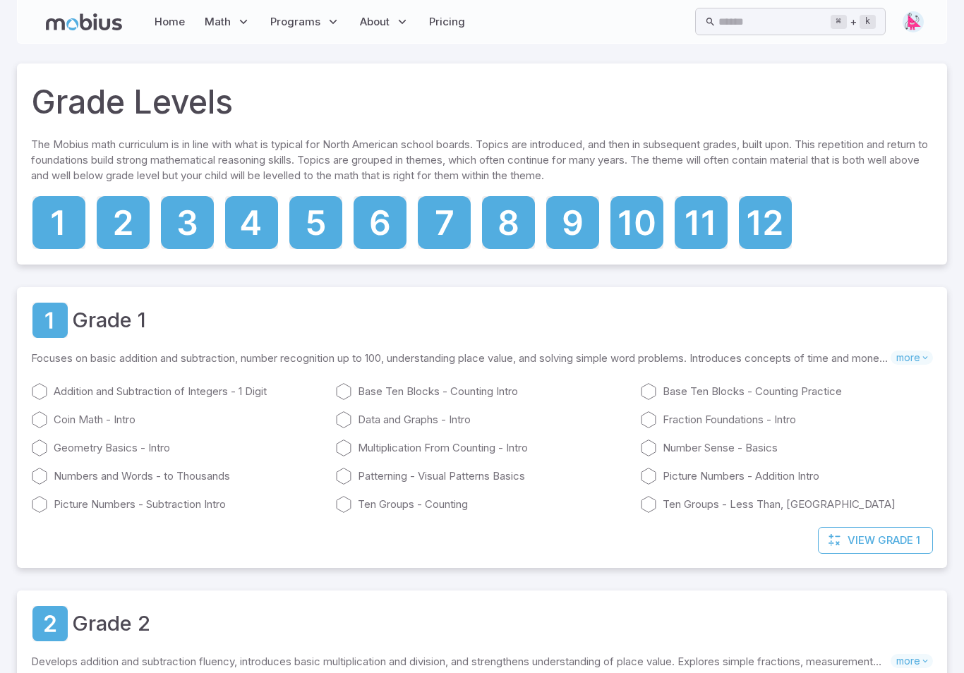
click at [722, 240] on icon at bounding box center [765, 222] width 53 height 53
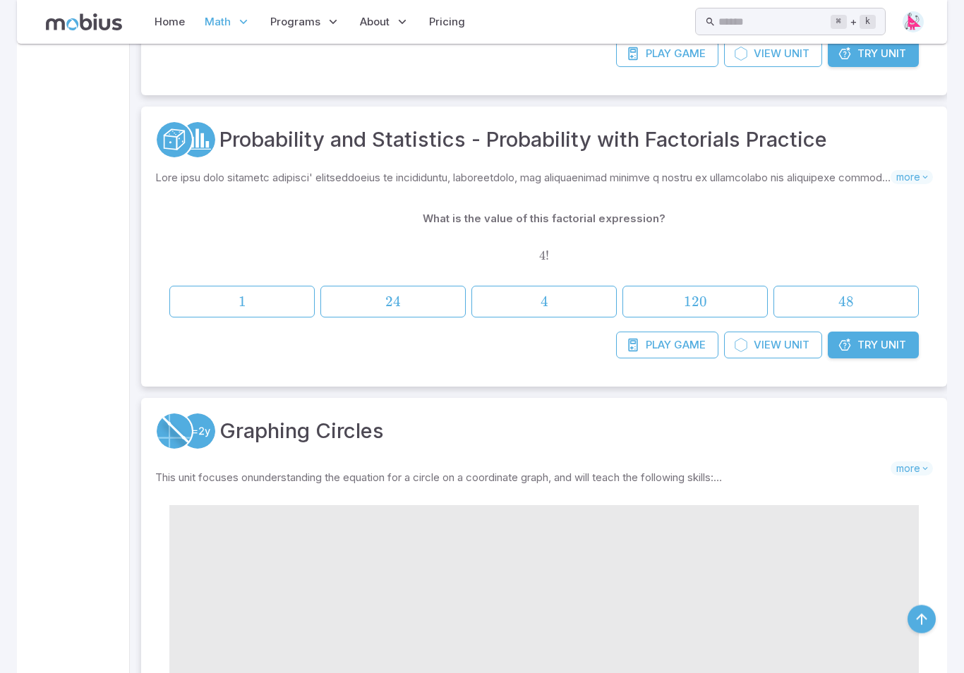
scroll to position [2611, 0]
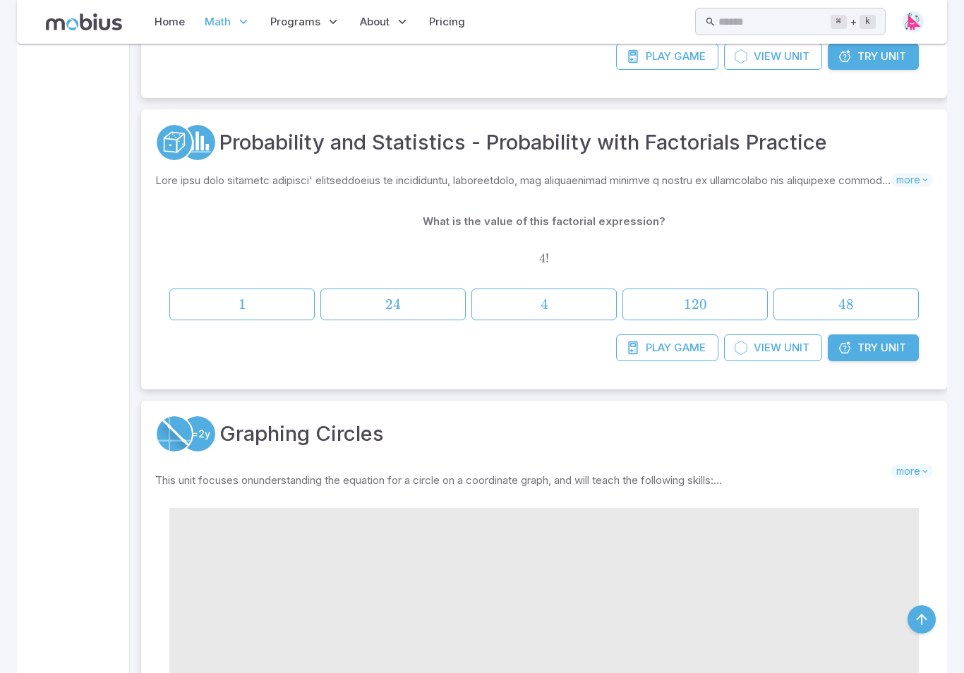
click at [722, 209] on div "What is the value of this factorial expression?" at bounding box center [544, 221] width 750 height 27
click at [515, 296] on span "4" at bounding box center [543, 305] width 135 height 18
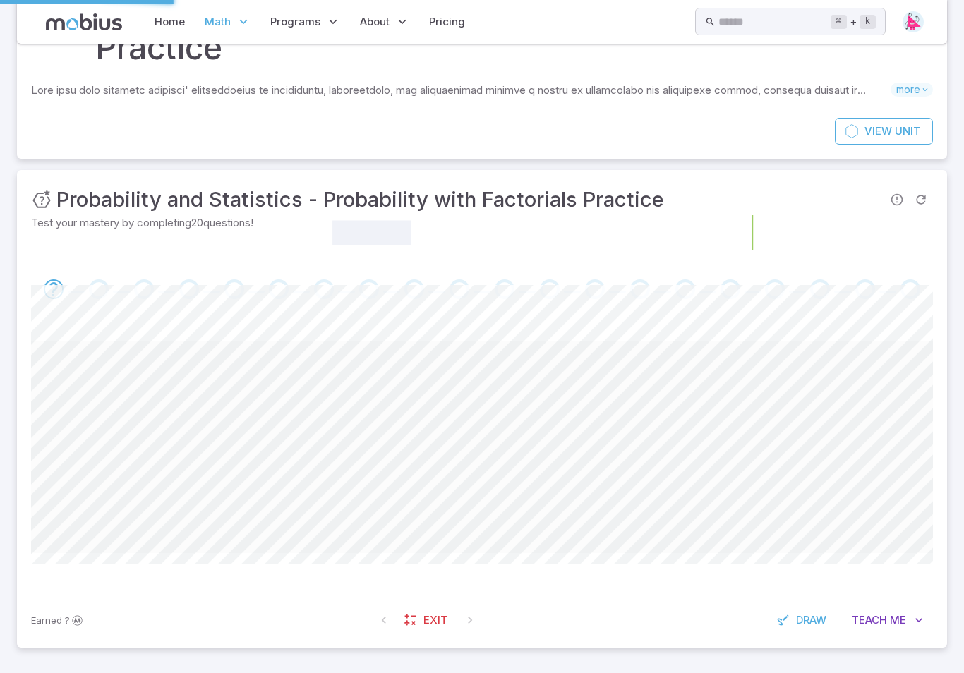
scroll to position [0, 0]
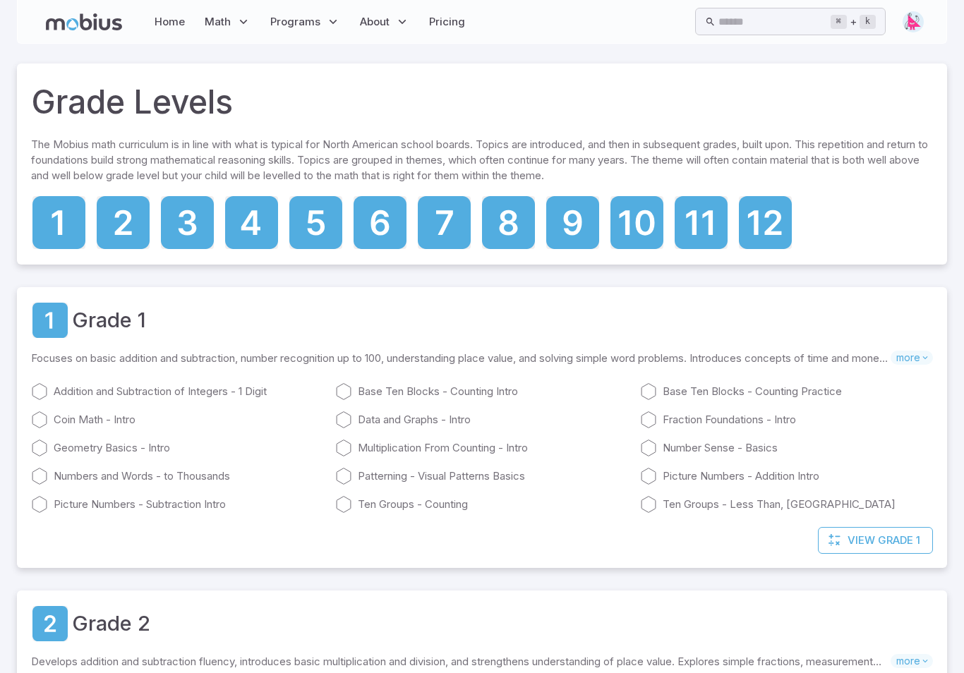
click at [102, 529] on div "View Grade 1" at bounding box center [482, 547] width 930 height 41
click at [245, 224] on icon at bounding box center [250, 222] width 19 height 25
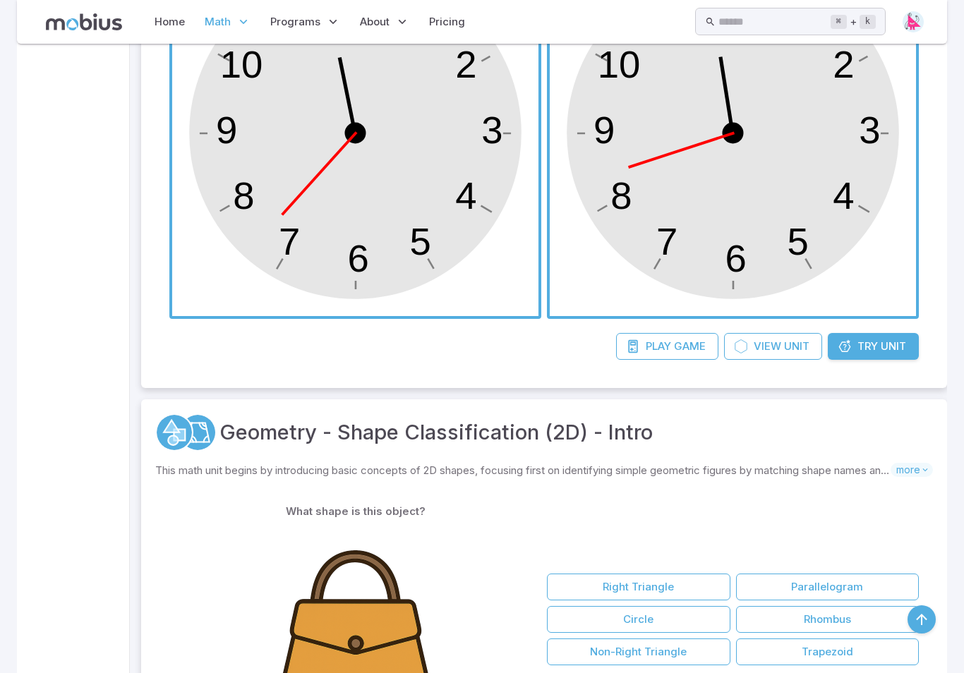
scroll to position [407, 0]
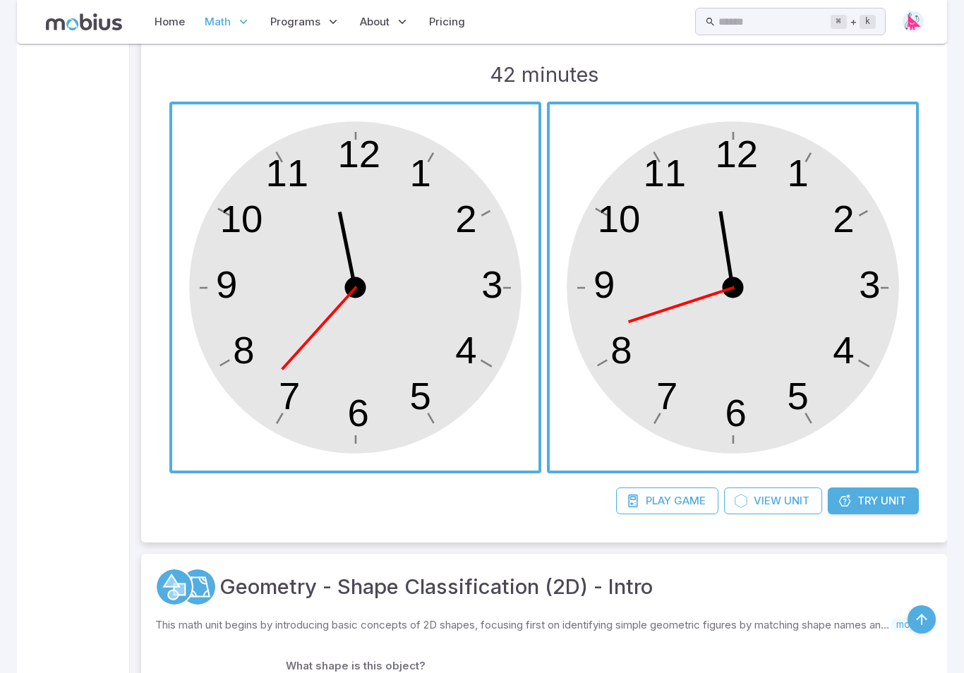
click at [274, 308] on span "button" at bounding box center [355, 287] width 366 height 366
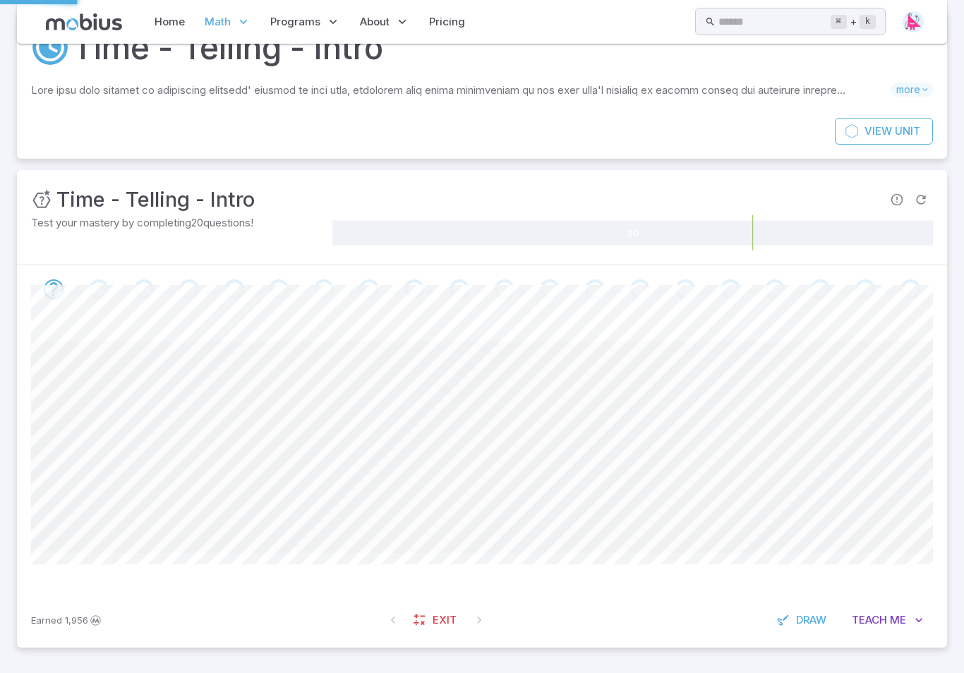
scroll to position [0, 0]
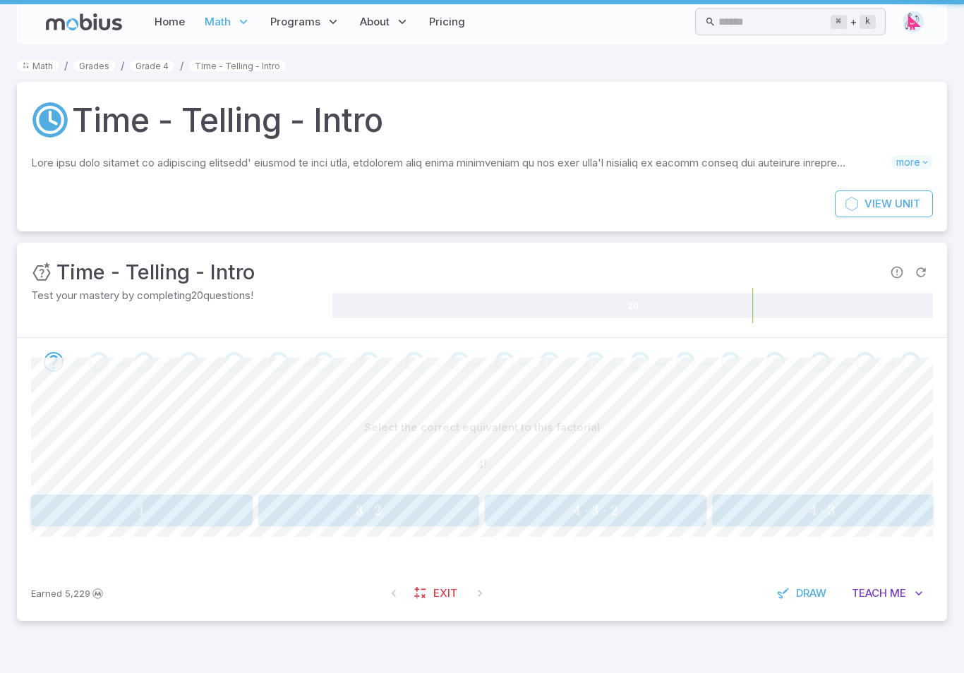
click at [259, 279] on div "Unit Mastery : Time - Telling - Intro" at bounding box center [482, 272] width 902 height 31
click at [722, 594] on button "Teach Me" at bounding box center [887, 593] width 91 height 27
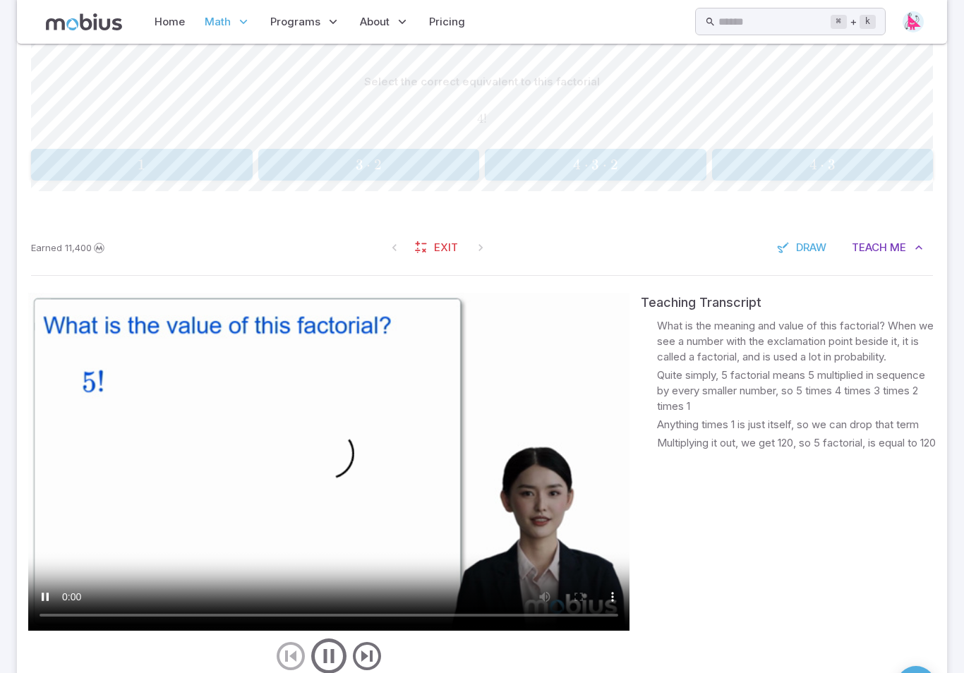
scroll to position [392, 0]
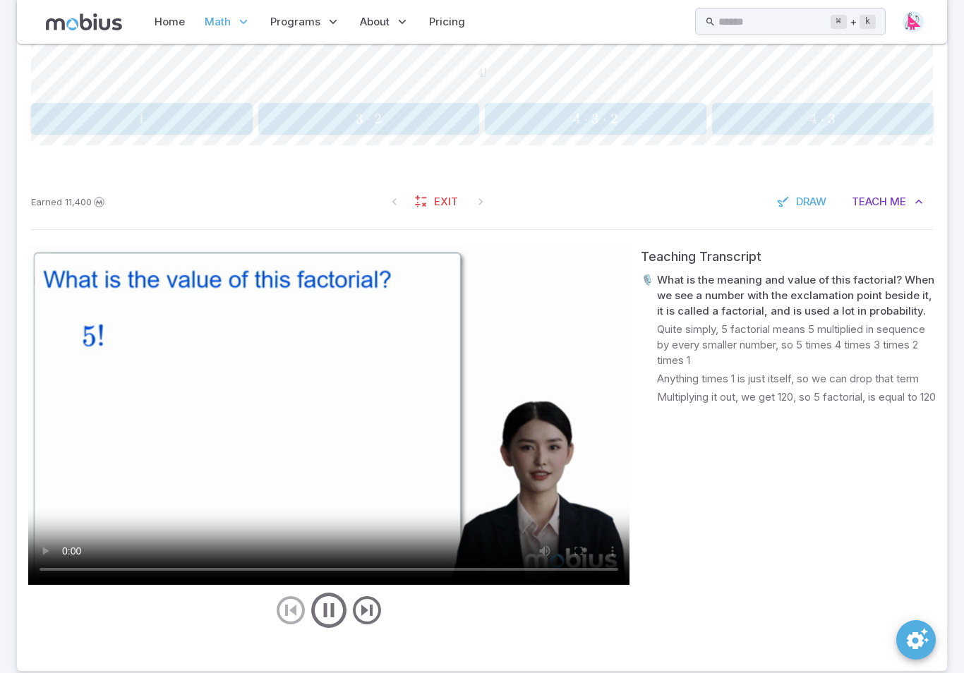
click at [577, 476] on video at bounding box center [328, 416] width 601 height 338
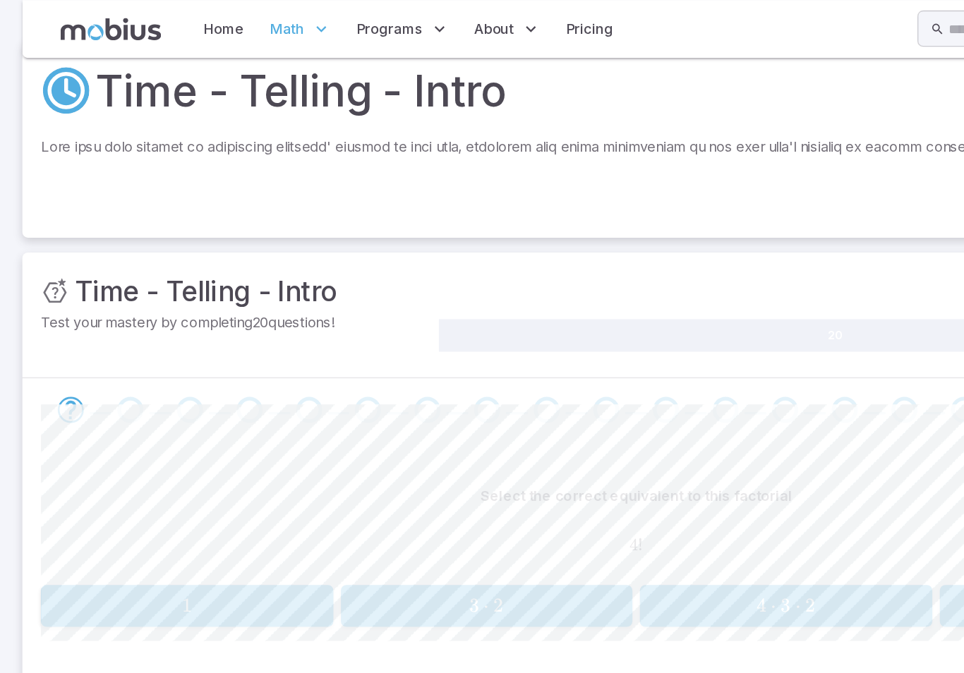
scroll to position [0, 0]
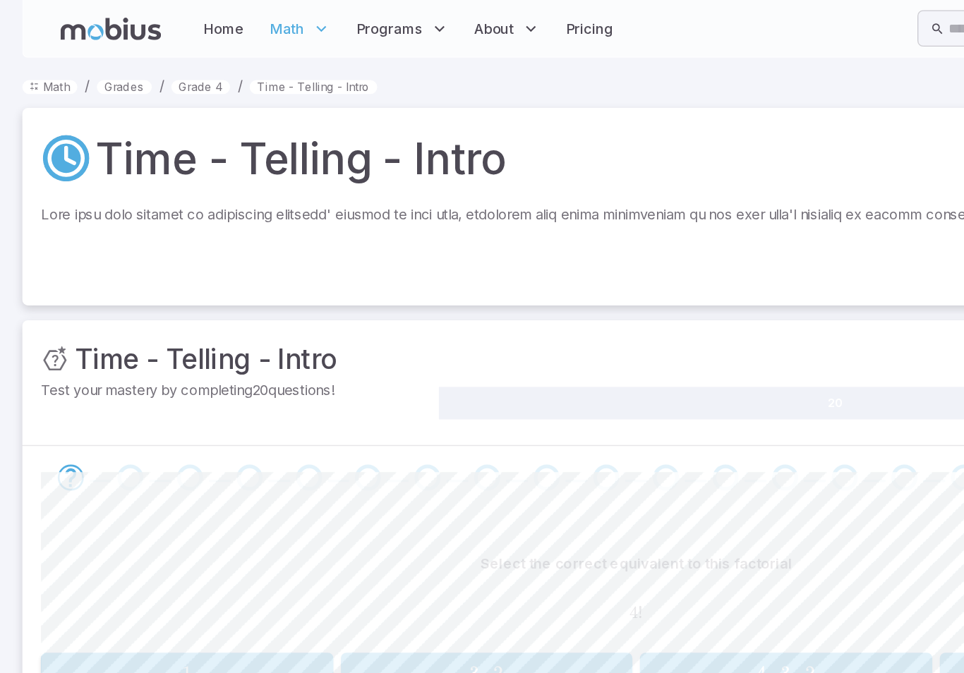
click at [150, 33] on link "Home" at bounding box center [169, 22] width 39 height 32
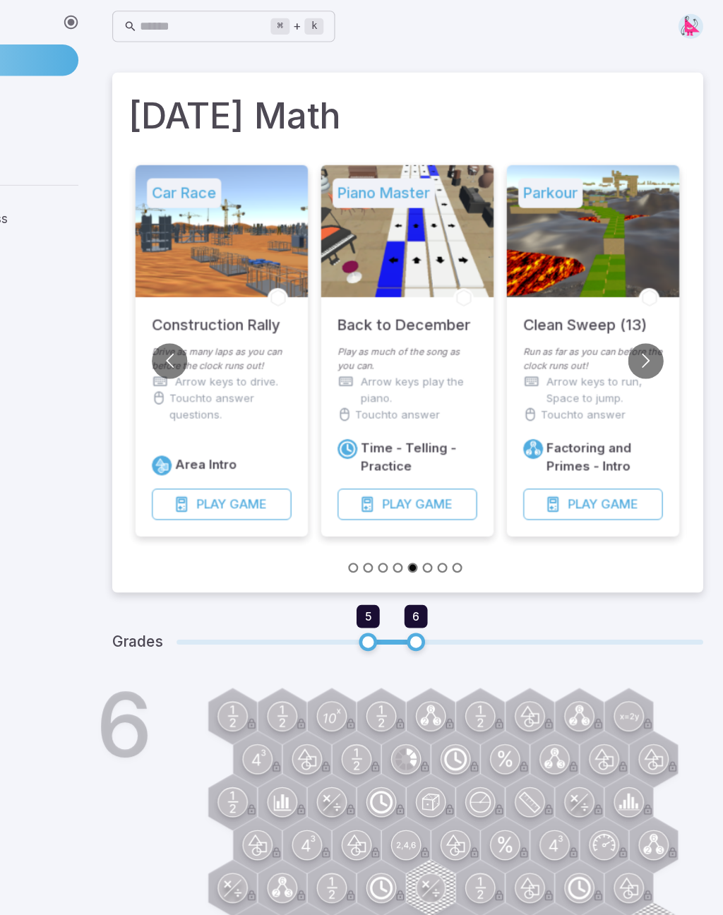
click at [2, 388] on div "Home Curriculum Account Tutoring Schedule Class Live Class" at bounding box center [91, 476] width 183 height 877
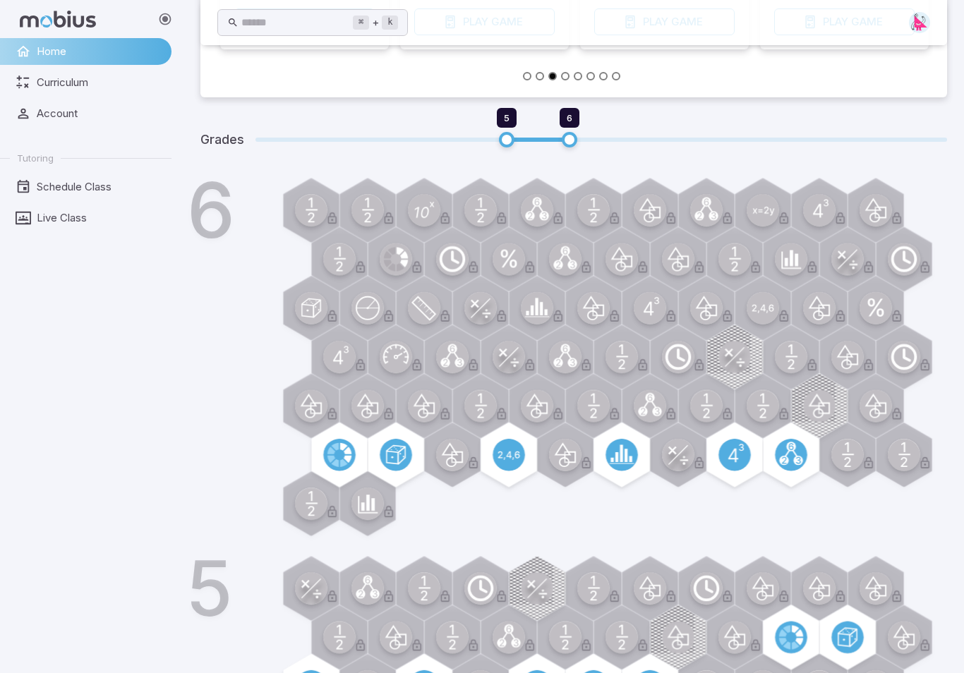
scroll to position [423, 0]
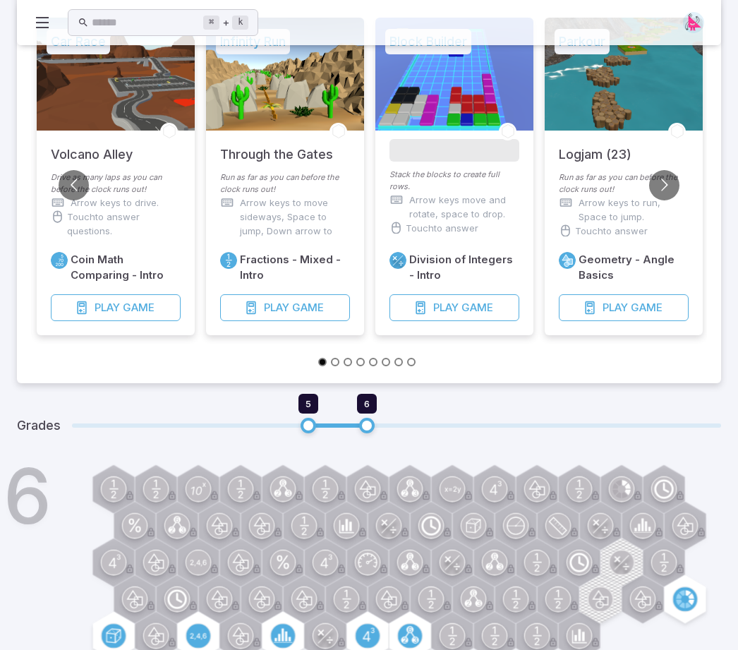
scroll to position [120, 0]
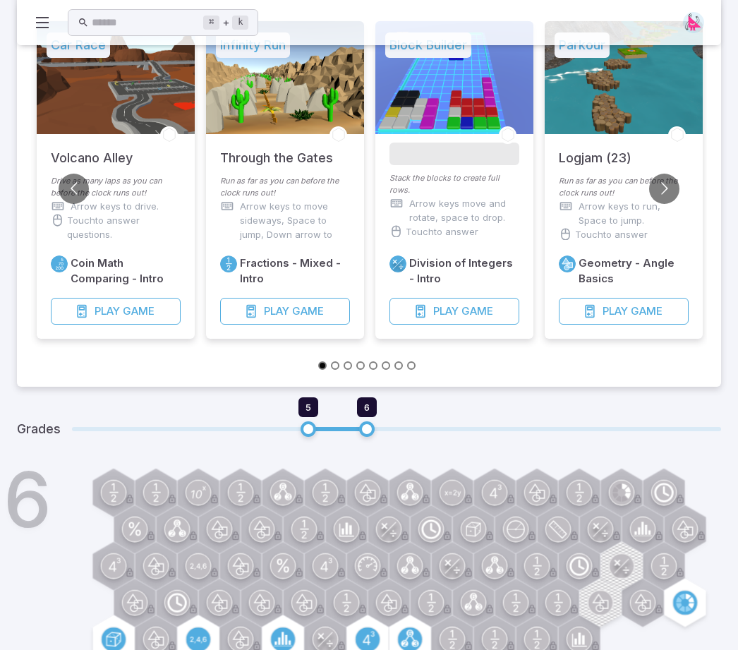
type input "*"
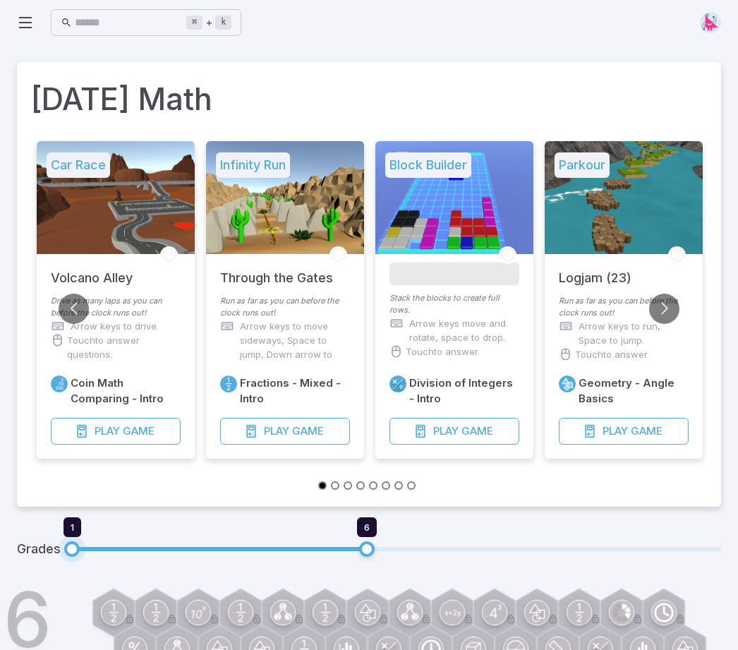
click at [80, 35] on input "text" at bounding box center [131, 23] width 112 height 28
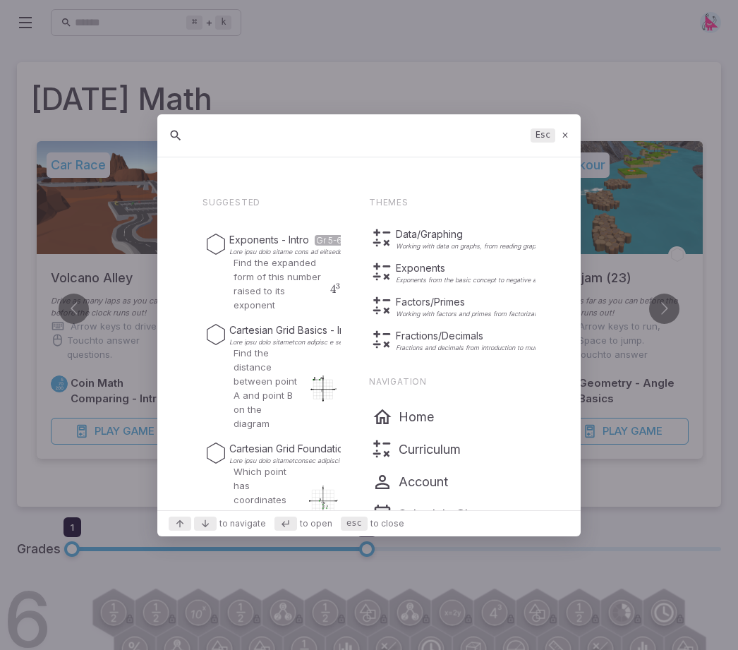
type input "G"
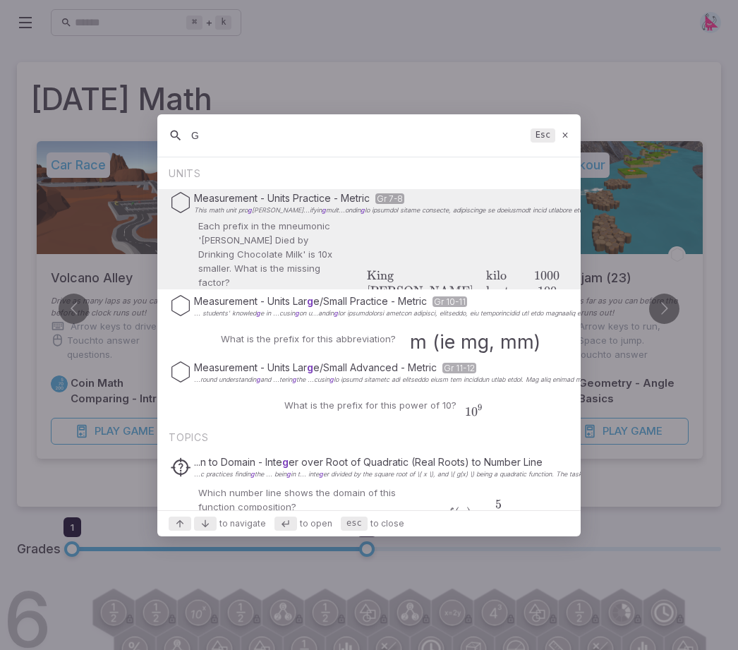
click at [61, 112] on div at bounding box center [369, 325] width 738 height 650
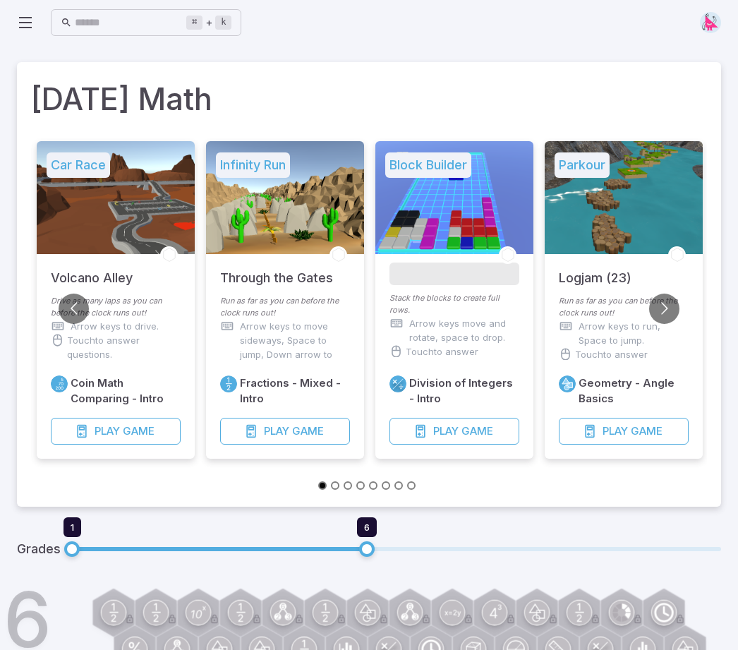
click at [55, 186] on div at bounding box center [116, 197] width 158 height 113
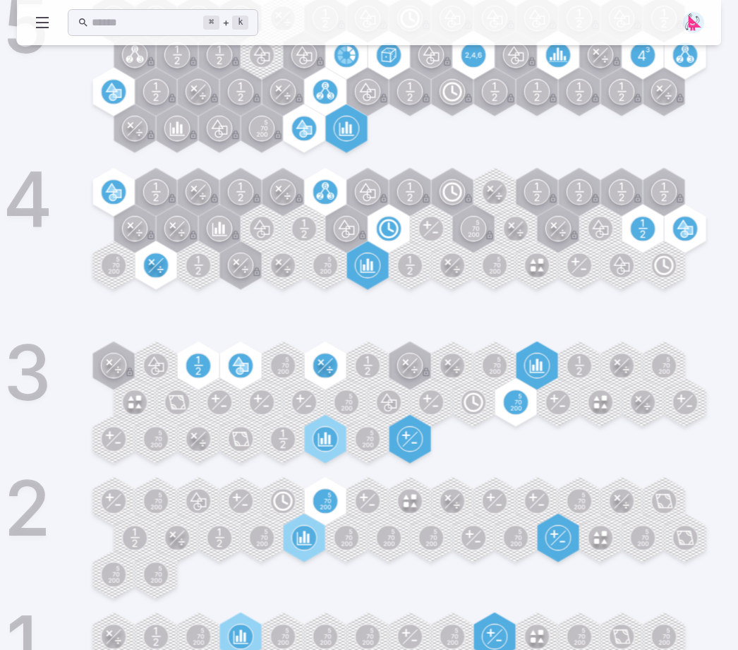
scroll to position [823, 0]
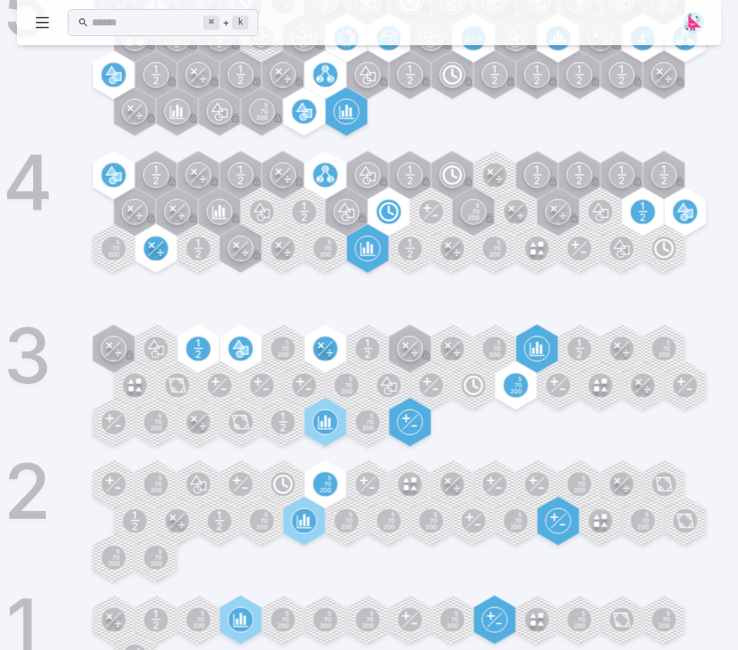
click at [222, 370] on div "3" at bounding box center [388, 387] width 665 height 119
click at [220, 353] on div "3" at bounding box center [388, 387] width 665 height 119
